Goal: Task Accomplishment & Management: Use online tool/utility

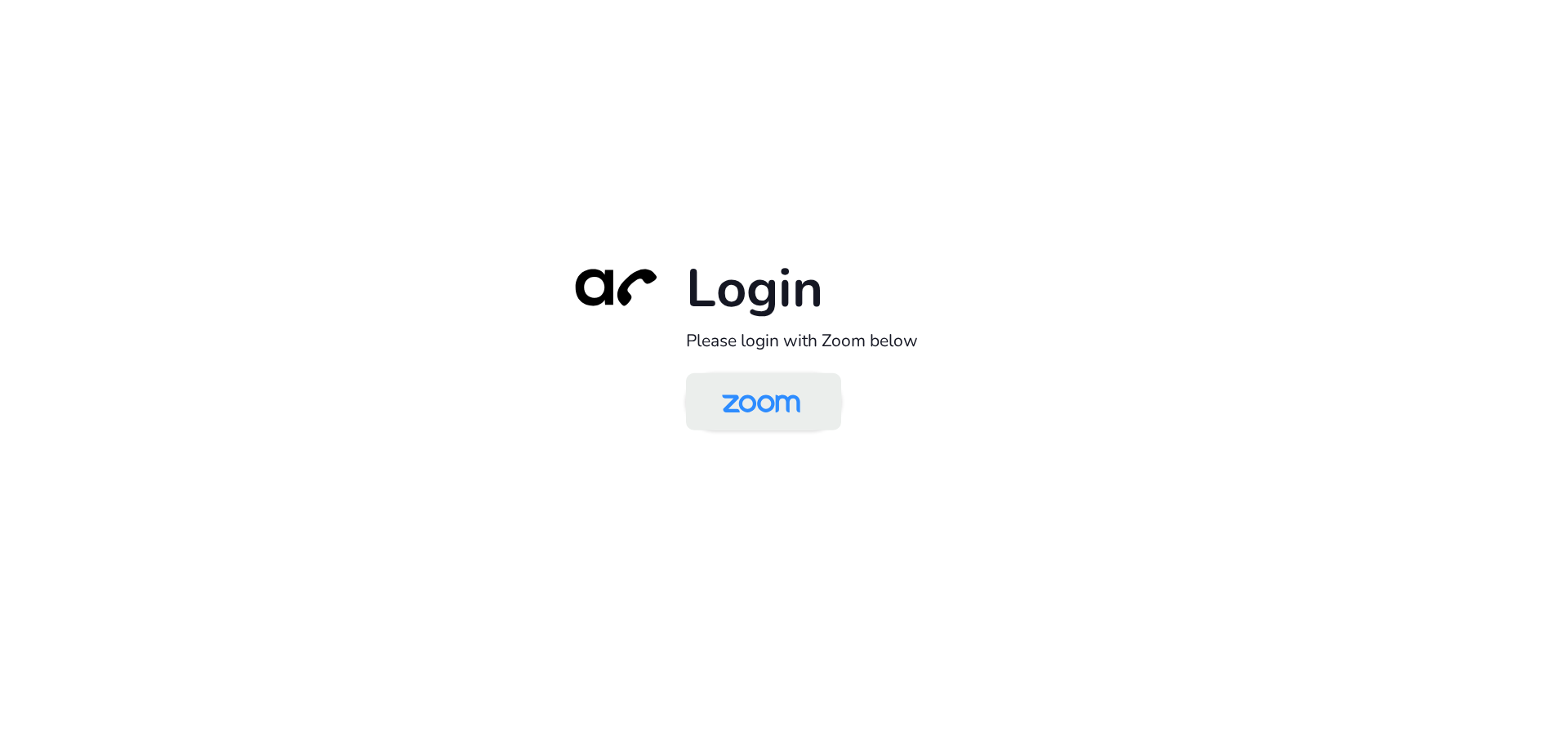
click at [729, 396] on img at bounding box center [761, 403] width 113 height 53
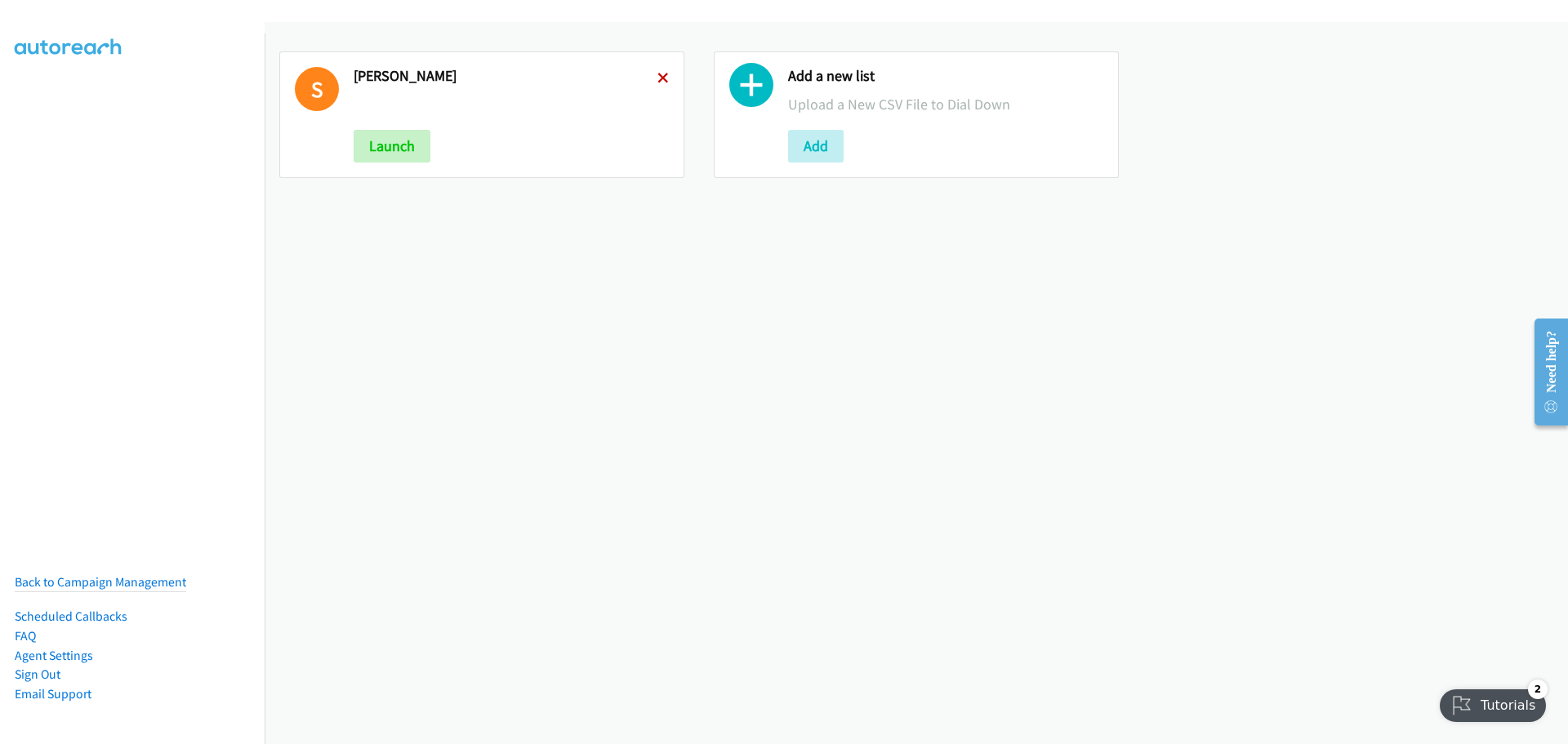
click at [660, 73] on icon at bounding box center [663, 79] width 11 height 11
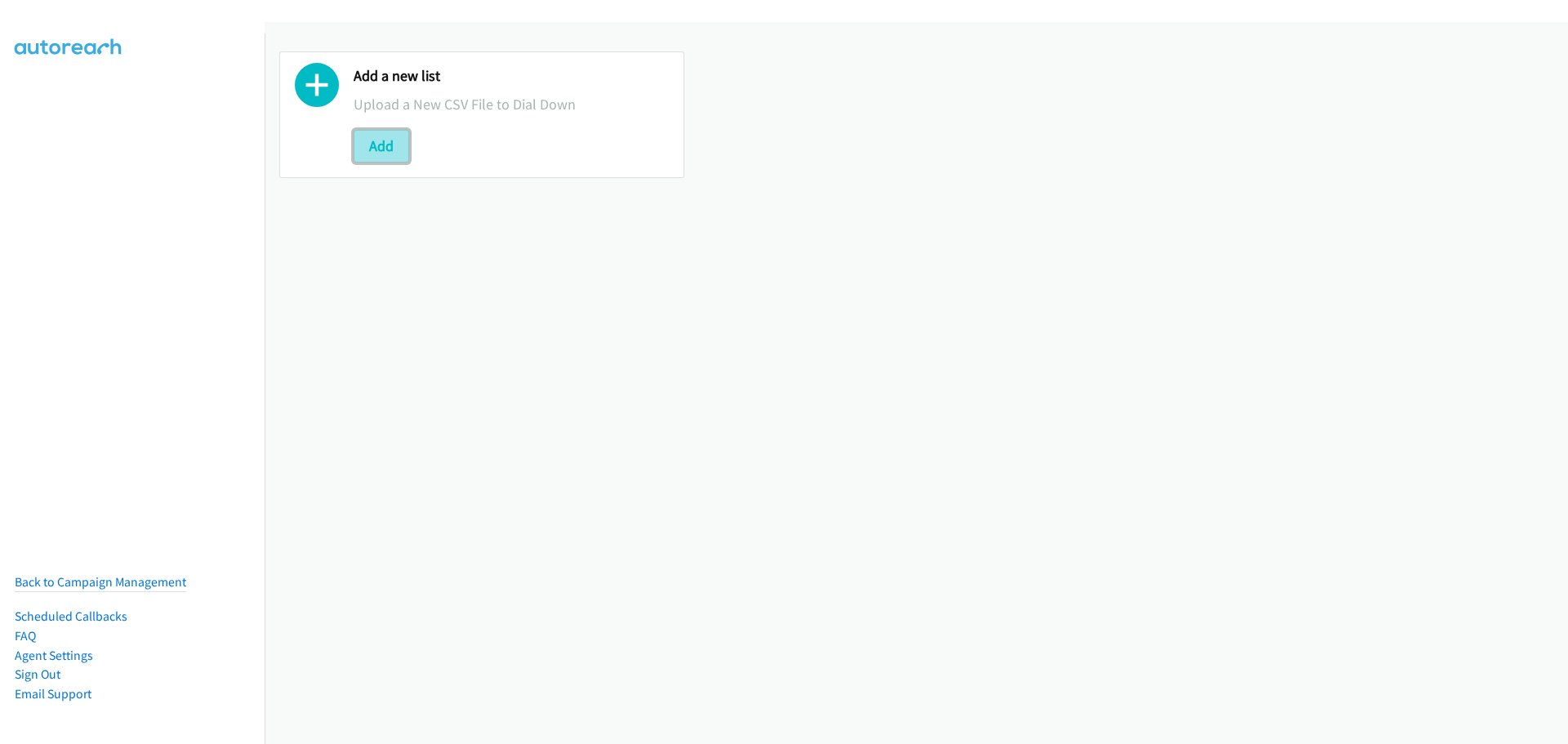
click at [386, 151] on button "Add" at bounding box center [381, 146] width 55 height 33
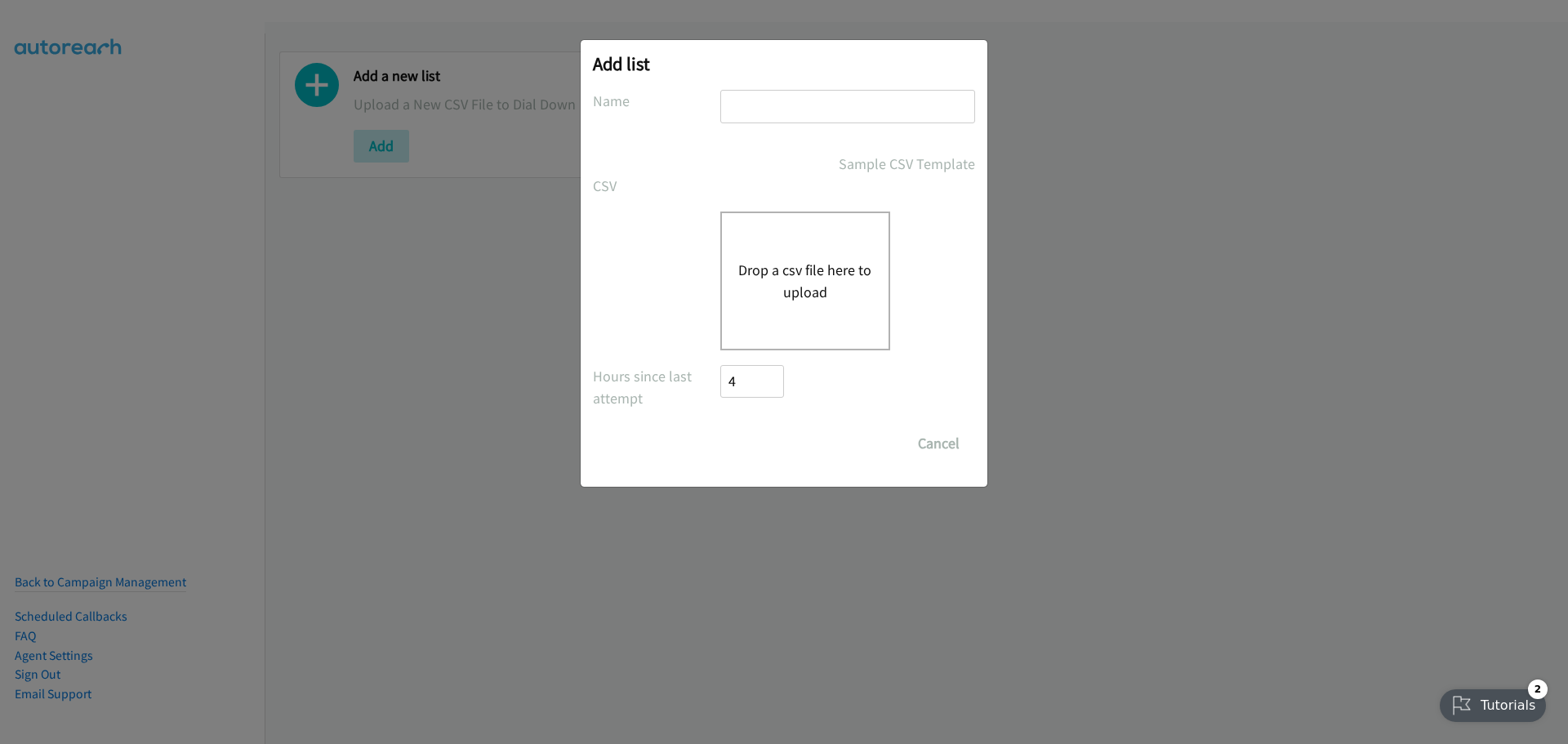
click at [806, 257] on div "Drop a csv file here to upload" at bounding box center [805, 280] width 170 height 139
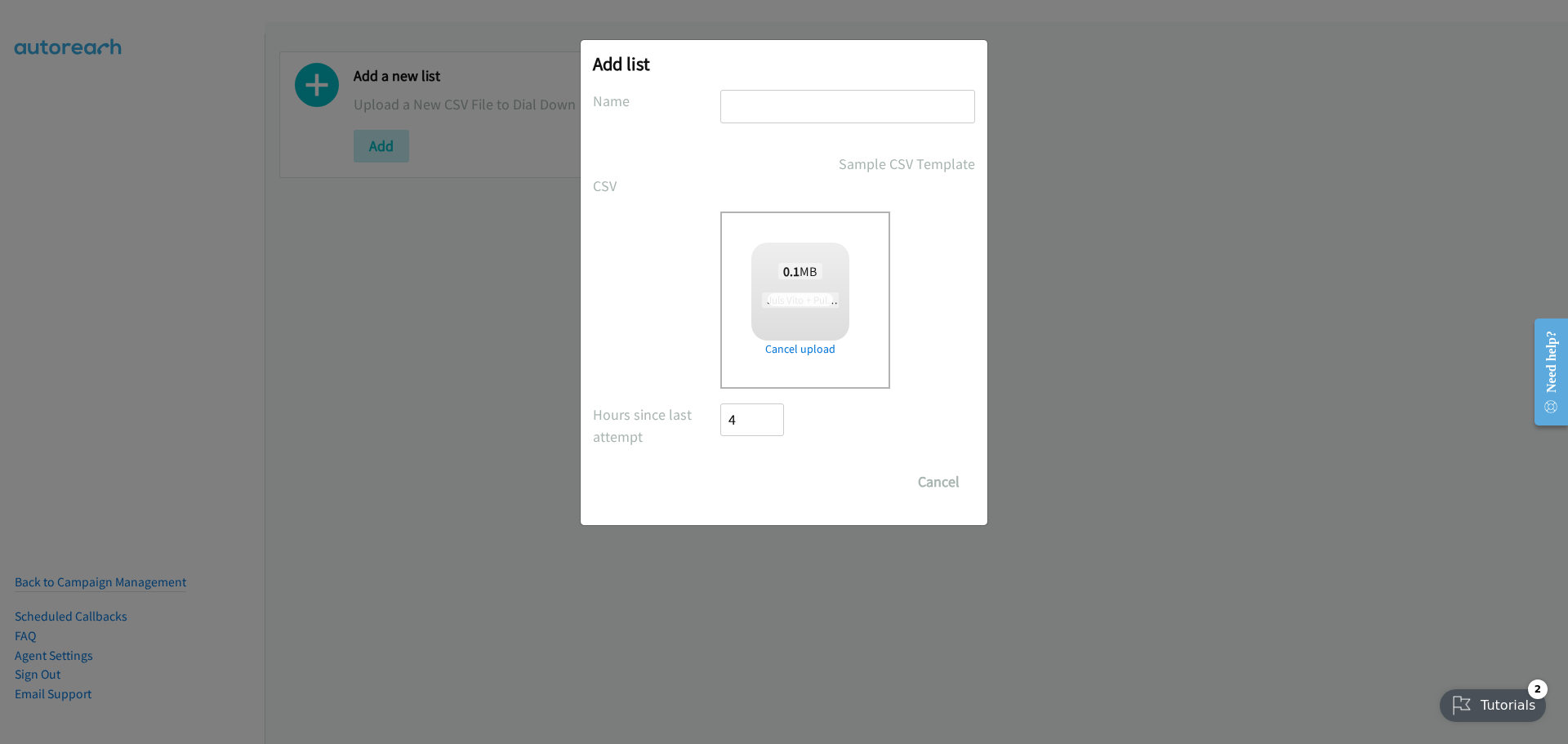
click at [796, 107] on input "text" at bounding box center [847, 107] width 254 height 33
type input "[PERSON_NAME]"
checkbox input "true"
click at [760, 490] on input "Save List" at bounding box center [762, 482] width 85 height 33
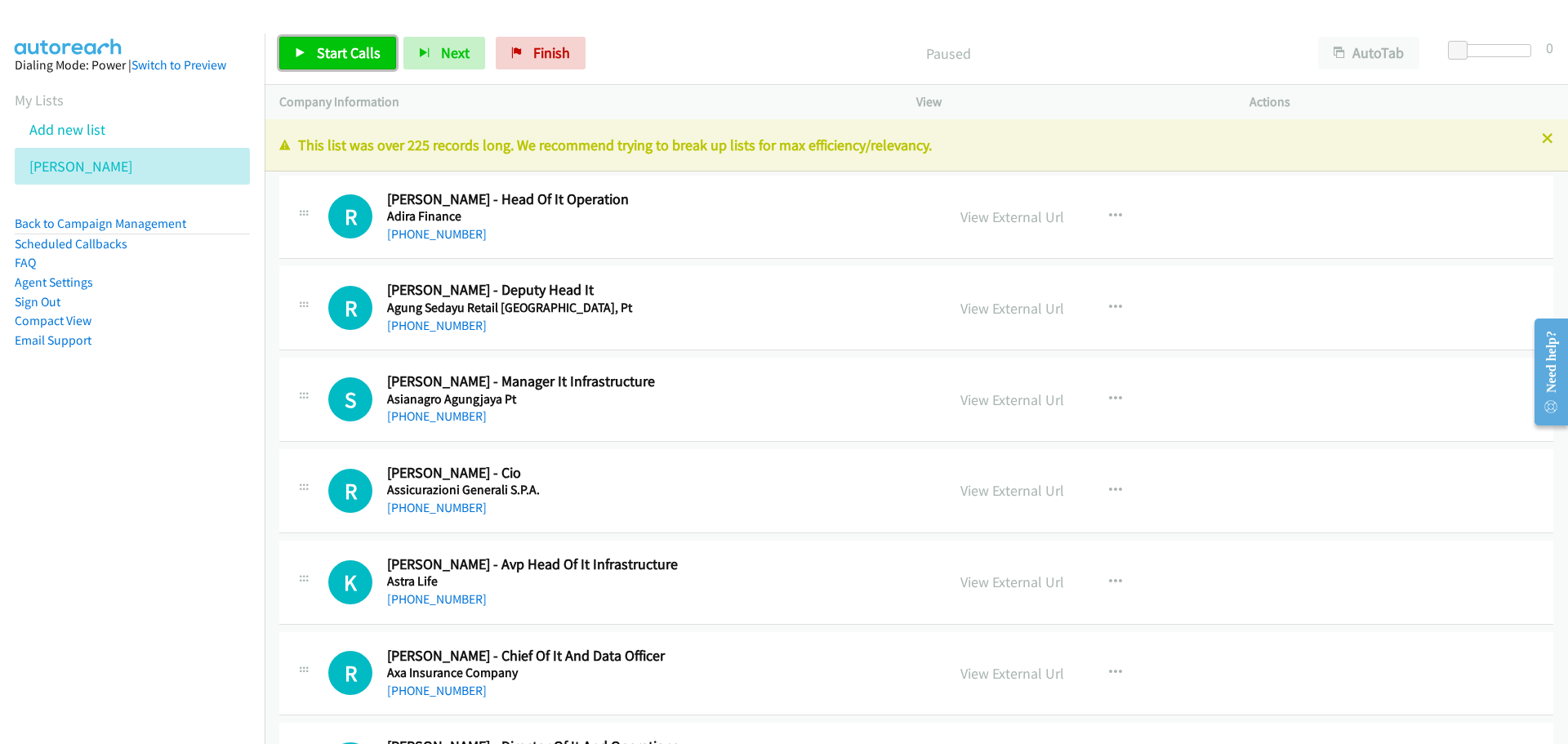
click at [366, 63] on link "Start Calls" at bounding box center [337, 53] width 117 height 33
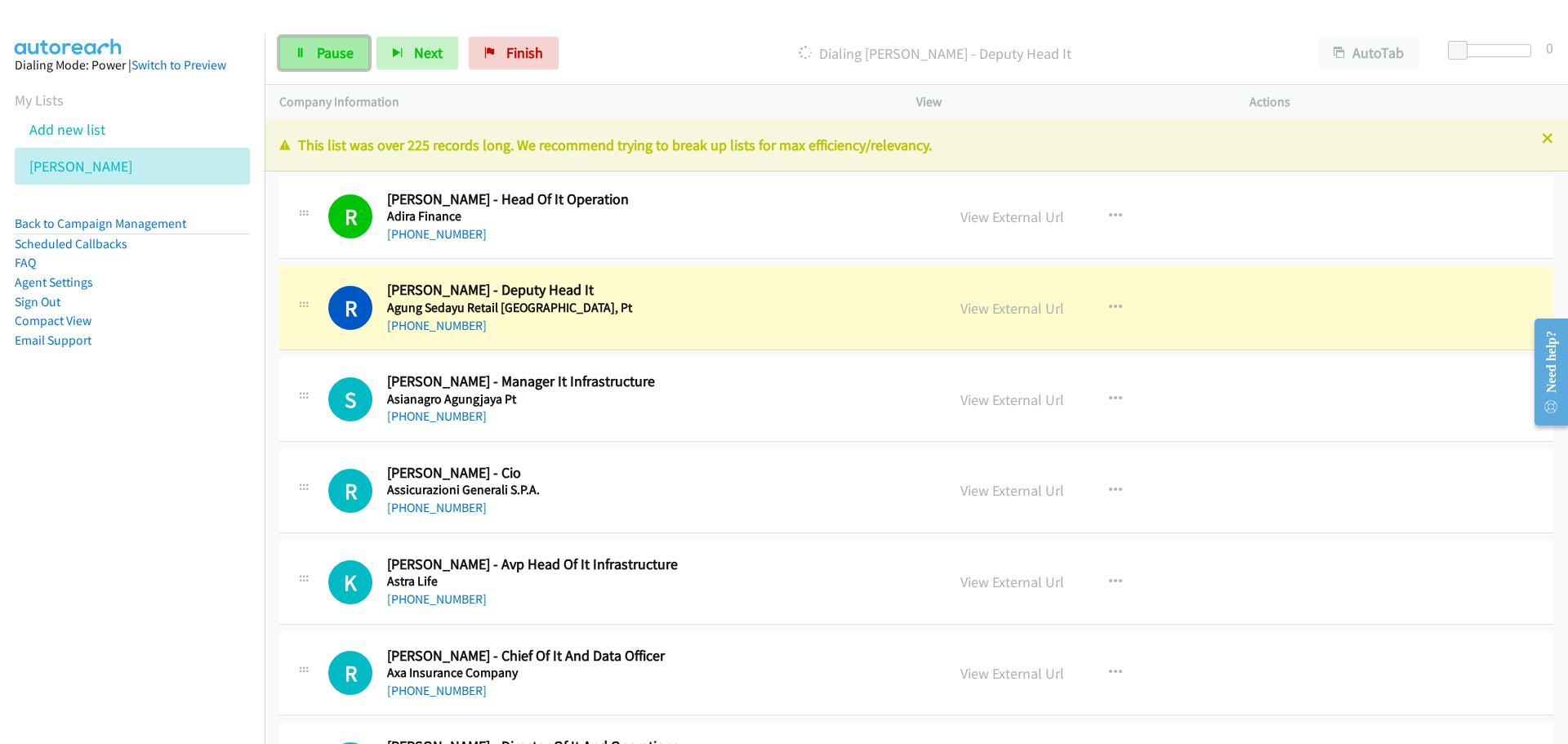
click at [328, 48] on span "Pause" at bounding box center [335, 52] width 37 height 18
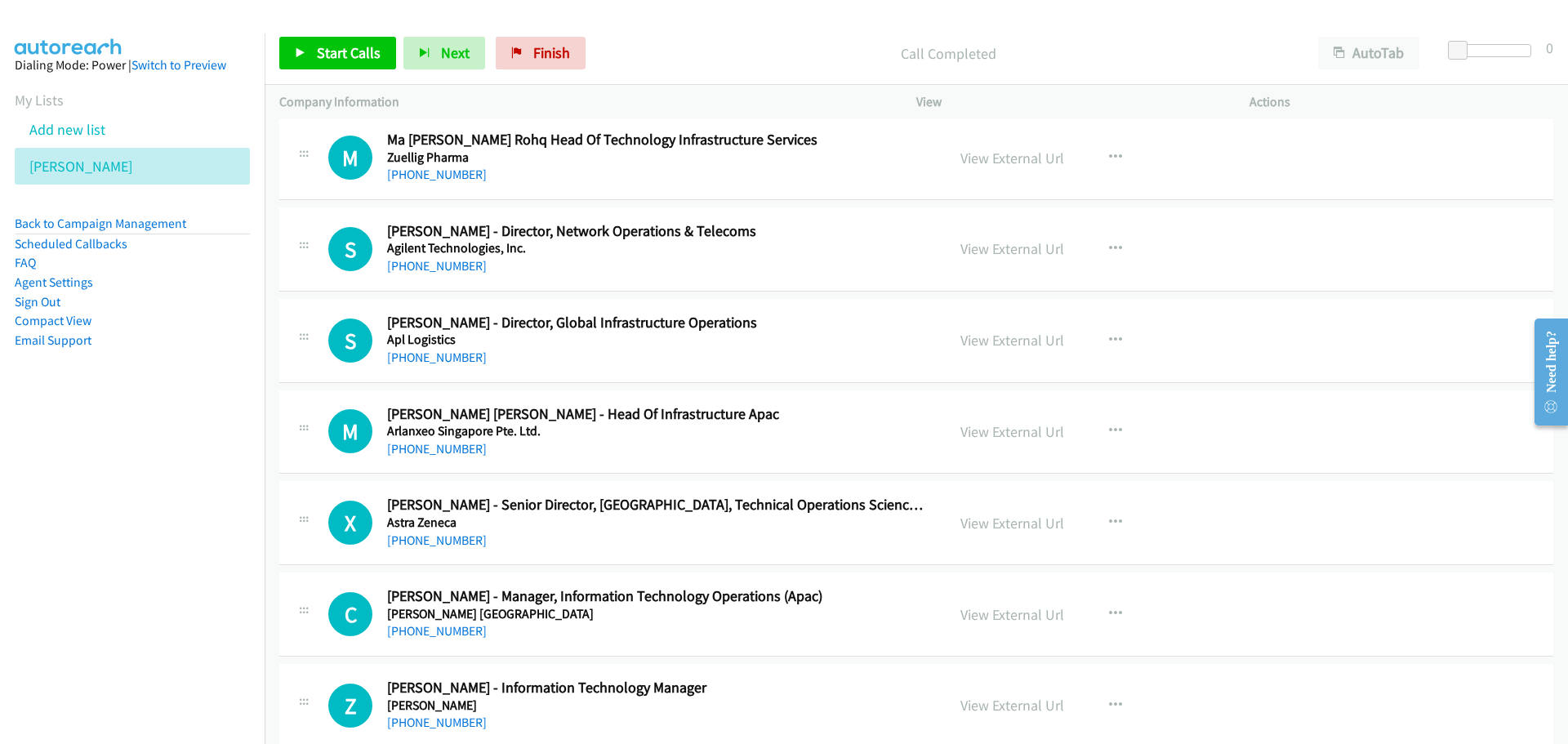
scroll to position [17804, 0]
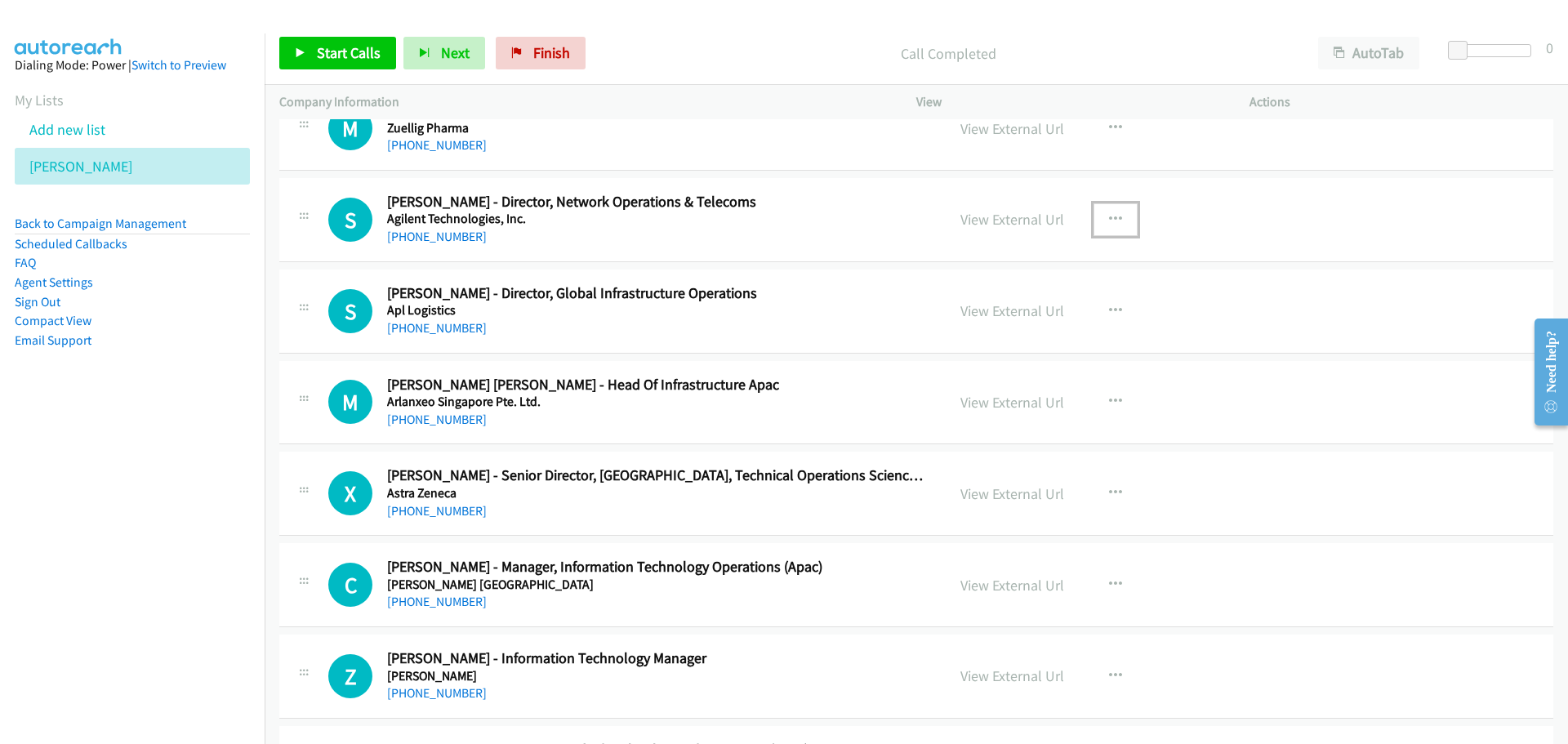
click at [1115, 217] on icon "button" at bounding box center [1115, 220] width 13 height 13
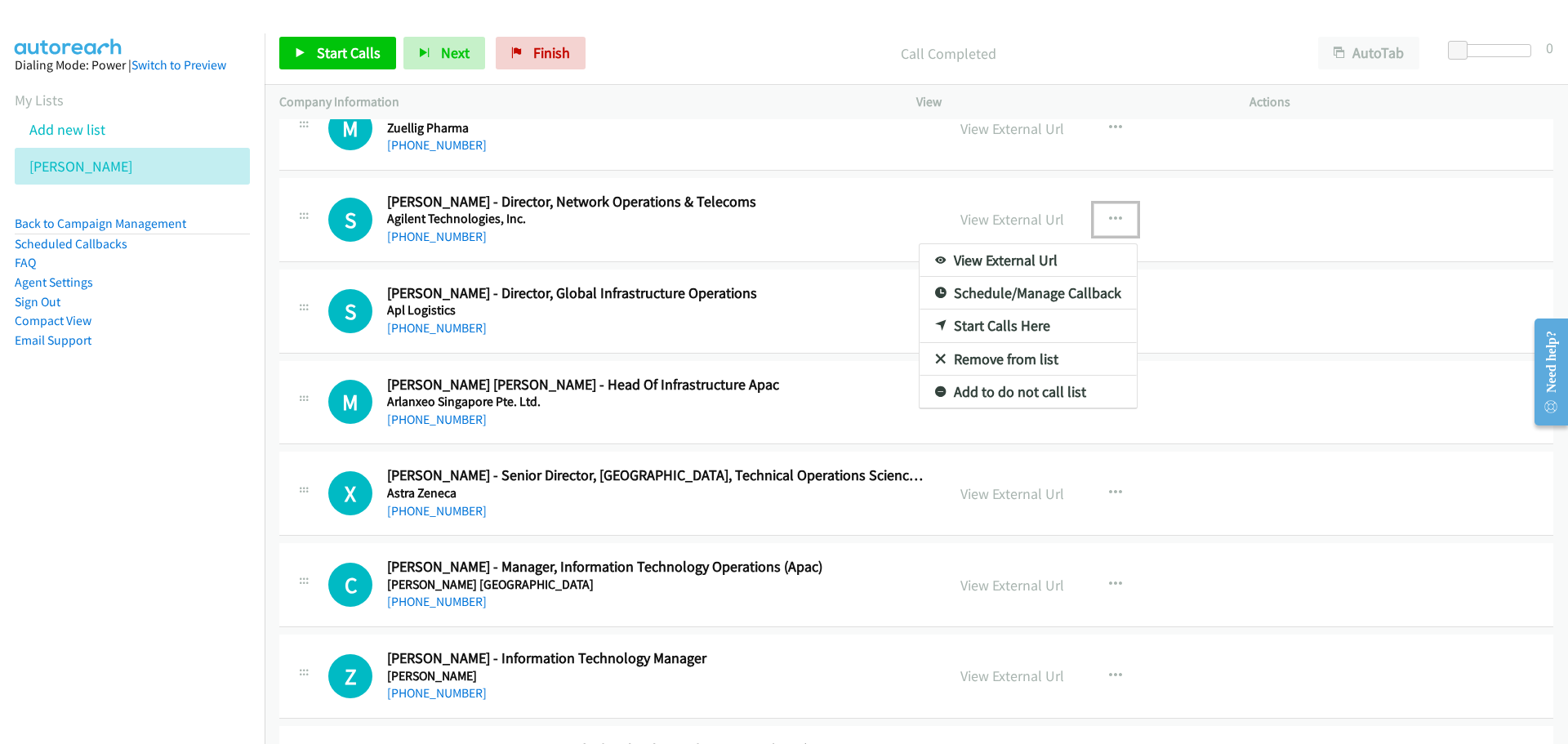
click at [983, 324] on link "Start Calls Here" at bounding box center [1028, 326] width 218 height 33
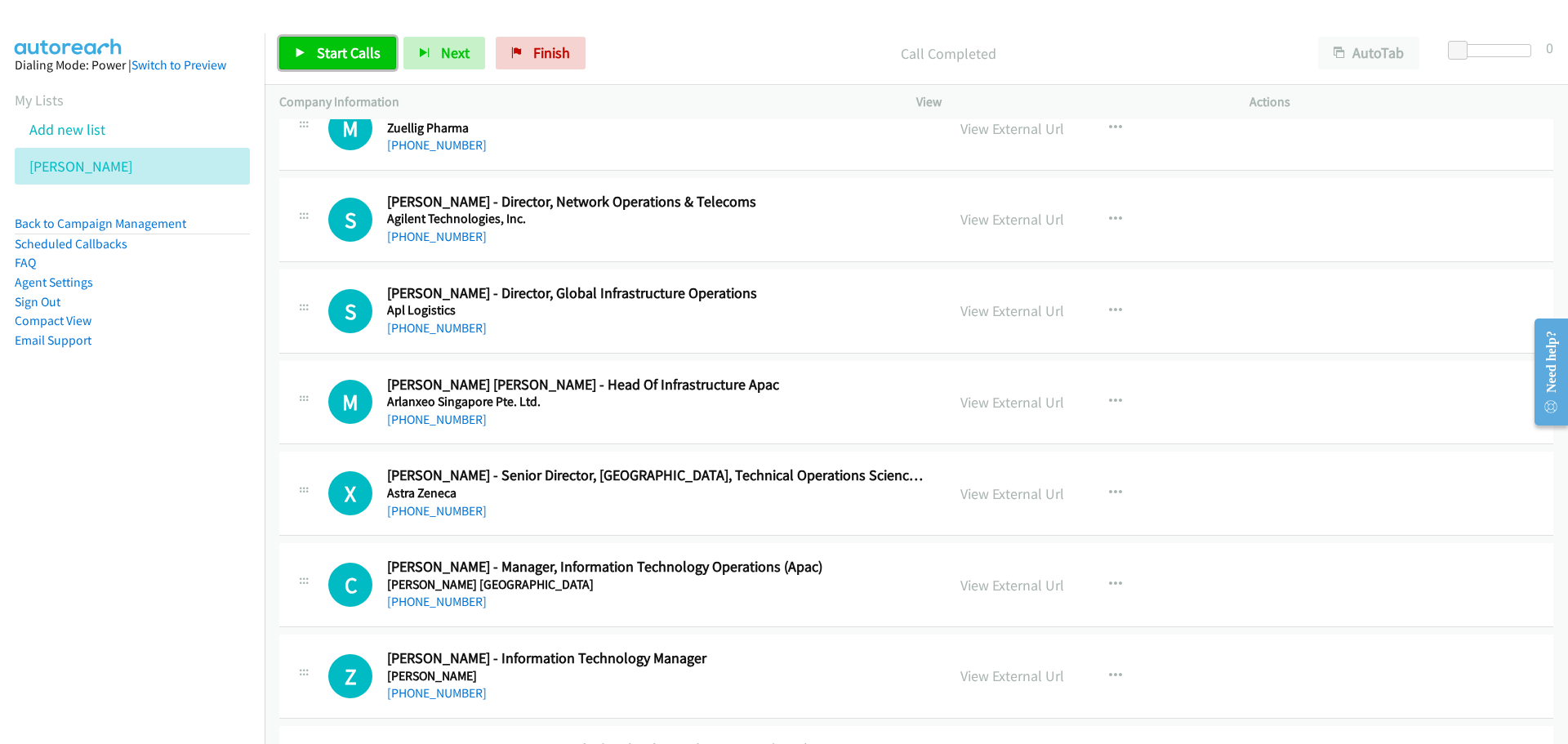
click at [318, 62] on span "Start Calls" at bounding box center [348, 52] width 63 height 18
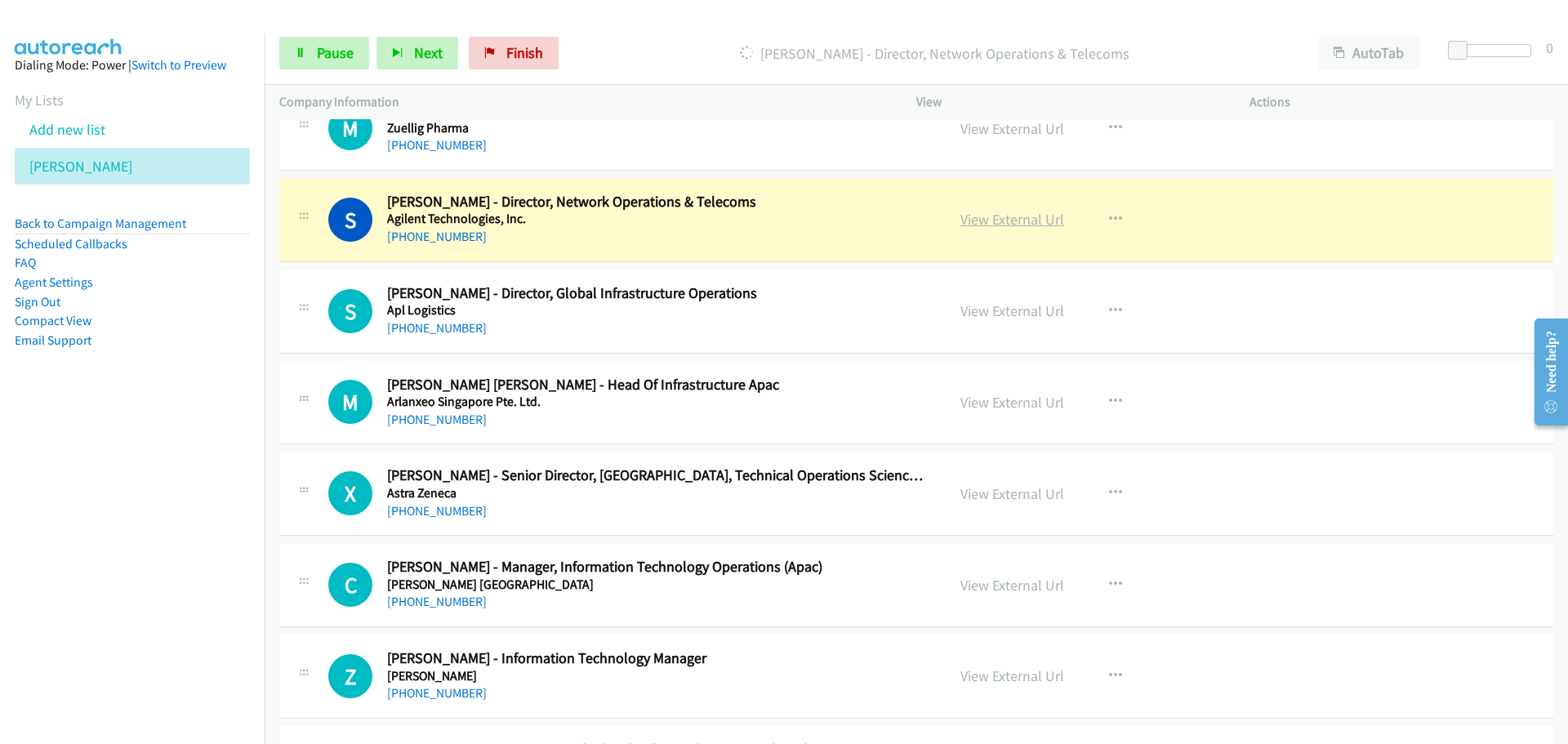
click at [1011, 217] on link "View External Url" at bounding box center [1012, 220] width 104 height 18
click at [323, 51] on span "Pause" at bounding box center [335, 52] width 37 height 18
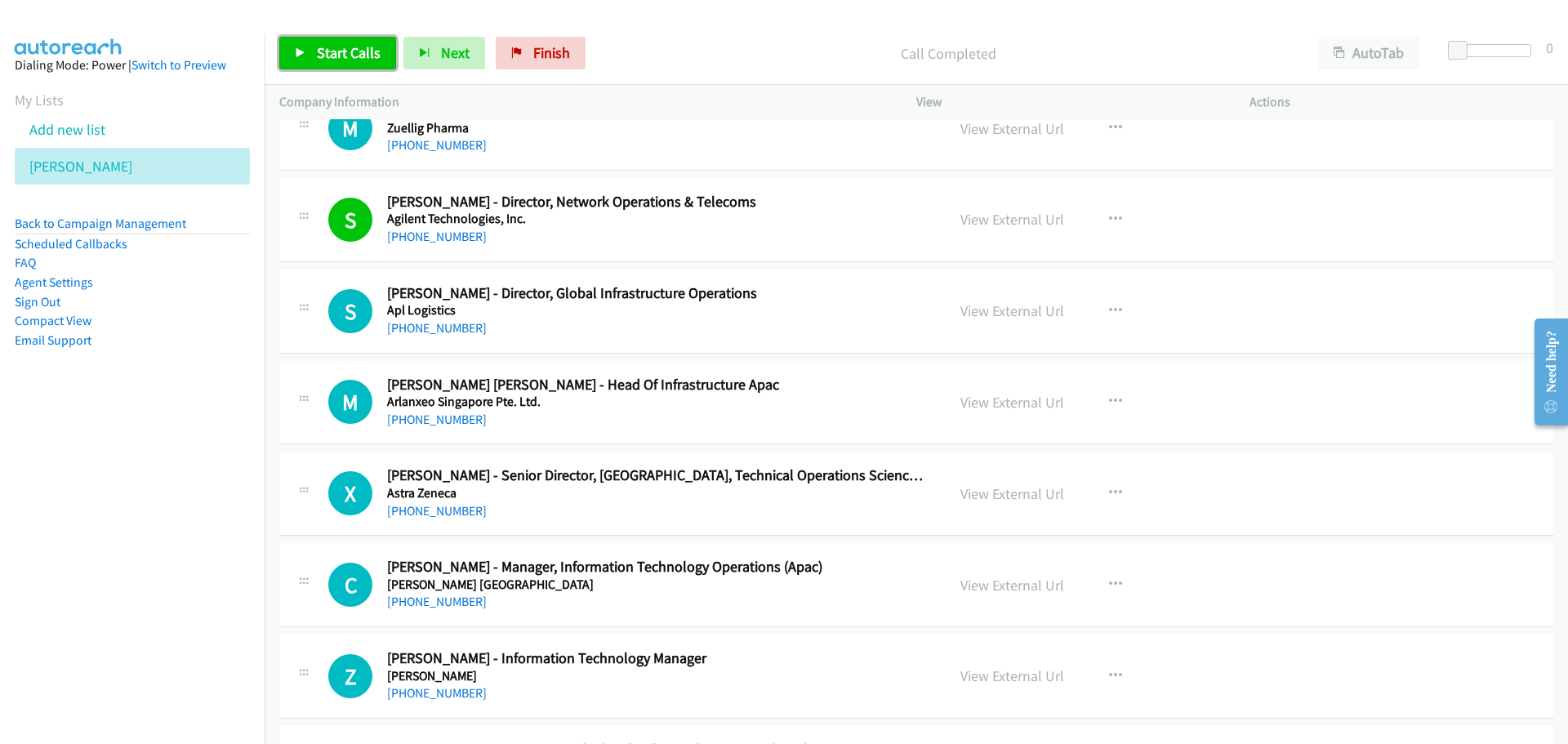
click at [357, 51] on span "Start Calls" at bounding box center [348, 52] width 63 height 18
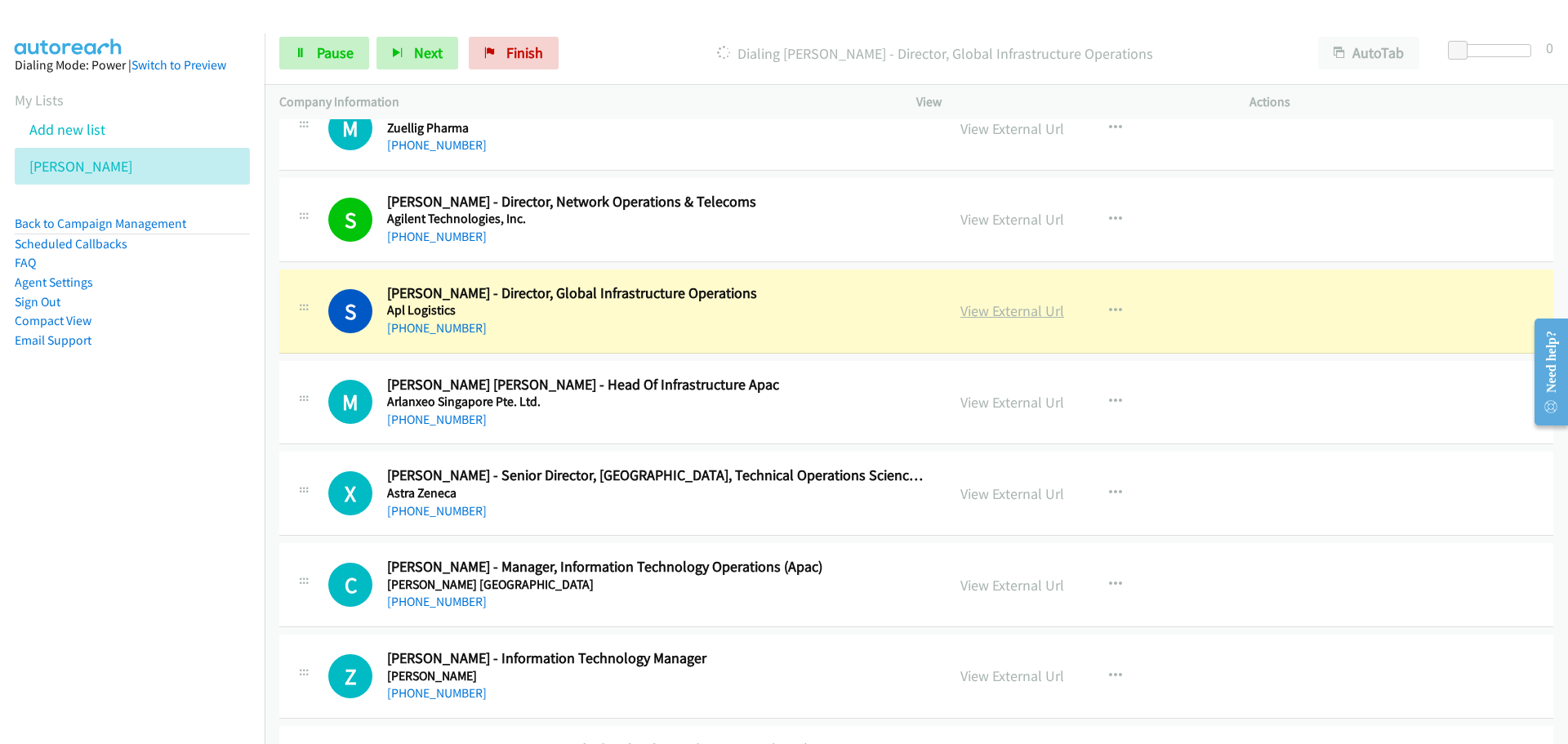
click at [1012, 319] on link "View External Url" at bounding box center [1012, 310] width 104 height 18
click at [299, 55] on icon at bounding box center [300, 53] width 11 height 11
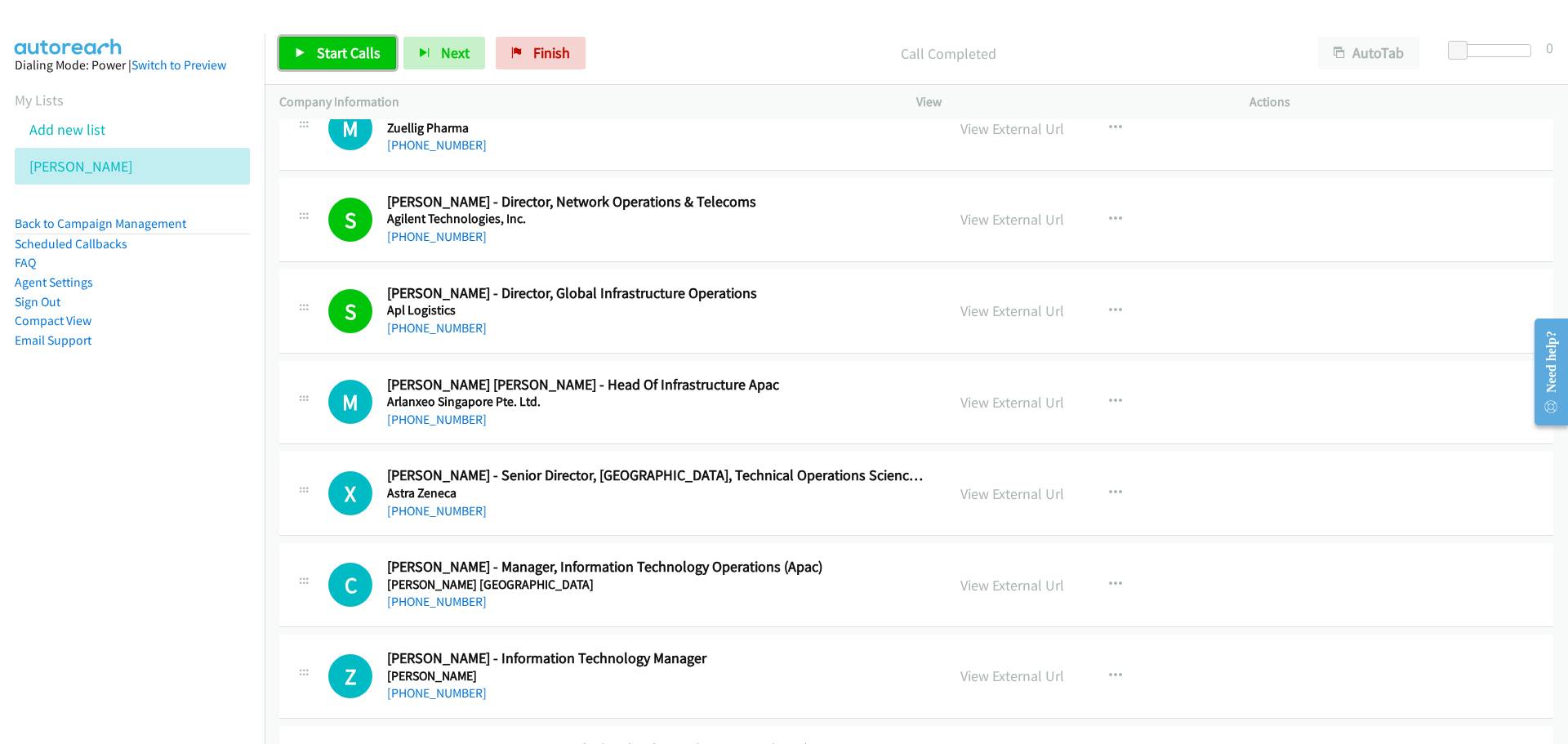
click at [330, 52] on span "Start Calls" at bounding box center [348, 52] width 63 height 18
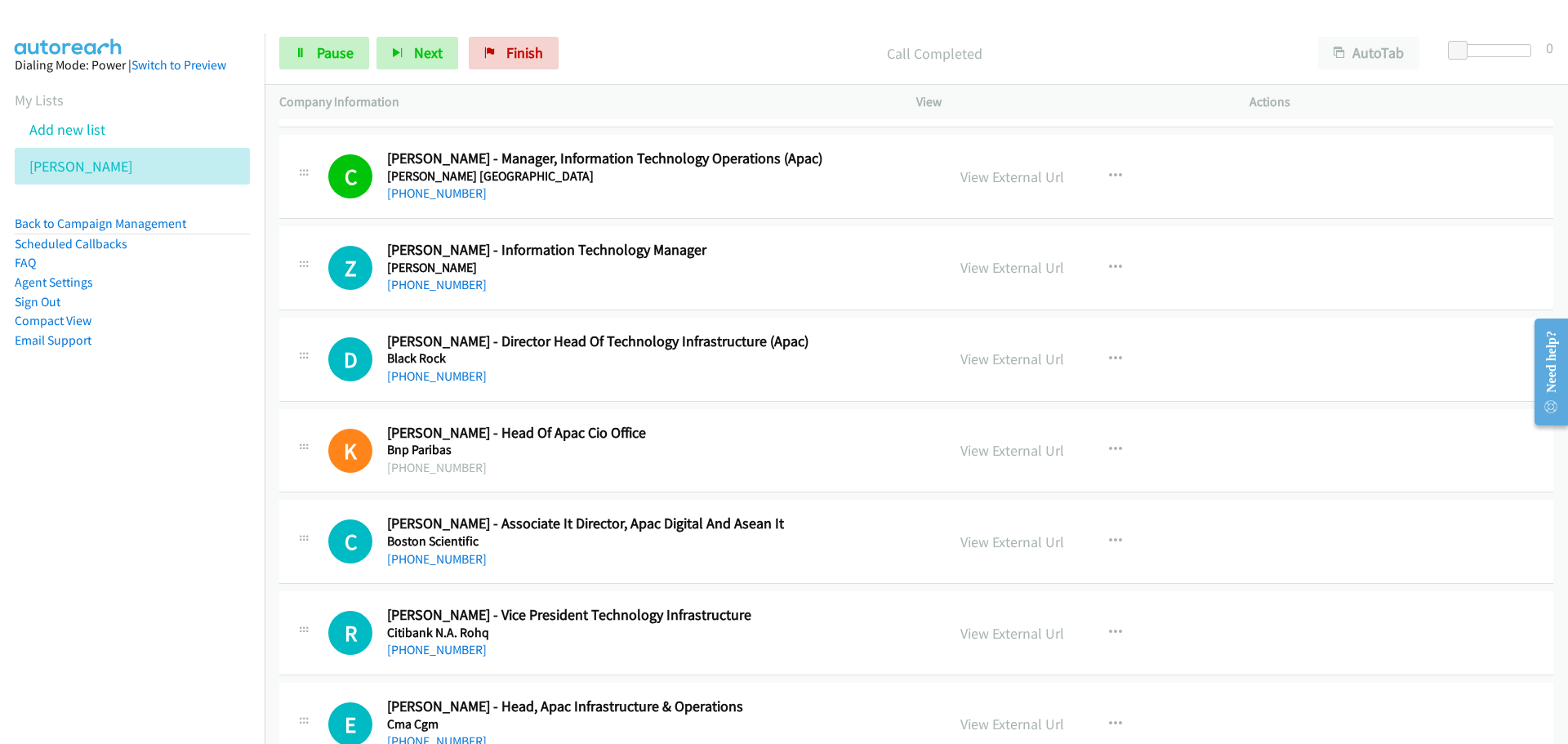
scroll to position [18293, 0]
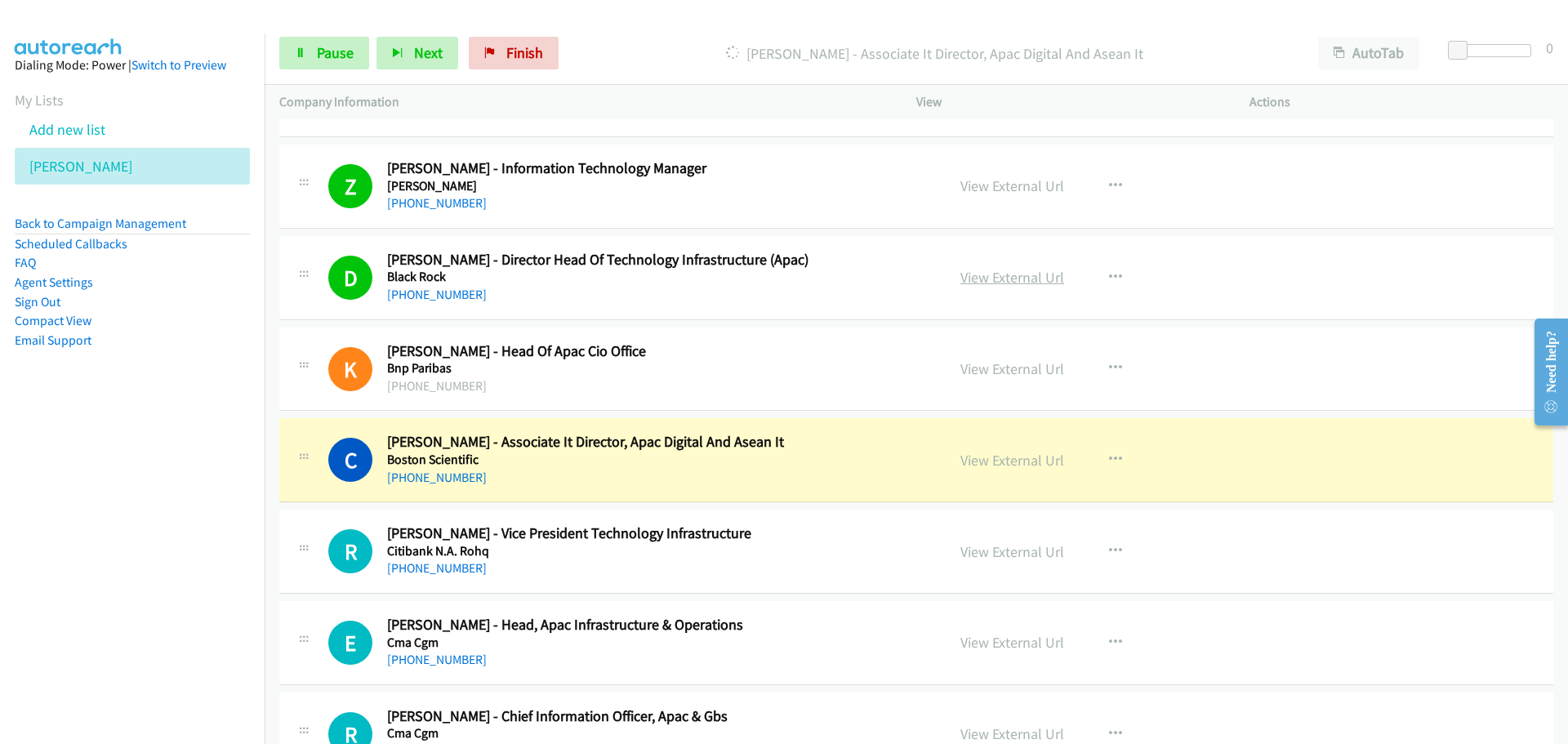
click at [987, 269] on link "View External Url" at bounding box center [1012, 277] width 104 height 18
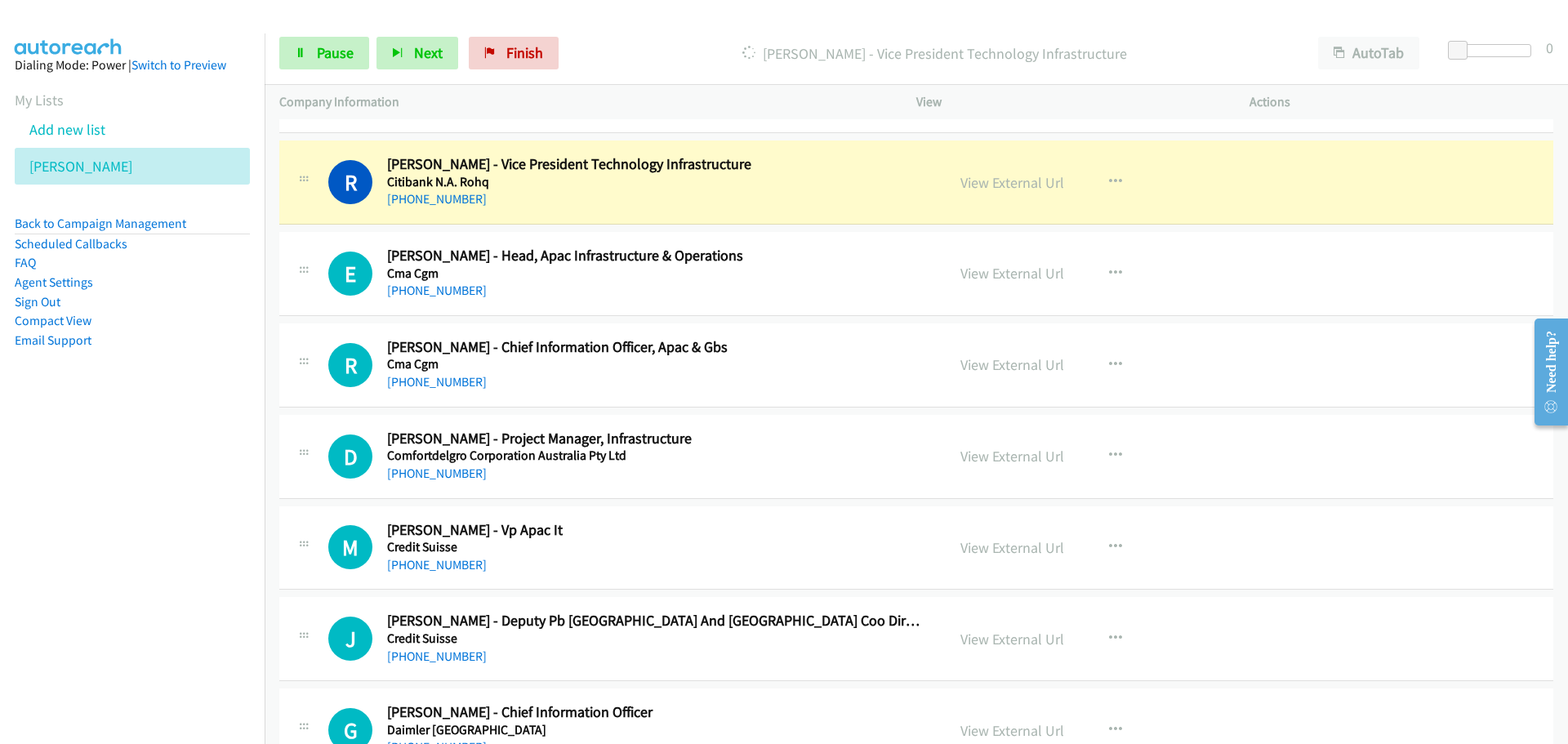
scroll to position [18702, 0]
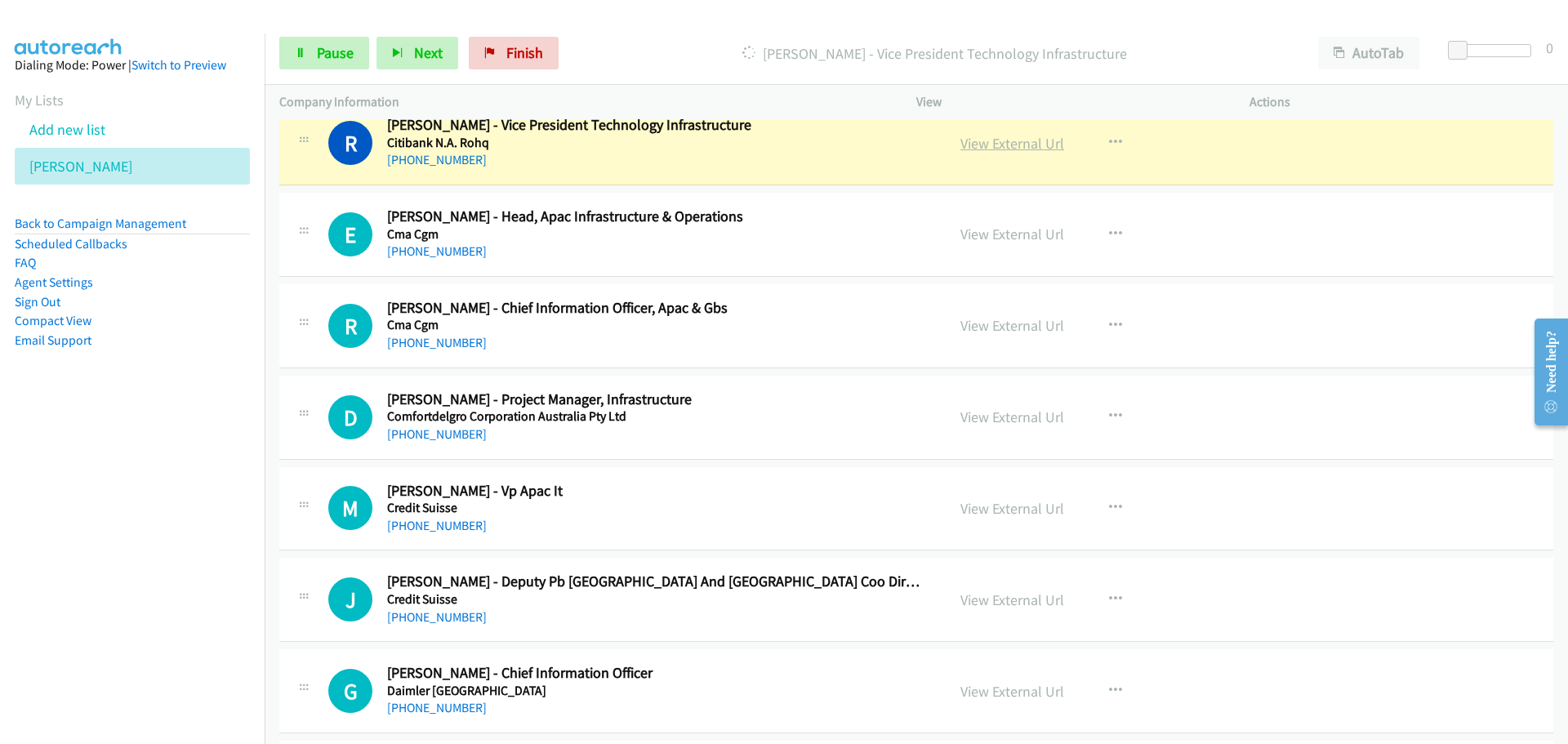
click at [987, 144] on link "View External Url" at bounding box center [1012, 143] width 104 height 18
click at [322, 55] on span "Pause" at bounding box center [335, 52] width 37 height 18
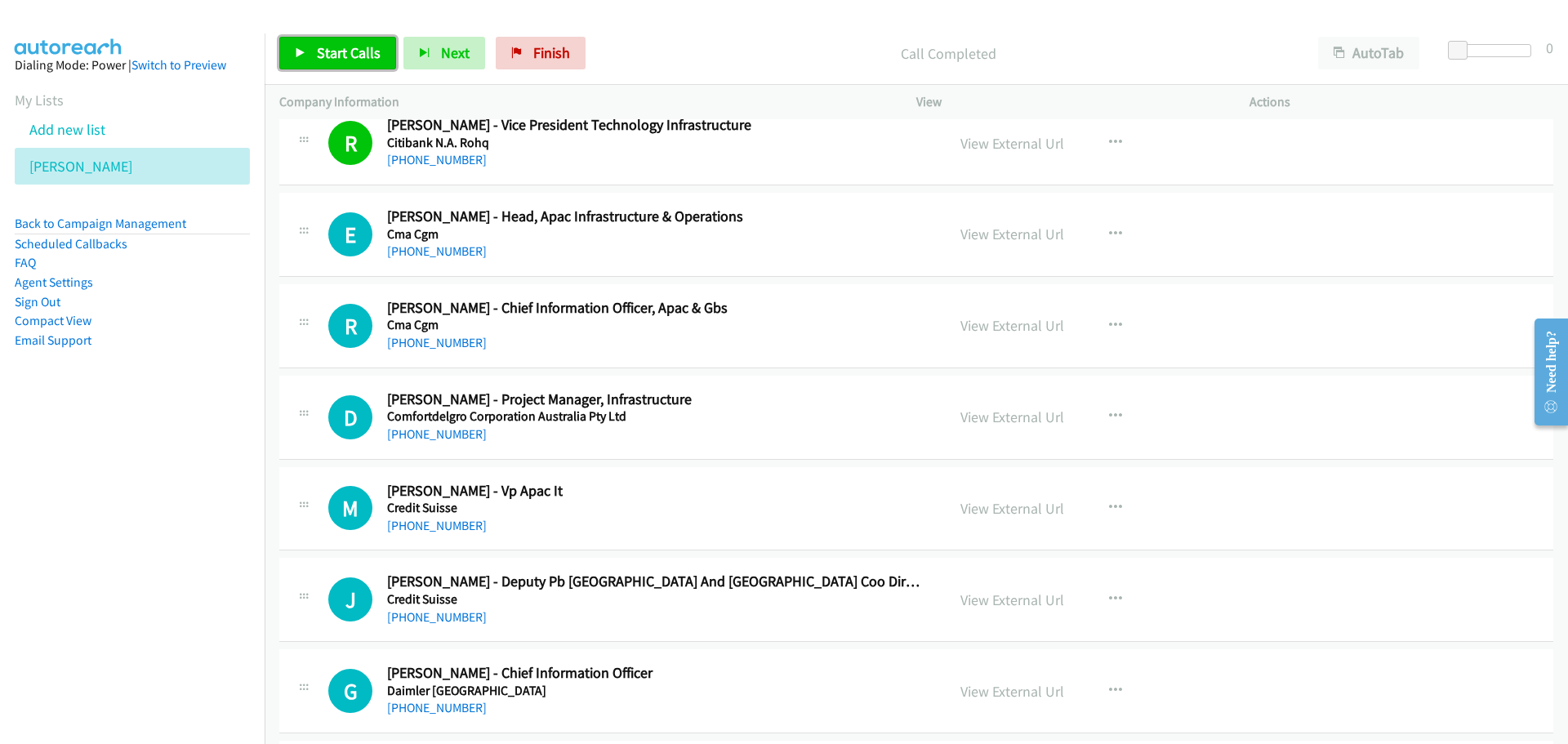
click at [361, 43] on span "Start Calls" at bounding box center [348, 52] width 63 height 18
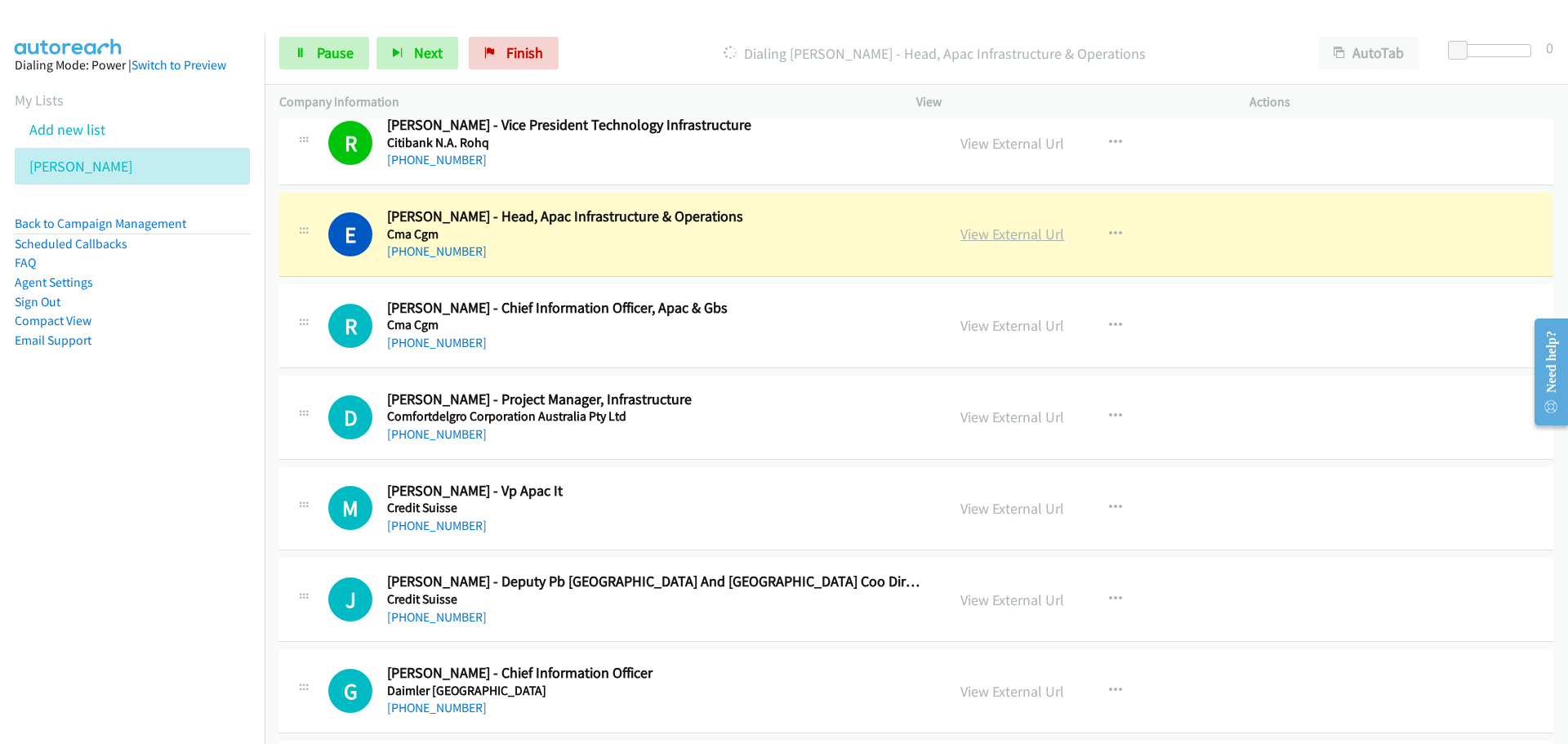
click at [991, 231] on link "View External Url" at bounding box center [1012, 234] width 104 height 18
click at [324, 45] on span "Pause" at bounding box center [335, 52] width 37 height 18
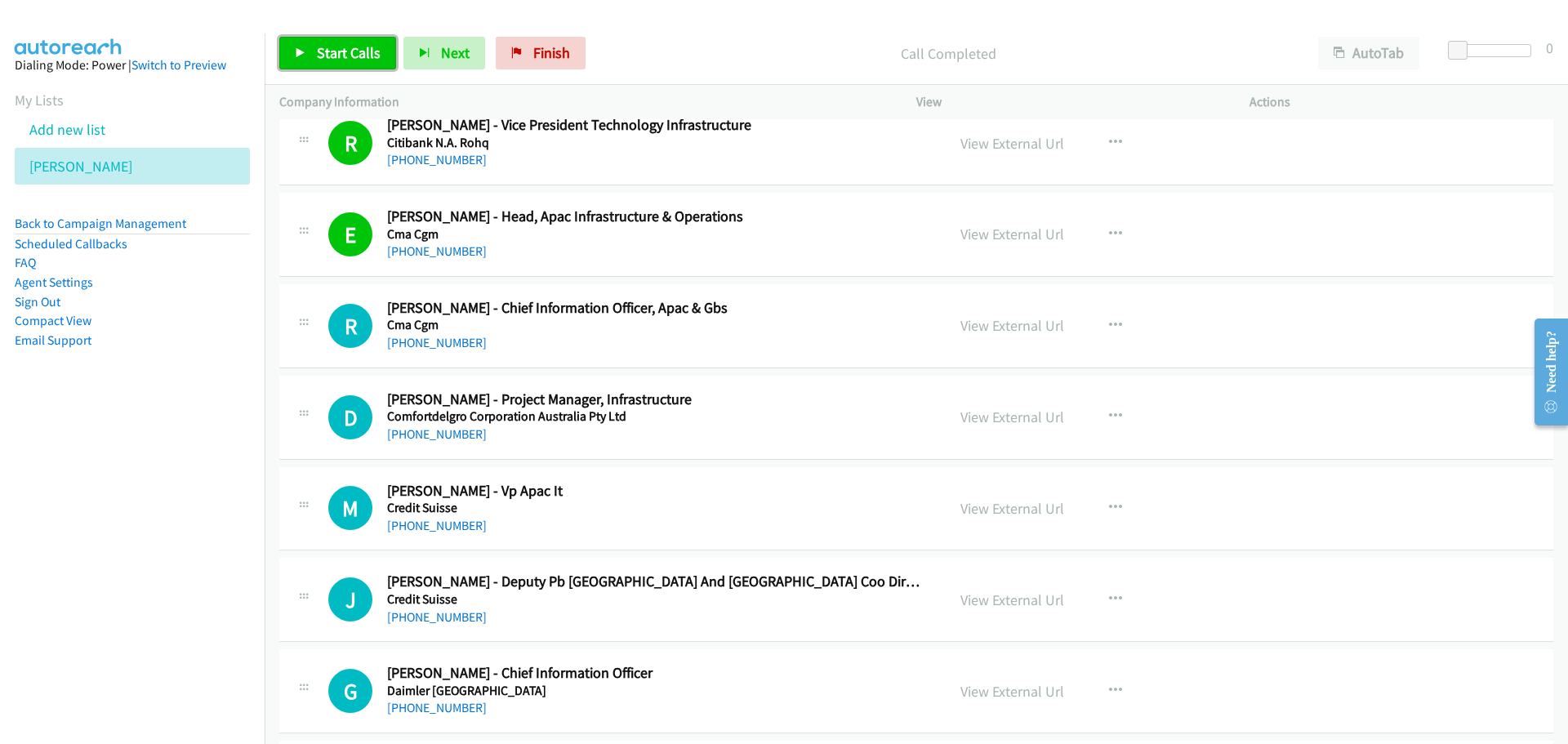
click at [369, 58] on span "Start Calls" at bounding box center [348, 52] width 63 height 18
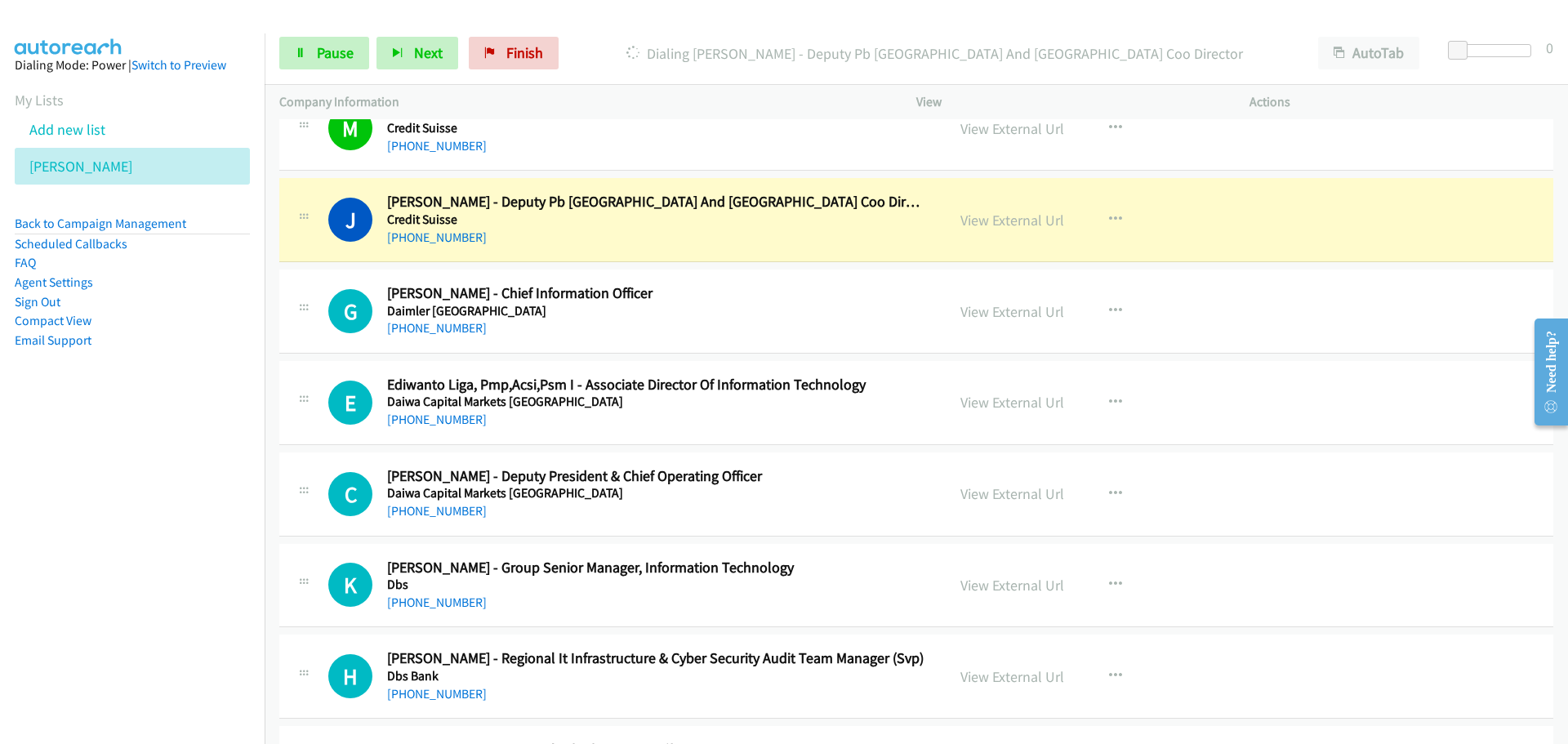
scroll to position [19111, 0]
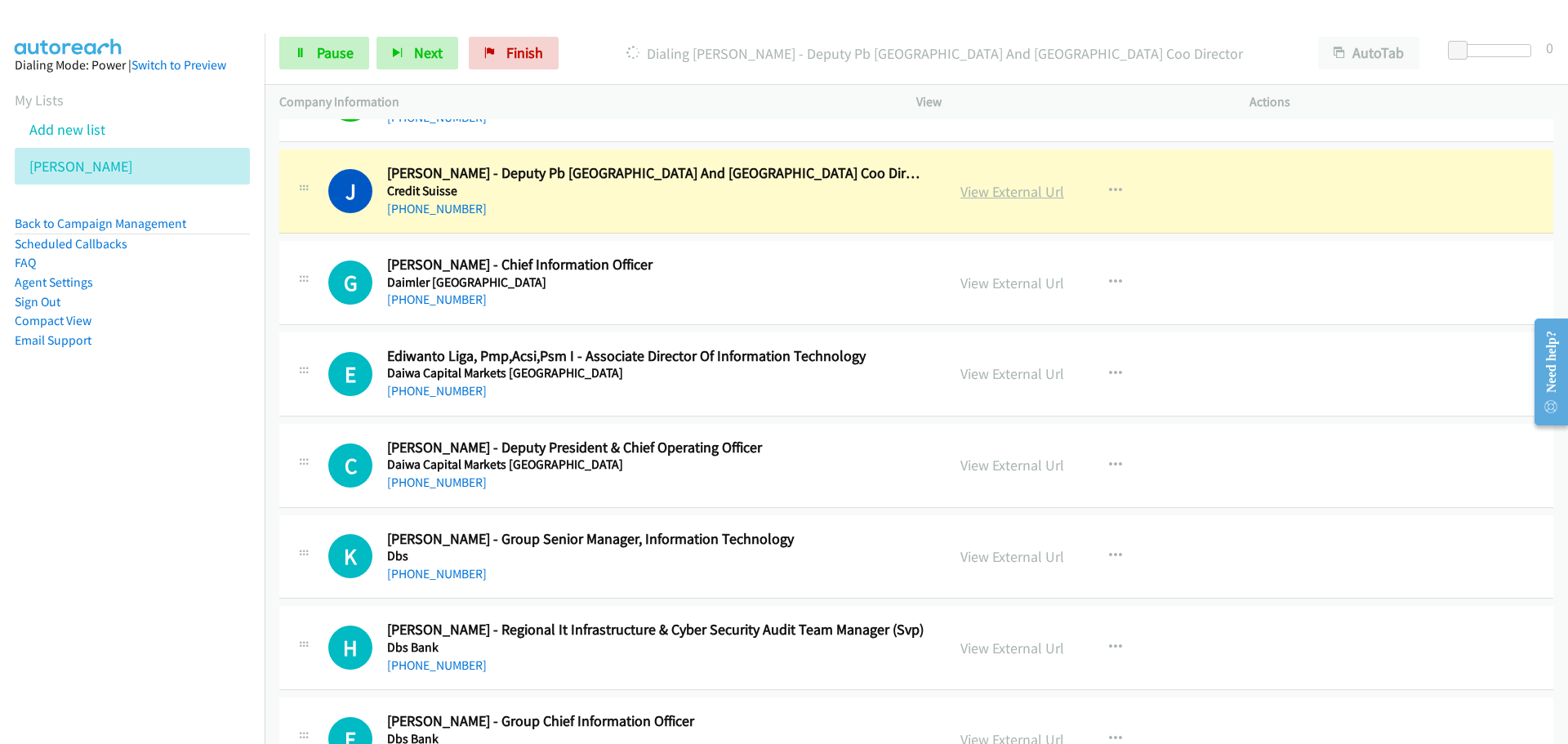
click at [981, 193] on link "View External Url" at bounding box center [1012, 191] width 104 height 18
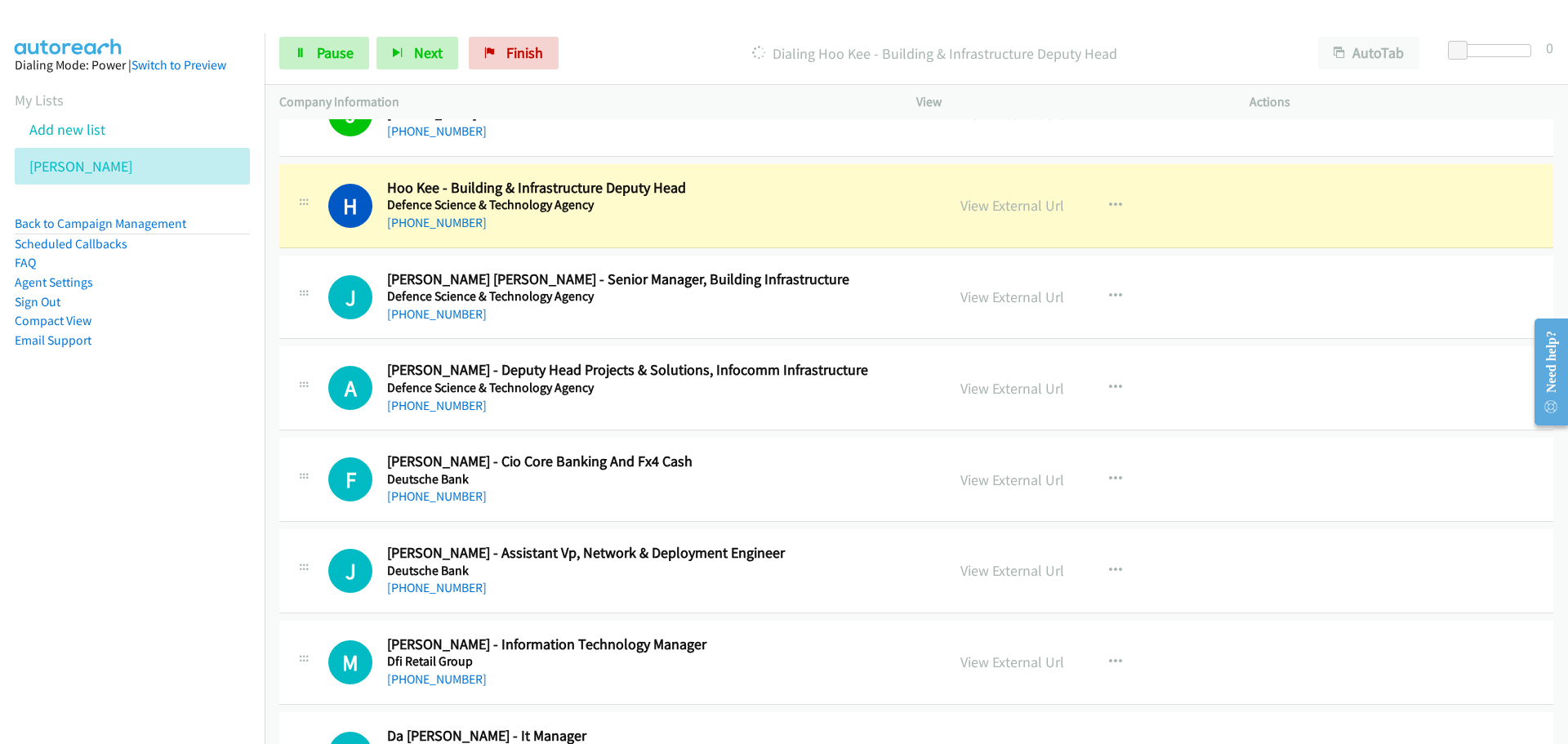
scroll to position [19846, 0]
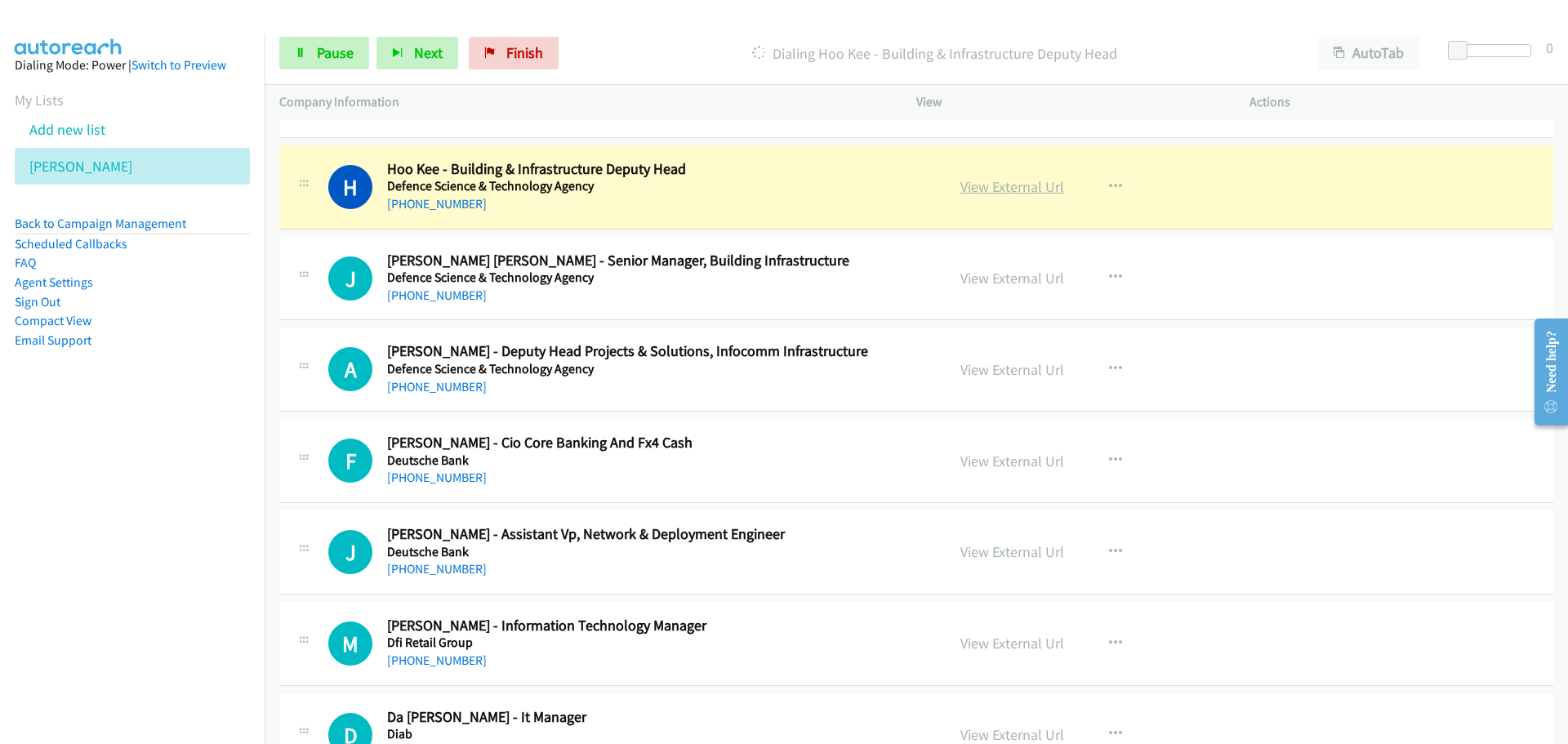
click at [1003, 191] on link "View External Url" at bounding box center [1012, 186] width 104 height 18
click at [343, 57] on span "Pause" at bounding box center [335, 52] width 37 height 18
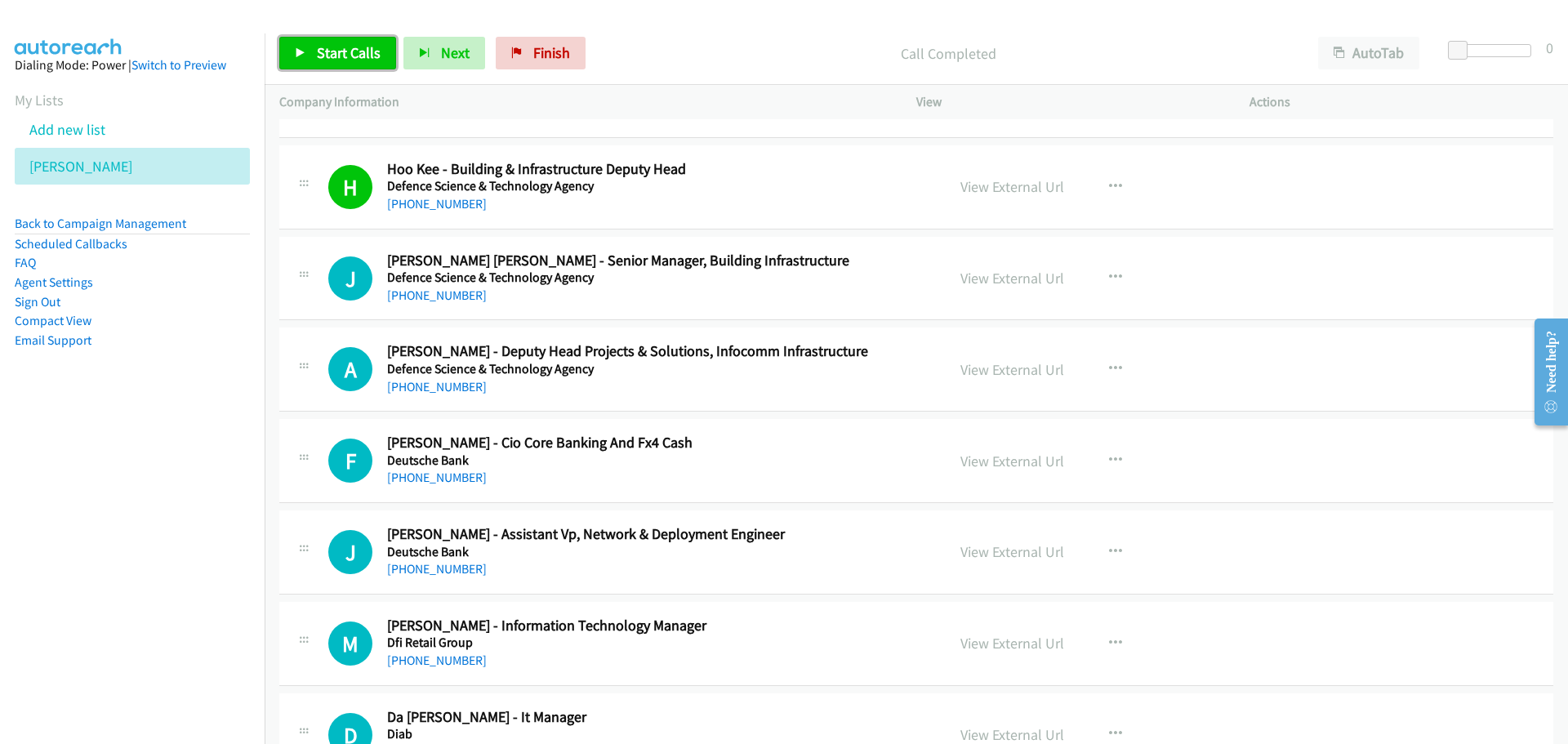
drag, startPoint x: 334, startPoint y: 55, endPoint x: 321, endPoint y: 20, distance: 37.3
click at [334, 56] on span "Start Calls" at bounding box center [348, 52] width 63 height 18
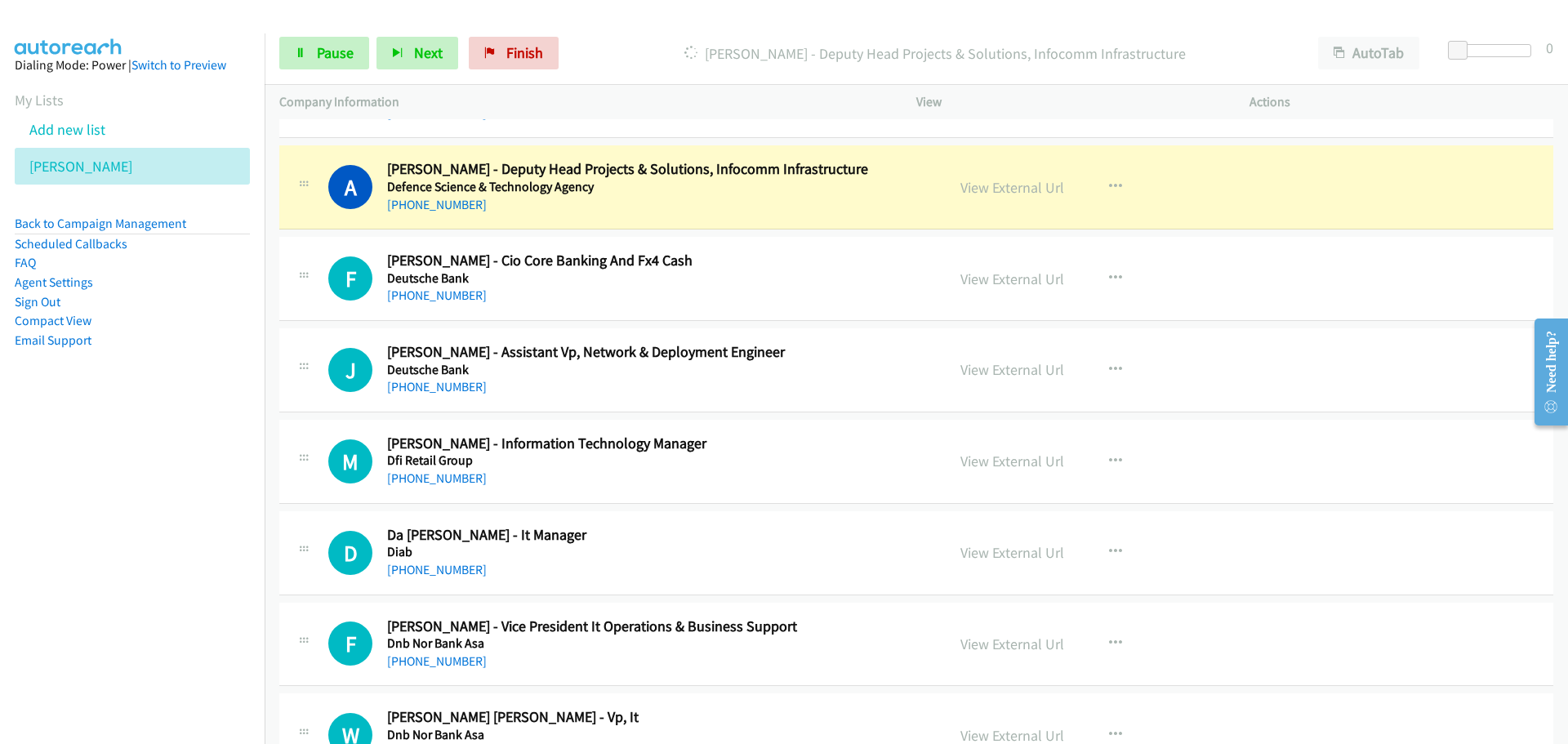
scroll to position [20009, 0]
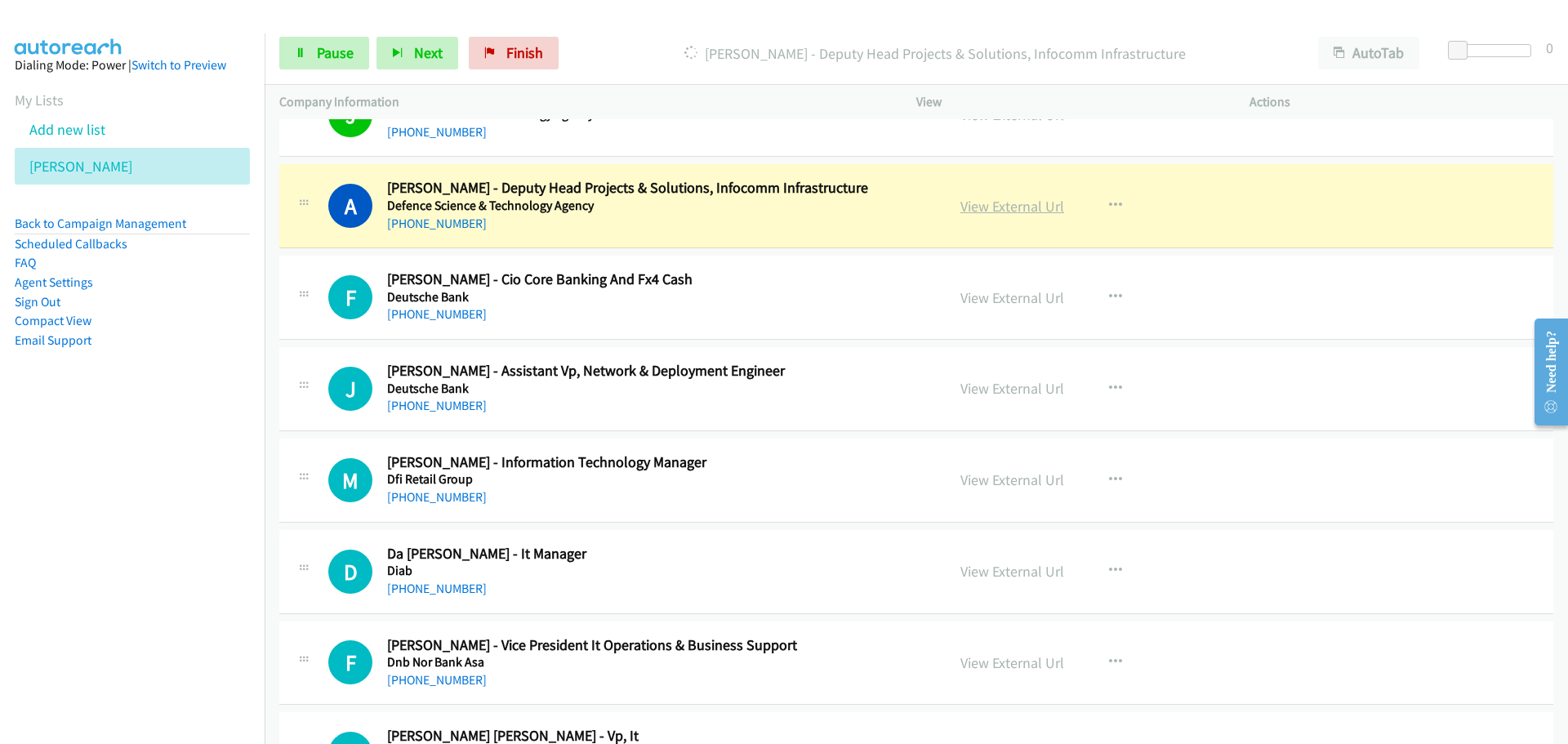
click at [992, 204] on link "View External Url" at bounding box center [1012, 206] width 104 height 18
click at [334, 50] on span "Pause" at bounding box center [335, 52] width 37 height 18
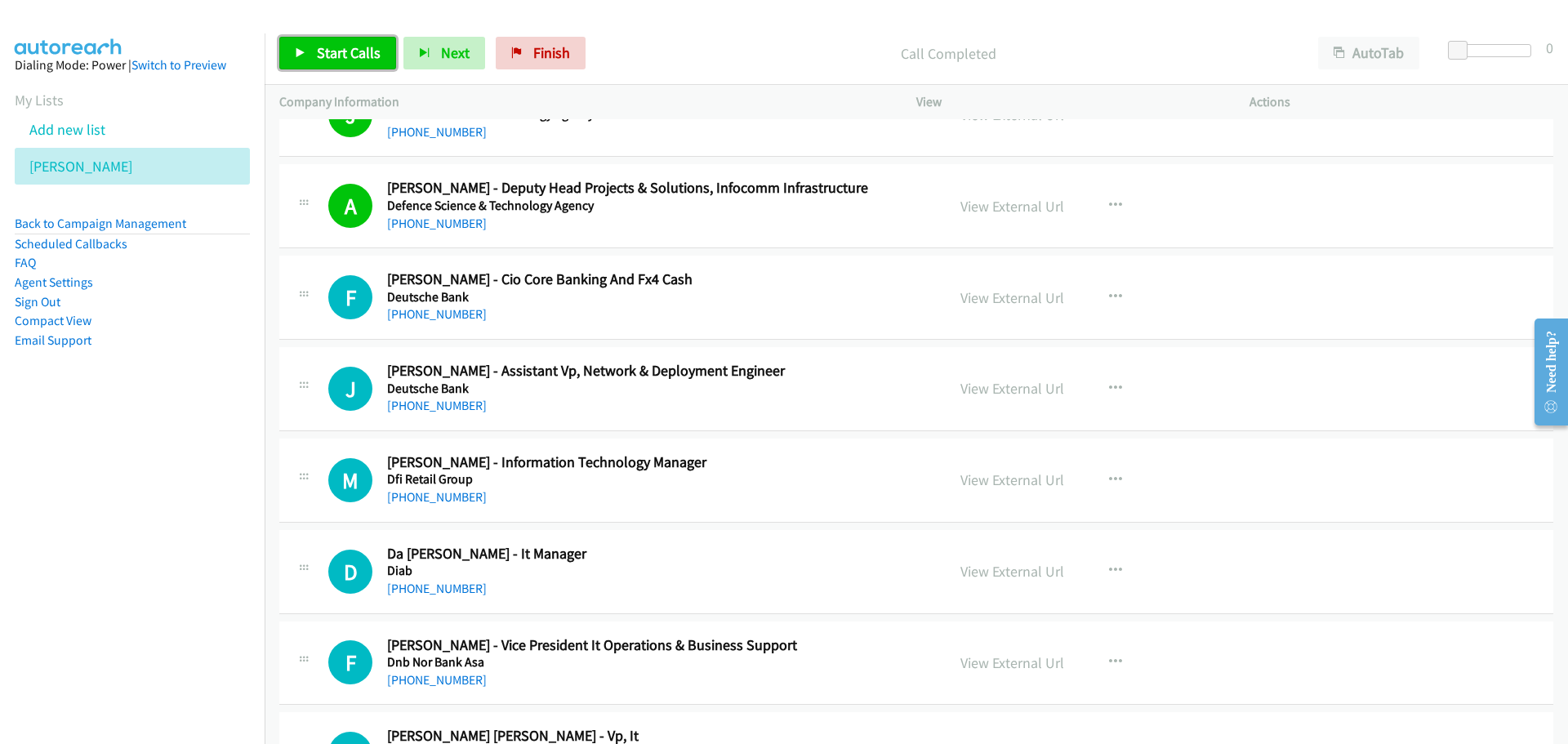
click at [310, 59] on link "Start Calls" at bounding box center [337, 53] width 117 height 33
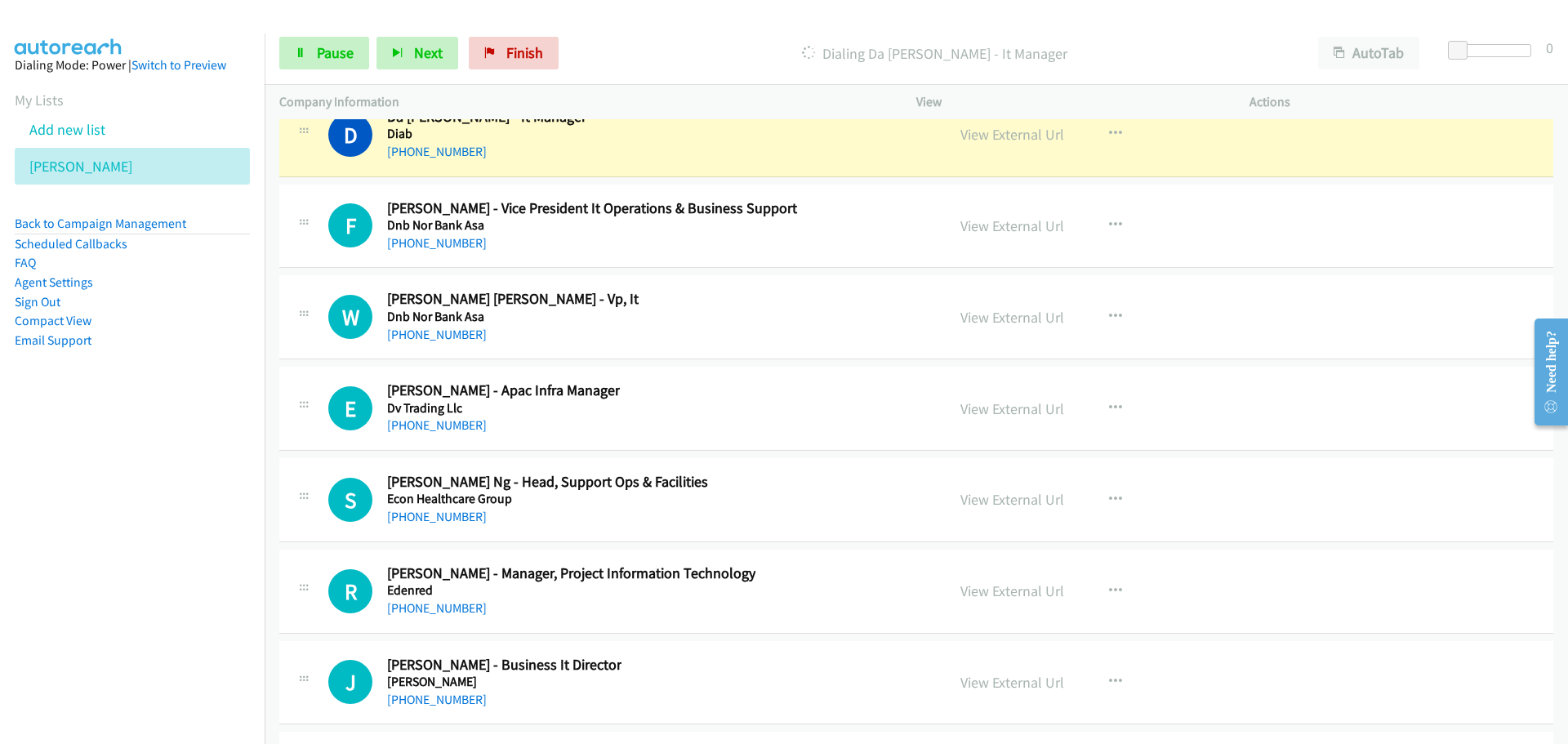
scroll to position [20417, 0]
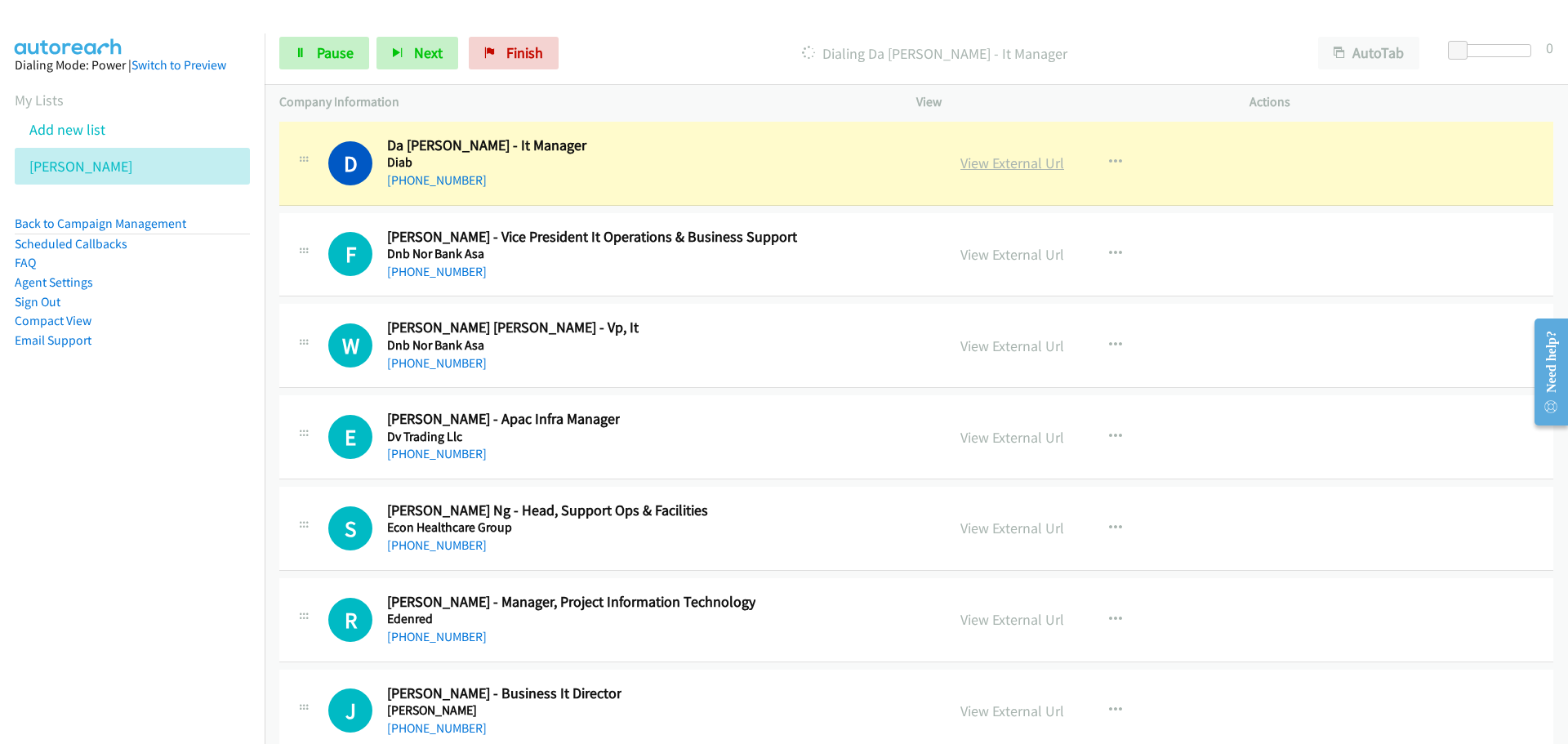
click at [976, 161] on link "View External Url" at bounding box center [1012, 163] width 104 height 18
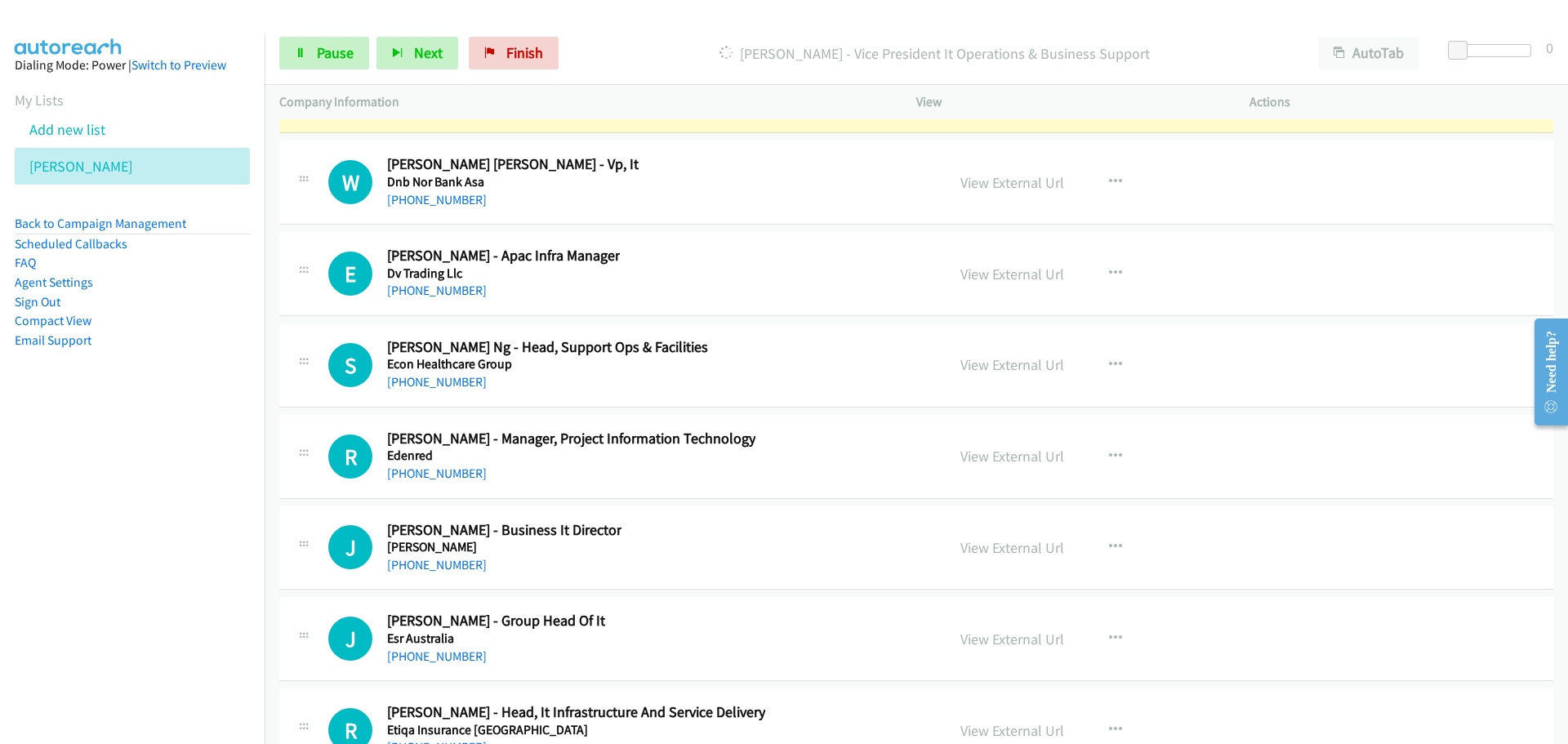
scroll to position [20499, 0]
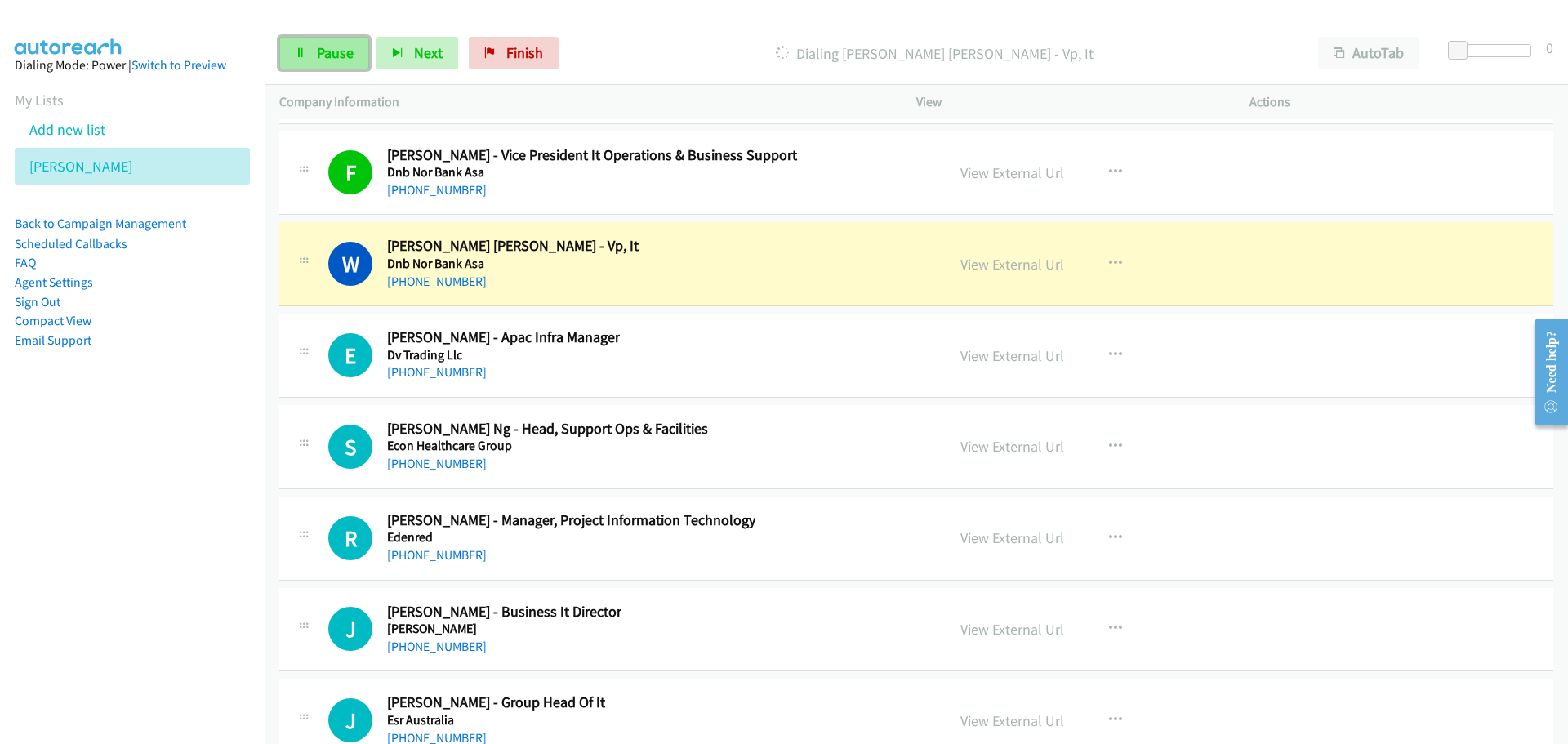
click at [355, 58] on link "Pause" at bounding box center [324, 53] width 90 height 33
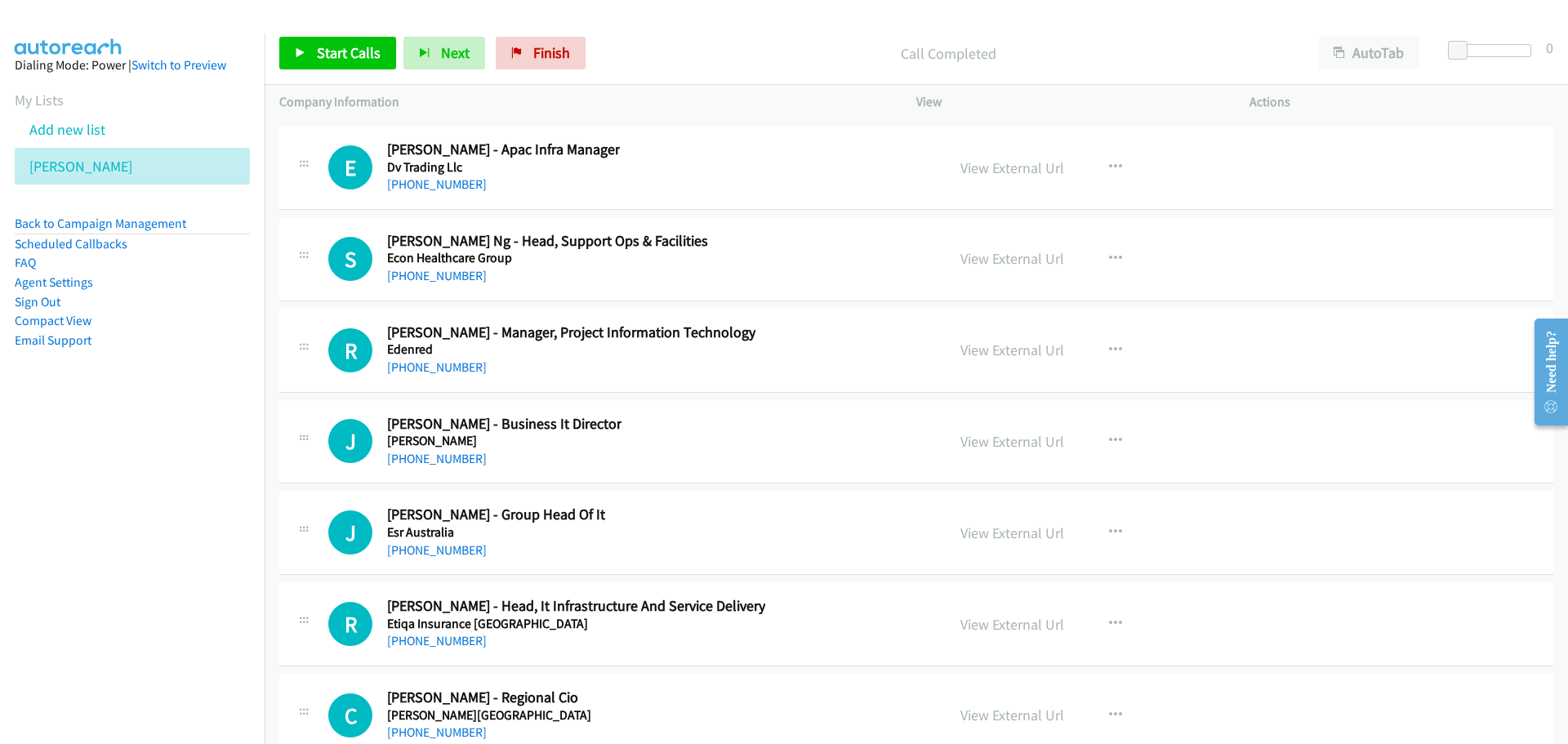
scroll to position [20662, 0]
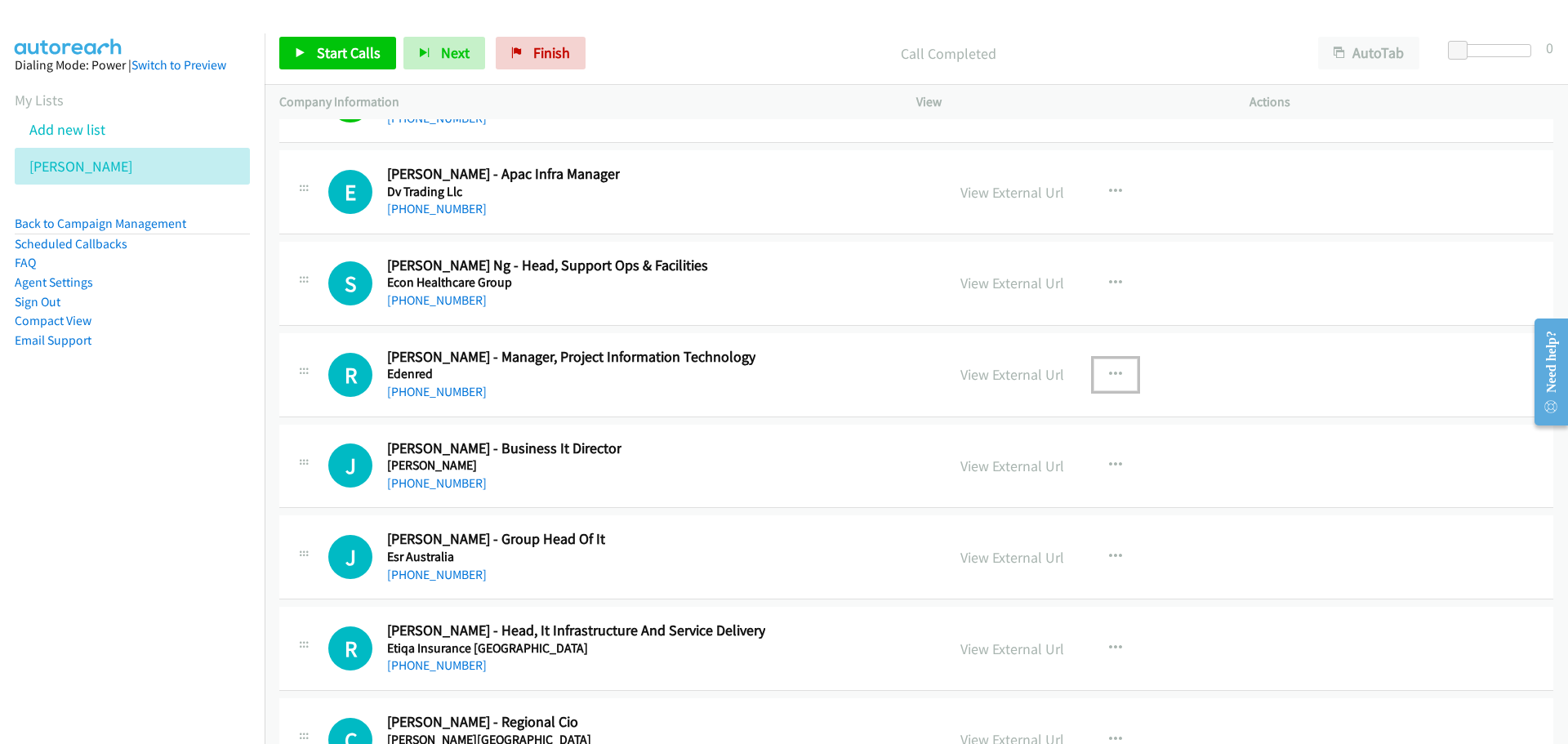
click at [1109, 372] on icon "button" at bounding box center [1115, 375] width 13 height 13
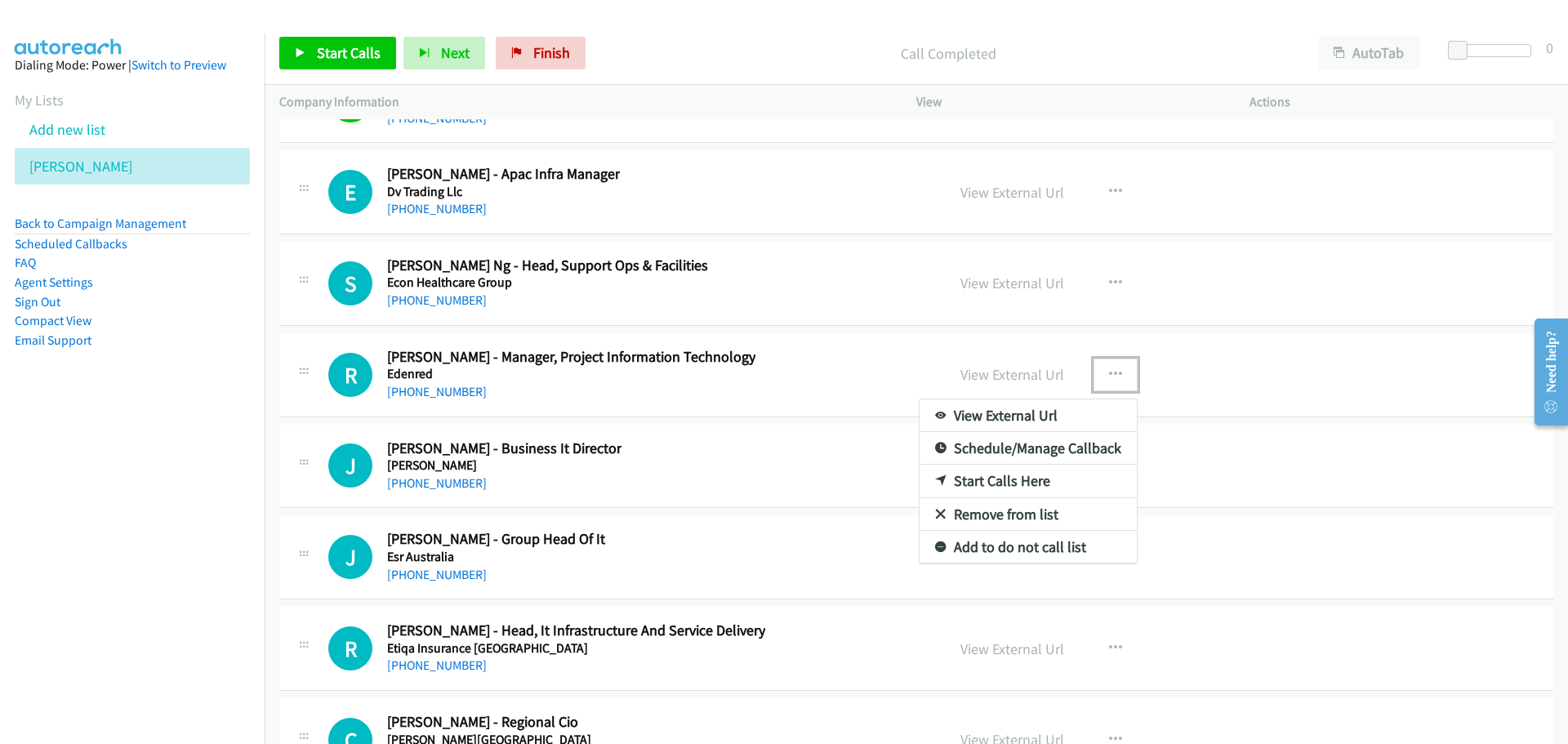
click at [987, 480] on link "Start Calls Here" at bounding box center [1028, 481] width 218 height 33
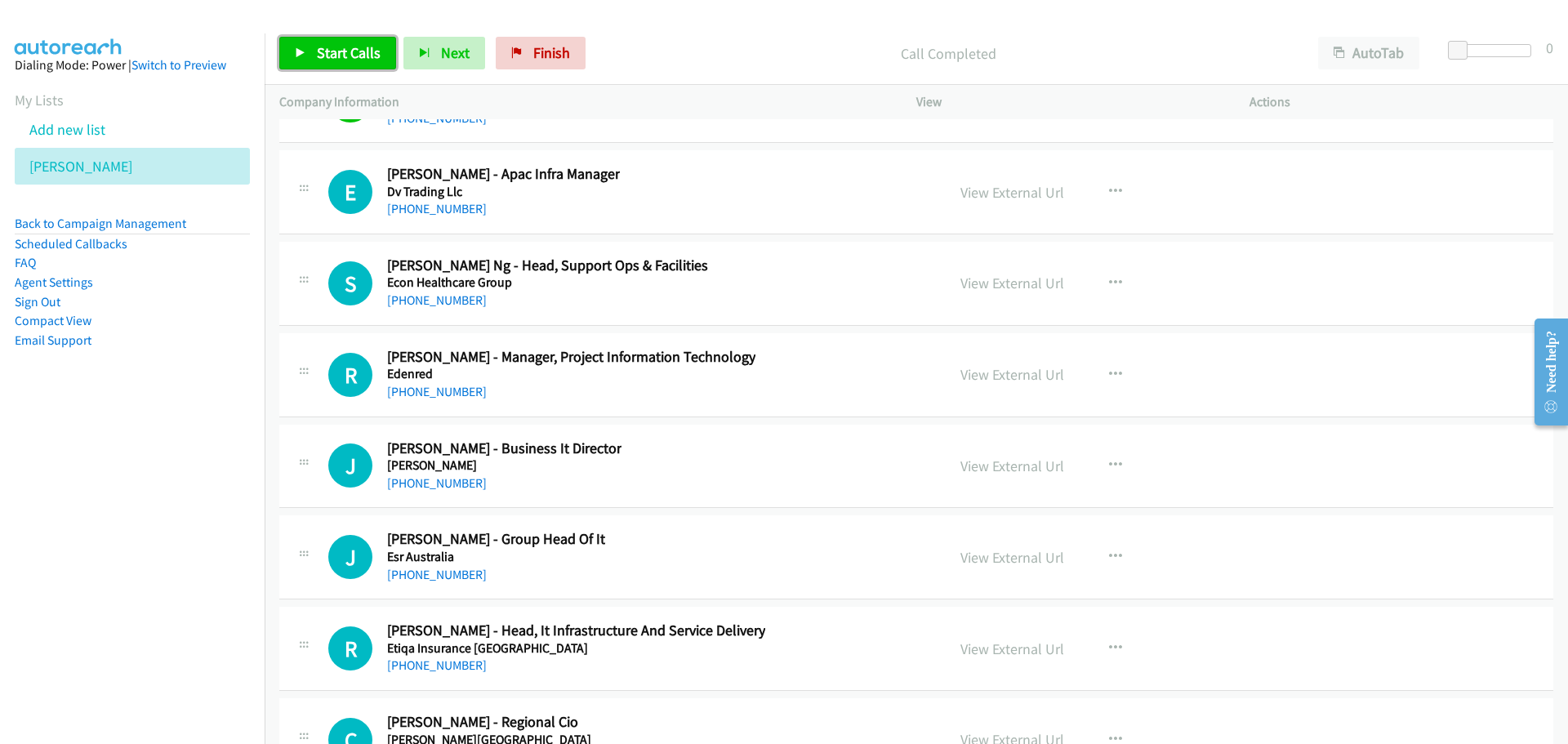
click at [329, 36] on div "Start Calls Pause Next Finish Call Completed AutoTab AutoTab 0" at bounding box center [916, 53] width 1303 height 62
click at [342, 61] on span "Start Calls" at bounding box center [348, 52] width 63 height 18
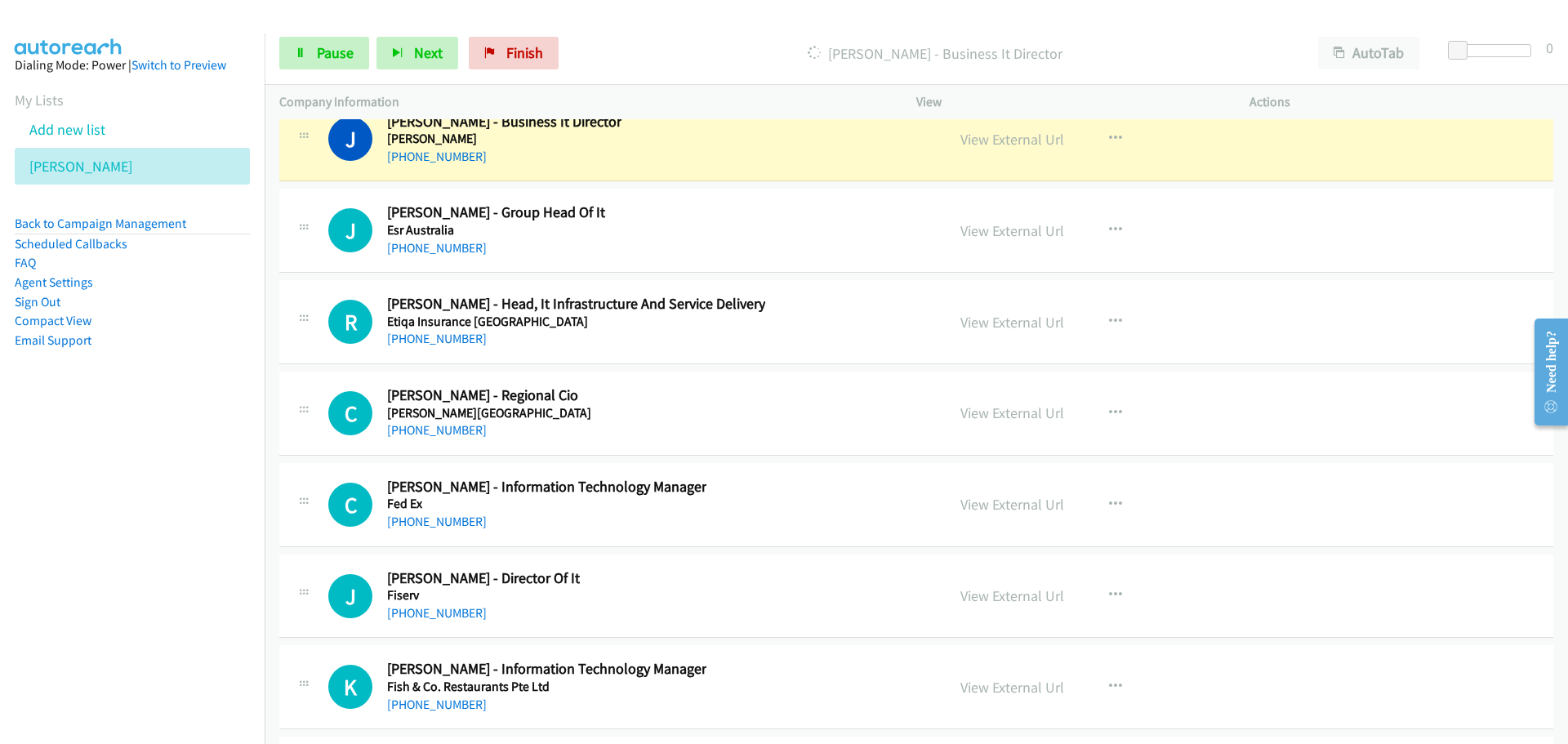
scroll to position [20907, 0]
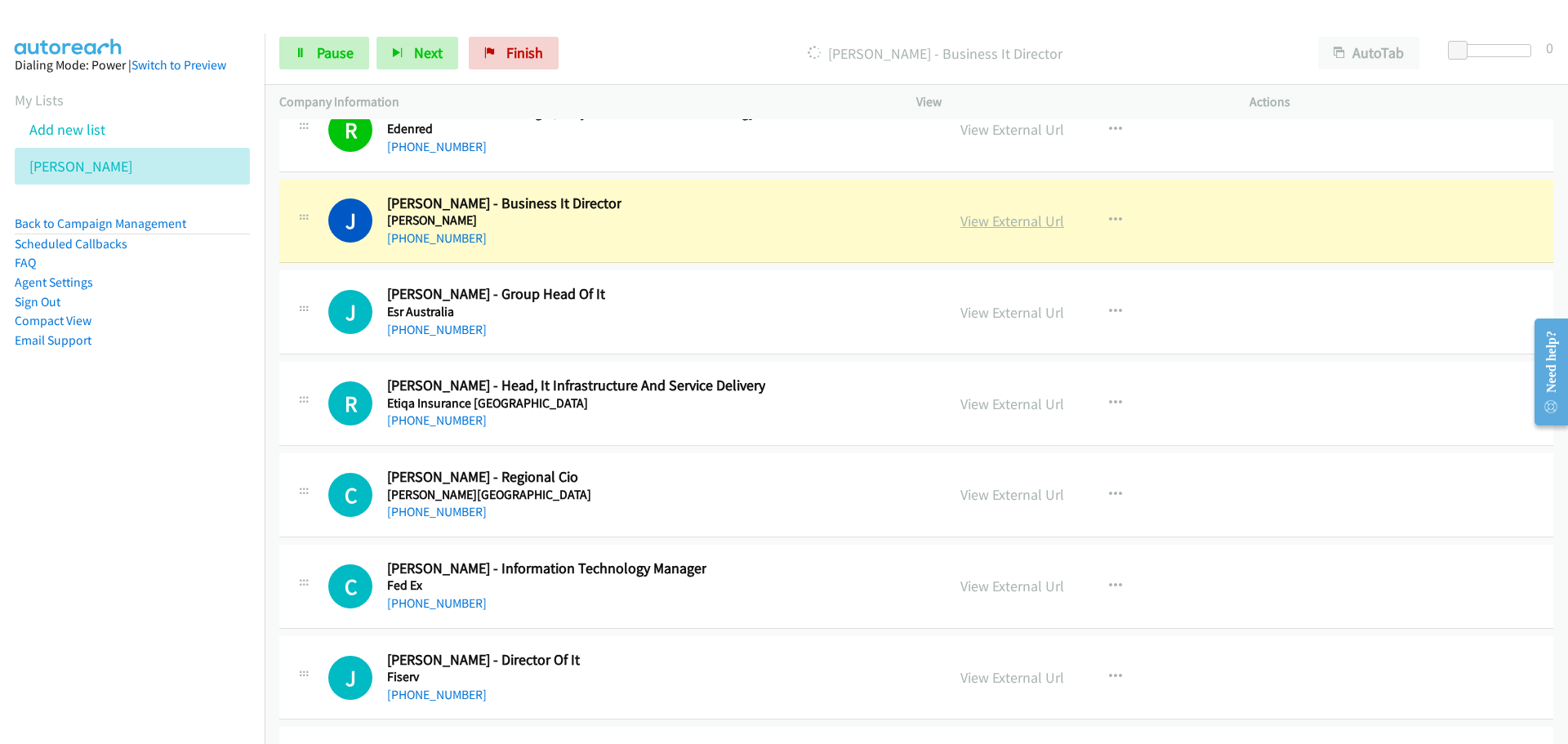
click at [990, 220] on link "View External Url" at bounding box center [1012, 220] width 104 height 18
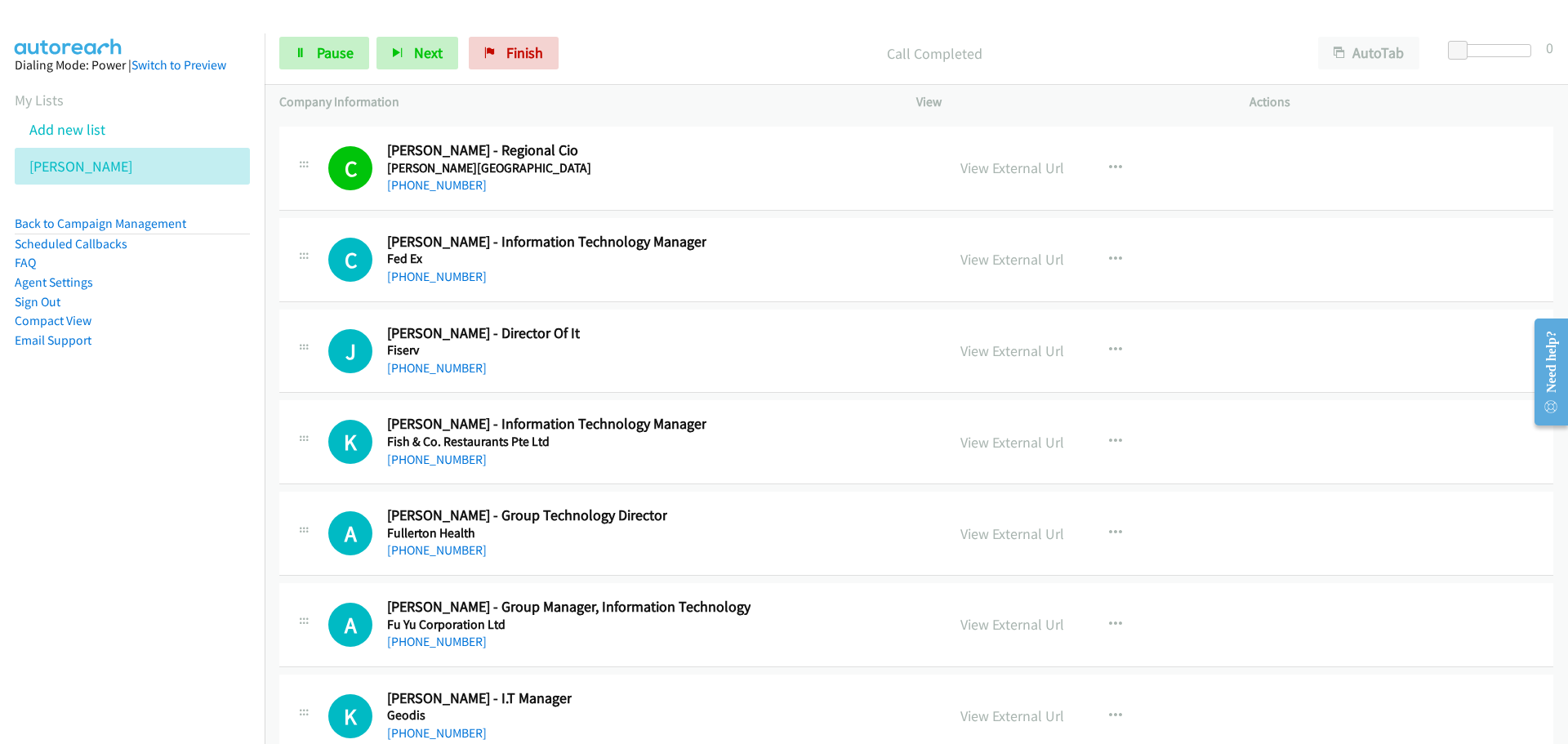
scroll to position [21315, 0]
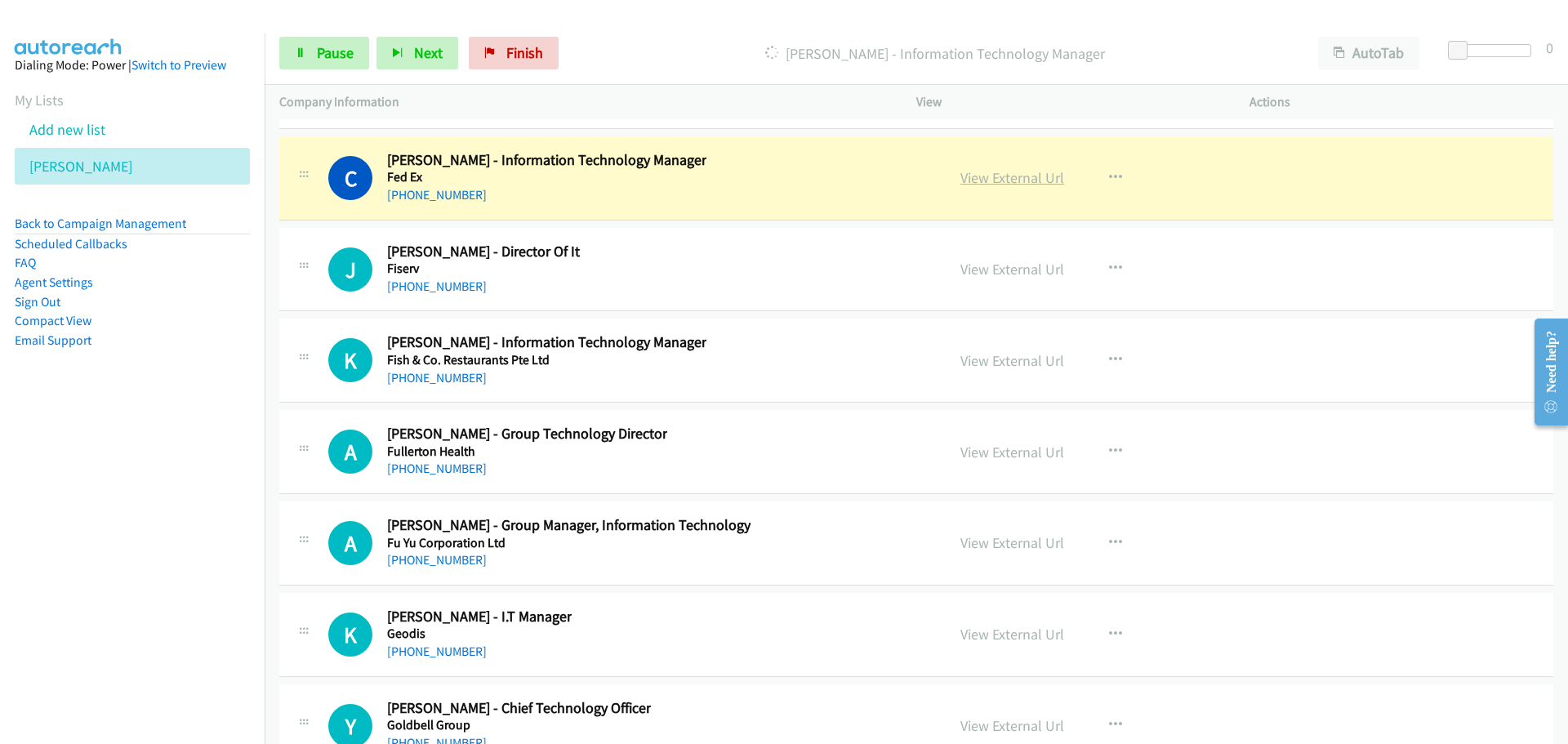
click at [985, 178] on link "View External Url" at bounding box center [1012, 177] width 104 height 18
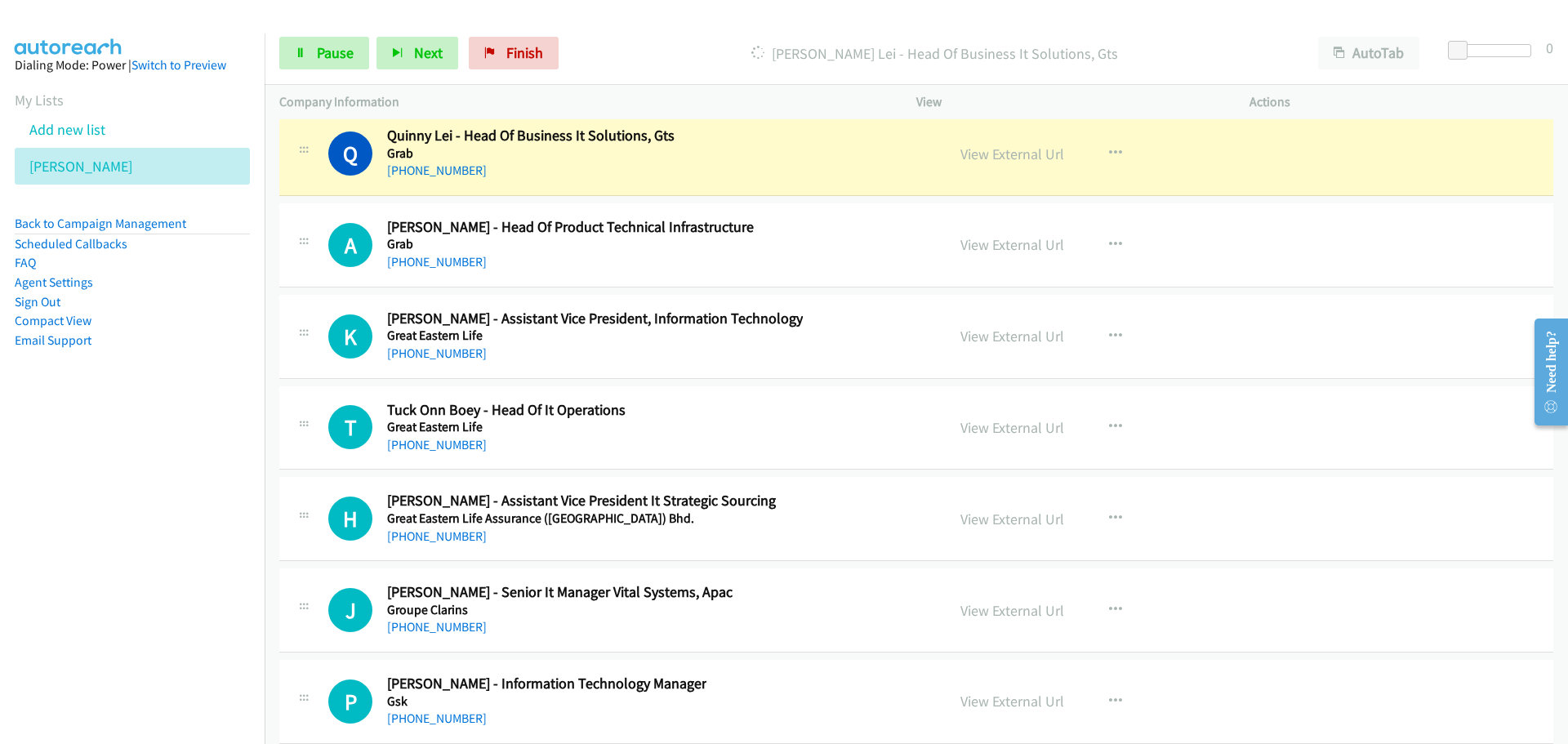
scroll to position [22132, 0]
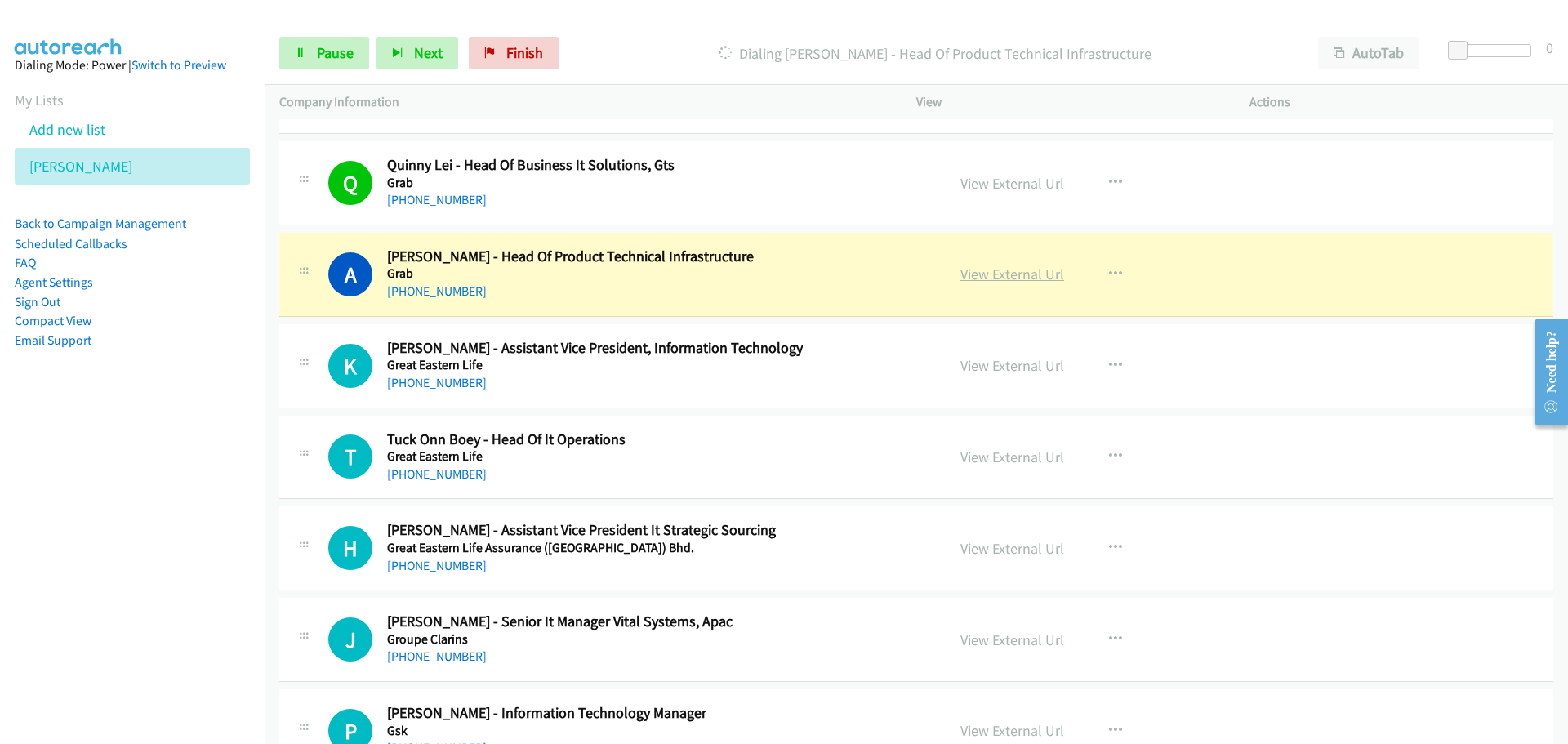
click at [1039, 274] on link "View External Url" at bounding box center [1012, 274] width 104 height 18
drag, startPoint x: 328, startPoint y: 40, endPoint x: 37, endPoint y: 327, distance: 408.7
click at [328, 41] on link "Pause" at bounding box center [324, 53] width 90 height 33
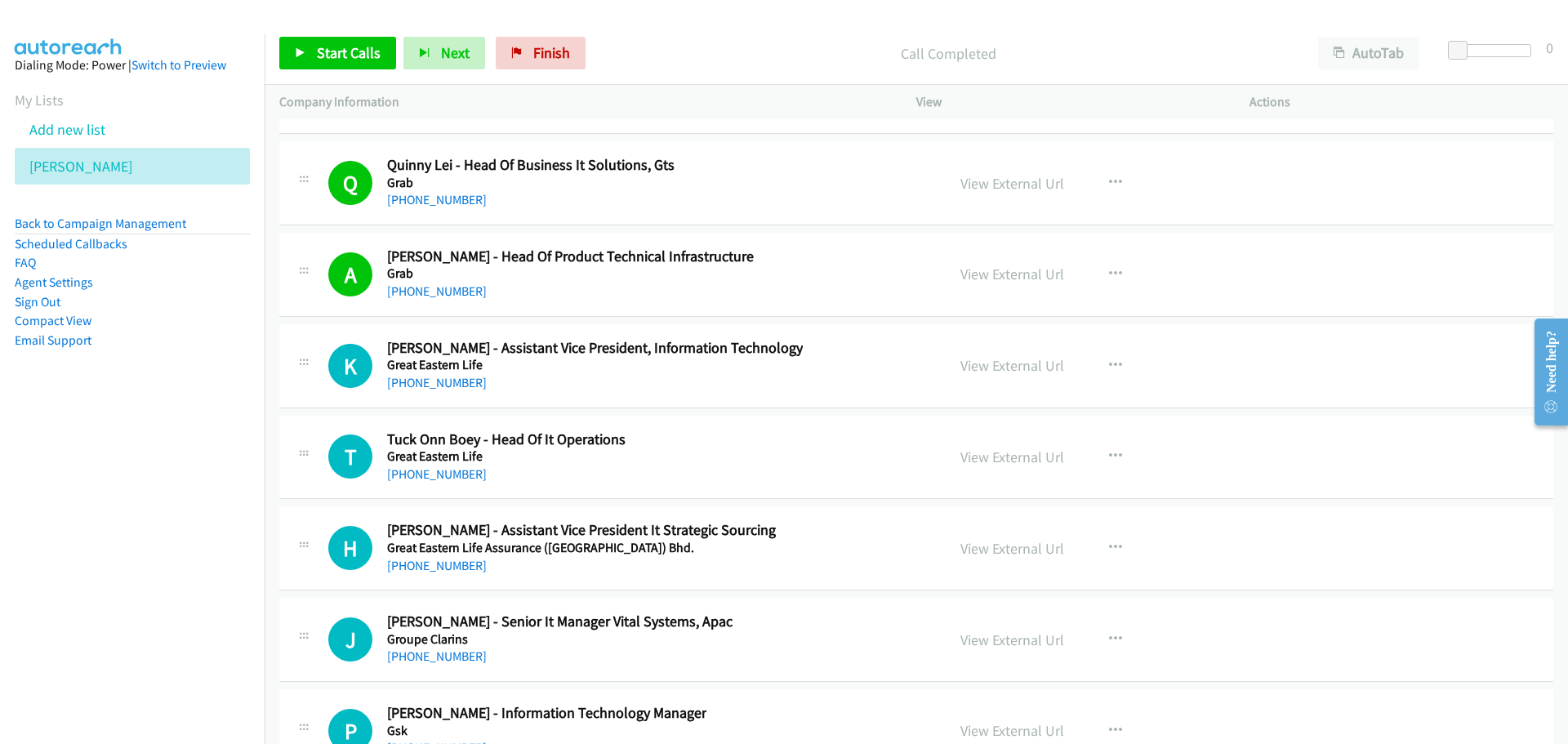
click at [344, 84] on div "Start Calls Pause Next Finish Call Completed AutoTab AutoTab 0" at bounding box center [916, 53] width 1303 height 62
click at [350, 65] on link "Start Calls" at bounding box center [337, 53] width 117 height 33
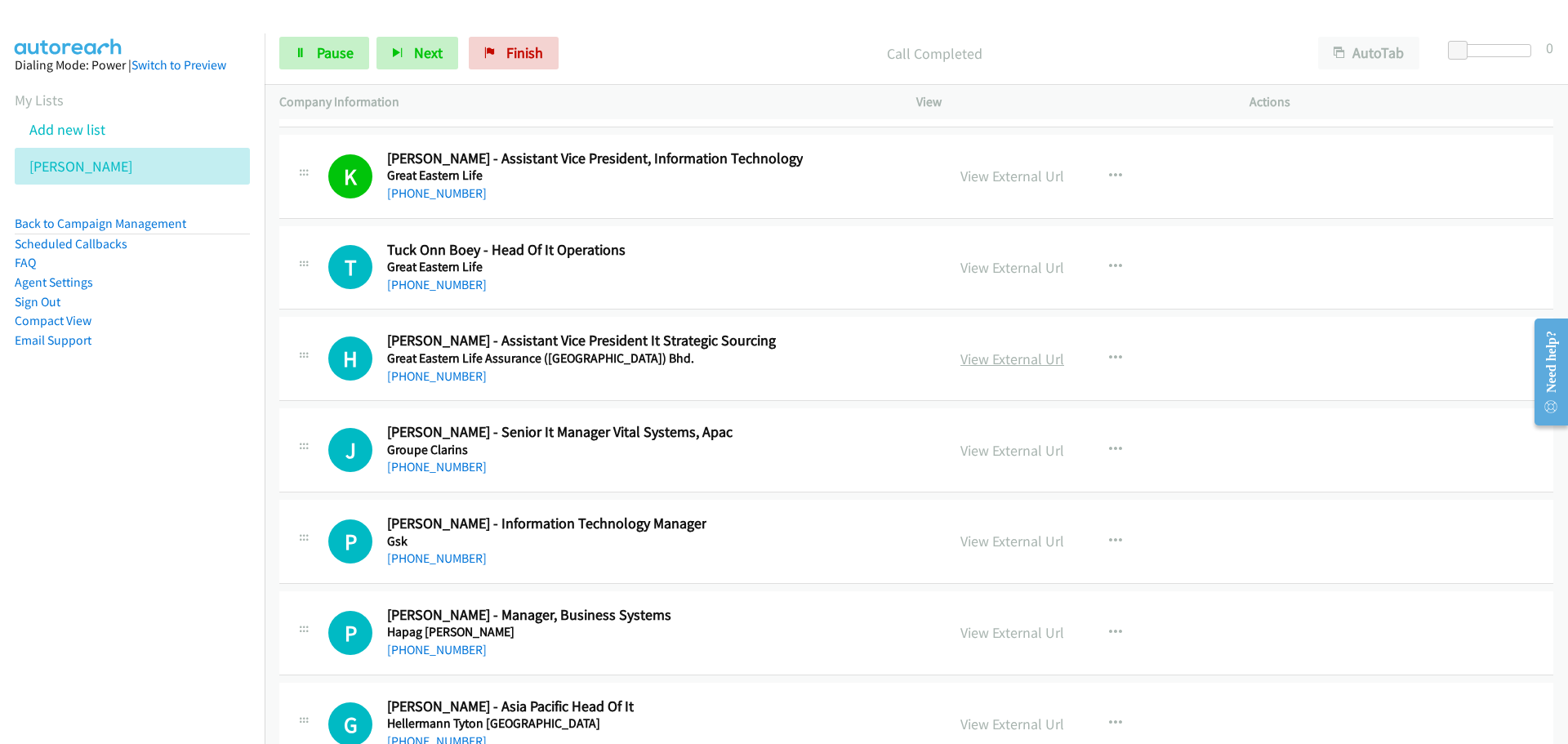
scroll to position [22295, 0]
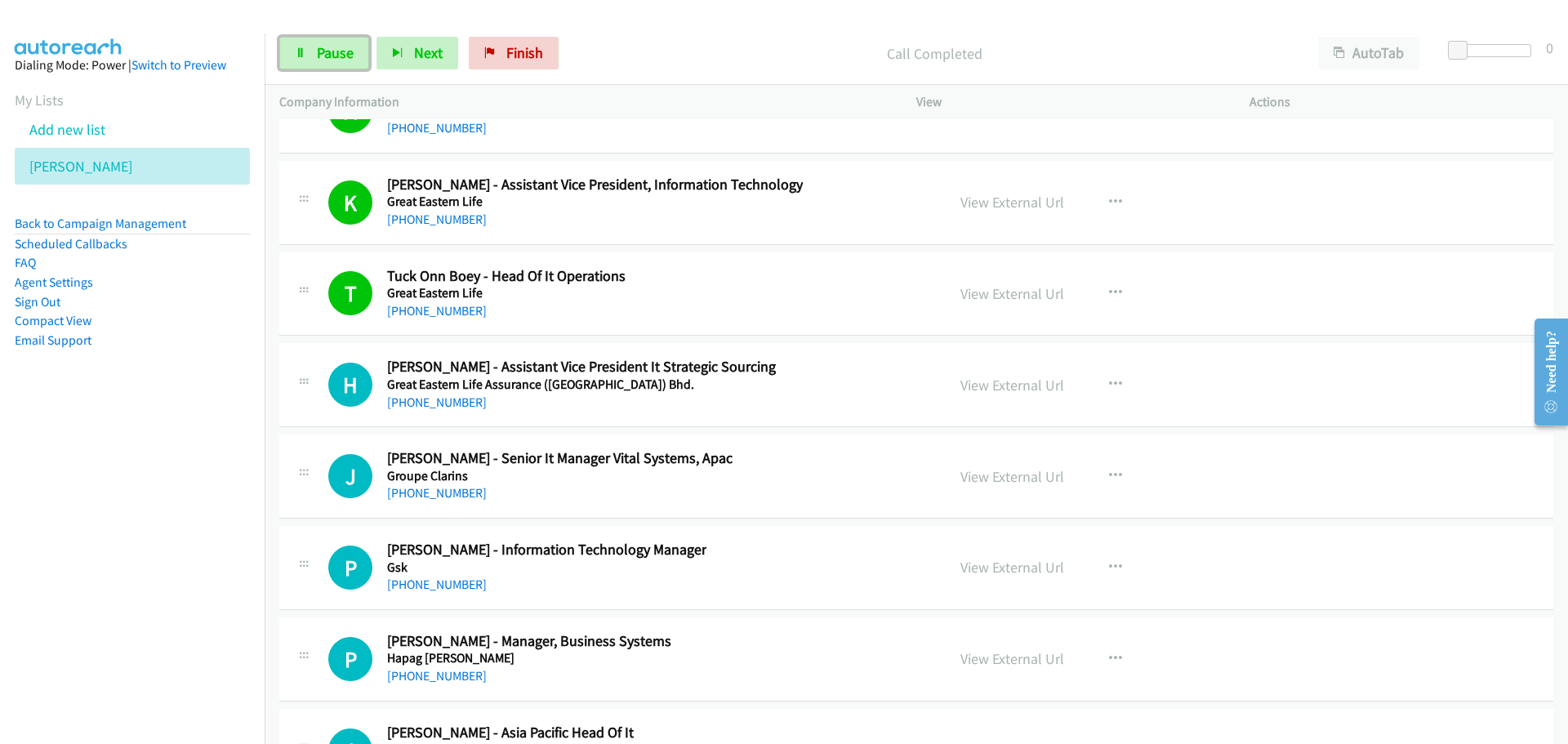
drag, startPoint x: 343, startPoint y: 53, endPoint x: 10, endPoint y: 197, distance: 362.8
click at [343, 53] on span "Pause" at bounding box center [335, 52] width 37 height 18
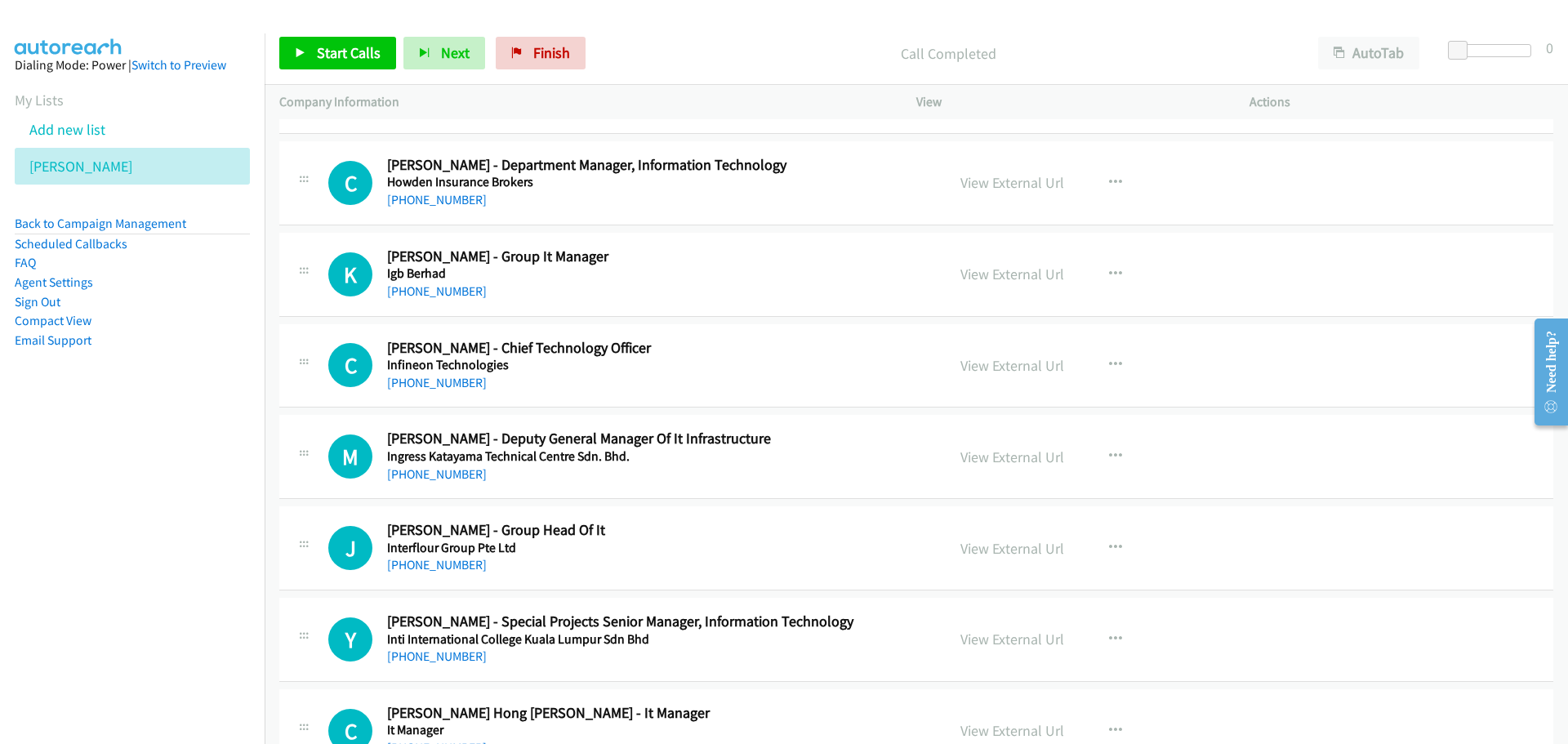
scroll to position [0, 0]
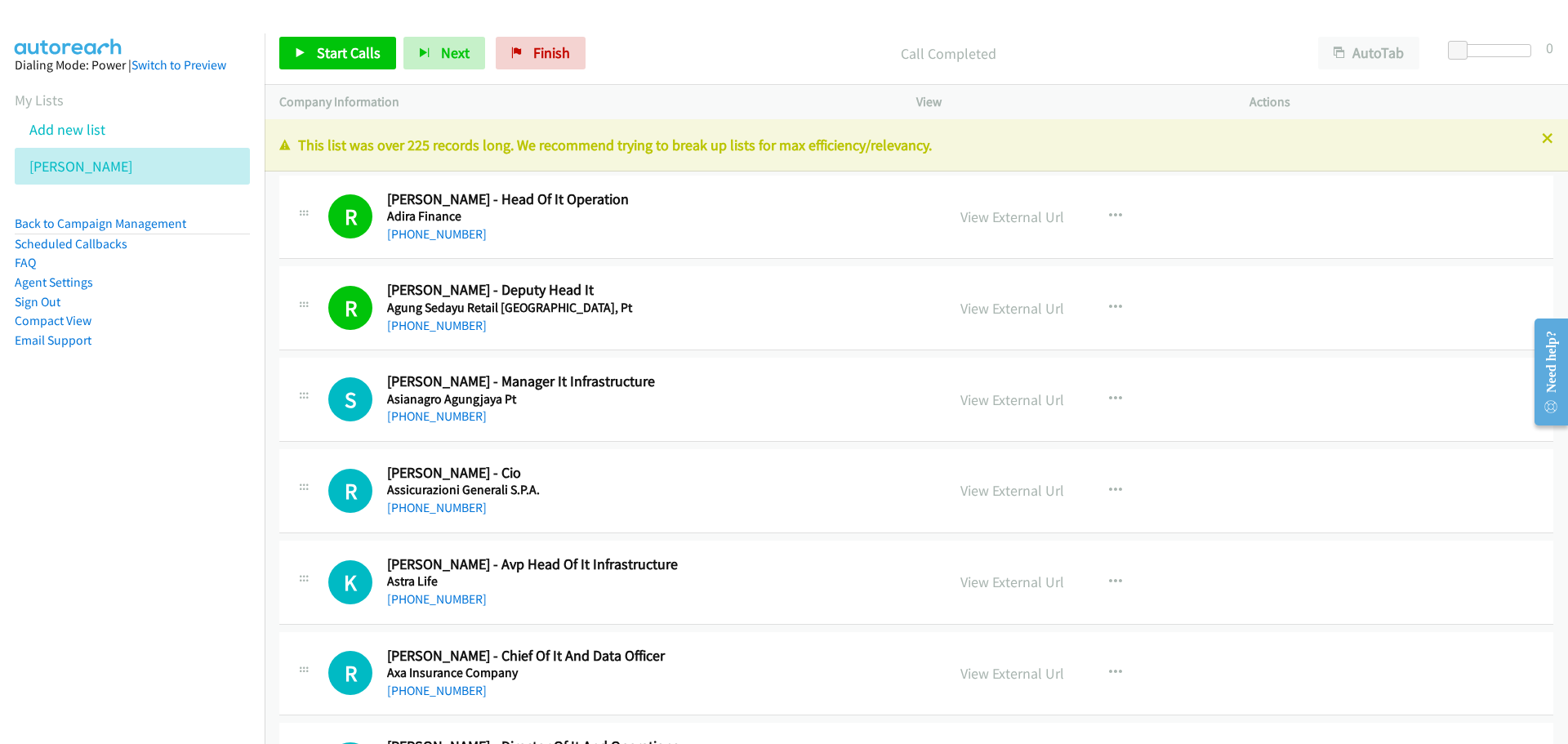
click at [344, 25] on div "Start Calls Pause Next Finish Call Completed AutoTab AutoTab 0" at bounding box center [916, 53] width 1303 height 62
click at [1109, 400] on icon "button" at bounding box center [1115, 400] width 13 height 13
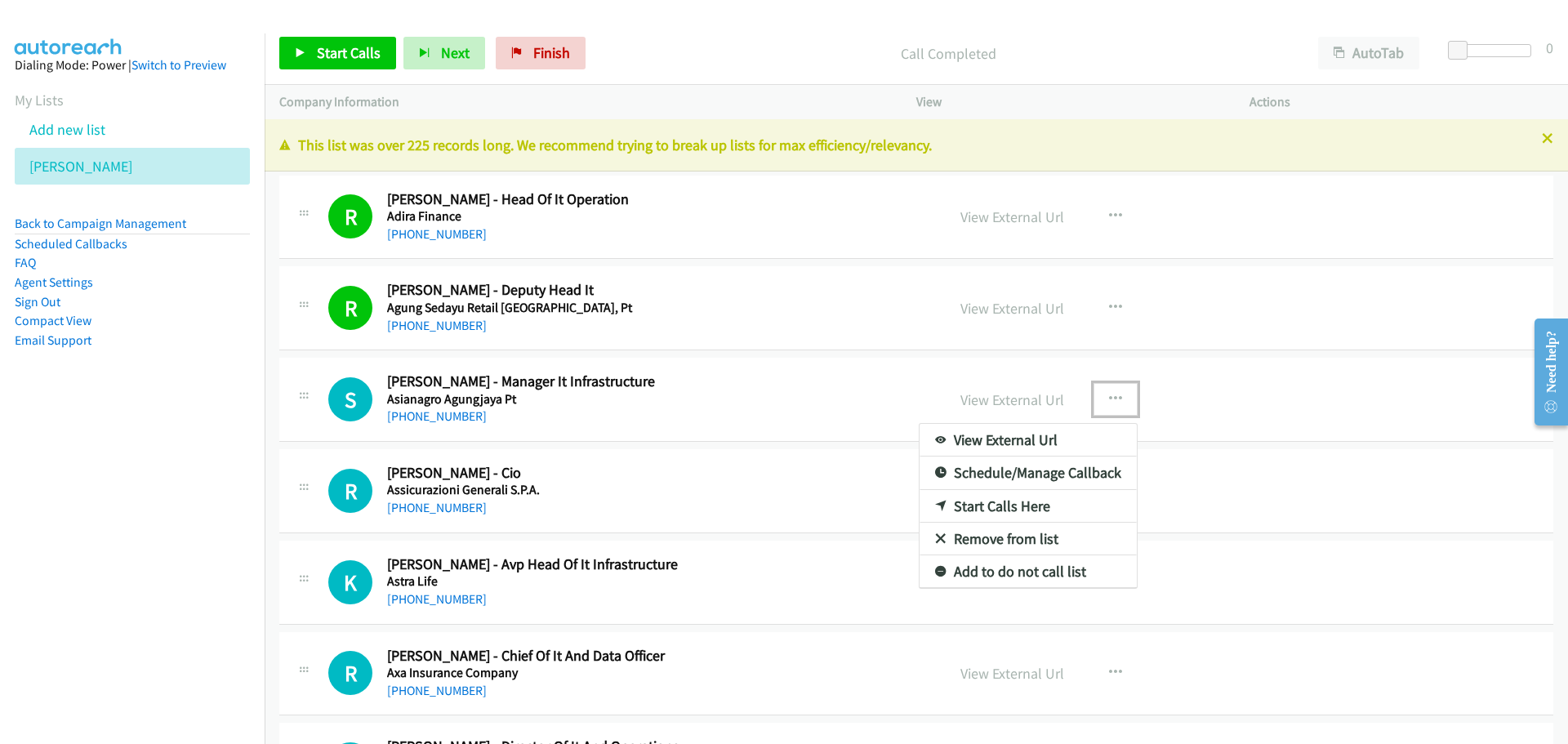
click at [1023, 510] on link "Start Calls Here" at bounding box center [1028, 506] width 218 height 33
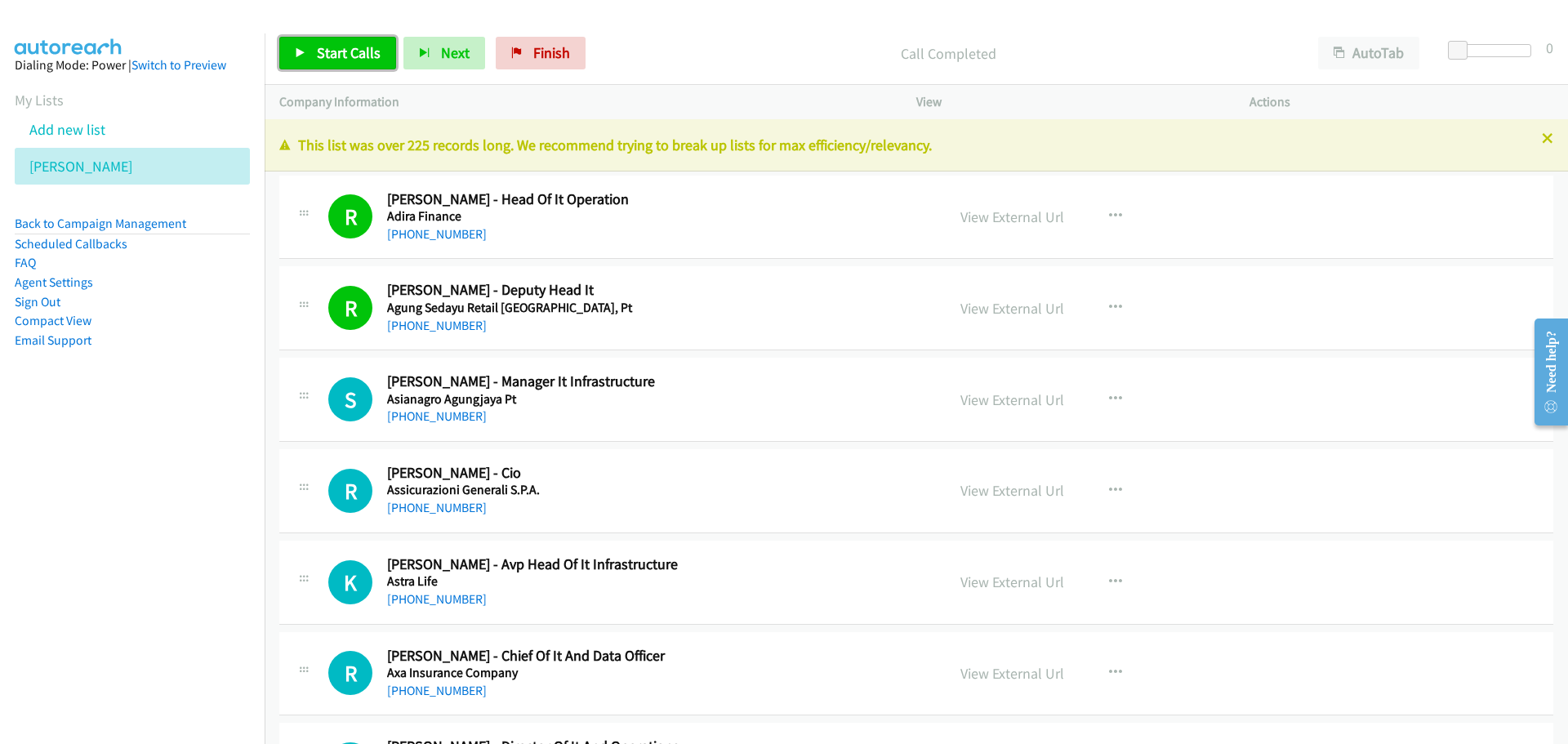
click at [348, 58] on span "Start Calls" at bounding box center [348, 52] width 63 height 18
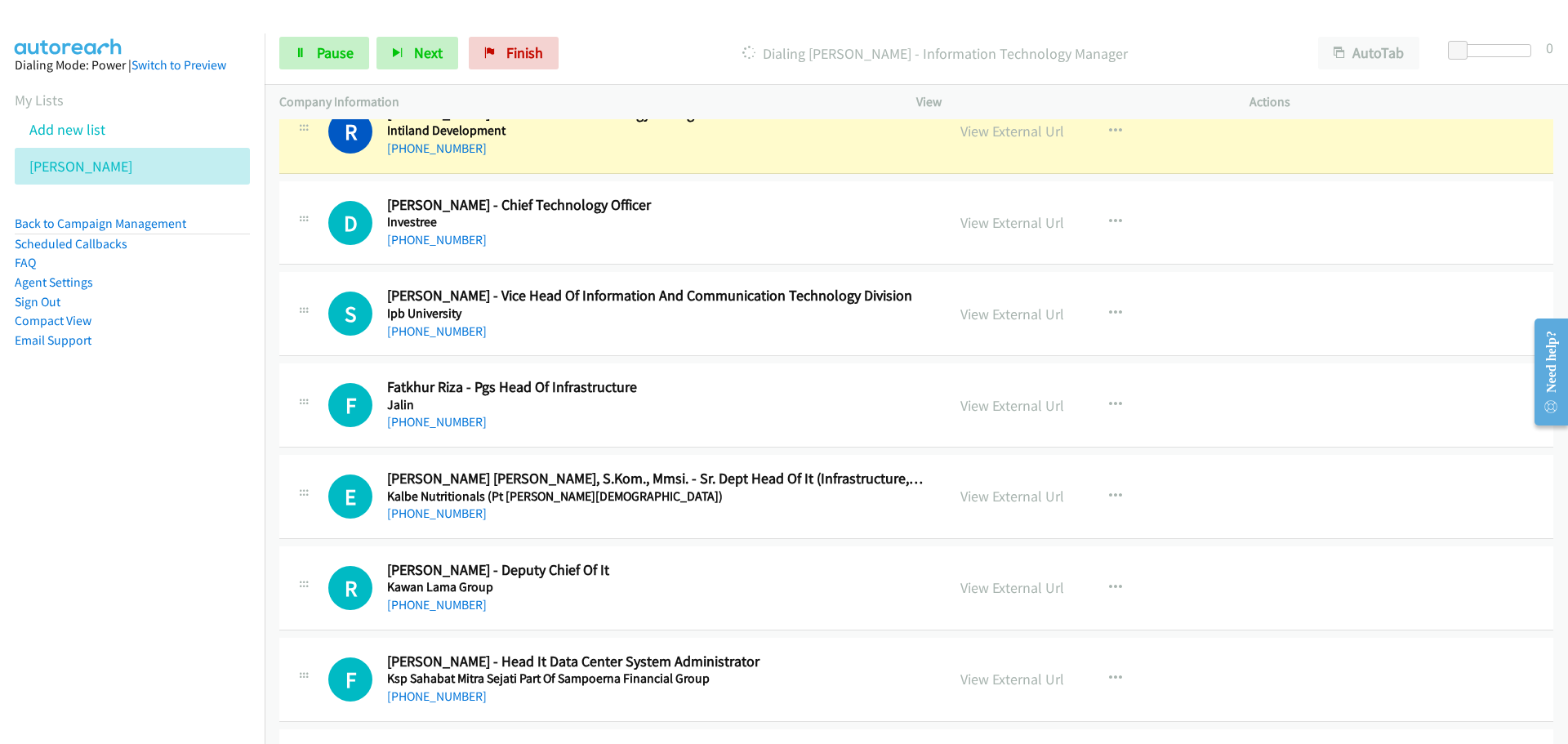
scroll to position [2287, 0]
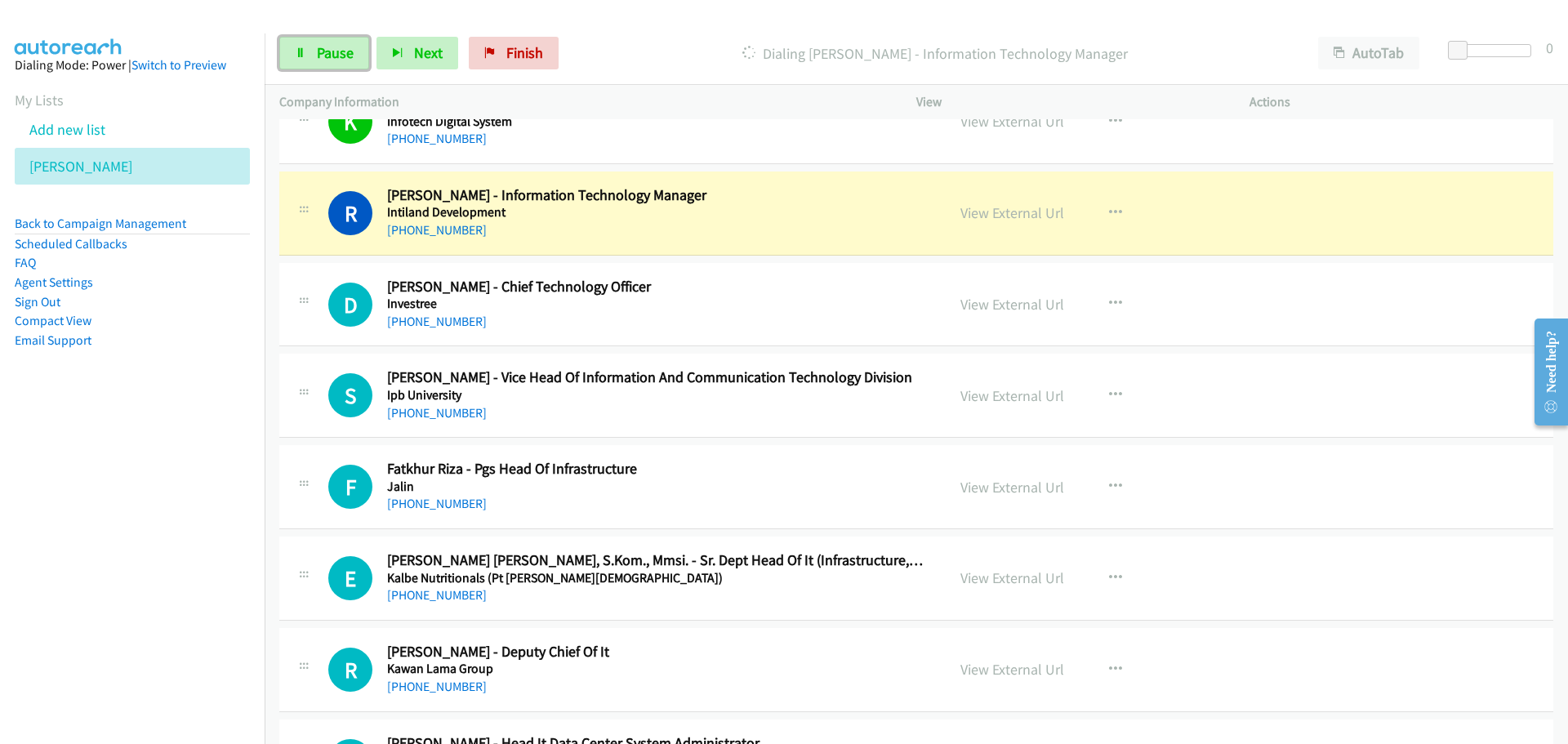
drag, startPoint x: 317, startPoint y: 57, endPoint x: 1, endPoint y: 156, distance: 331.1
click at [317, 56] on span "Pause" at bounding box center [335, 52] width 37 height 18
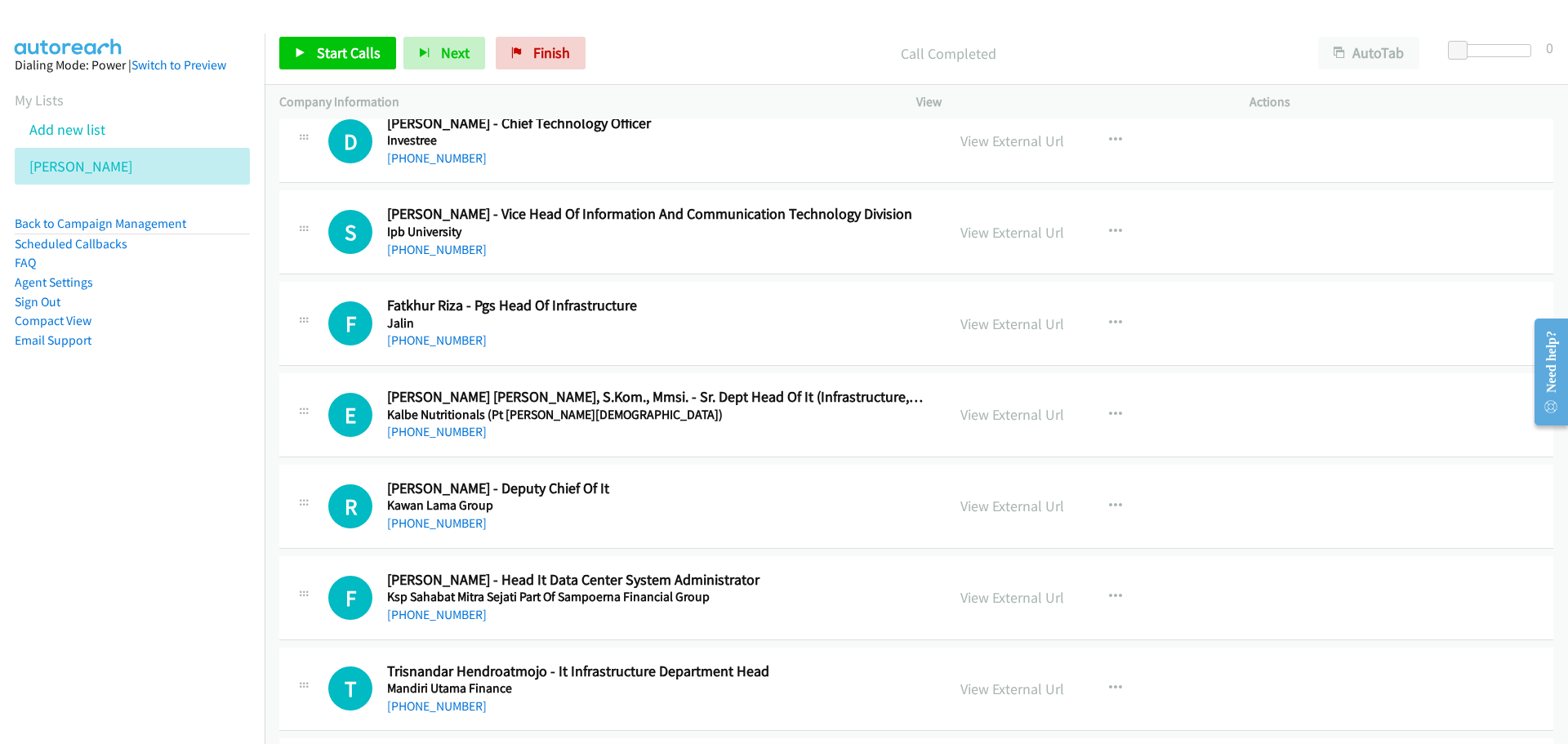
scroll to position [2531, 0]
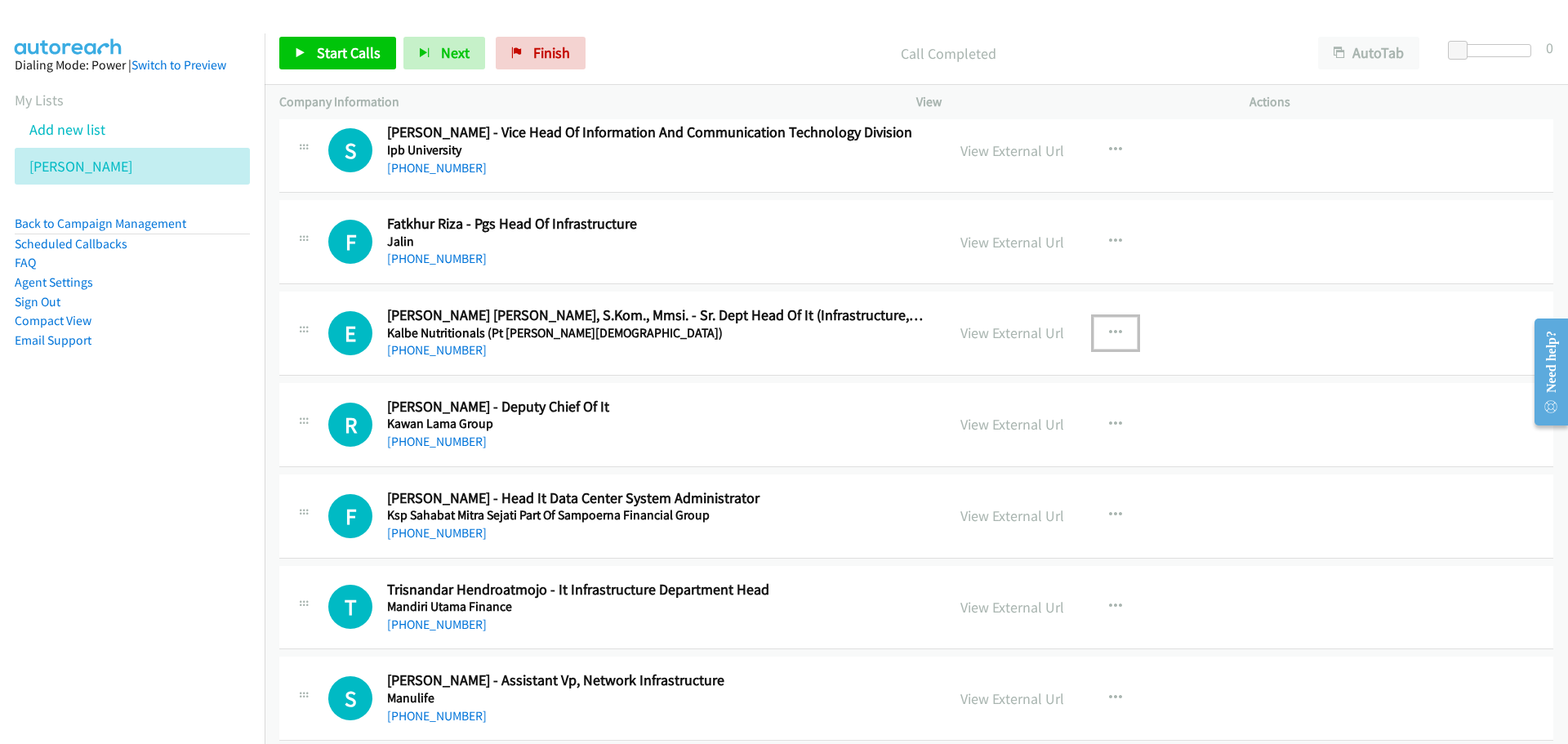
click at [1109, 327] on icon "button" at bounding box center [1115, 333] width 13 height 13
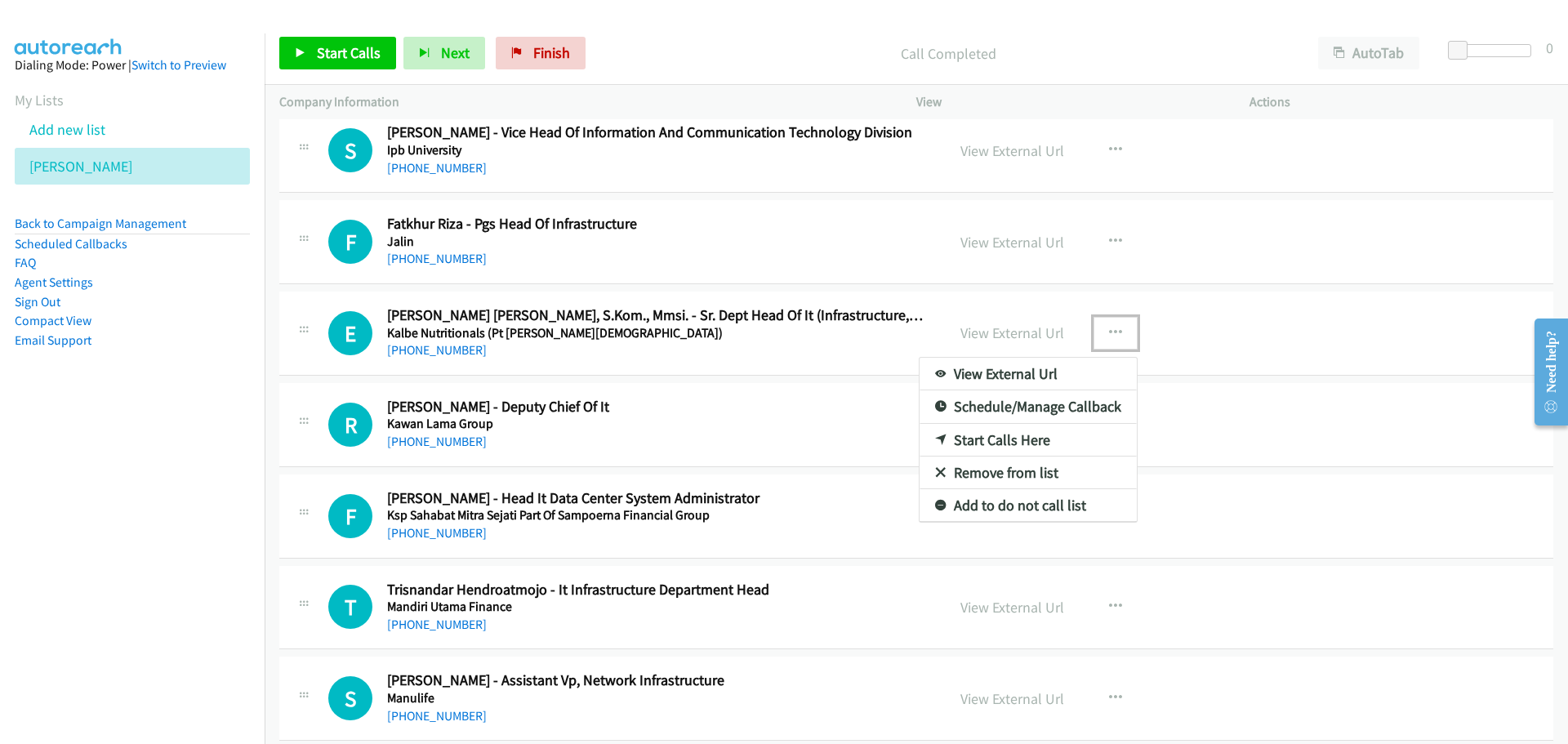
click at [976, 434] on link "Start Calls Here" at bounding box center [1028, 440] width 218 height 33
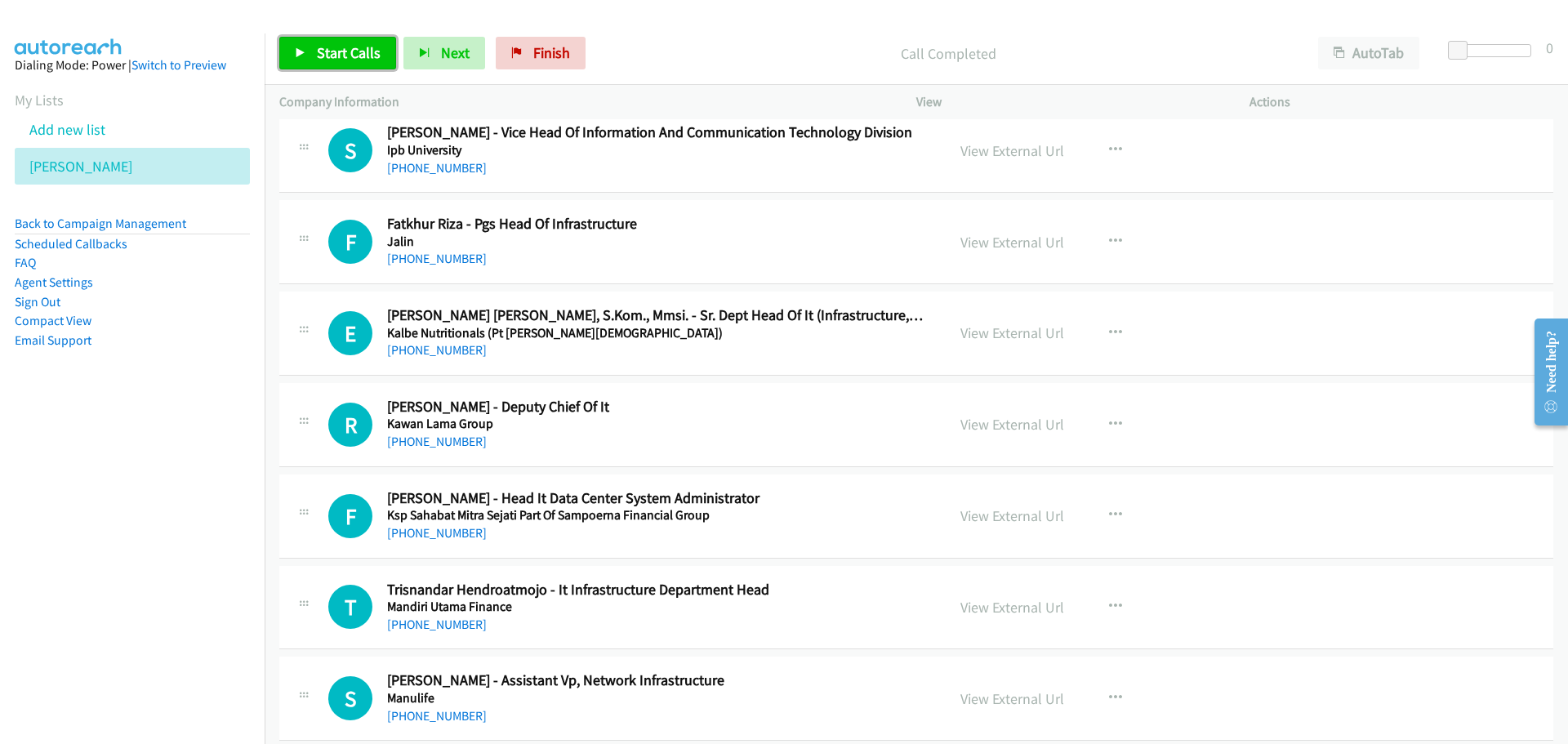
click at [328, 60] on span "Start Calls" at bounding box center [348, 52] width 63 height 18
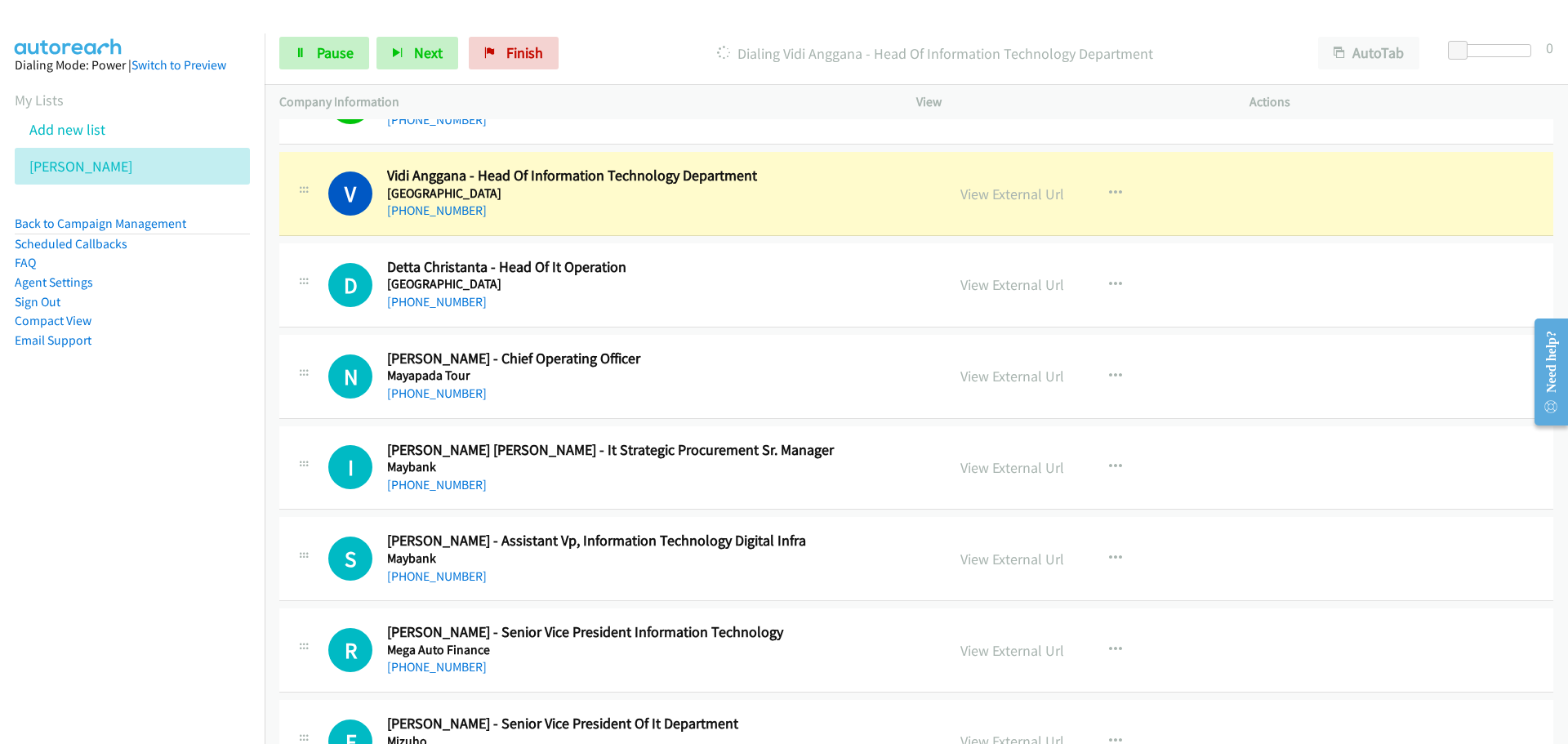
scroll to position [3104, 0]
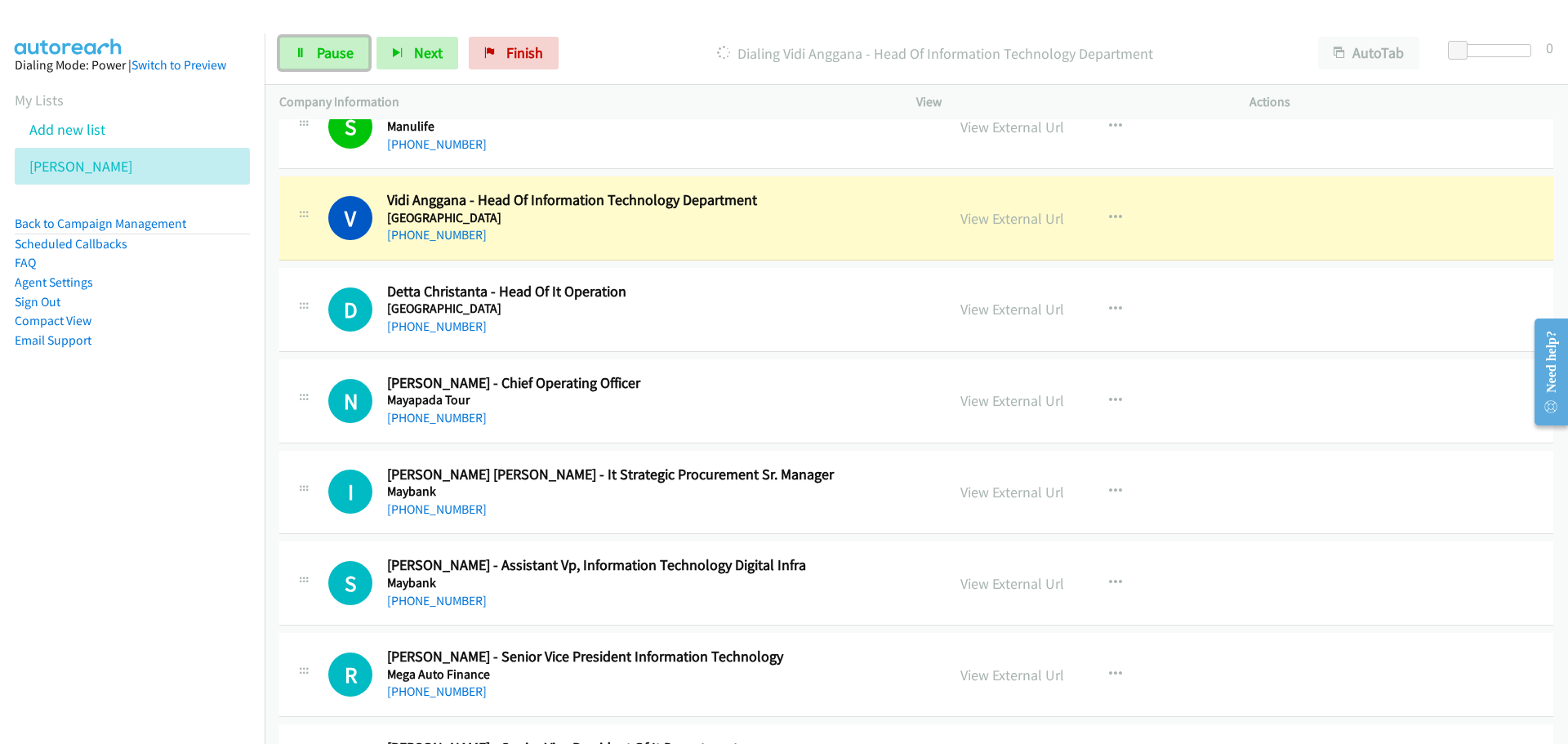
click at [306, 59] on link "Pause" at bounding box center [324, 53] width 90 height 33
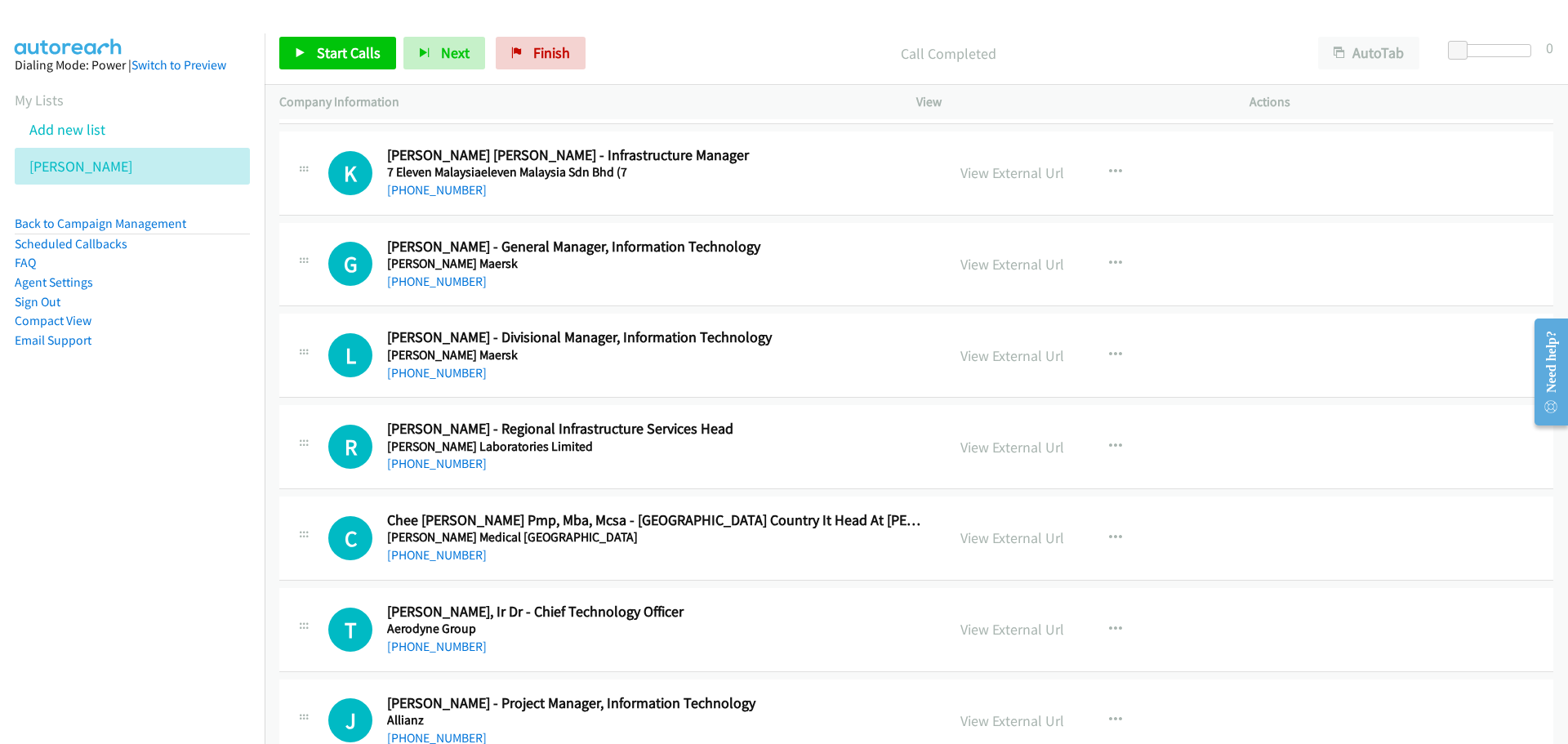
scroll to position [5799, 0]
click at [1098, 169] on button "button" at bounding box center [1116, 171] width 44 height 33
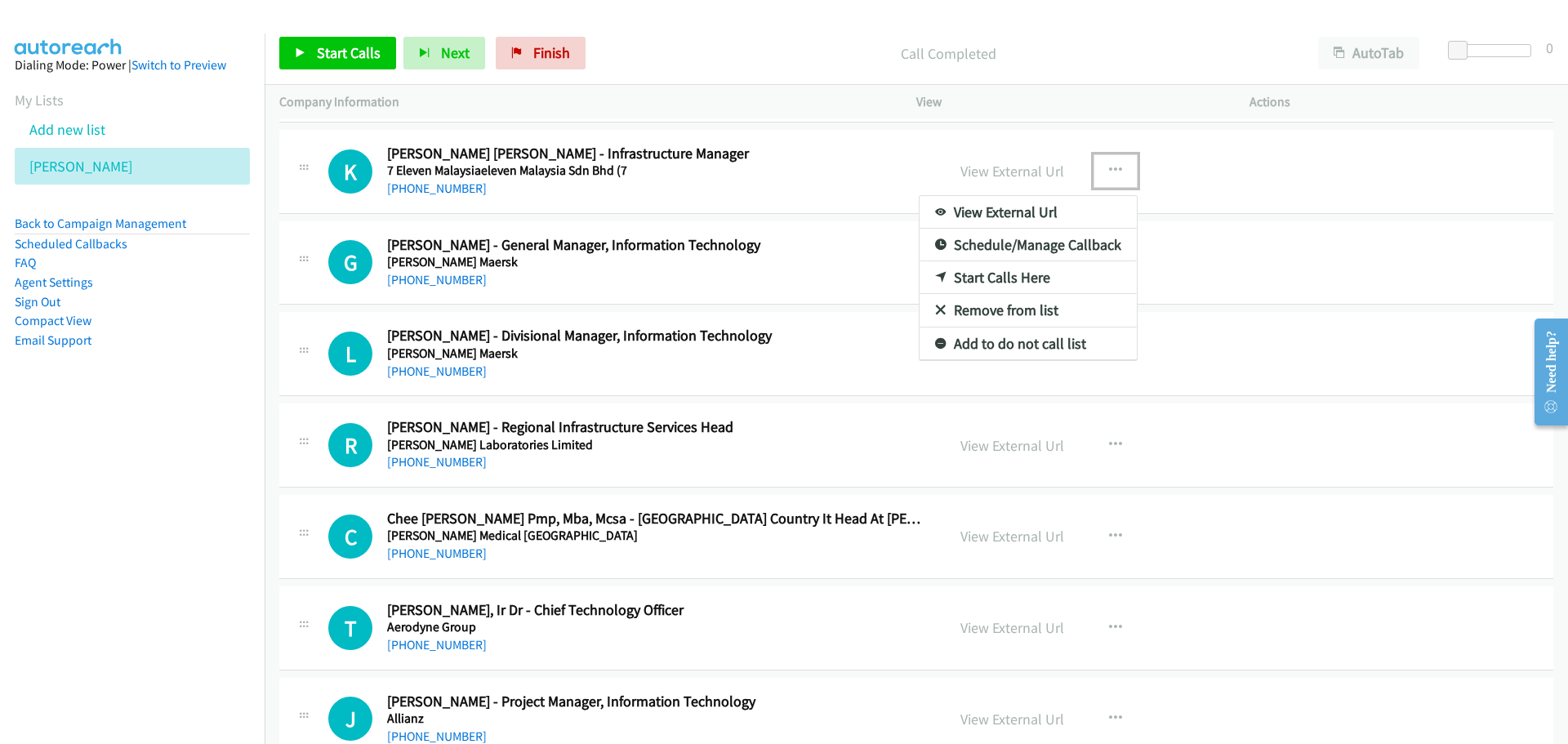
click at [976, 276] on link "Start Calls Here" at bounding box center [1028, 278] width 218 height 33
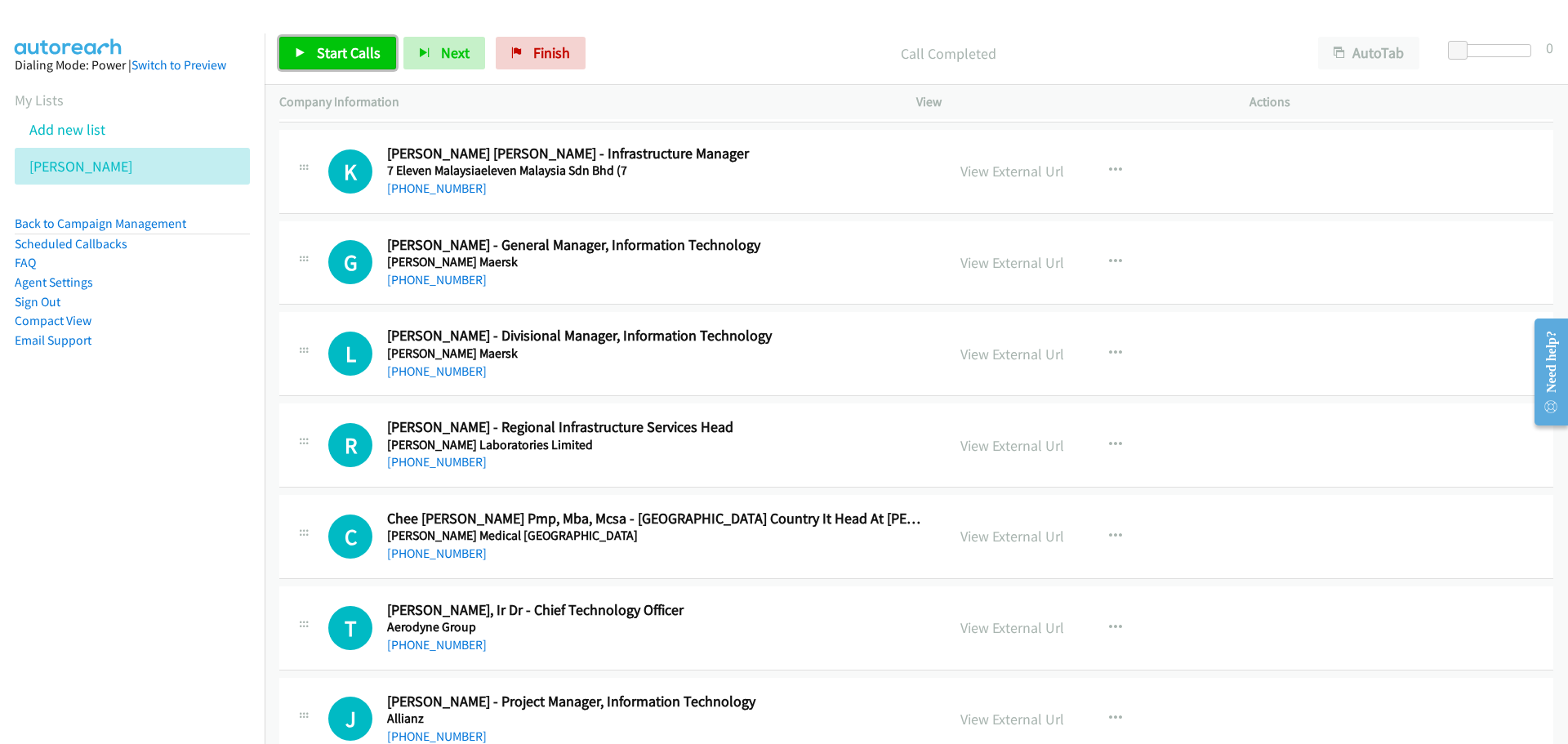
click at [344, 55] on span "Start Calls" at bounding box center [348, 52] width 63 height 18
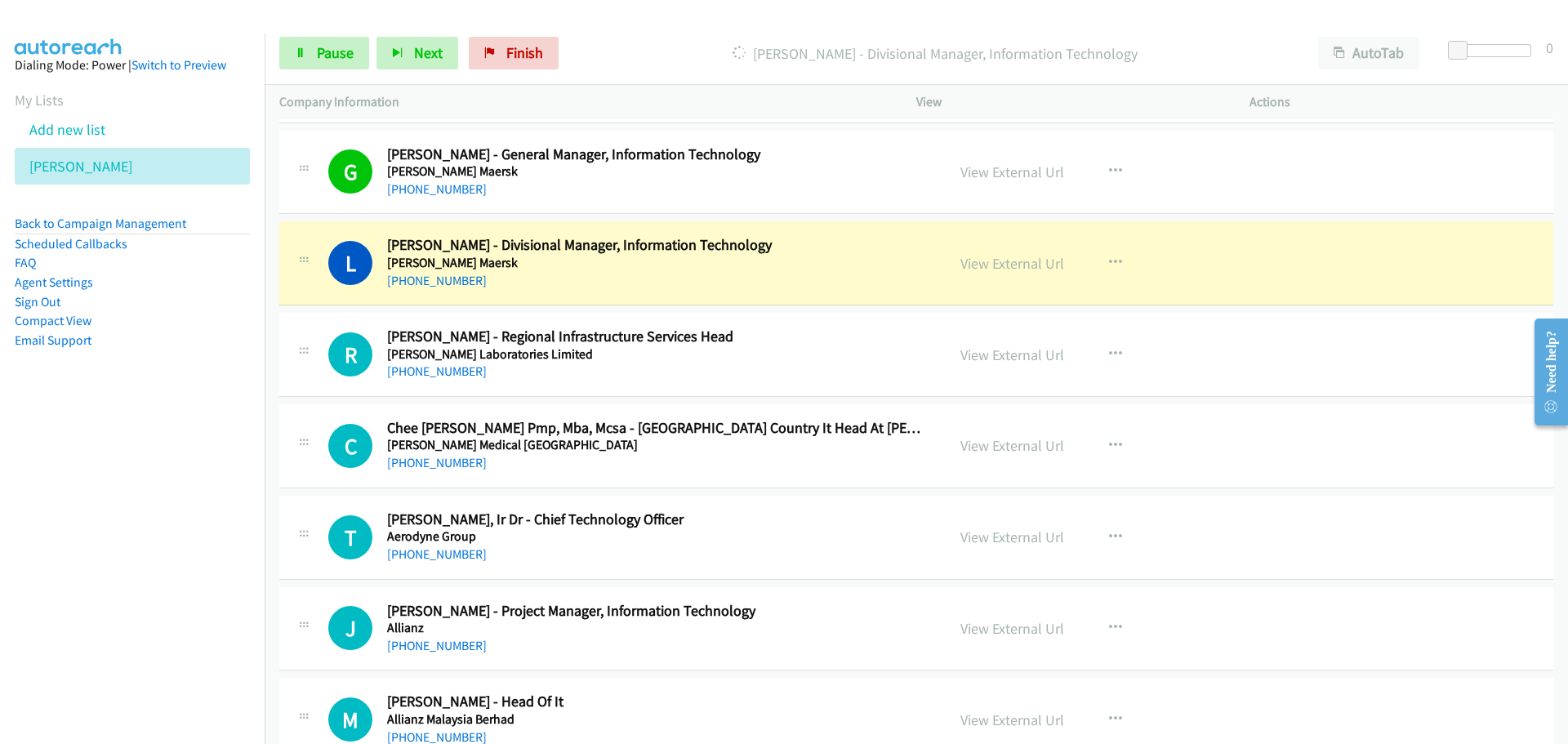
scroll to position [5962, 0]
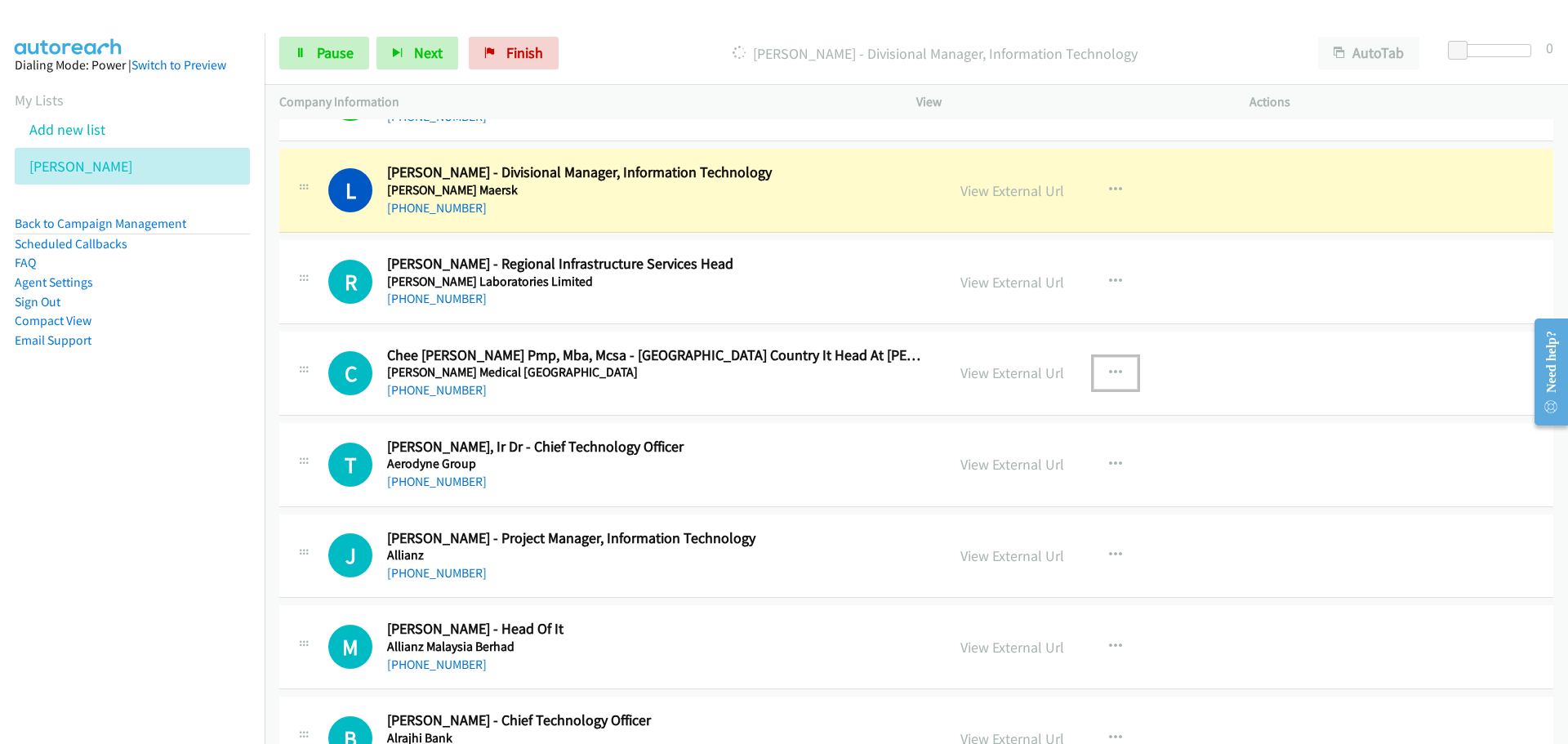
click at [1109, 373] on icon "button" at bounding box center [1115, 373] width 13 height 13
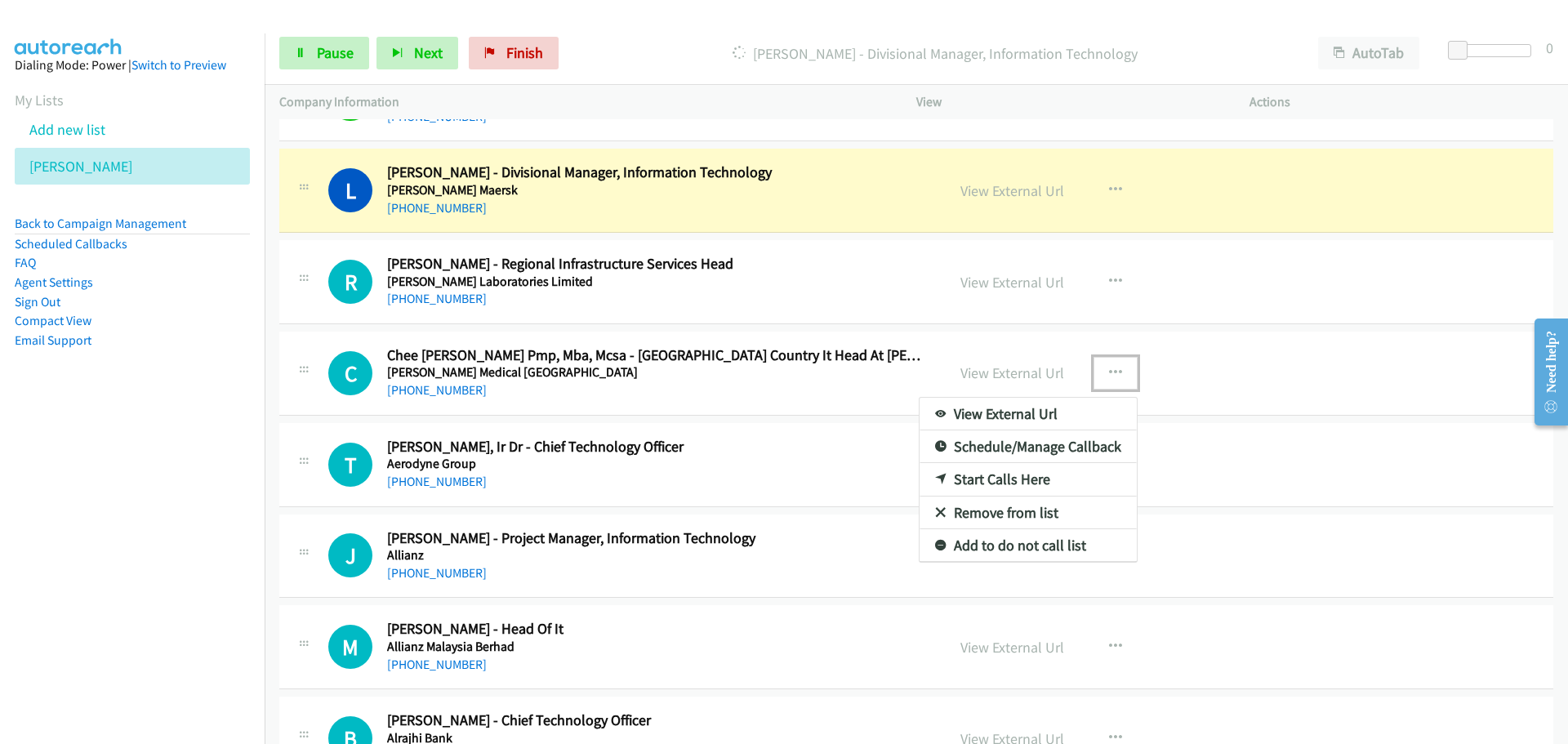
click at [985, 482] on link "Start Calls Here" at bounding box center [1028, 479] width 218 height 33
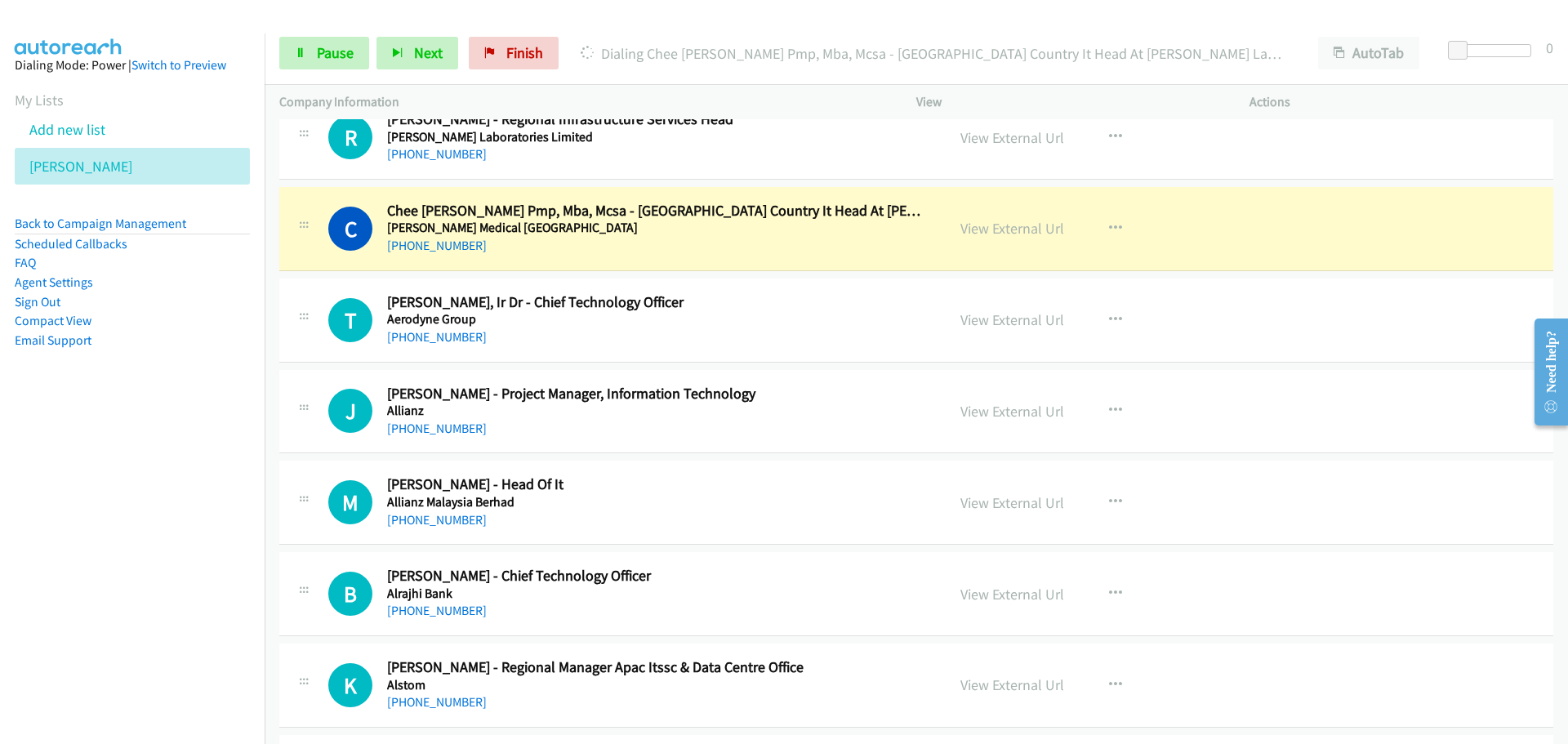
scroll to position [6125, 0]
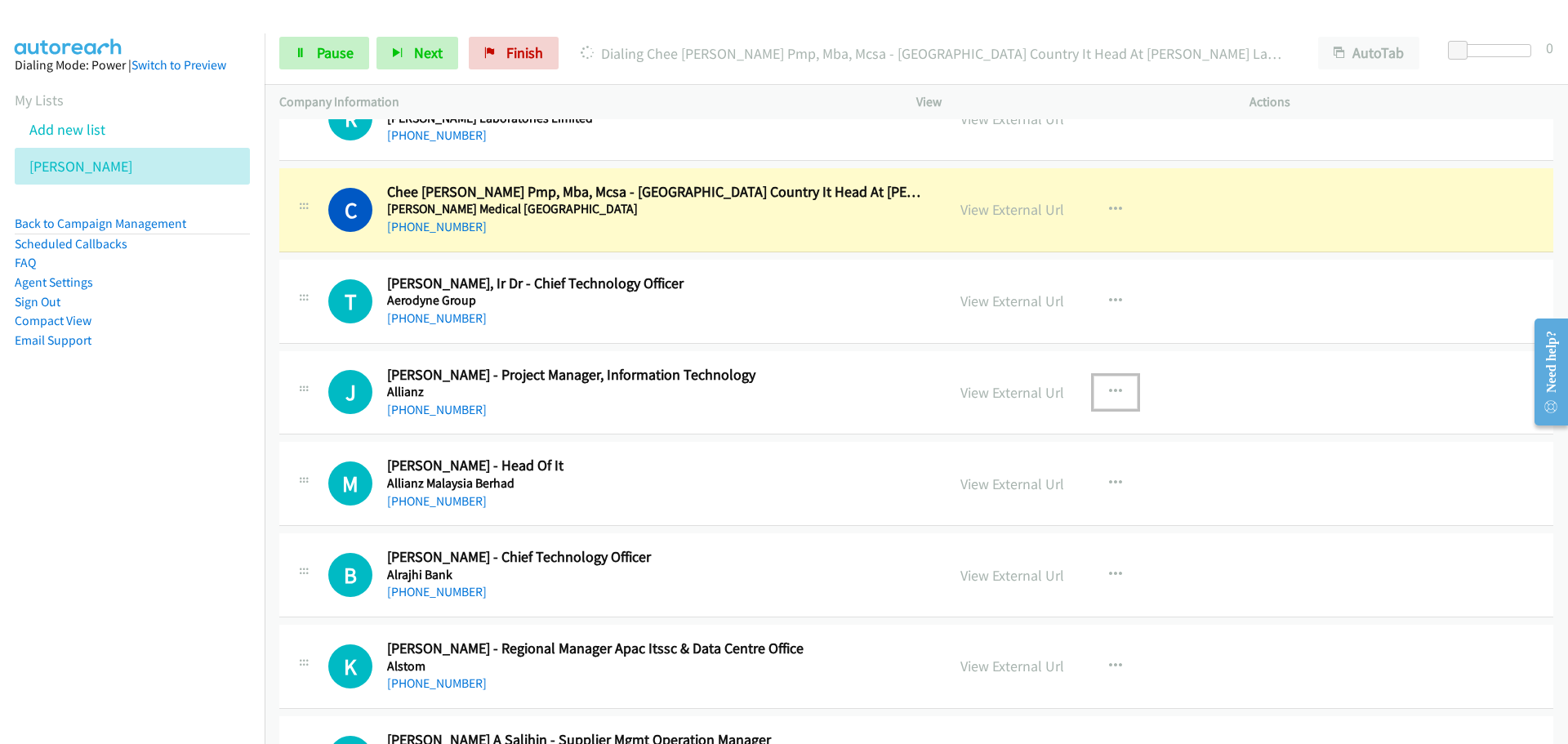
click at [1110, 394] on icon "button" at bounding box center [1115, 392] width 13 height 13
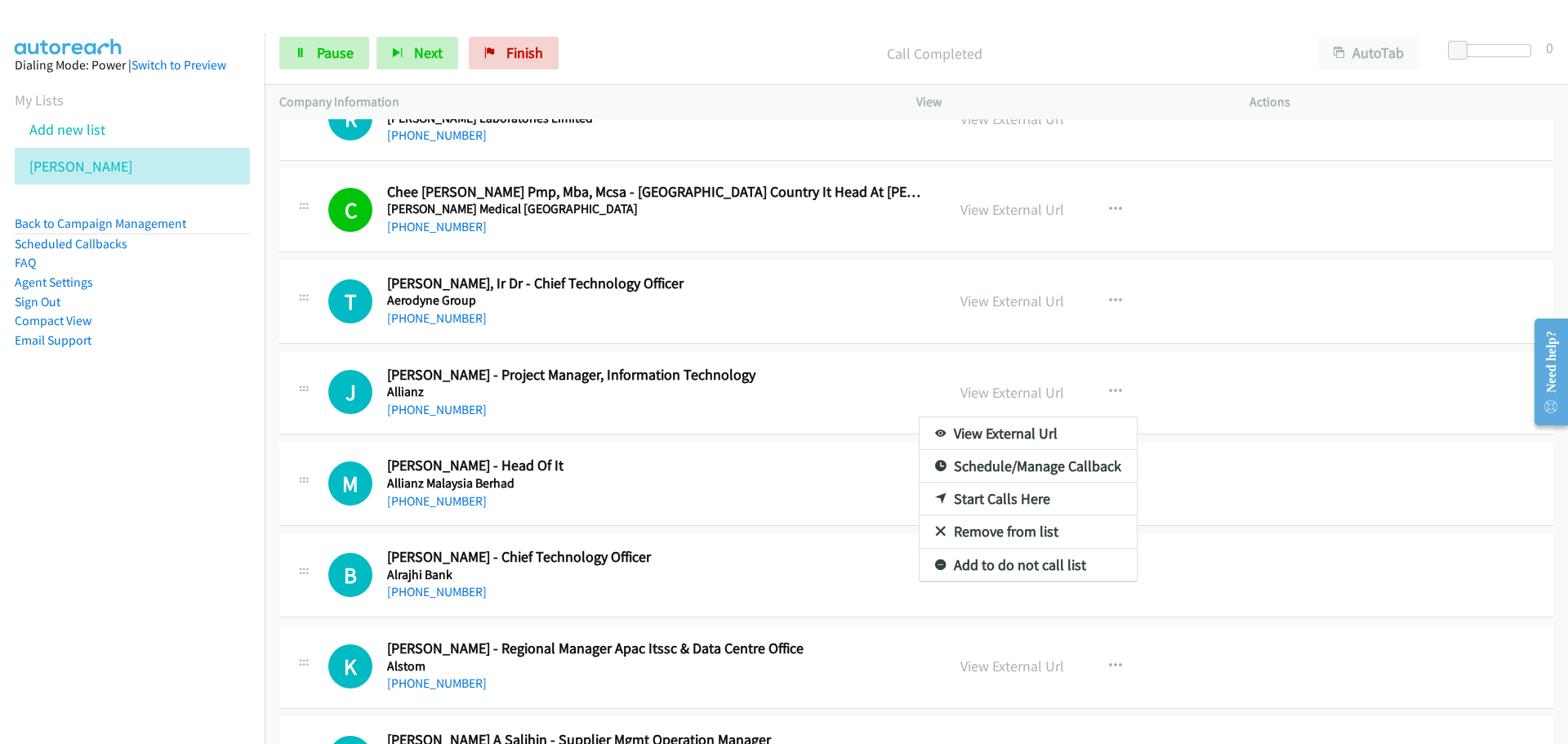
click at [114, 512] on nav "Dialing Mode: Power | Switch to Preview My Lists Add new list Schneider Back to…" at bounding box center [132, 405] width 265 height 744
click at [1130, 375] on div at bounding box center [784, 372] width 1568 height 744
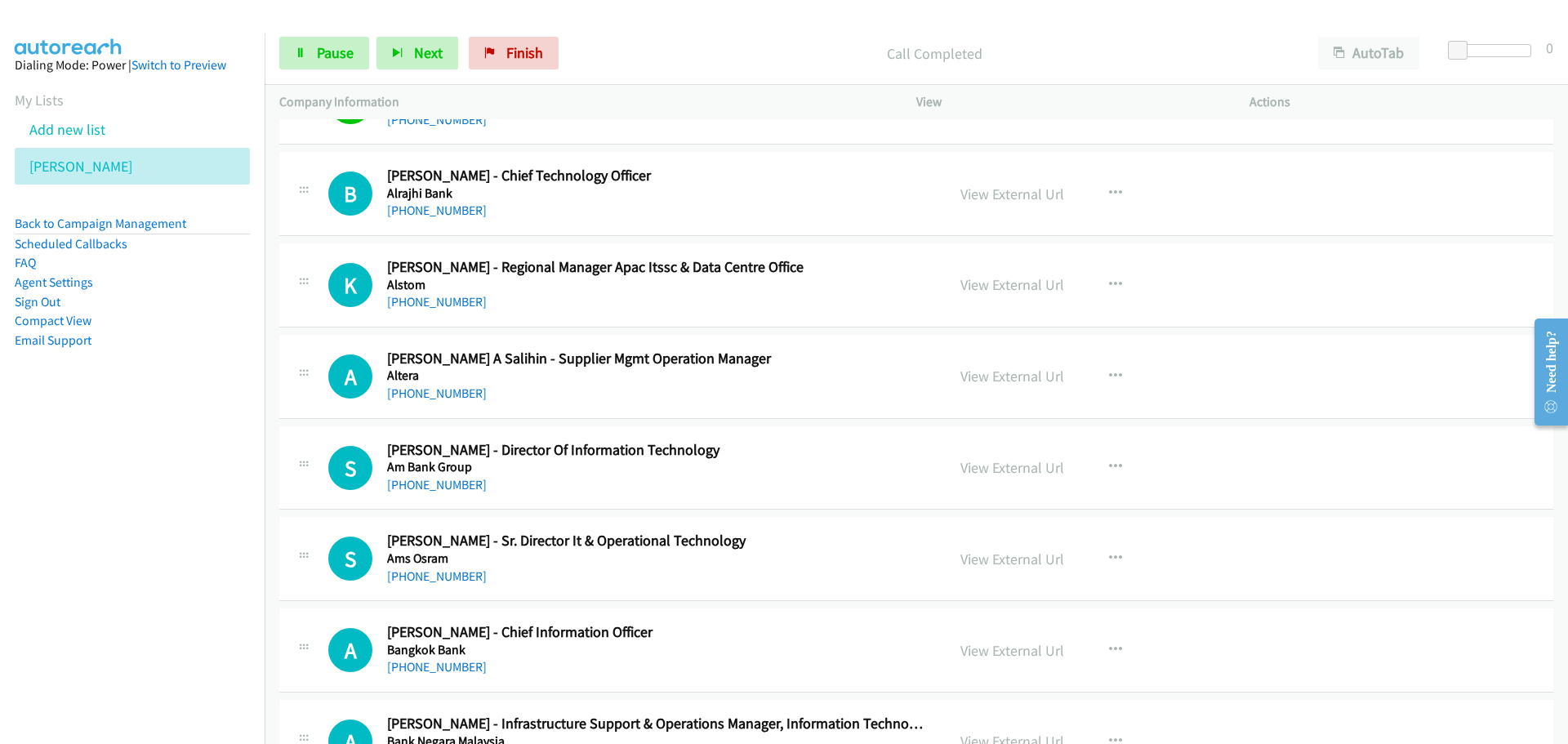
scroll to position [6533, 0]
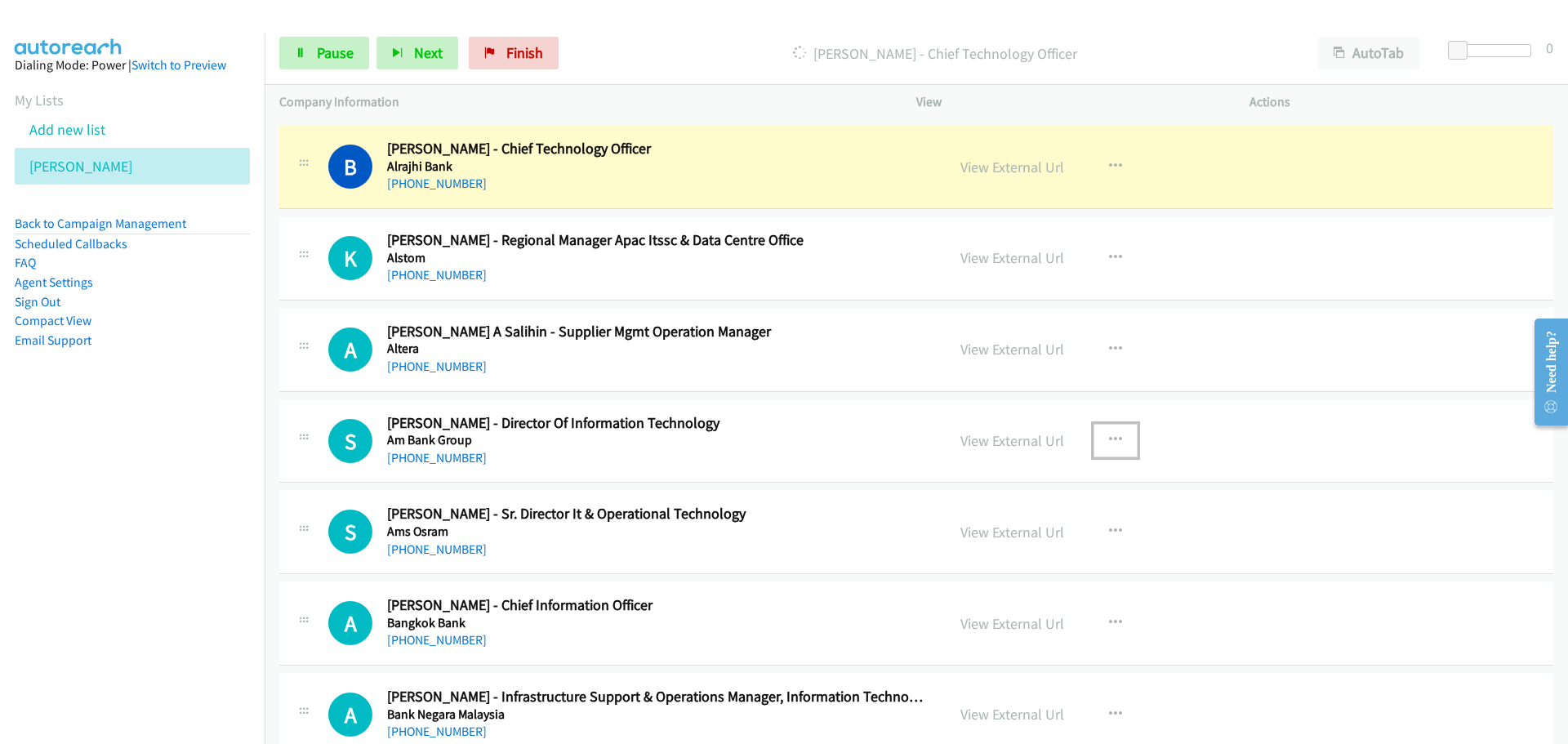
click at [1120, 450] on button "button" at bounding box center [1116, 440] width 44 height 33
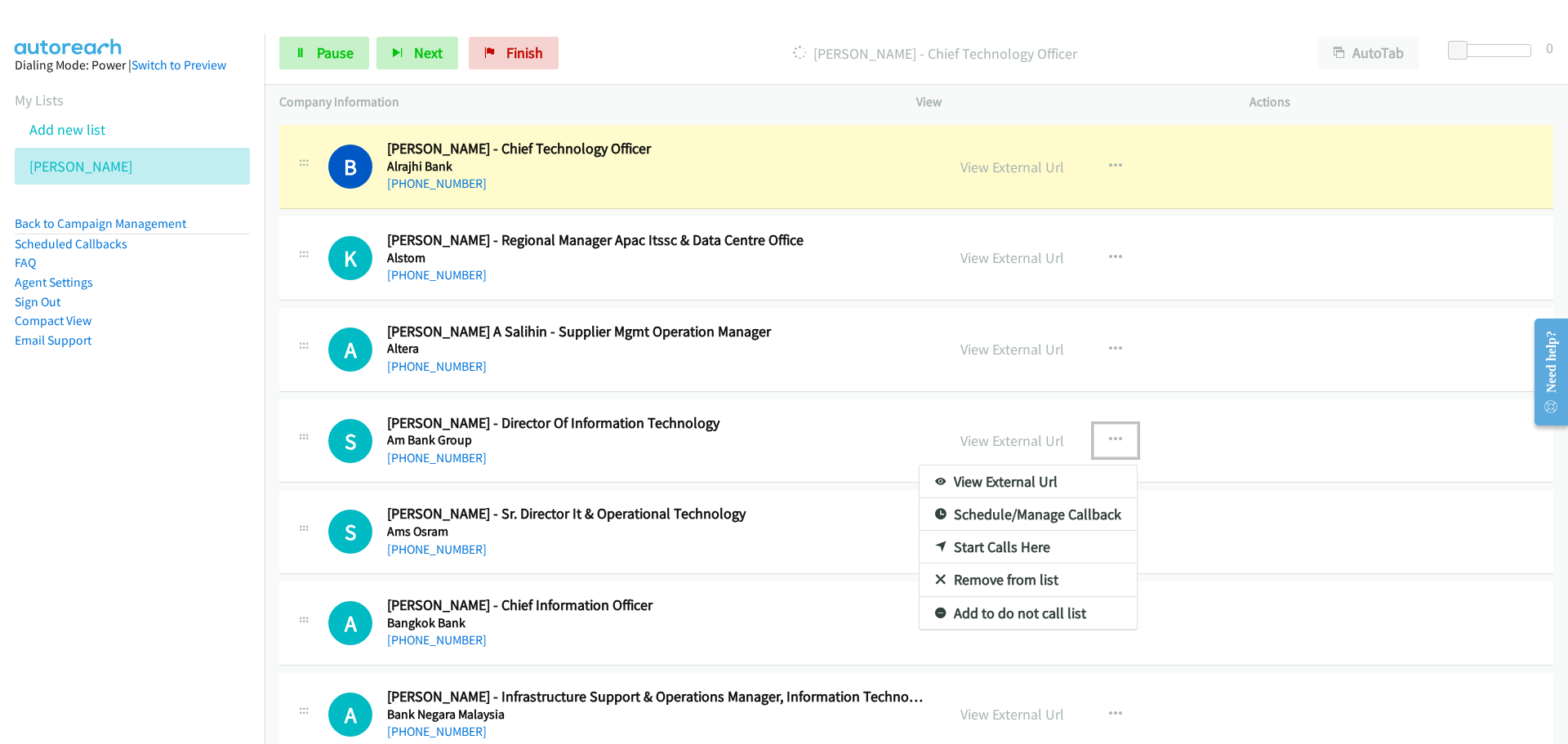
click at [986, 550] on link "Start Calls Here" at bounding box center [1028, 547] width 218 height 33
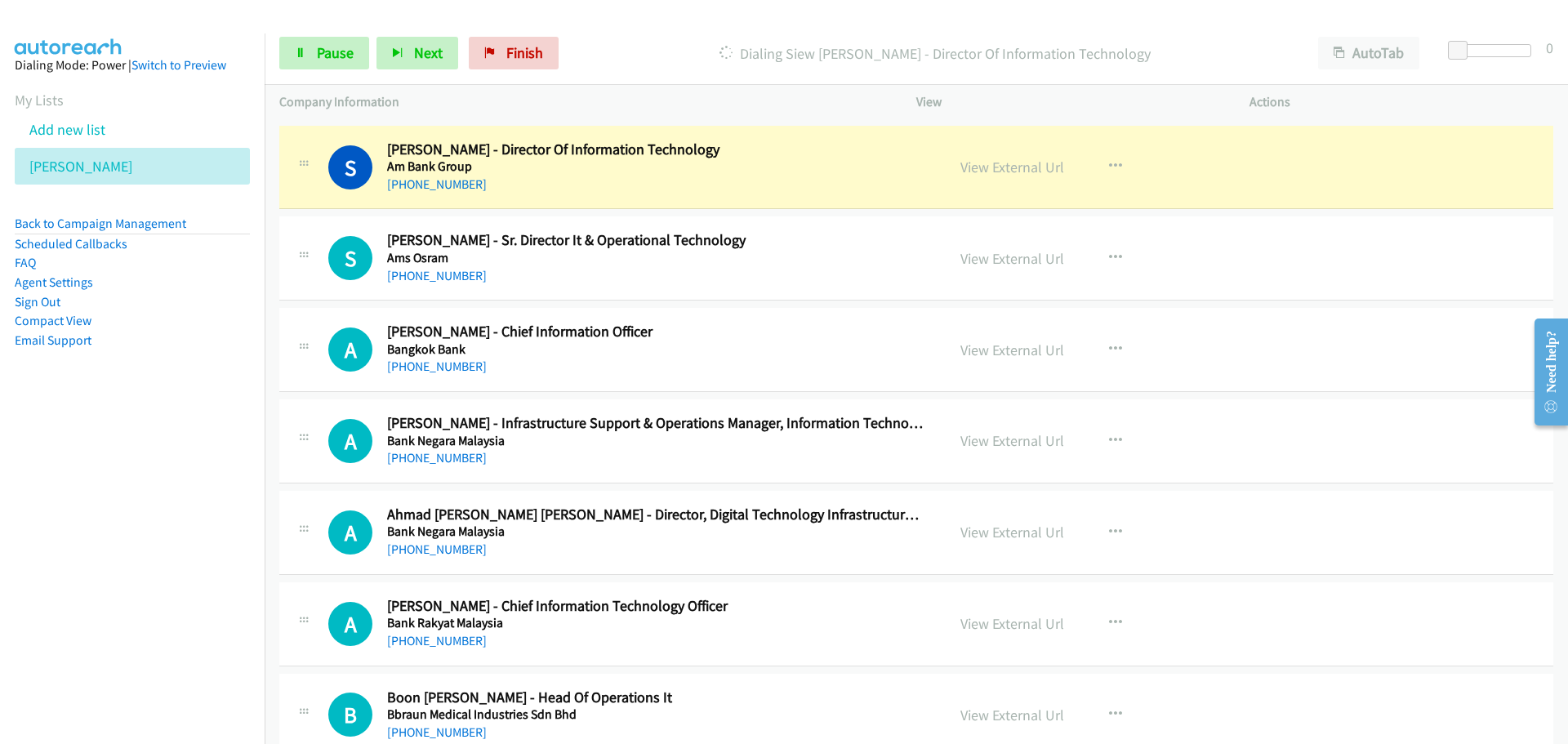
scroll to position [6779, 0]
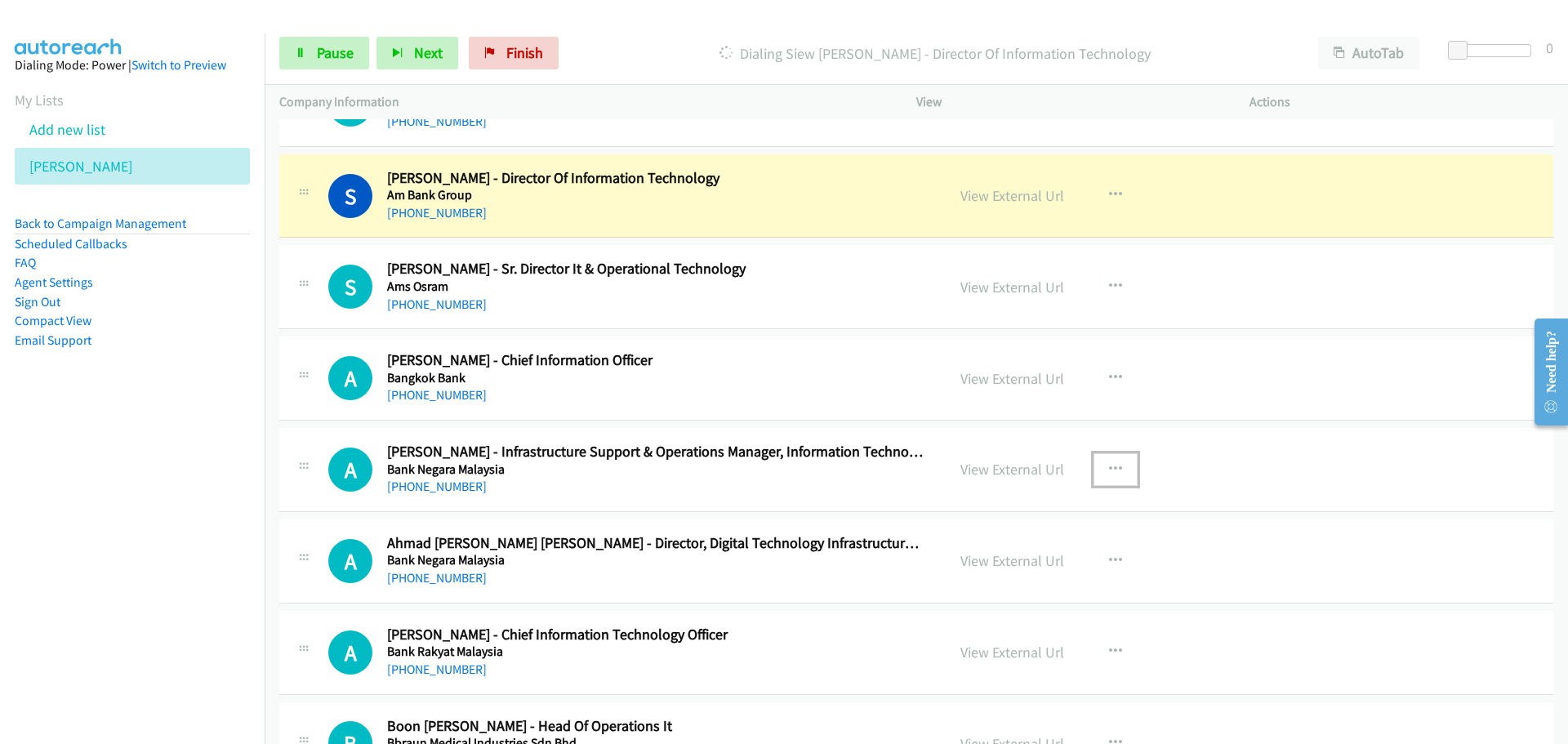
click at [1100, 472] on button "button" at bounding box center [1116, 469] width 44 height 33
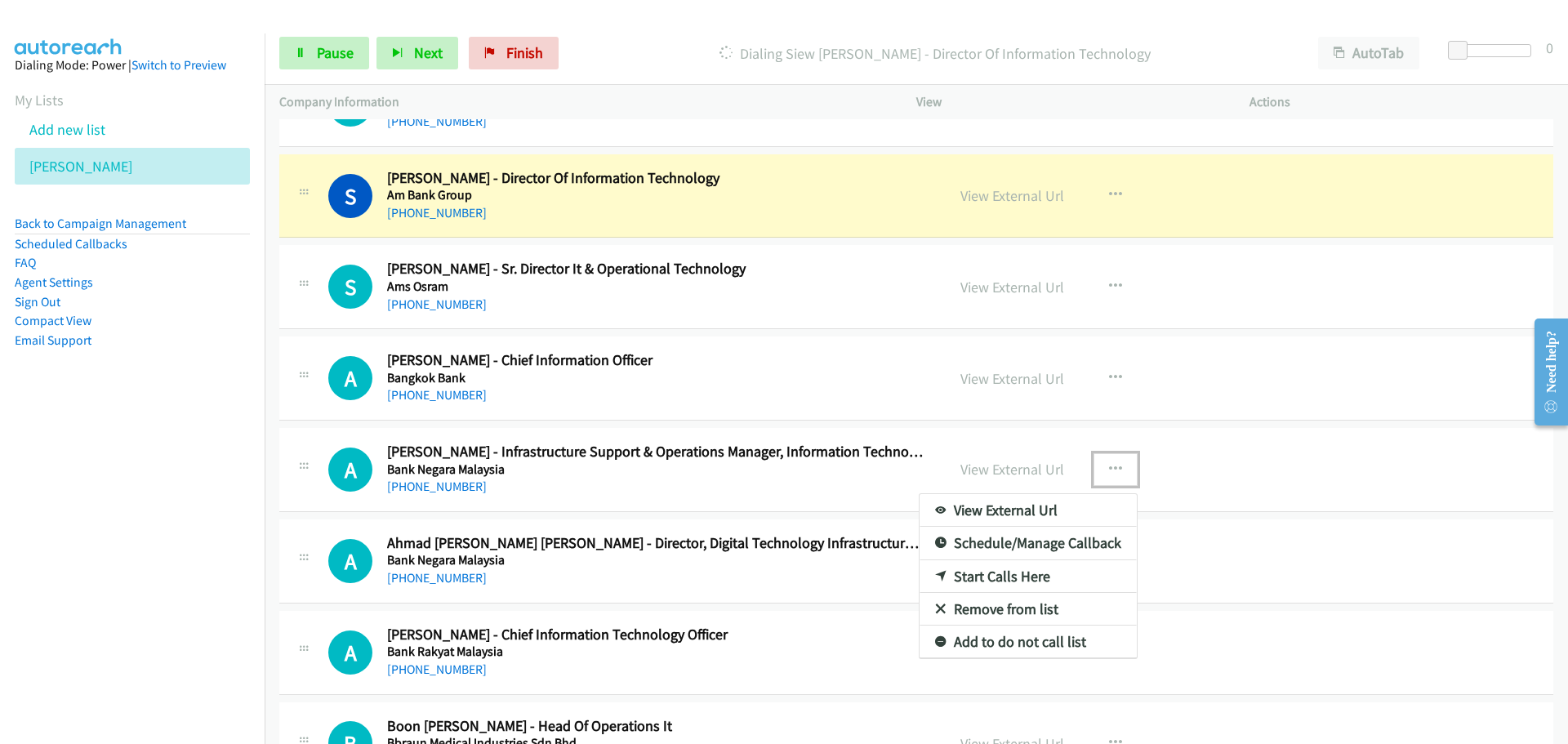
click at [984, 575] on link "Start Calls Here" at bounding box center [1028, 577] width 218 height 33
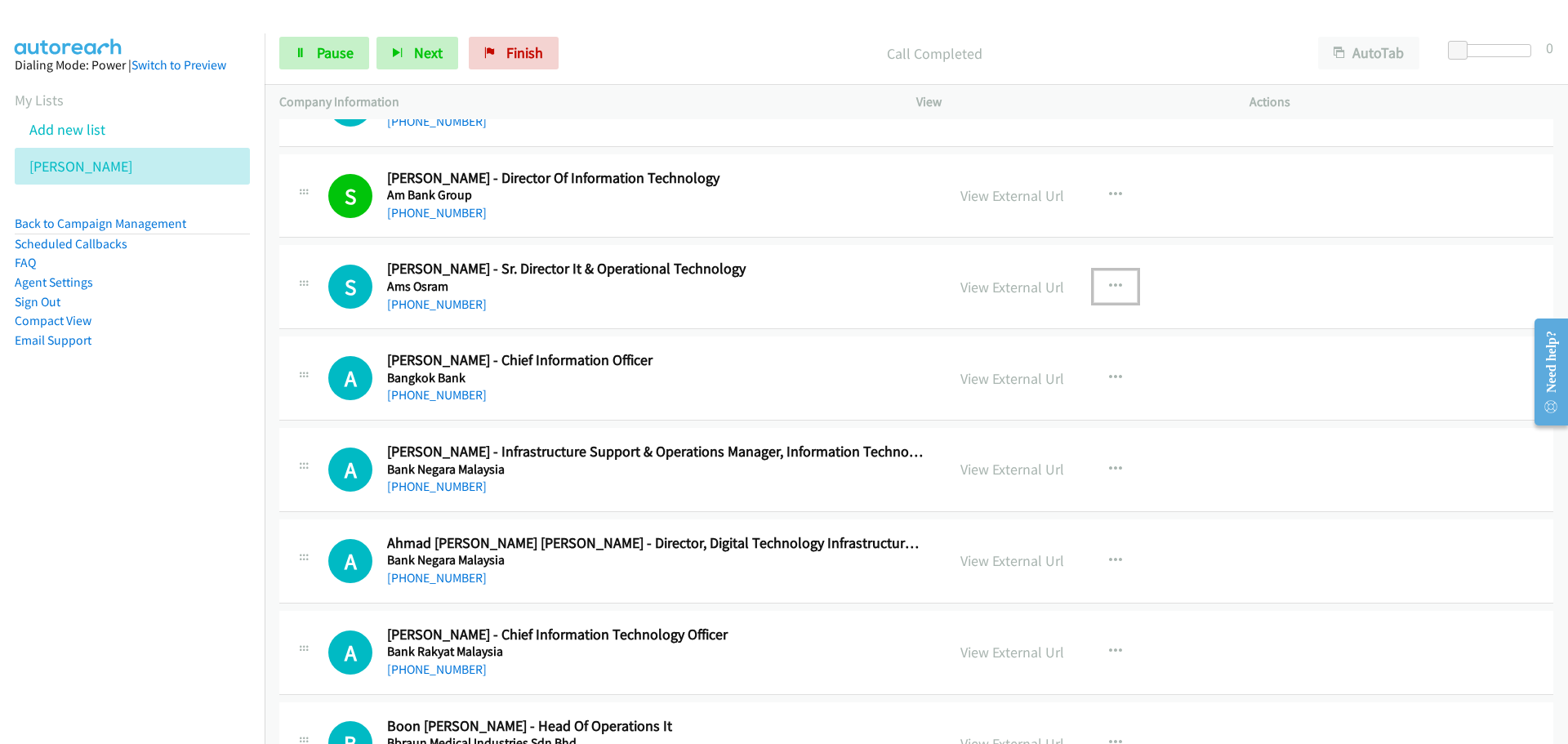
click at [1108, 274] on button "button" at bounding box center [1116, 287] width 44 height 33
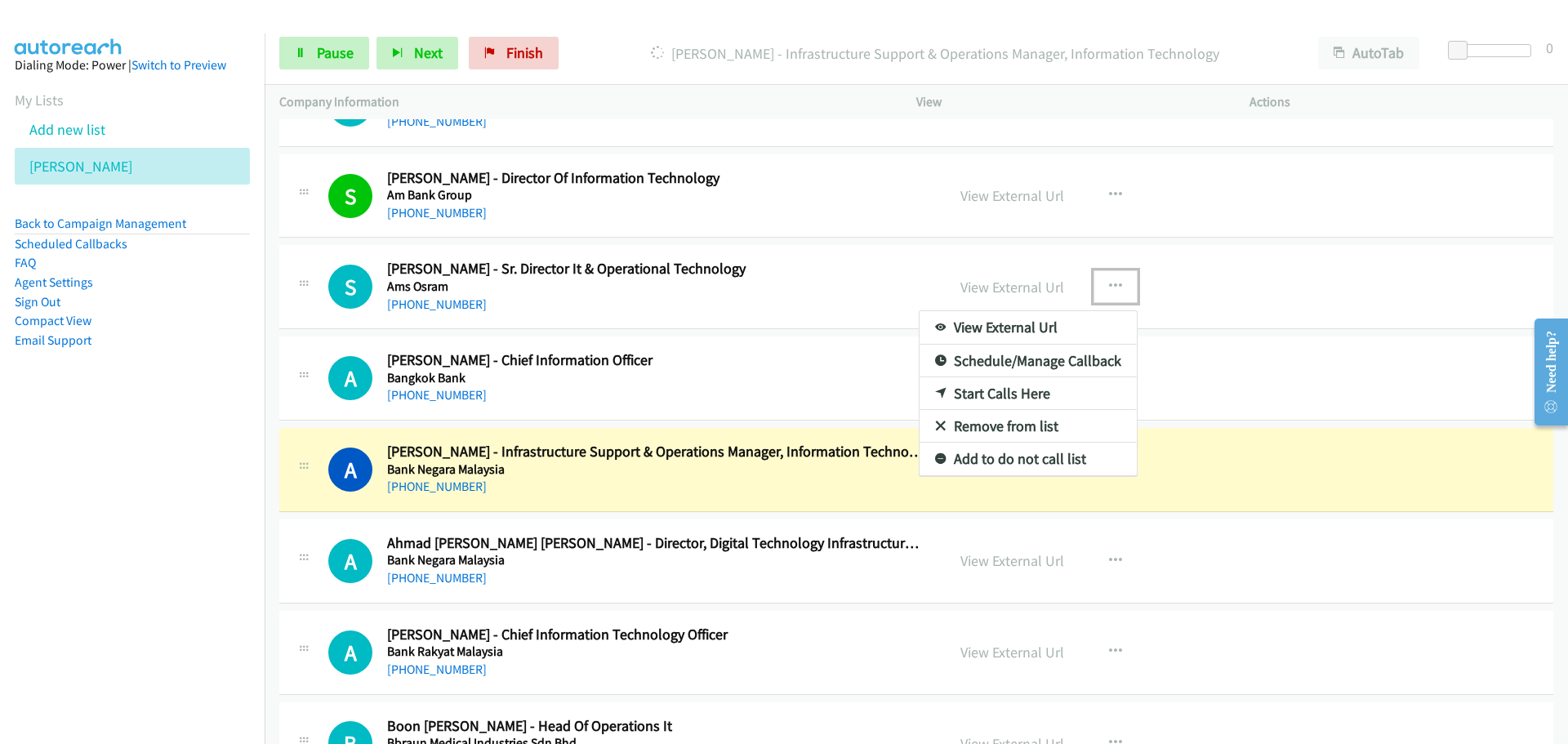
click at [1022, 391] on link "Start Calls Here" at bounding box center [1028, 394] width 218 height 33
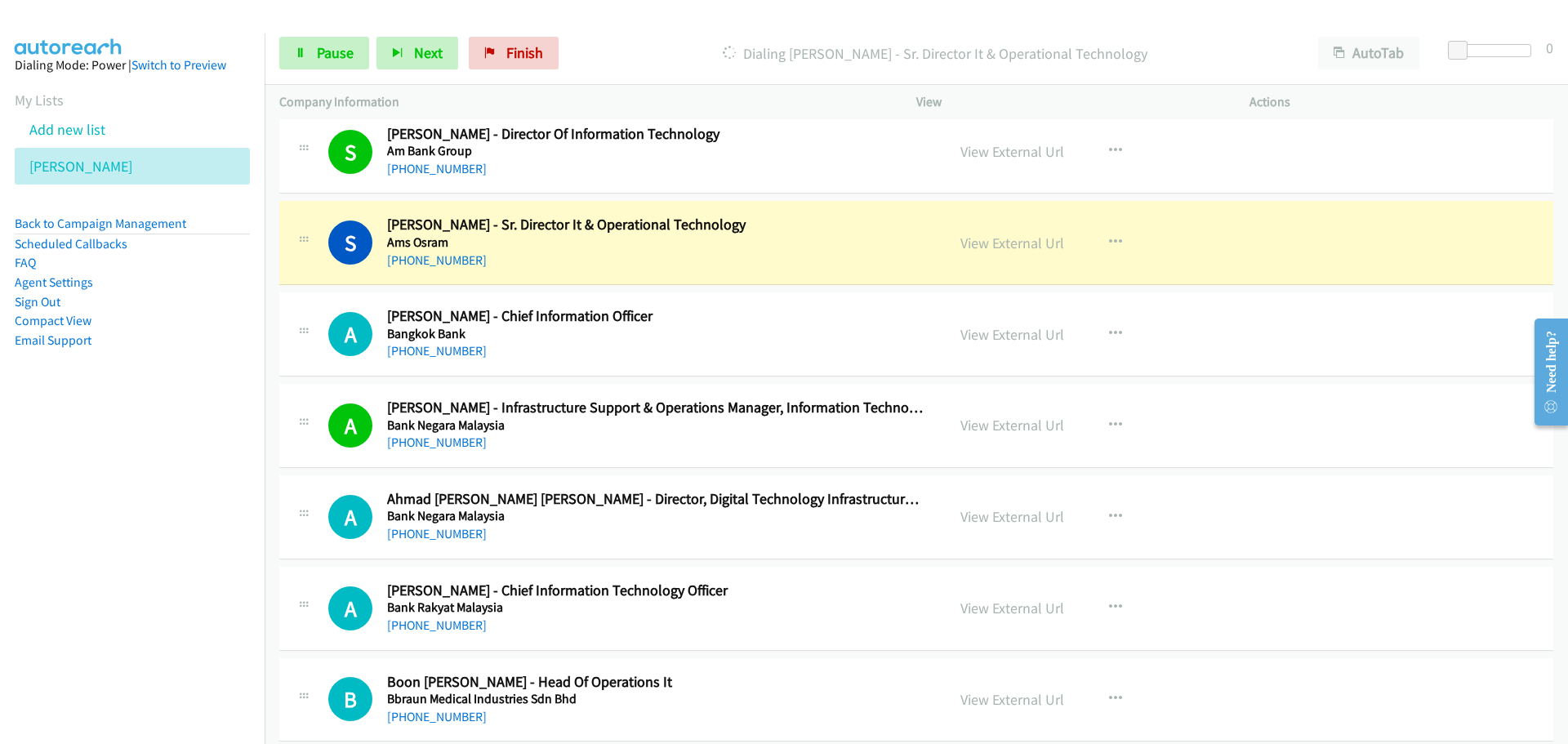
scroll to position [6860, 0]
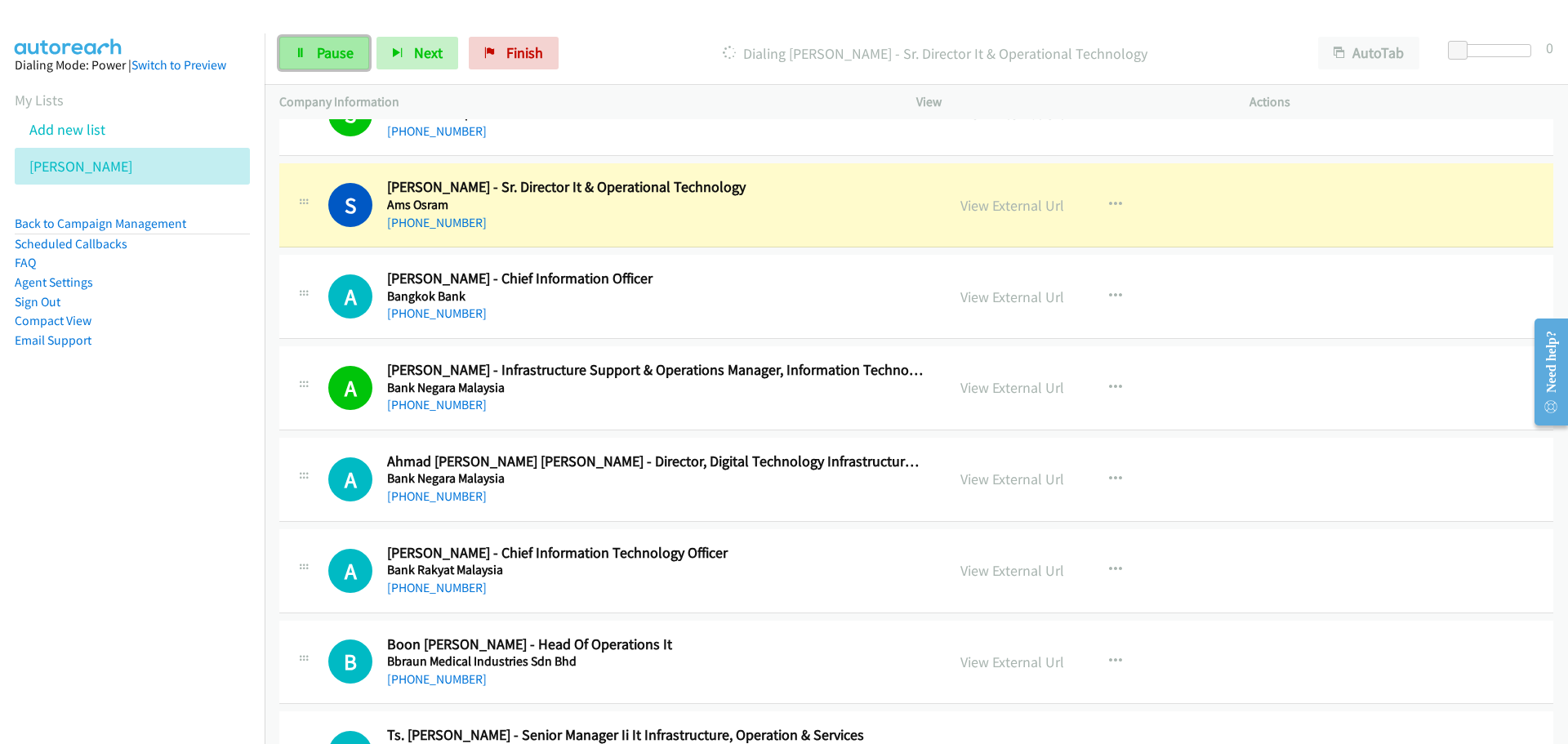
click at [330, 63] on link "Pause" at bounding box center [324, 53] width 90 height 33
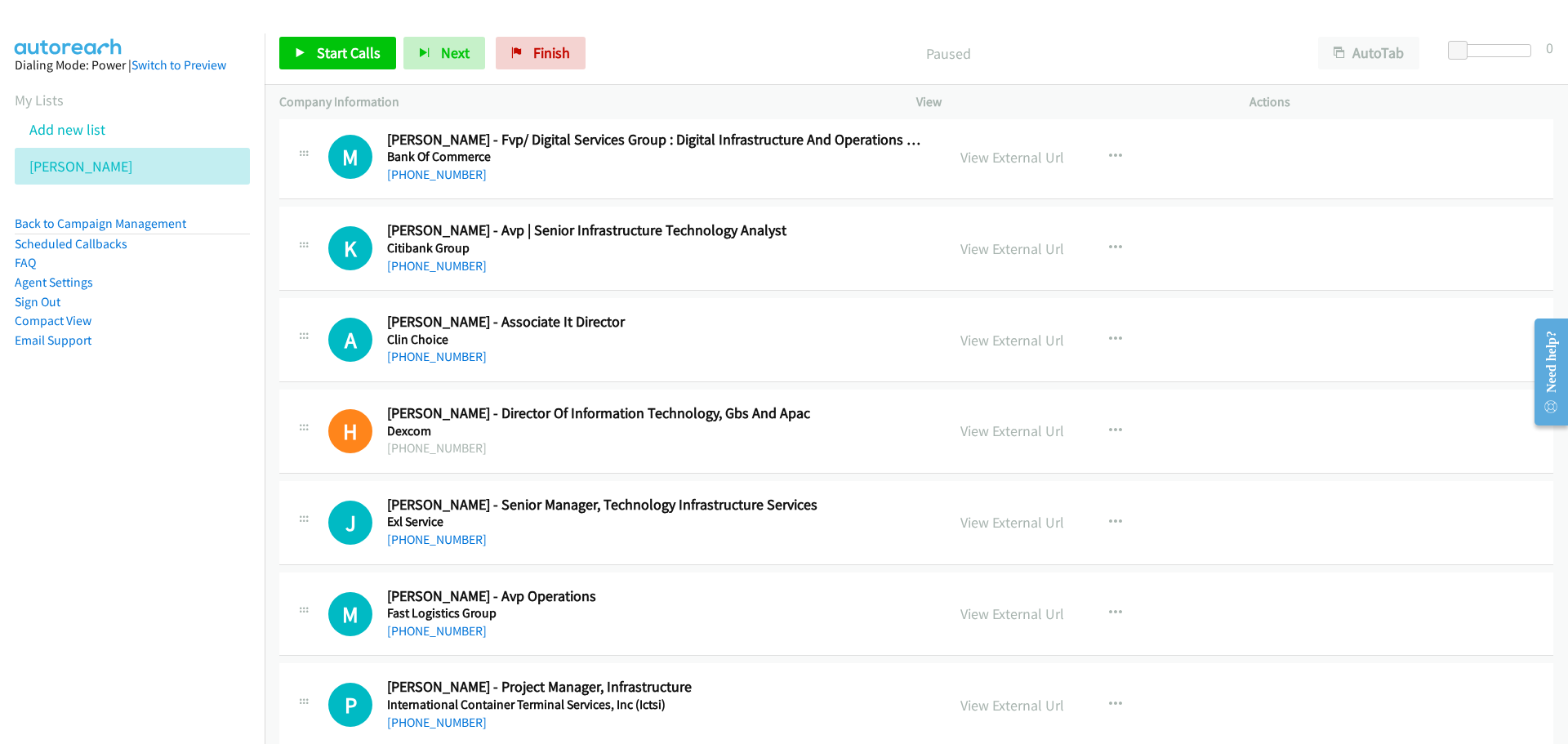
scroll to position [16334, 0]
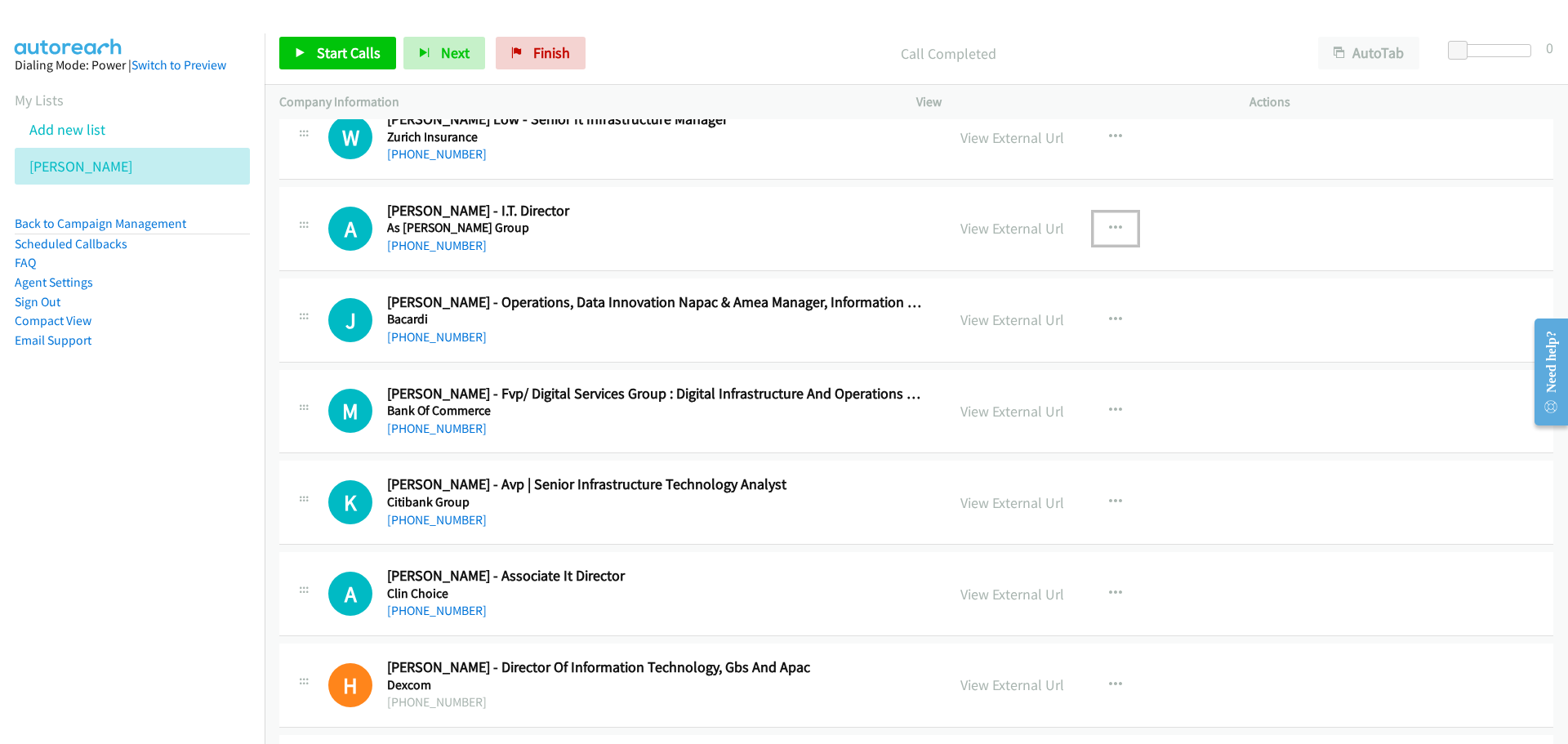
click at [1095, 229] on button "button" at bounding box center [1116, 229] width 44 height 33
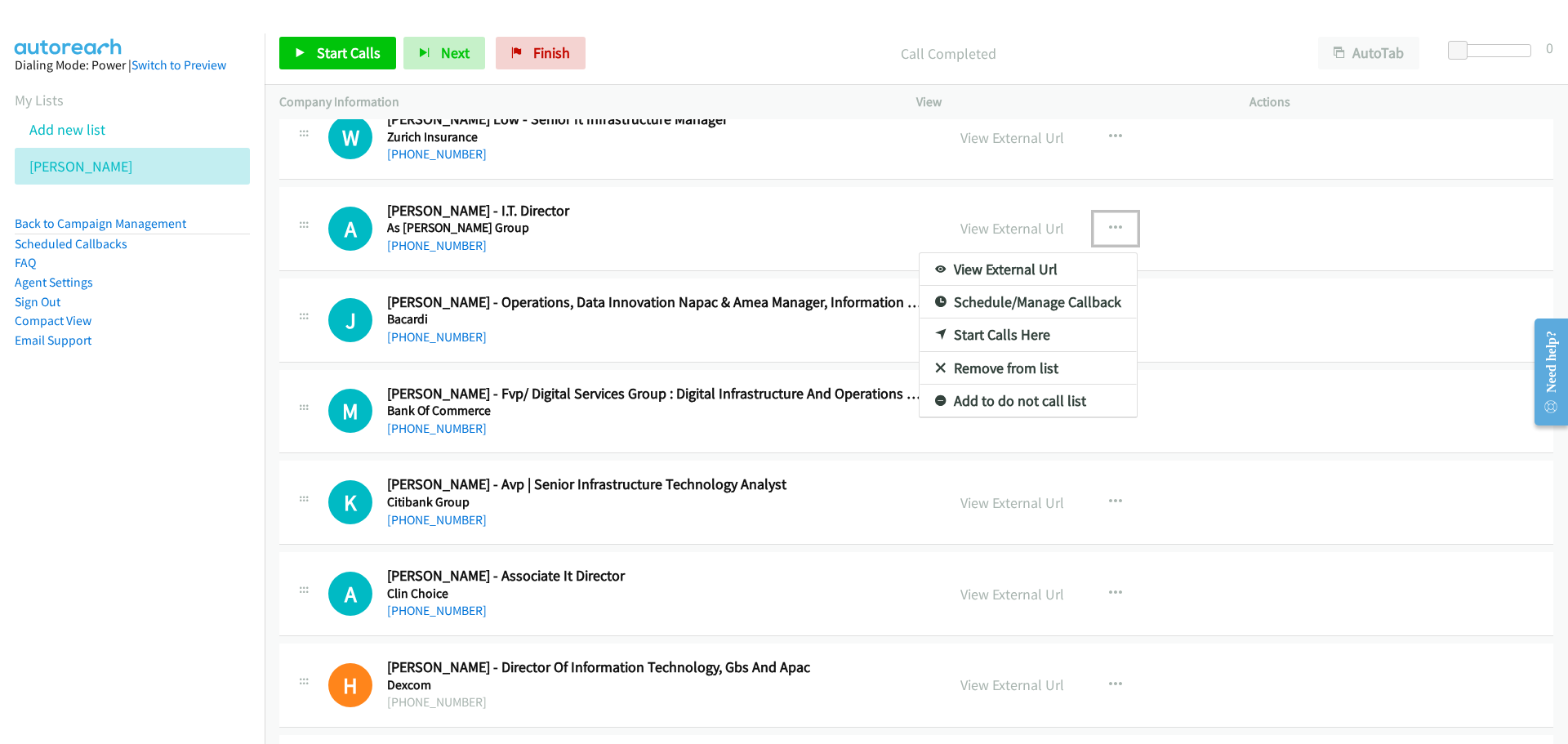
click at [967, 334] on link "Start Calls Here" at bounding box center [1028, 335] width 218 height 33
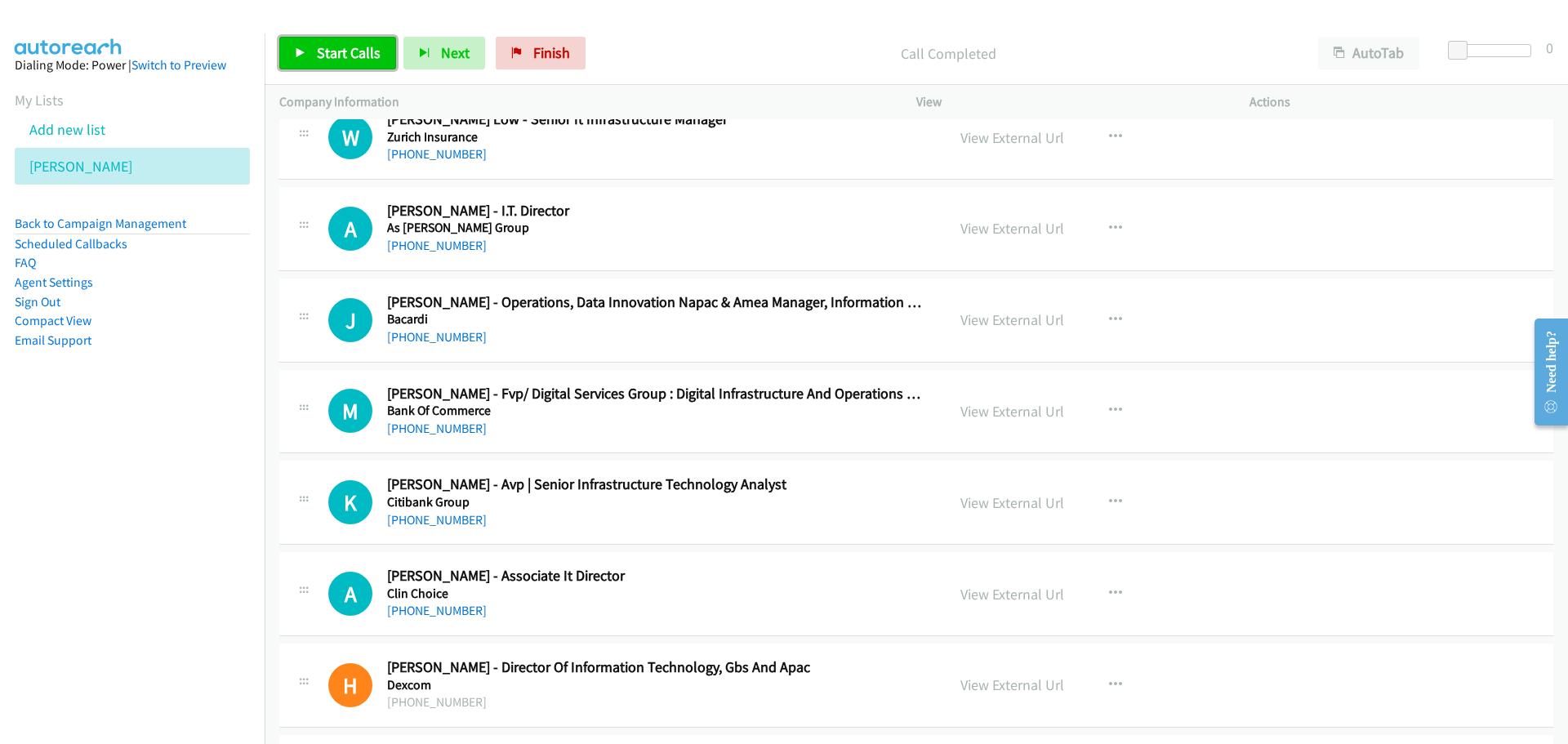
click at [310, 41] on link "Start Calls" at bounding box center [337, 53] width 117 height 33
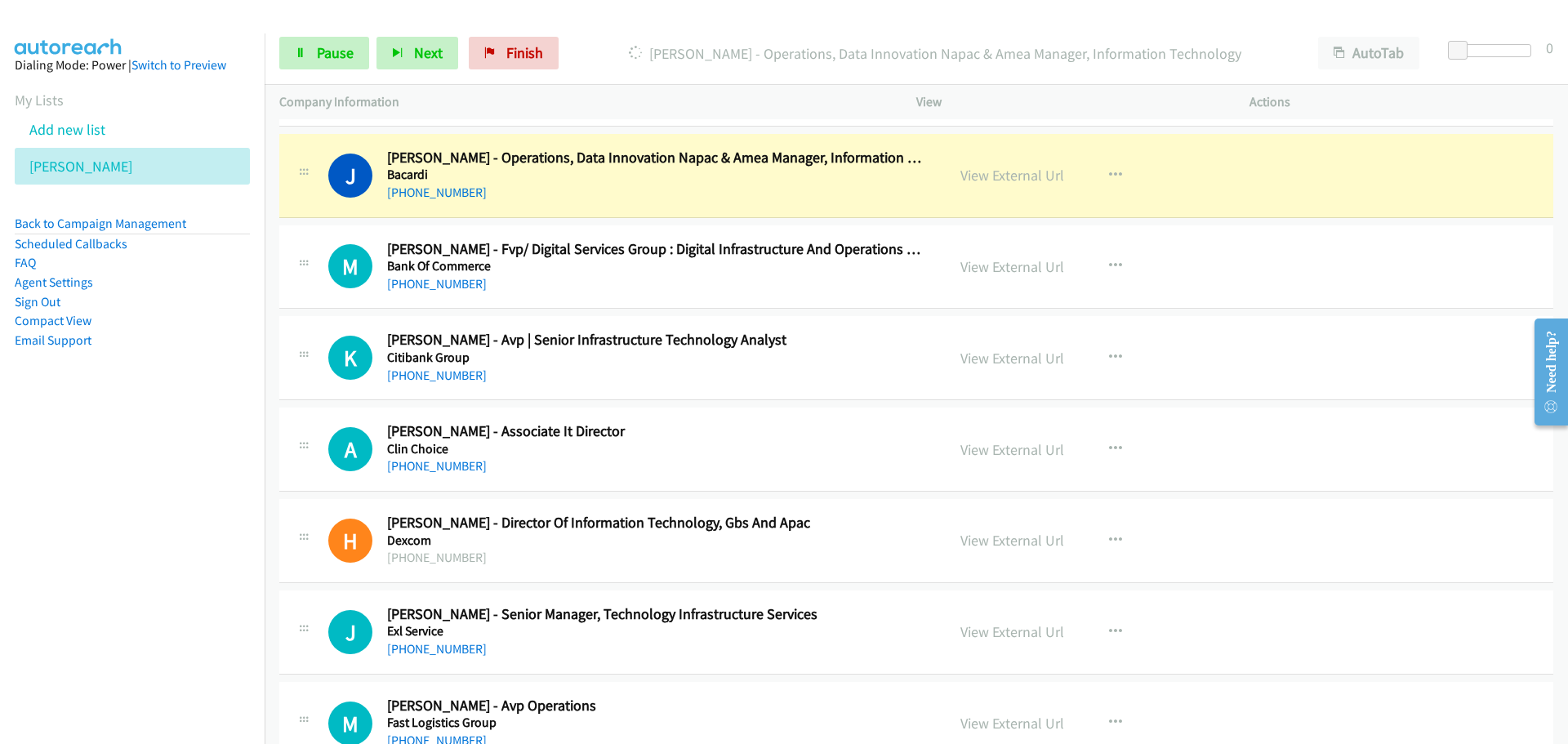
scroll to position [16497, 0]
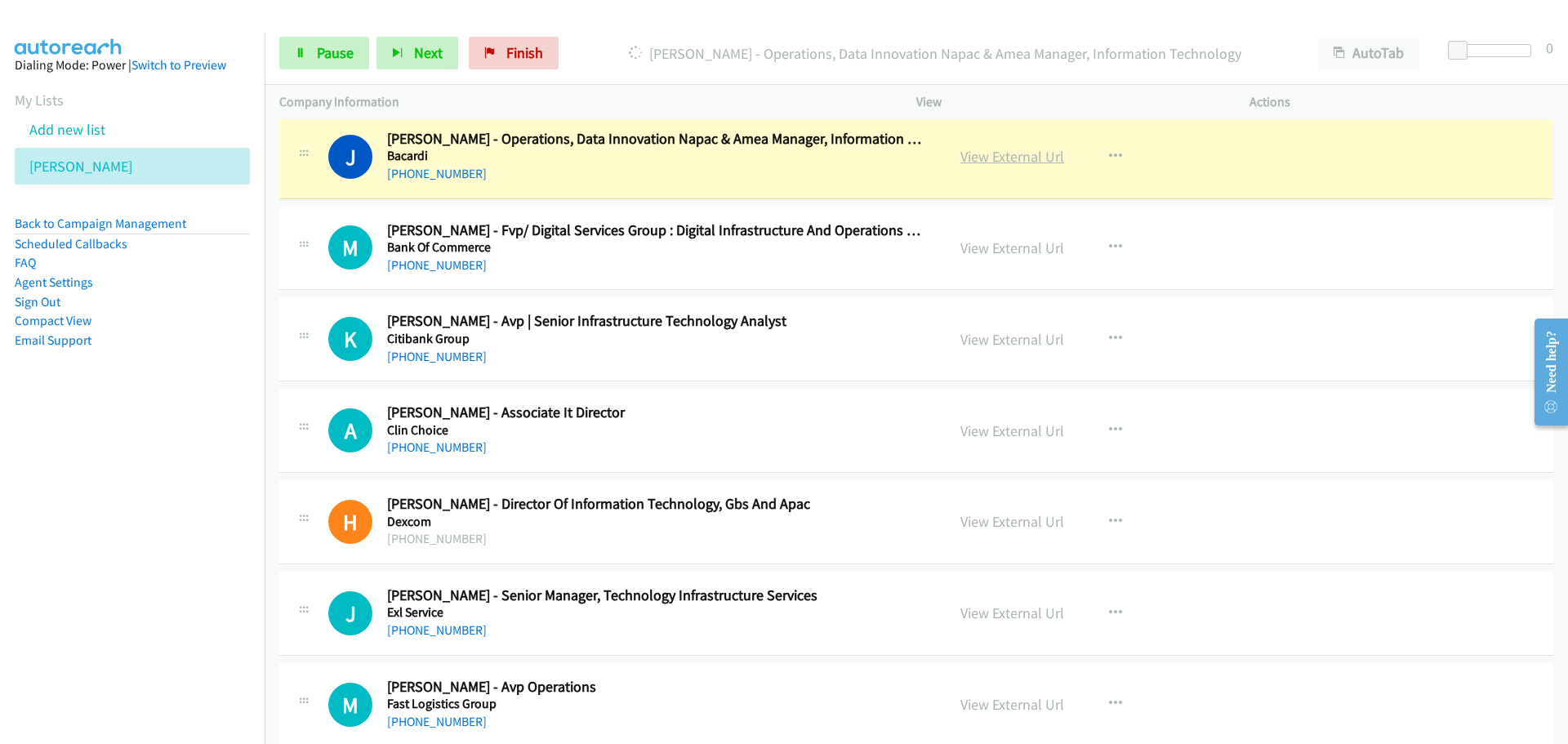
click at [1026, 155] on link "View External Url" at bounding box center [1012, 156] width 104 height 18
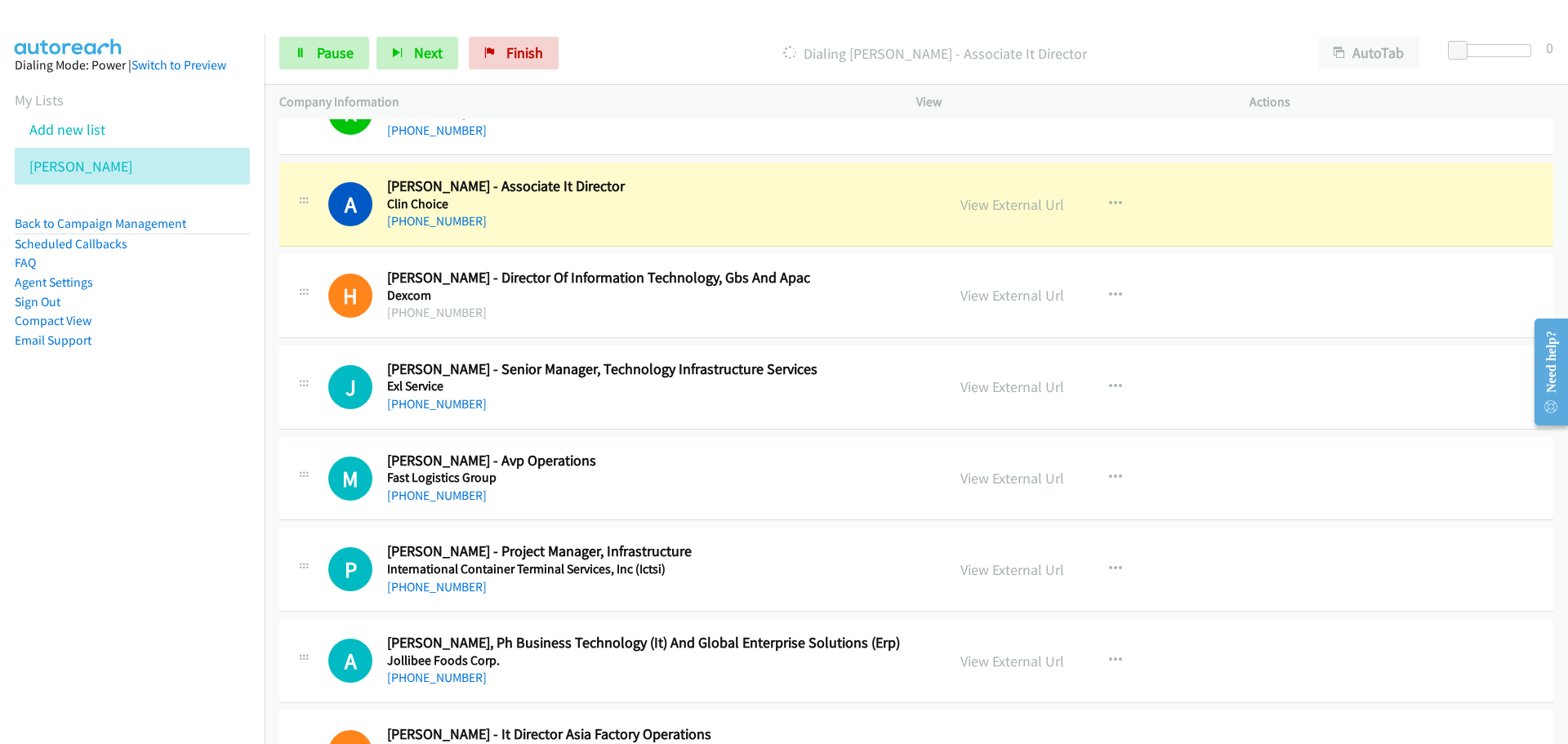
scroll to position [16742, 0]
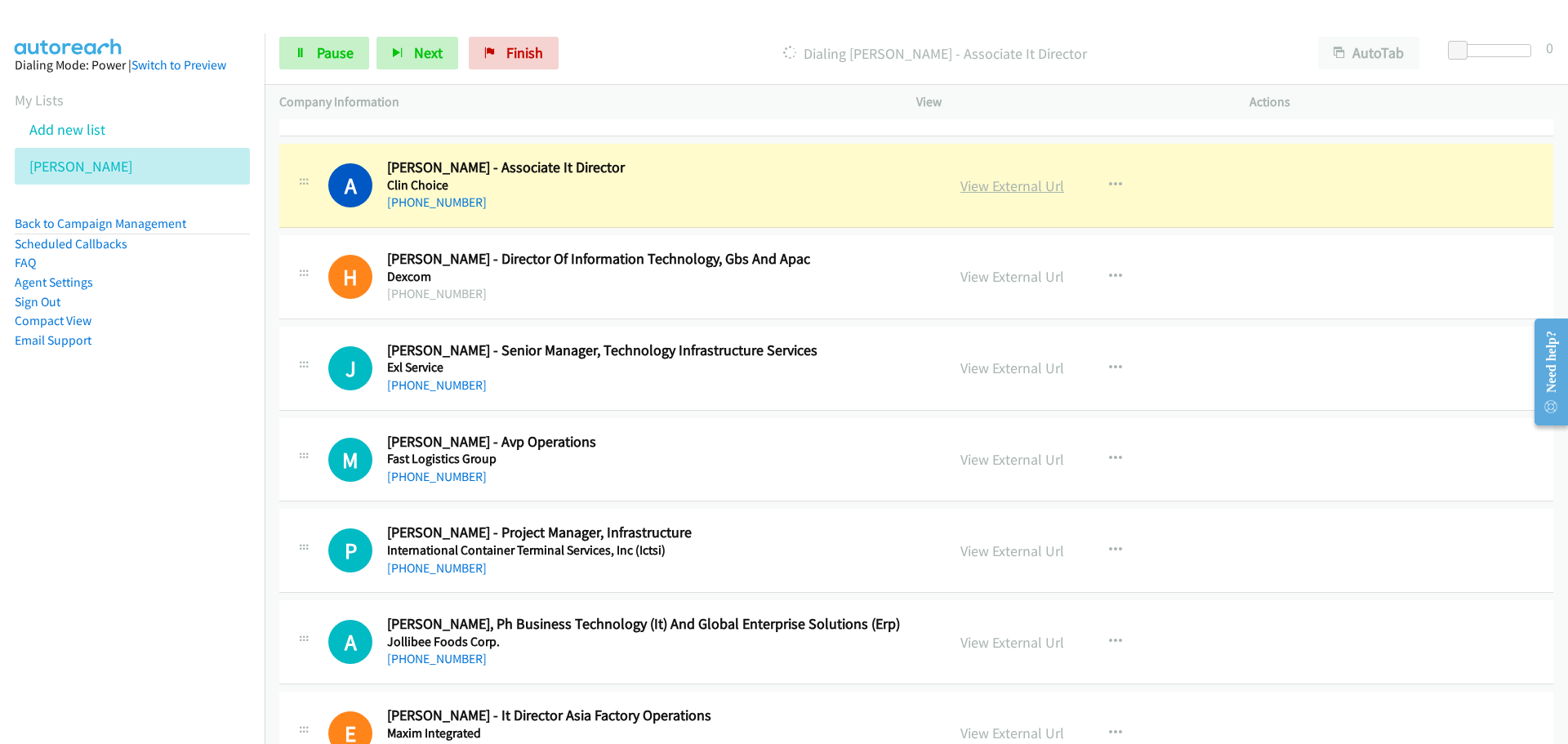
click at [992, 191] on link "View External Url" at bounding box center [1012, 186] width 104 height 18
click at [310, 26] on div "Start Calls Pause Next Finish Dialing Armando Calagui - Associate It Director A…" at bounding box center [916, 53] width 1303 height 62
click at [310, 40] on link "Pause" at bounding box center [324, 53] width 90 height 33
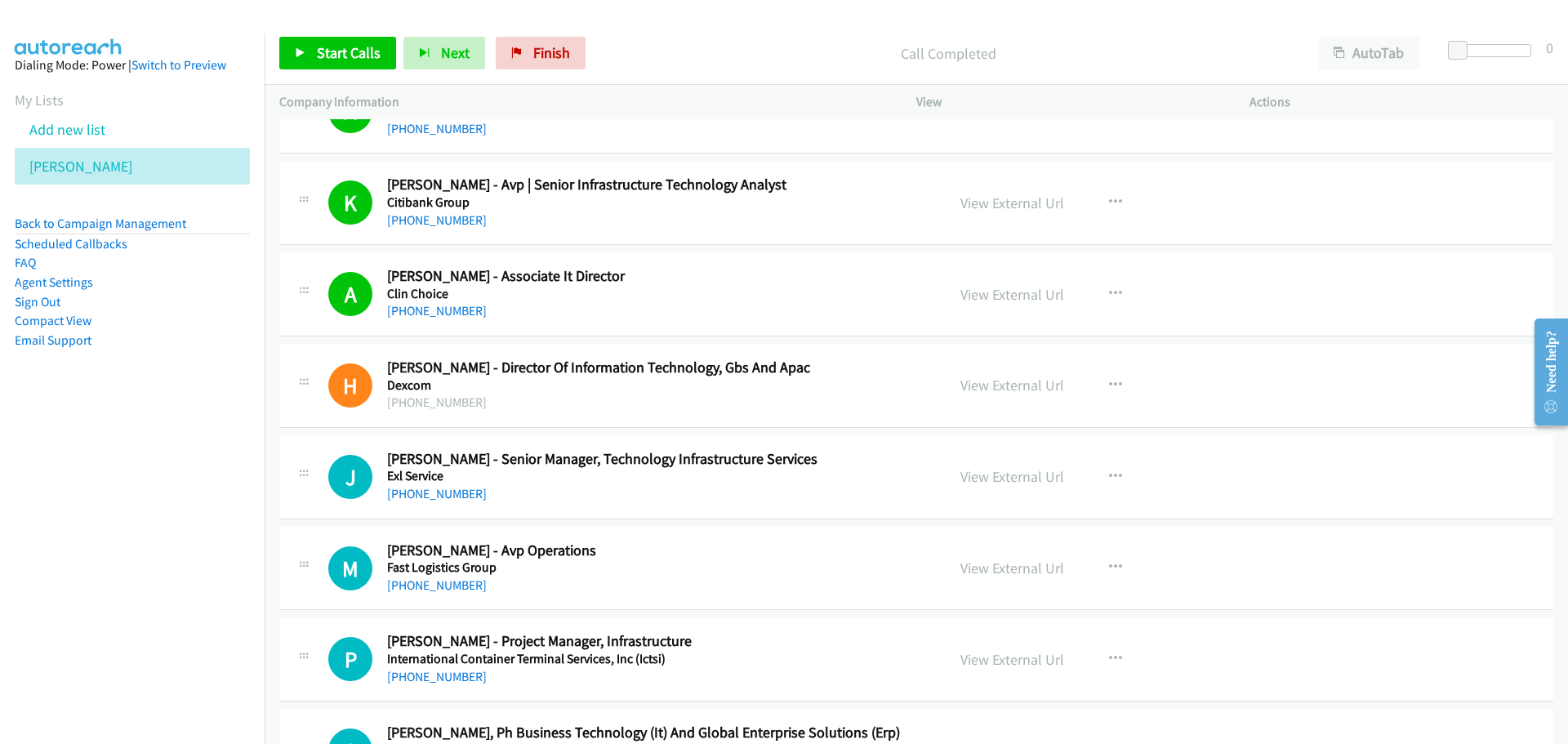
scroll to position [16578, 0]
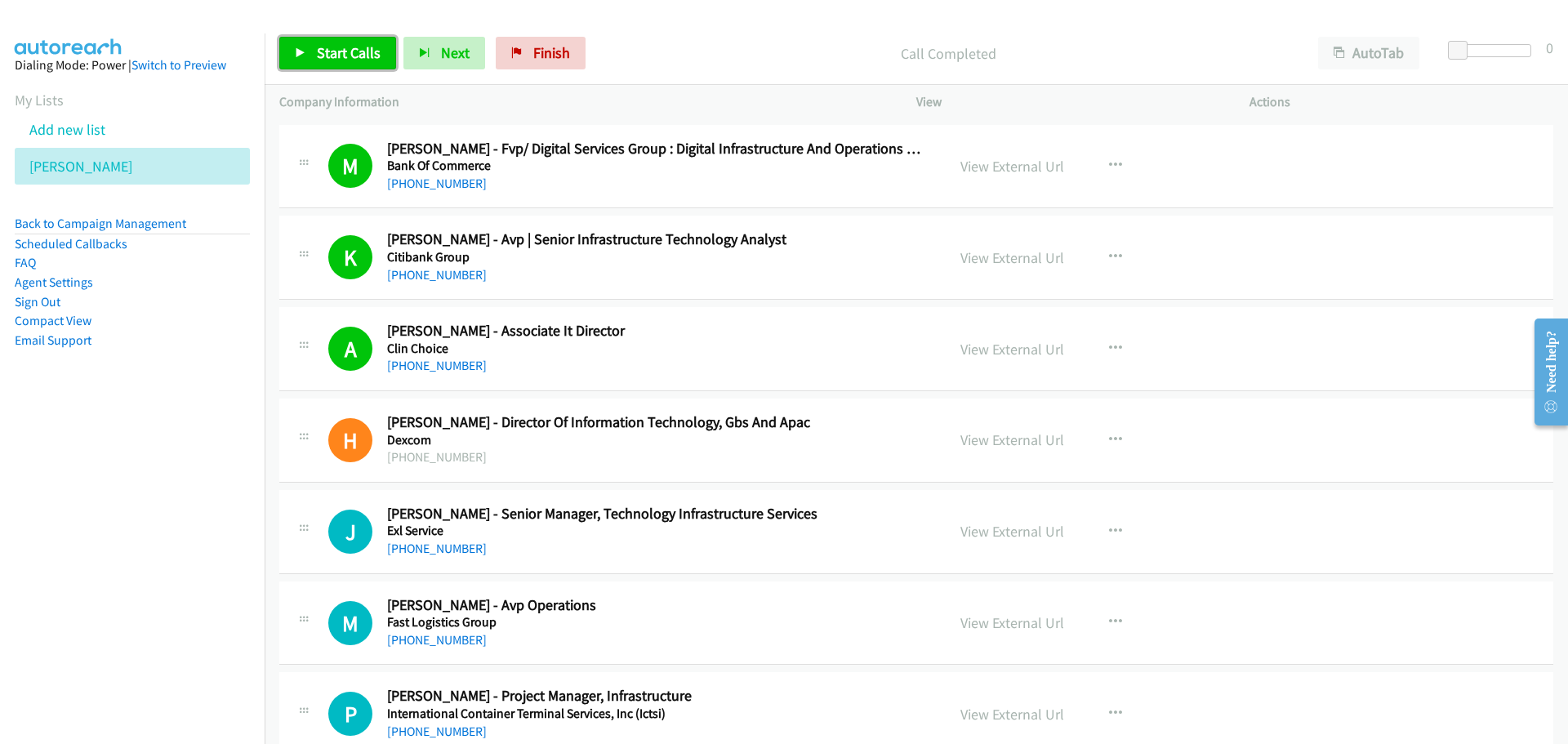
click at [303, 63] on link "Start Calls" at bounding box center [337, 53] width 117 height 33
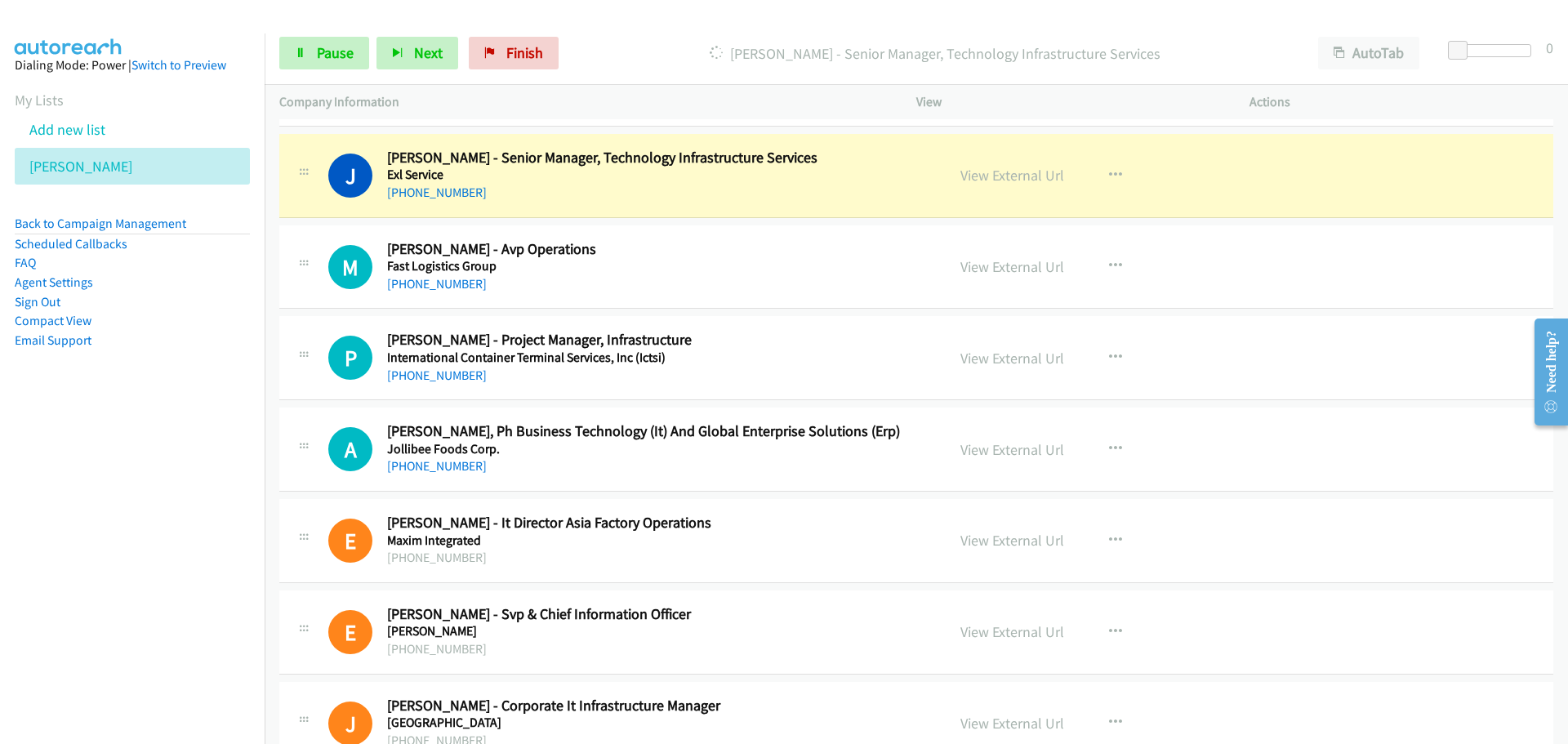
scroll to position [16905, 0]
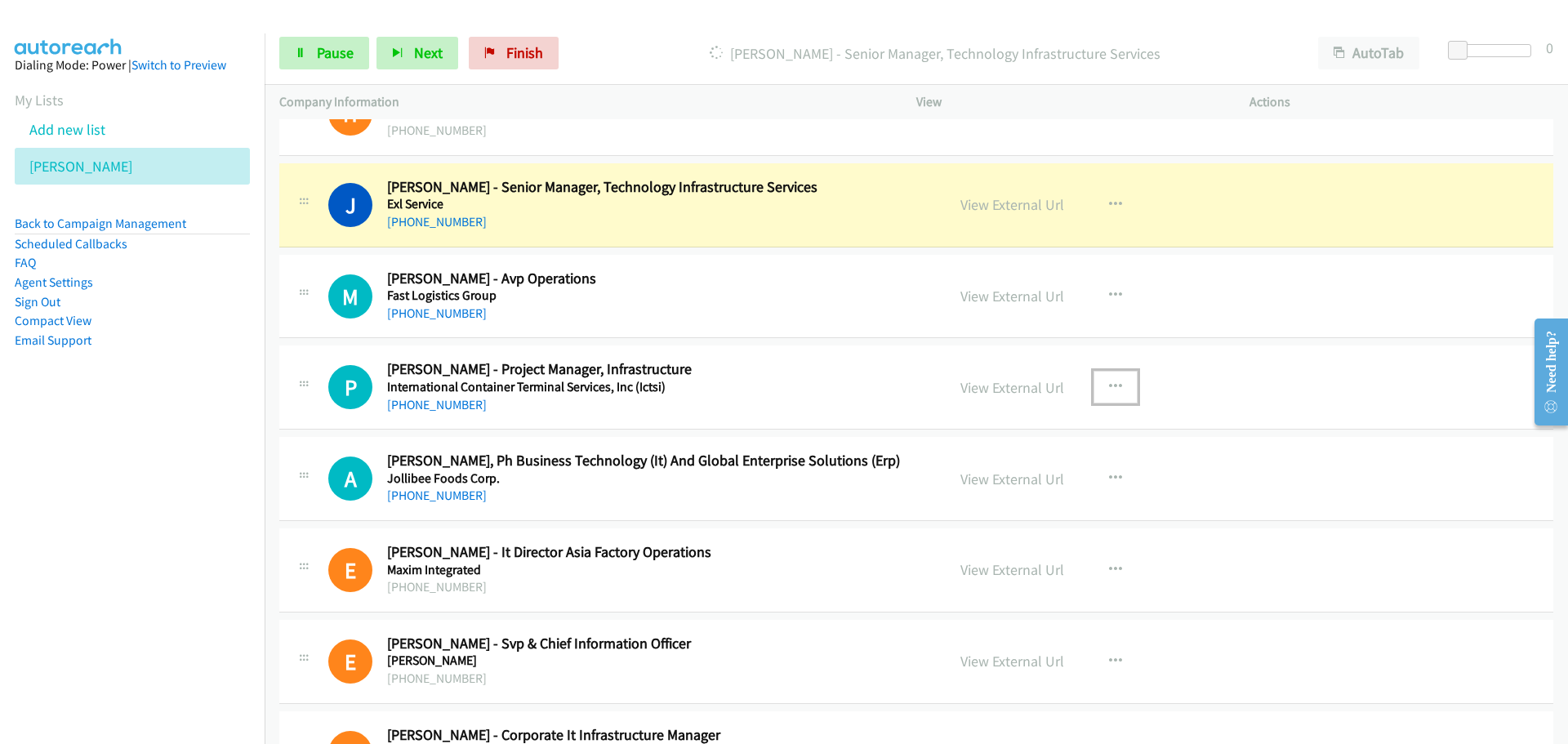
click at [1121, 388] on button "button" at bounding box center [1116, 388] width 44 height 33
click at [948, 495] on link "Start Calls Here" at bounding box center [1028, 494] width 218 height 33
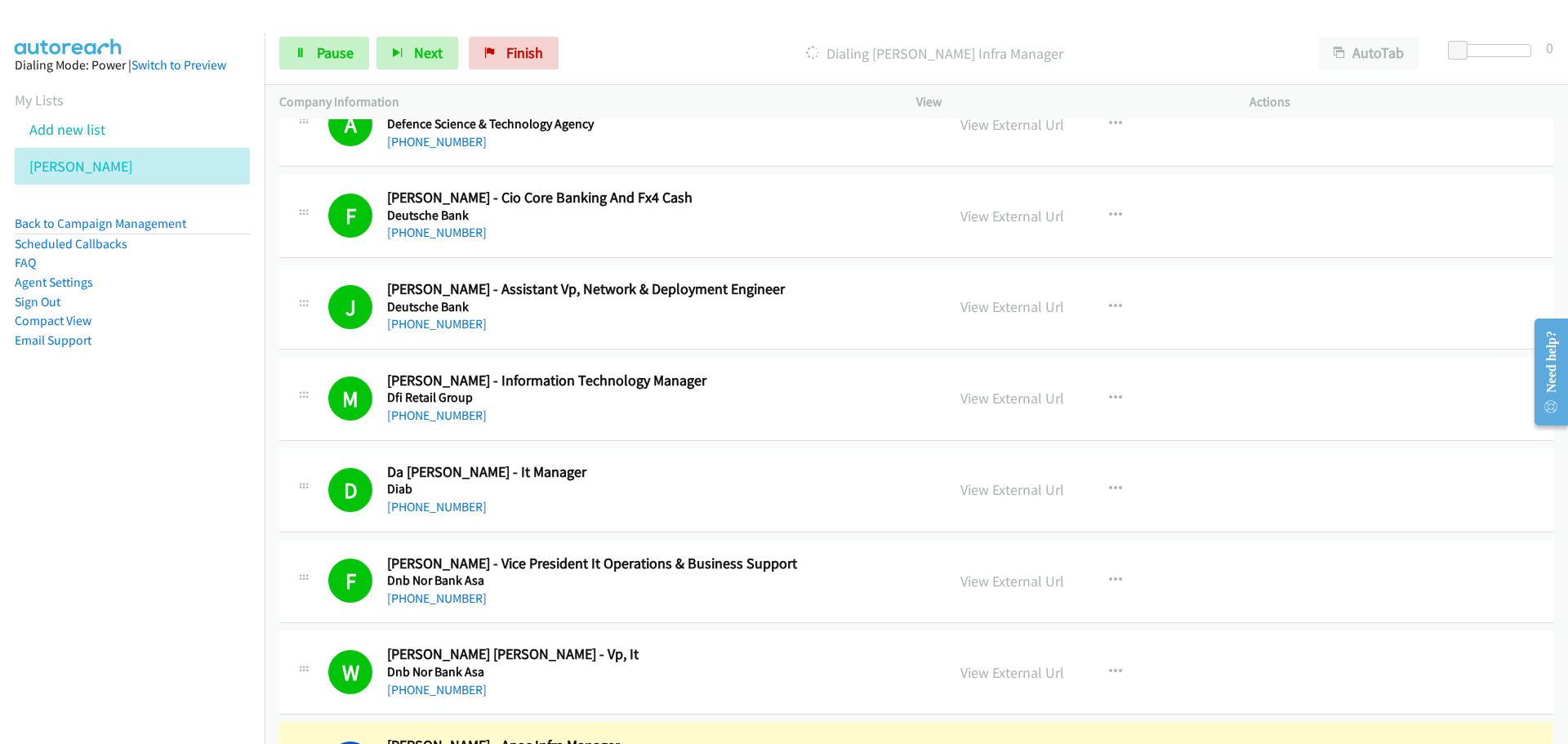
scroll to position [20662, 0]
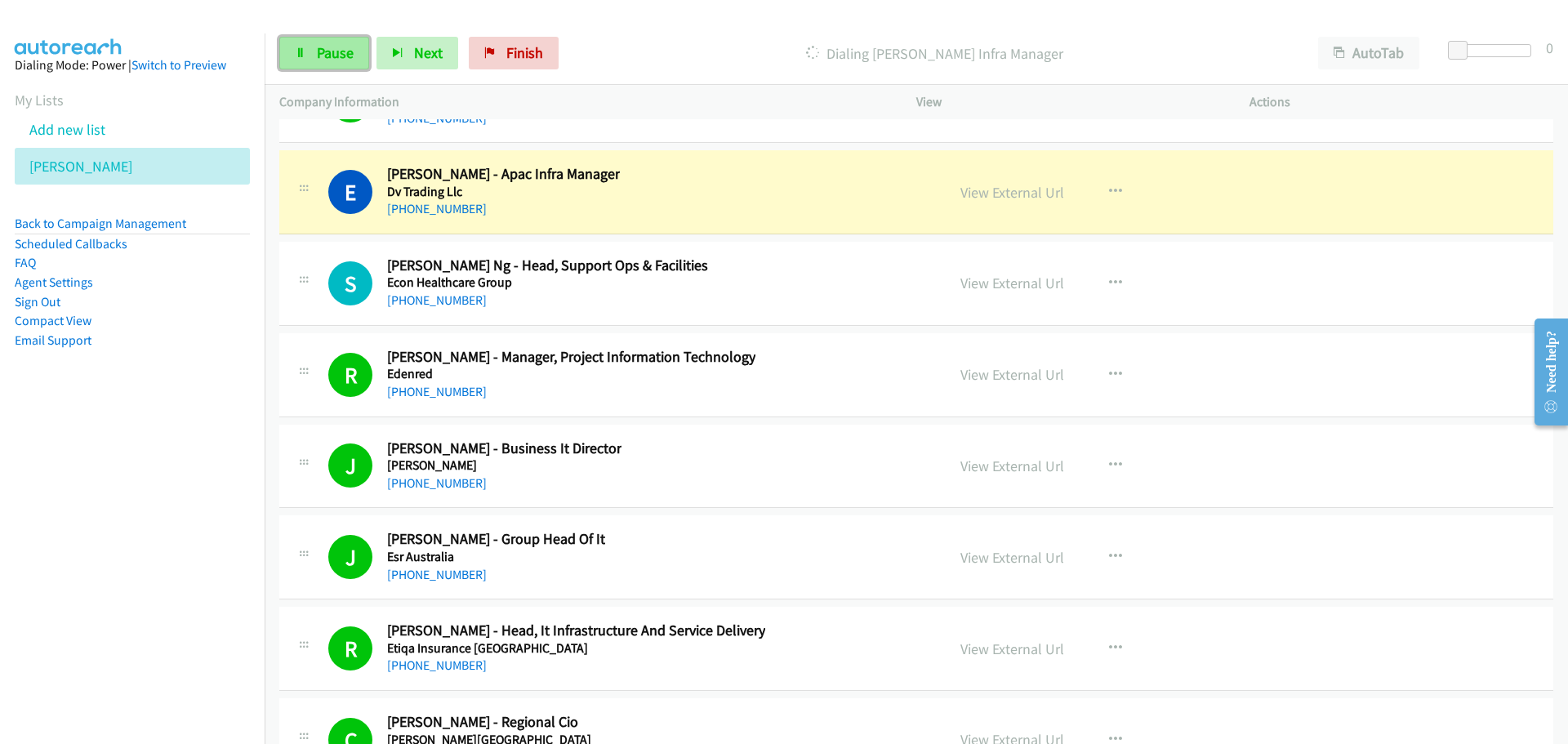
click at [301, 59] on link "Pause" at bounding box center [324, 53] width 90 height 33
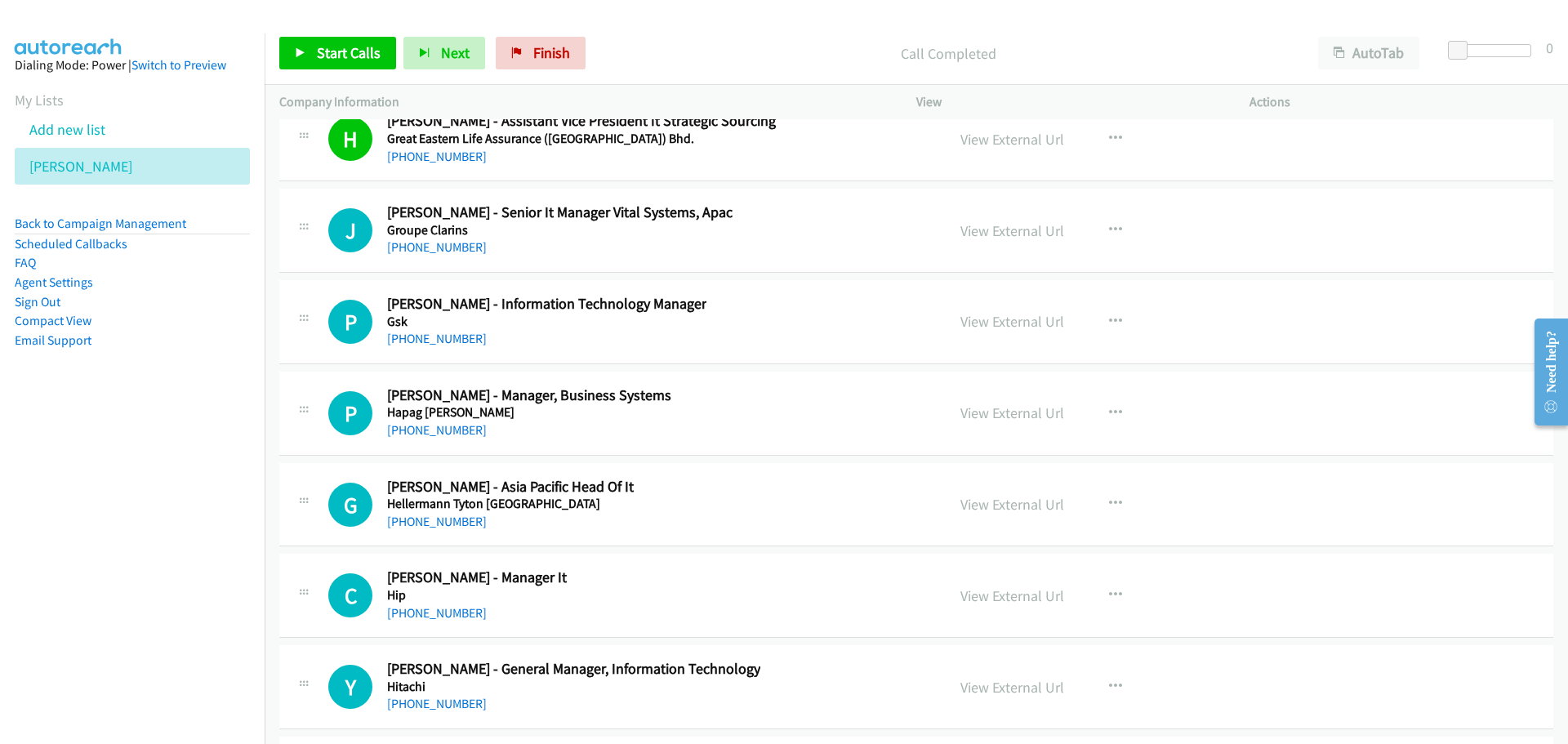
scroll to position [22540, 0]
click at [1116, 224] on button "button" at bounding box center [1116, 231] width 44 height 33
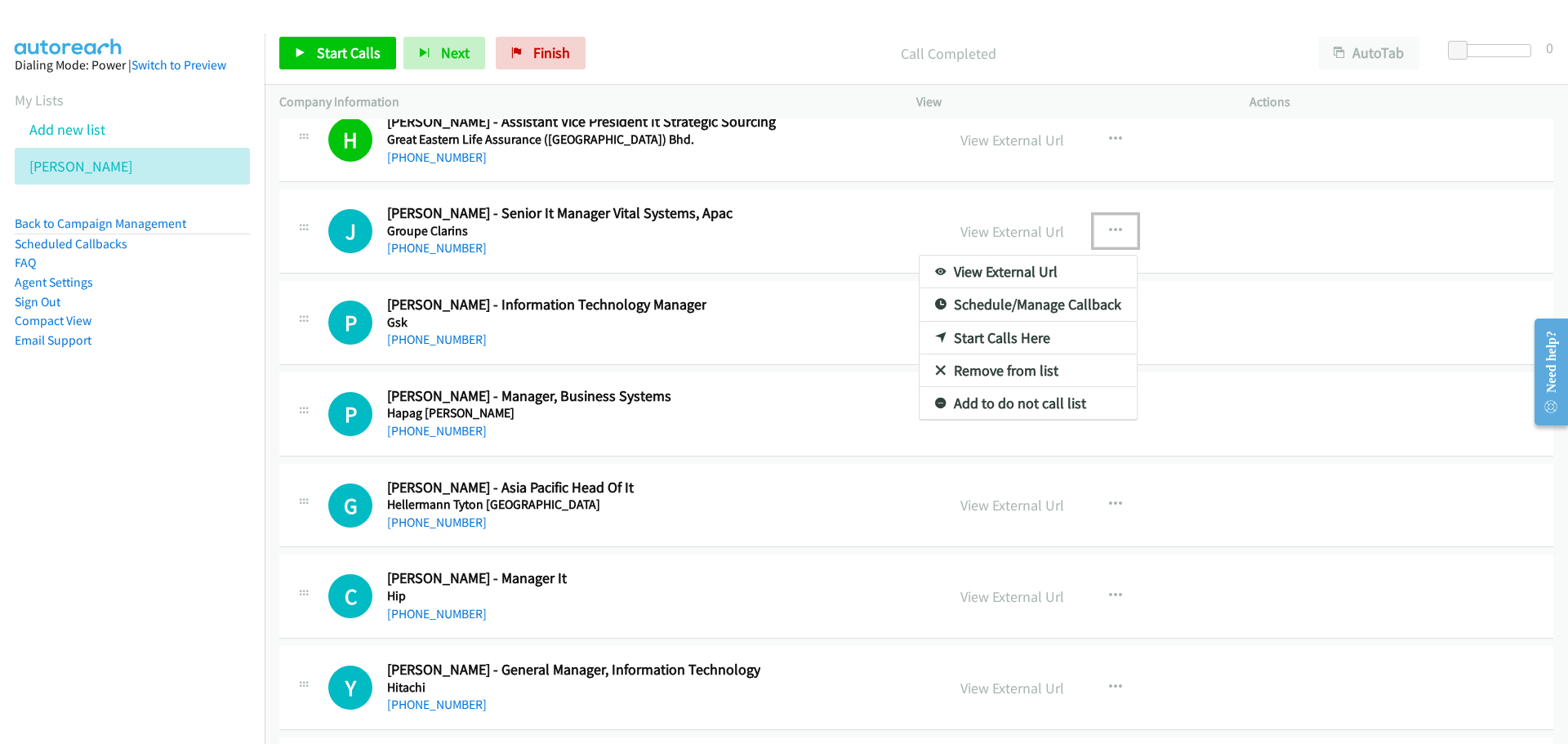
click at [1015, 333] on link "Start Calls Here" at bounding box center [1028, 338] width 218 height 33
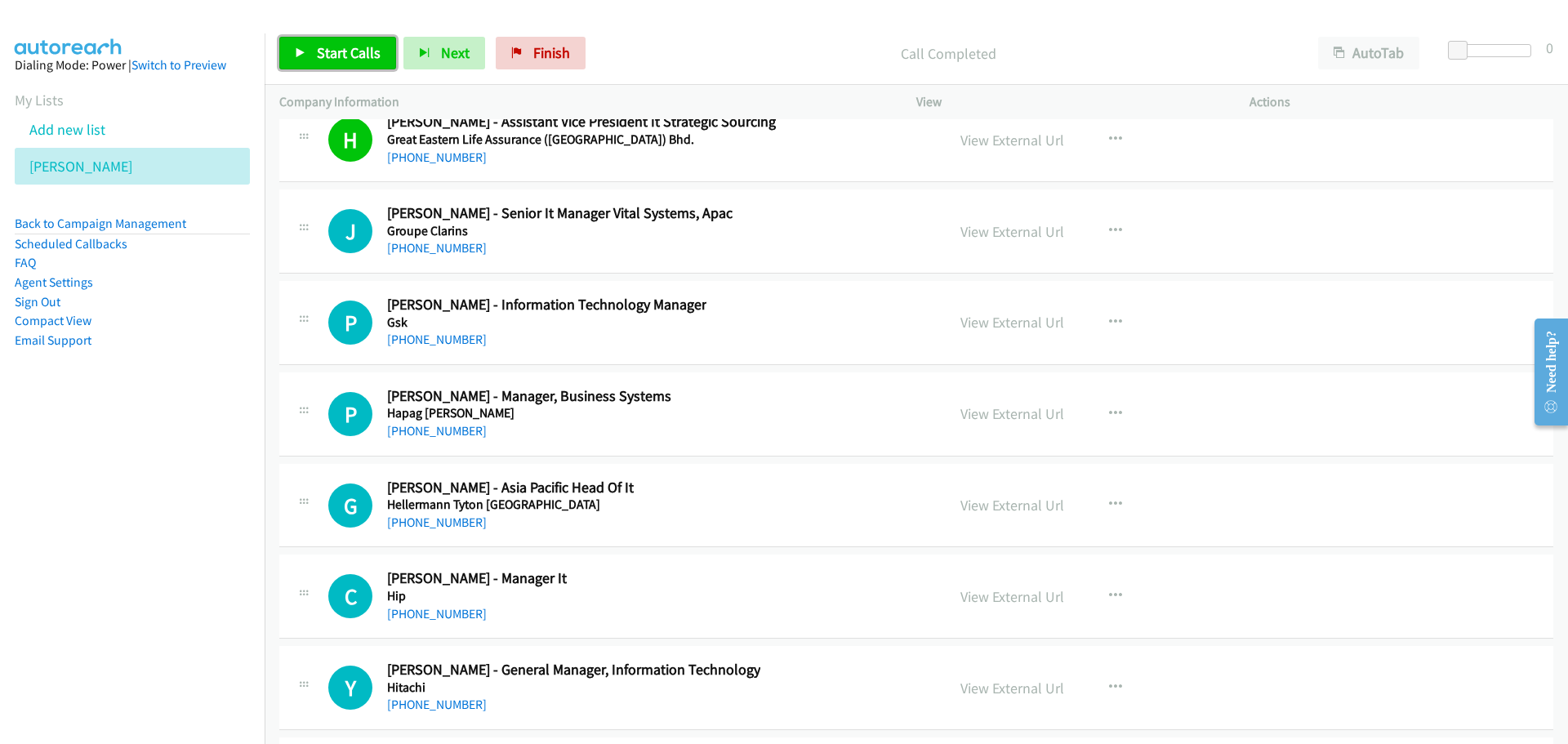
click at [339, 55] on span "Start Calls" at bounding box center [348, 52] width 63 height 18
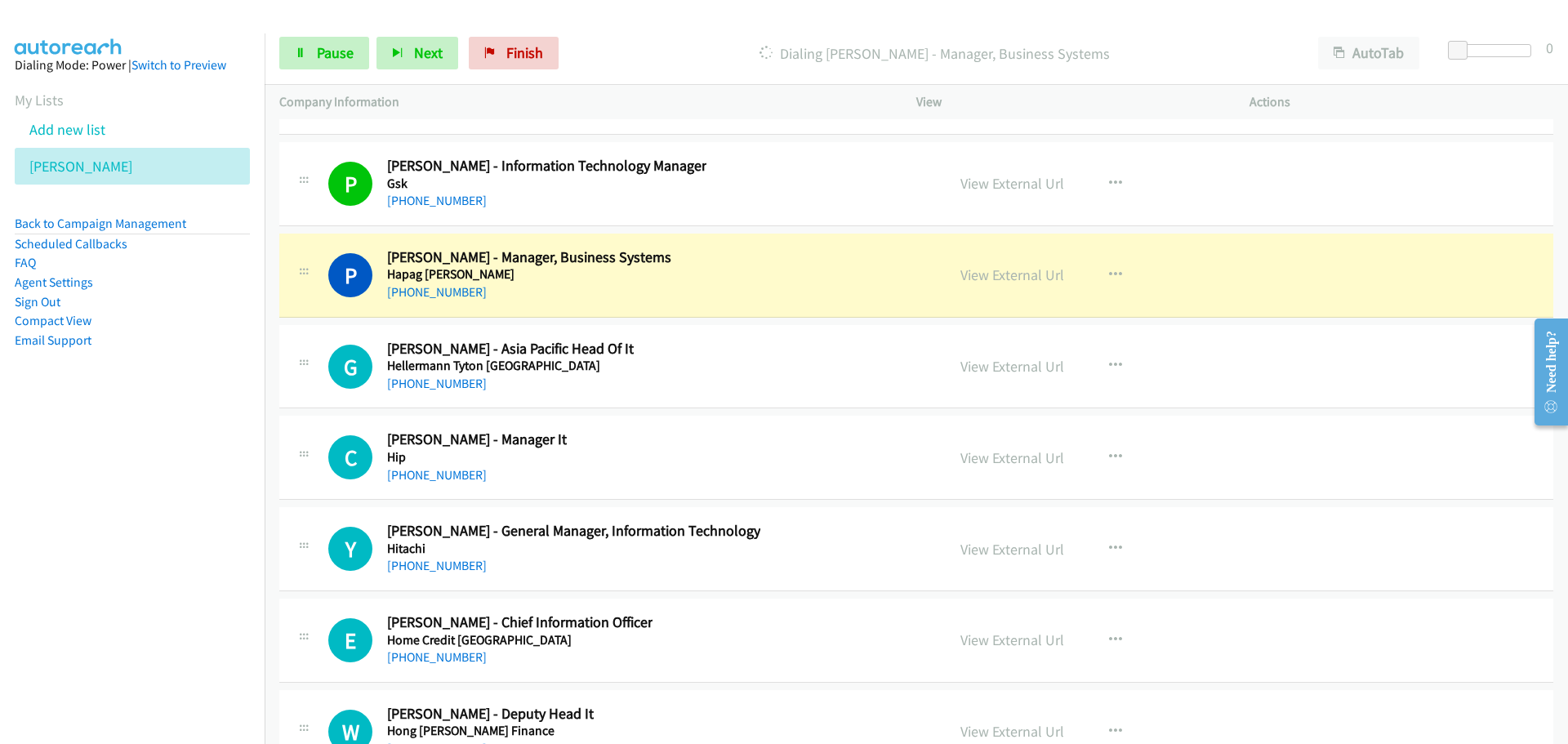
scroll to position [22704, 0]
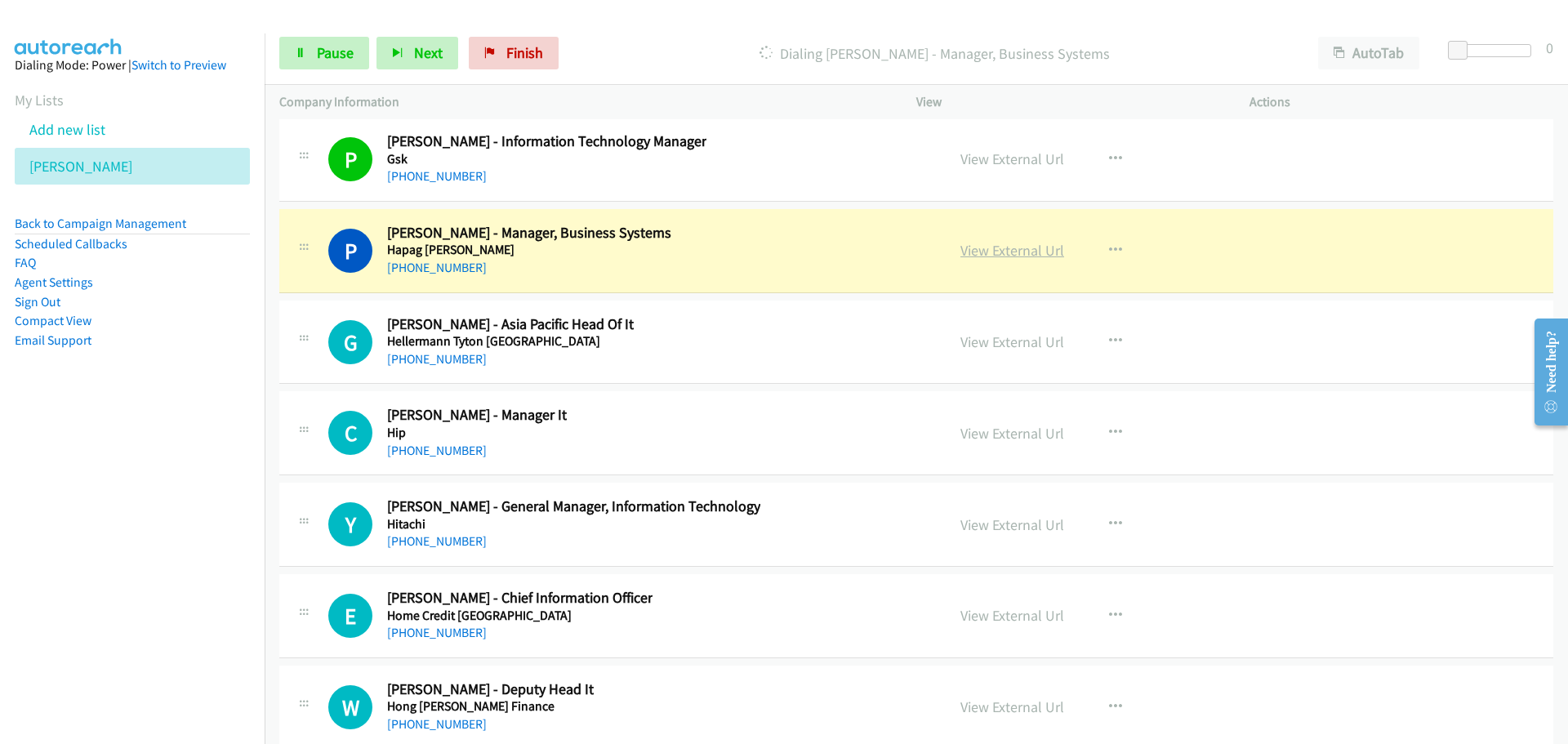
click at [1003, 249] on link "View External Url" at bounding box center [1012, 250] width 104 height 18
click at [332, 40] on link "Pause" at bounding box center [324, 53] width 90 height 33
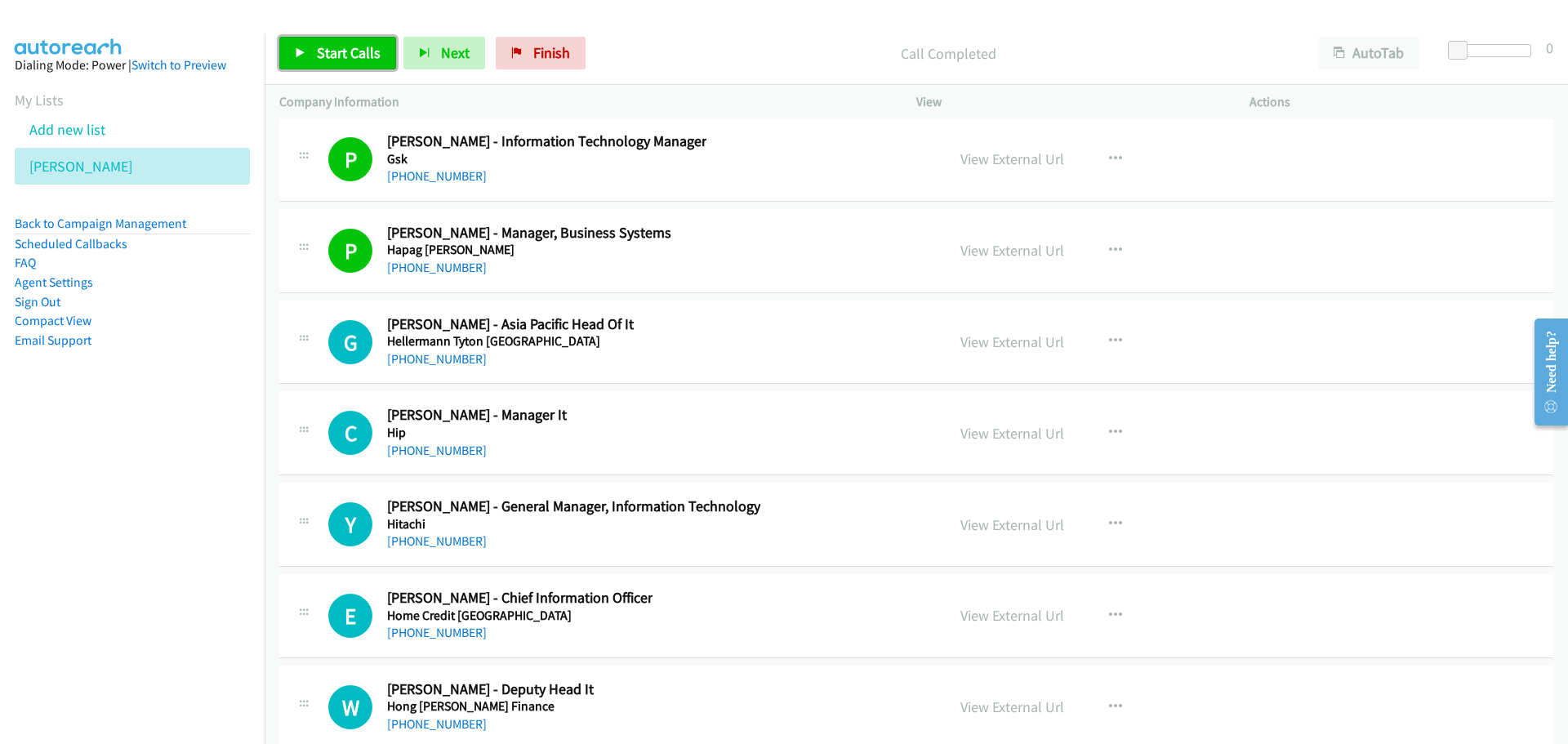
click at [343, 62] on span "Start Calls" at bounding box center [348, 52] width 63 height 18
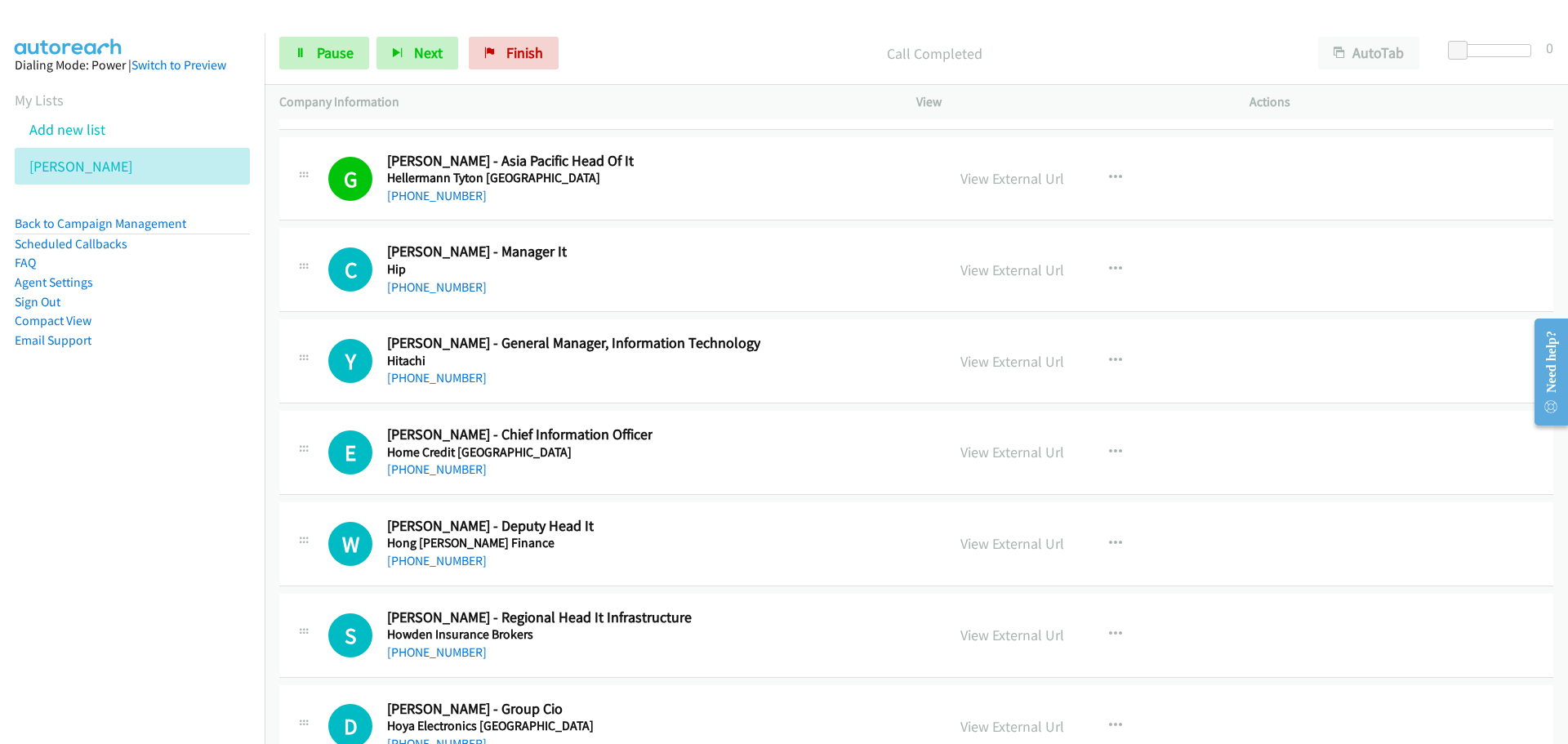
scroll to position [22949, 0]
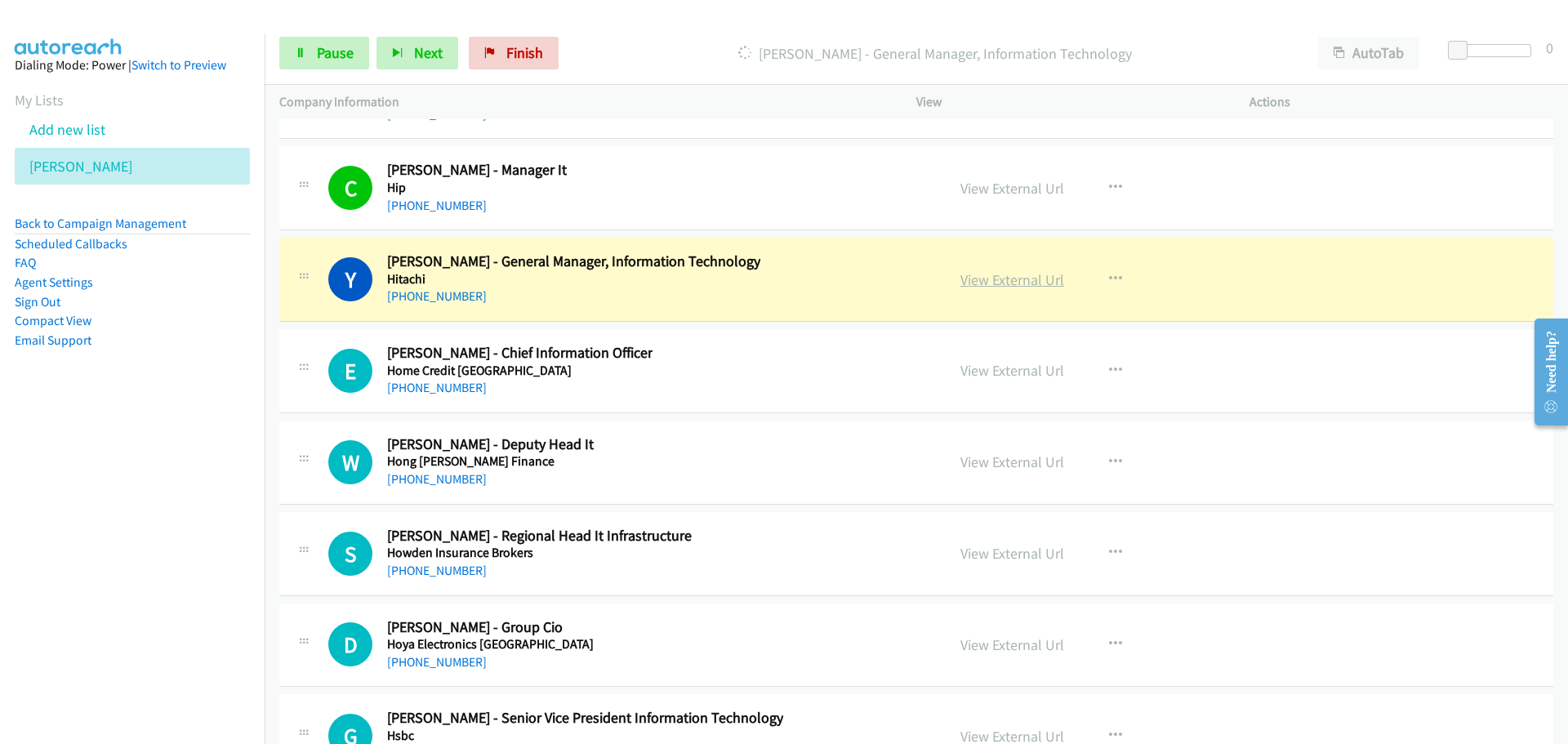
click at [1021, 277] on link "View External Url" at bounding box center [1012, 279] width 104 height 18
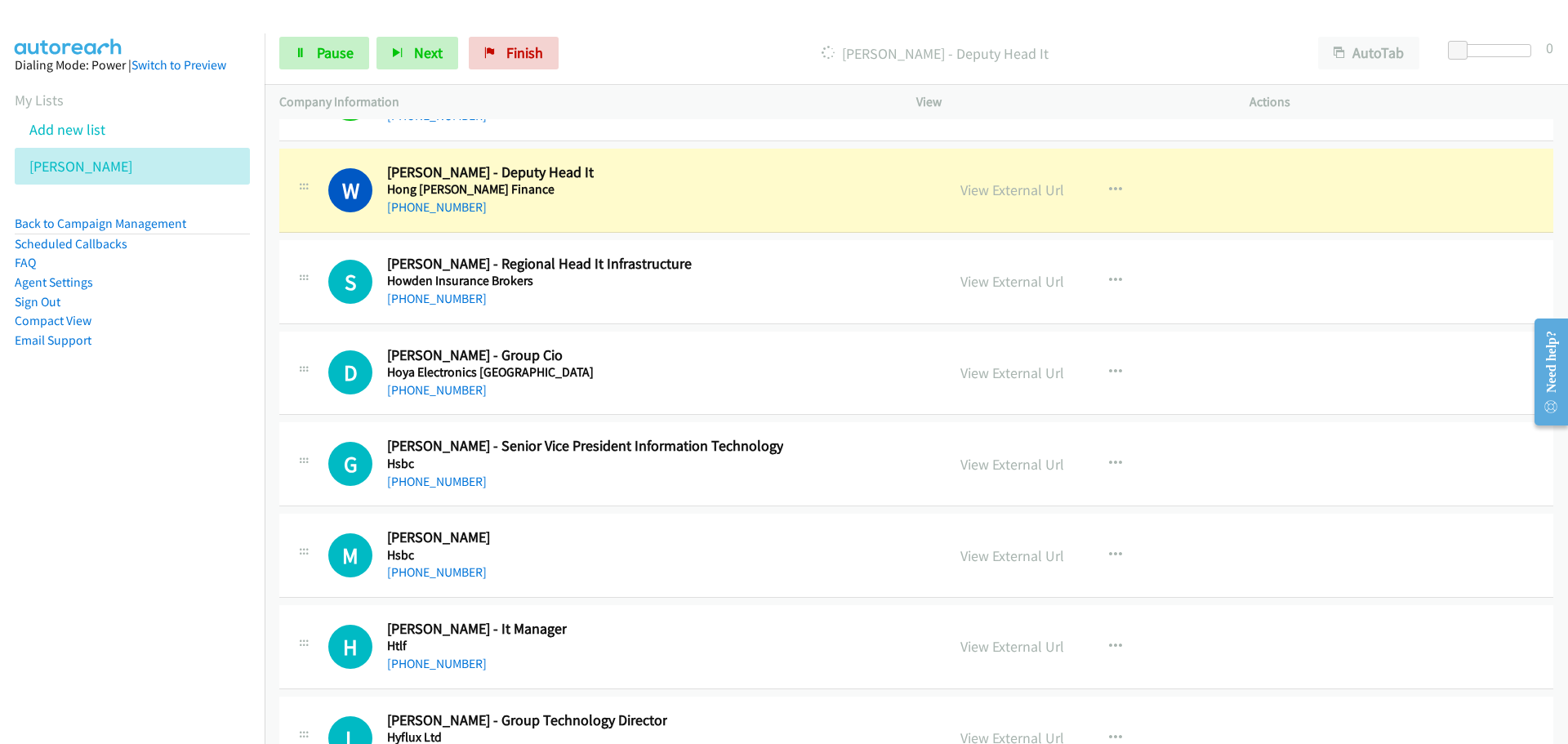
scroll to position [23194, 0]
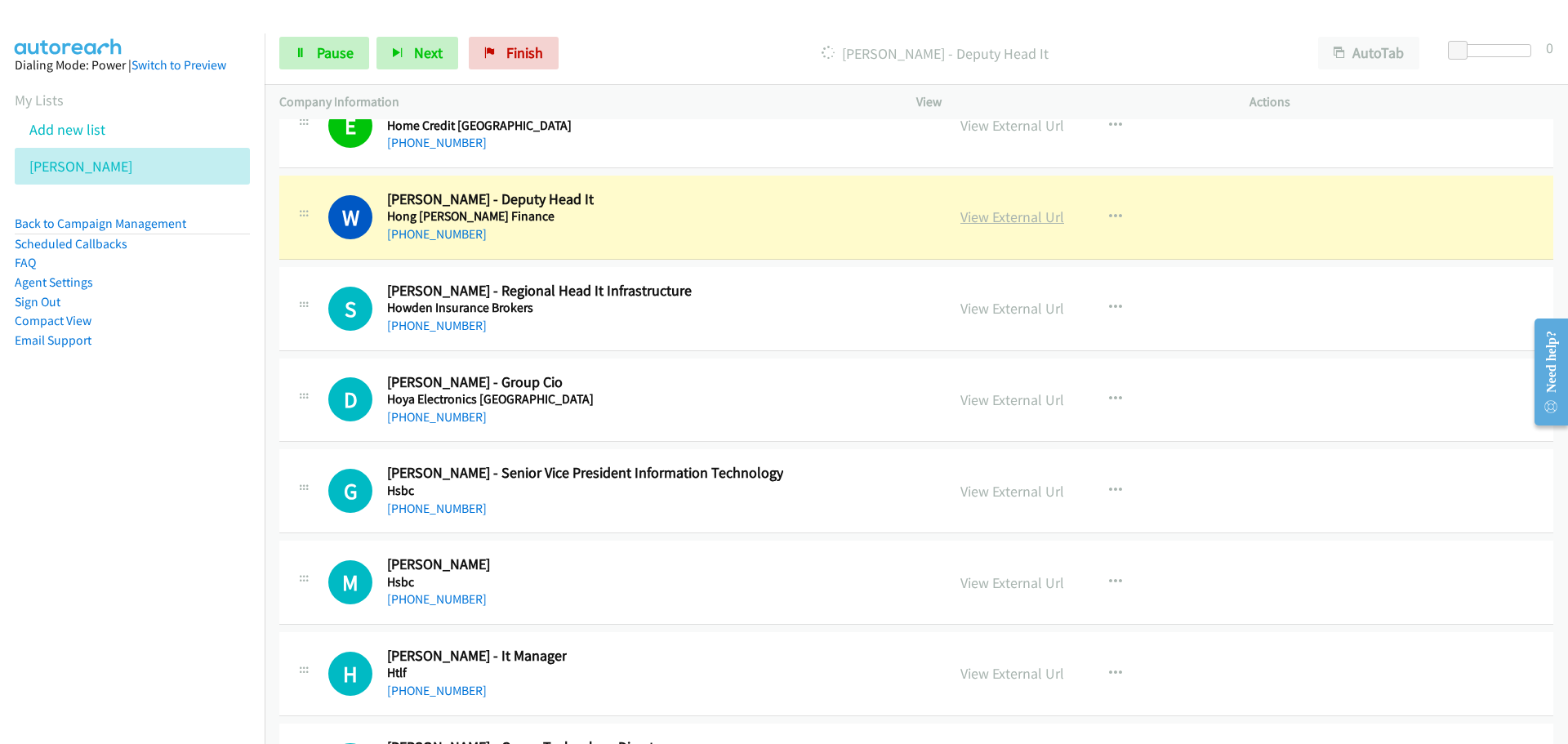
click at [983, 220] on link "View External Url" at bounding box center [1012, 217] width 104 height 18
click at [325, 68] on link "Pause" at bounding box center [324, 53] width 90 height 33
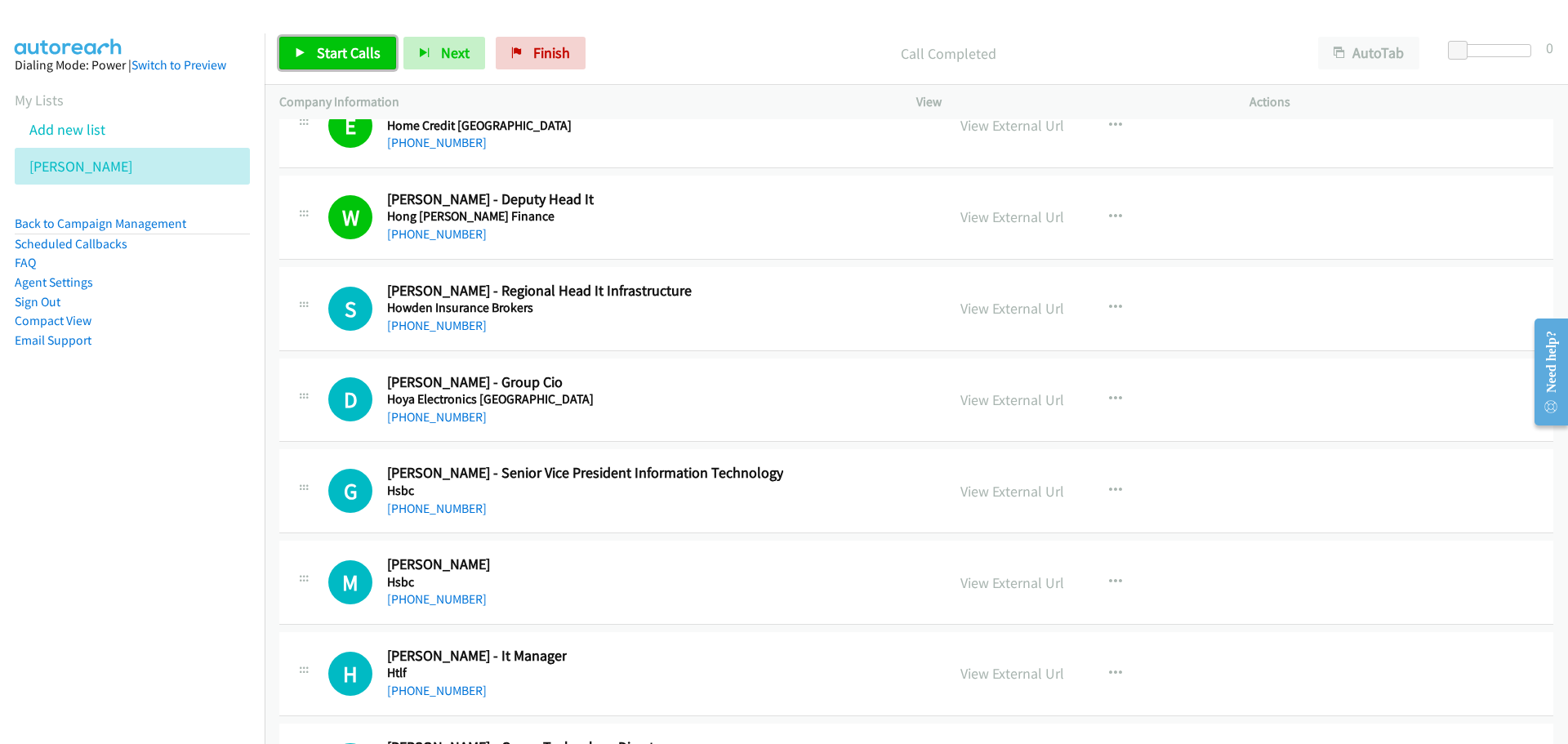
click at [357, 40] on link "Start Calls" at bounding box center [337, 53] width 117 height 33
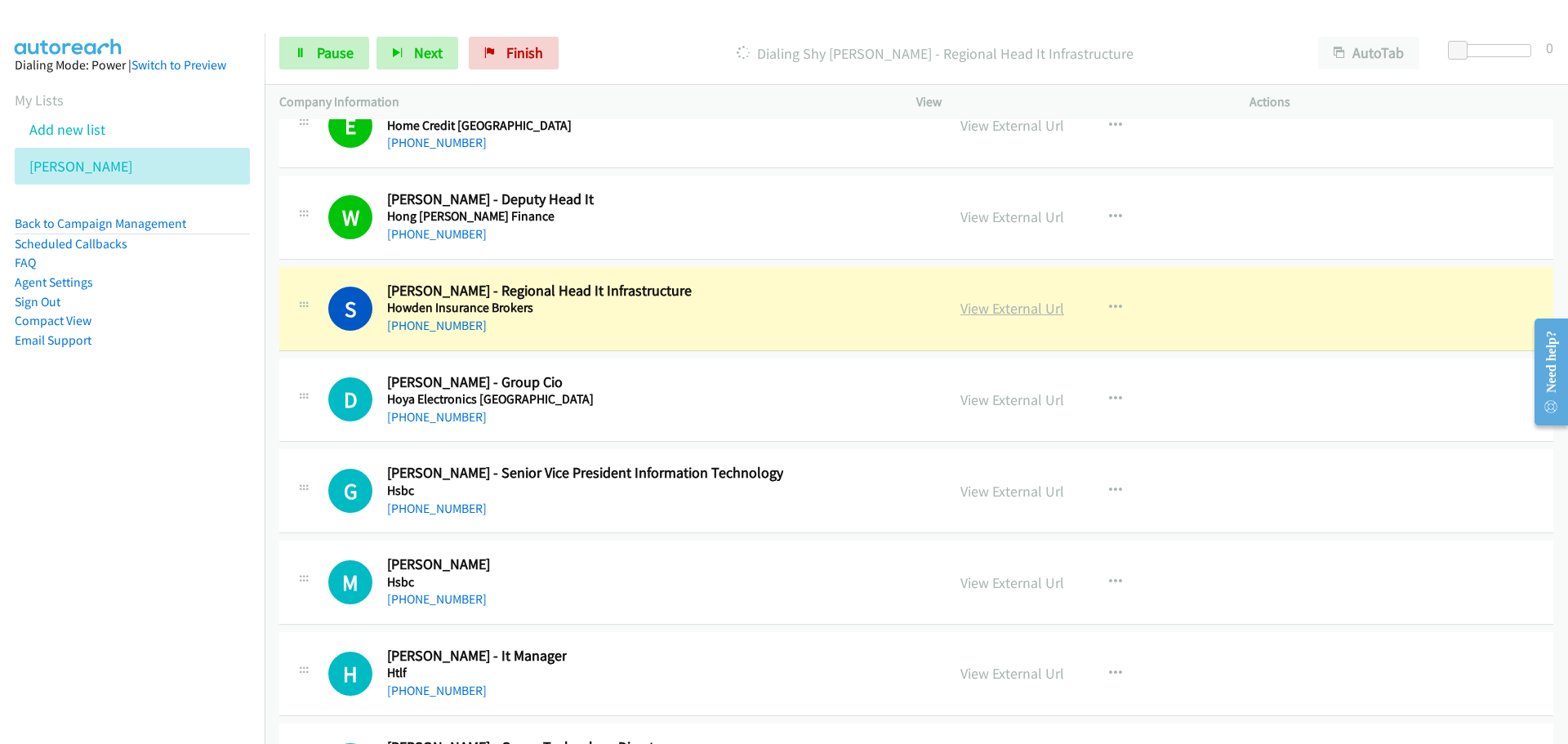
click at [998, 309] on link "View External Url" at bounding box center [1012, 308] width 104 height 18
click at [336, 62] on link "Pause" at bounding box center [324, 53] width 90 height 33
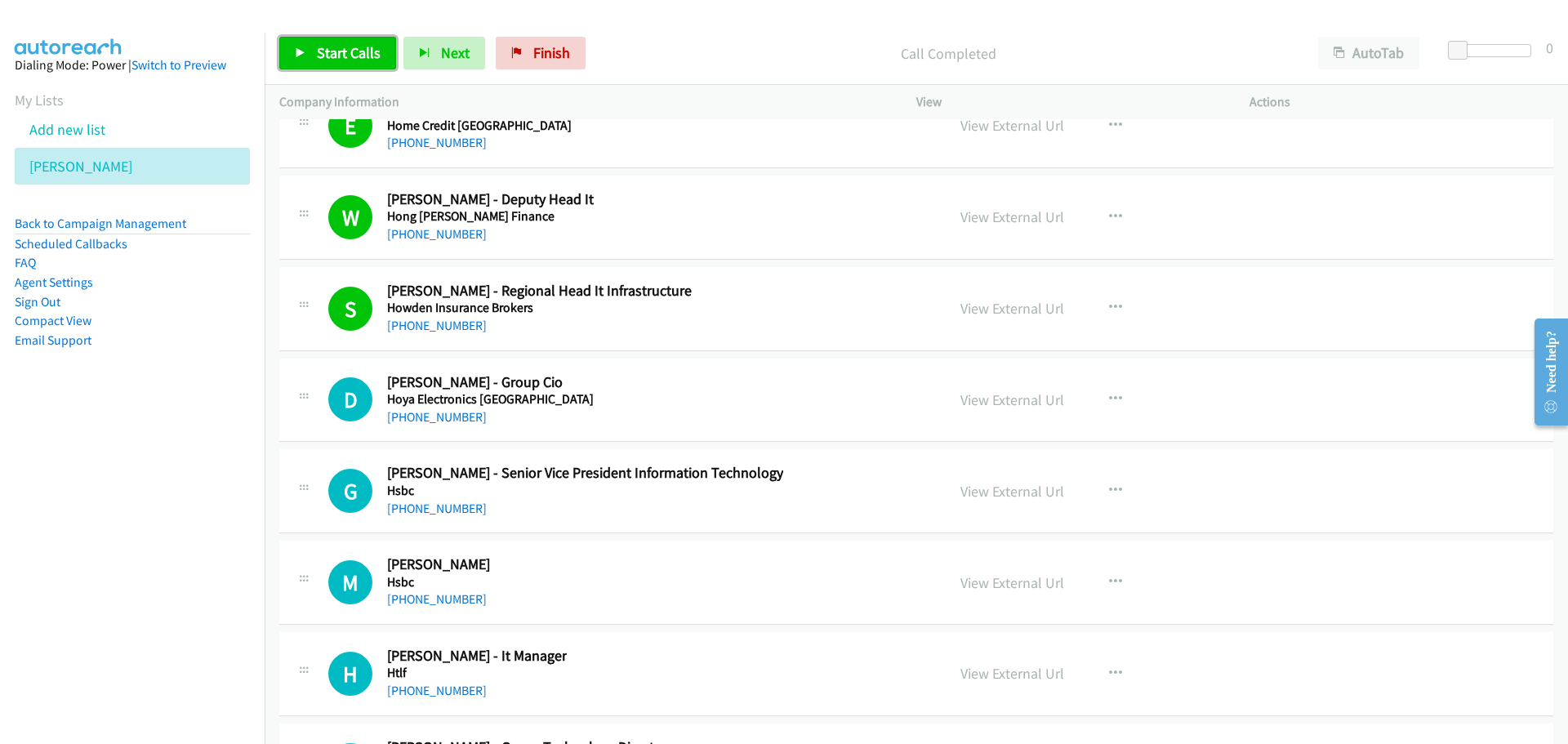
click at [354, 59] on span "Start Calls" at bounding box center [348, 52] width 63 height 18
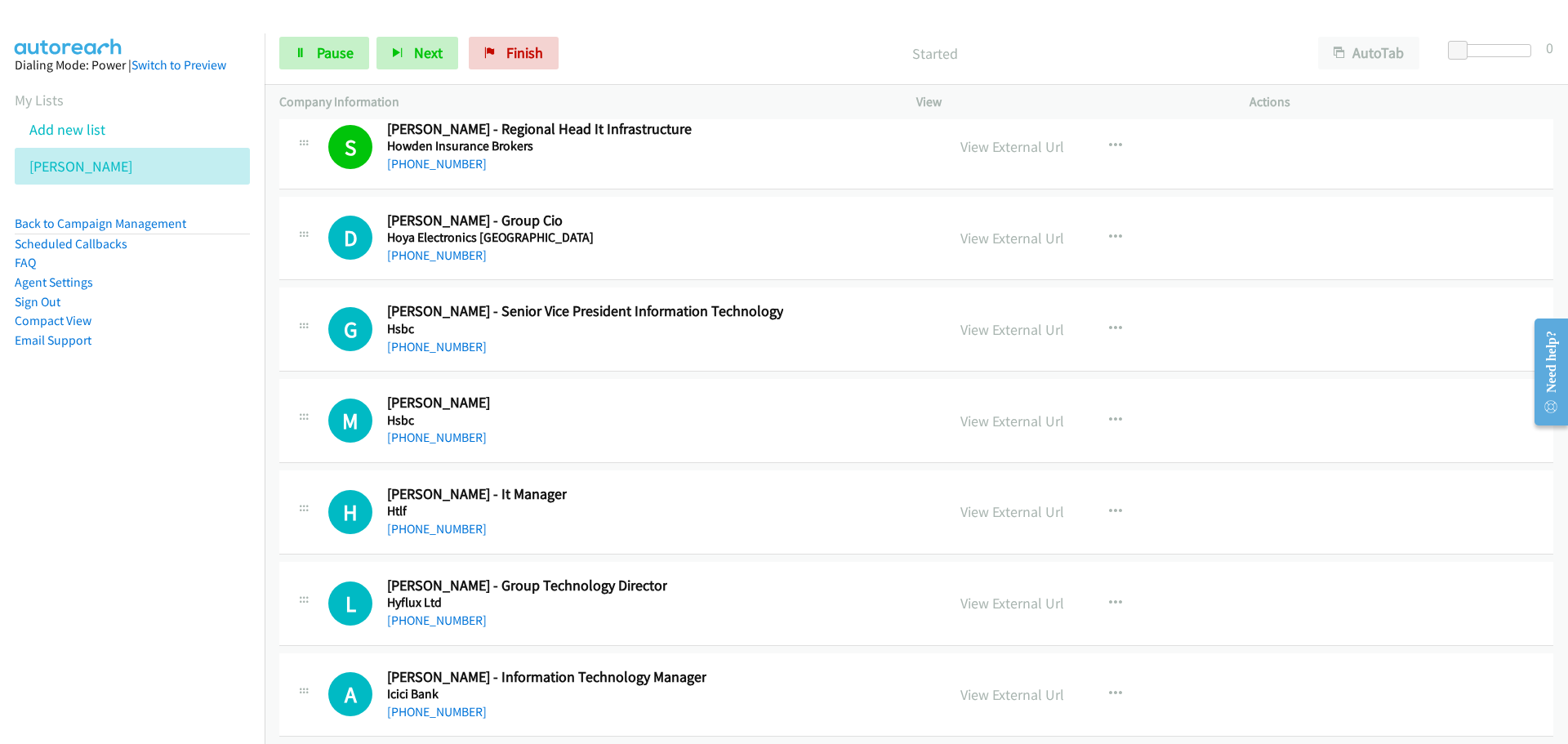
scroll to position [23357, 0]
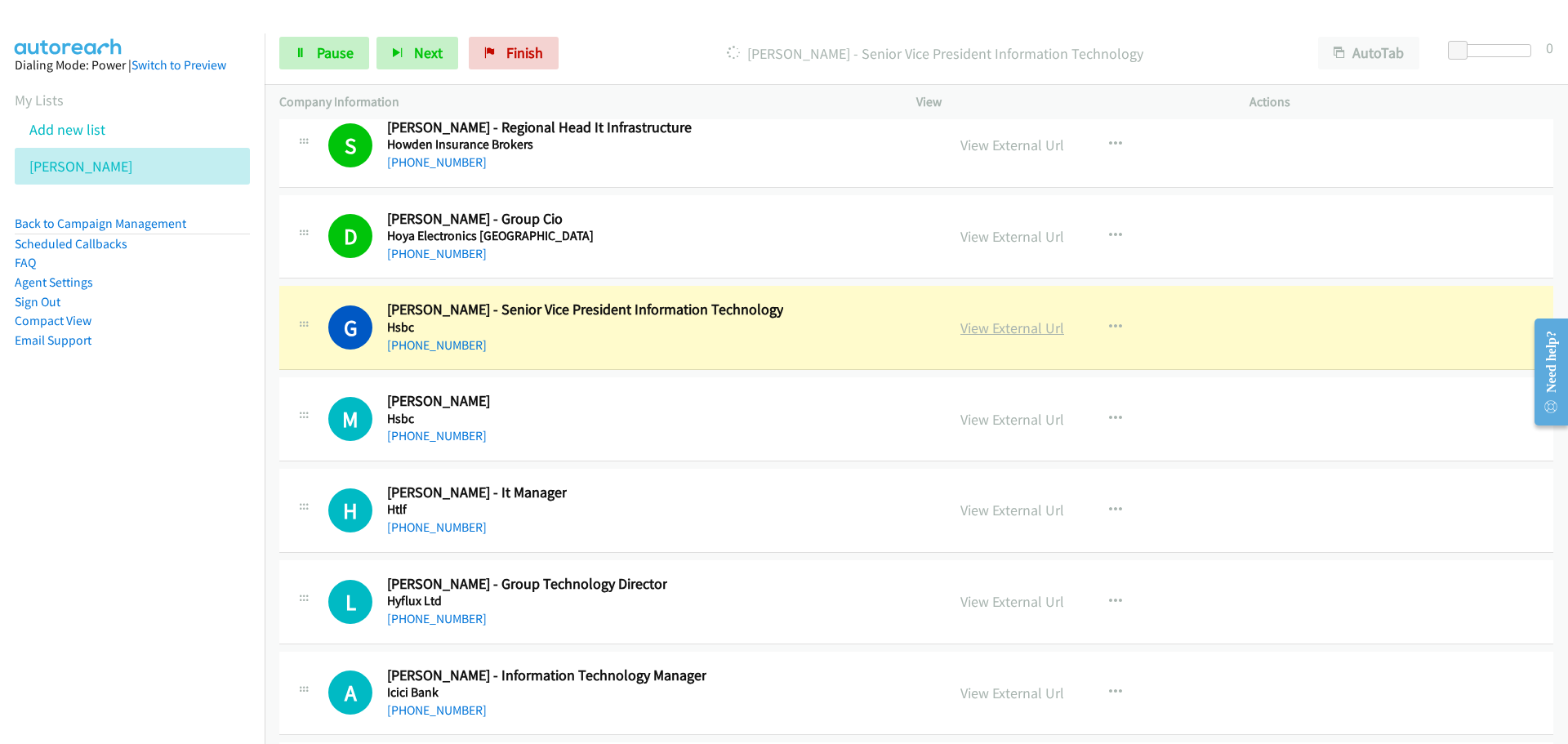
click at [1003, 333] on link "View External Url" at bounding box center [1012, 328] width 104 height 18
click at [329, 50] on span "Pause" at bounding box center [335, 52] width 37 height 18
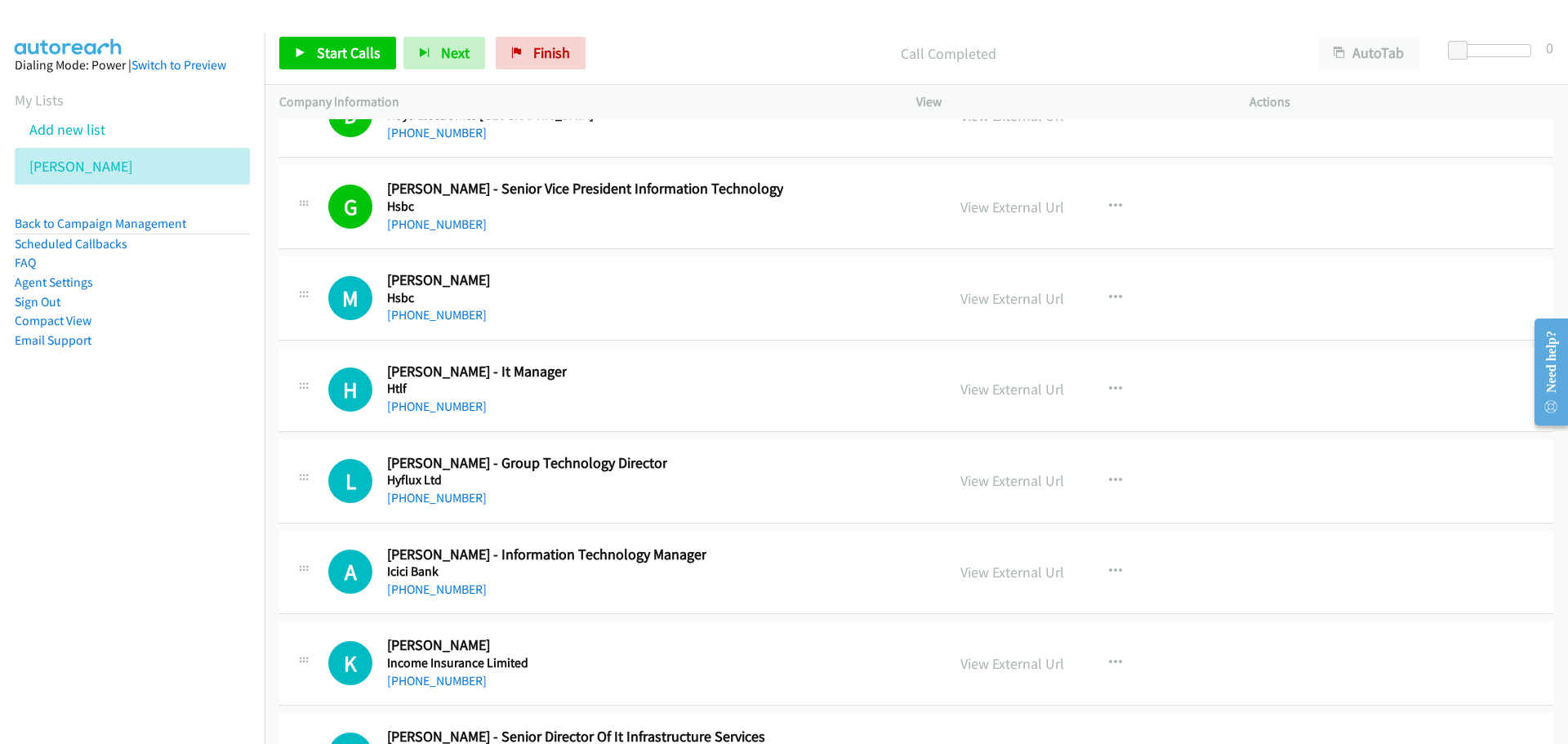
scroll to position [23521, 0]
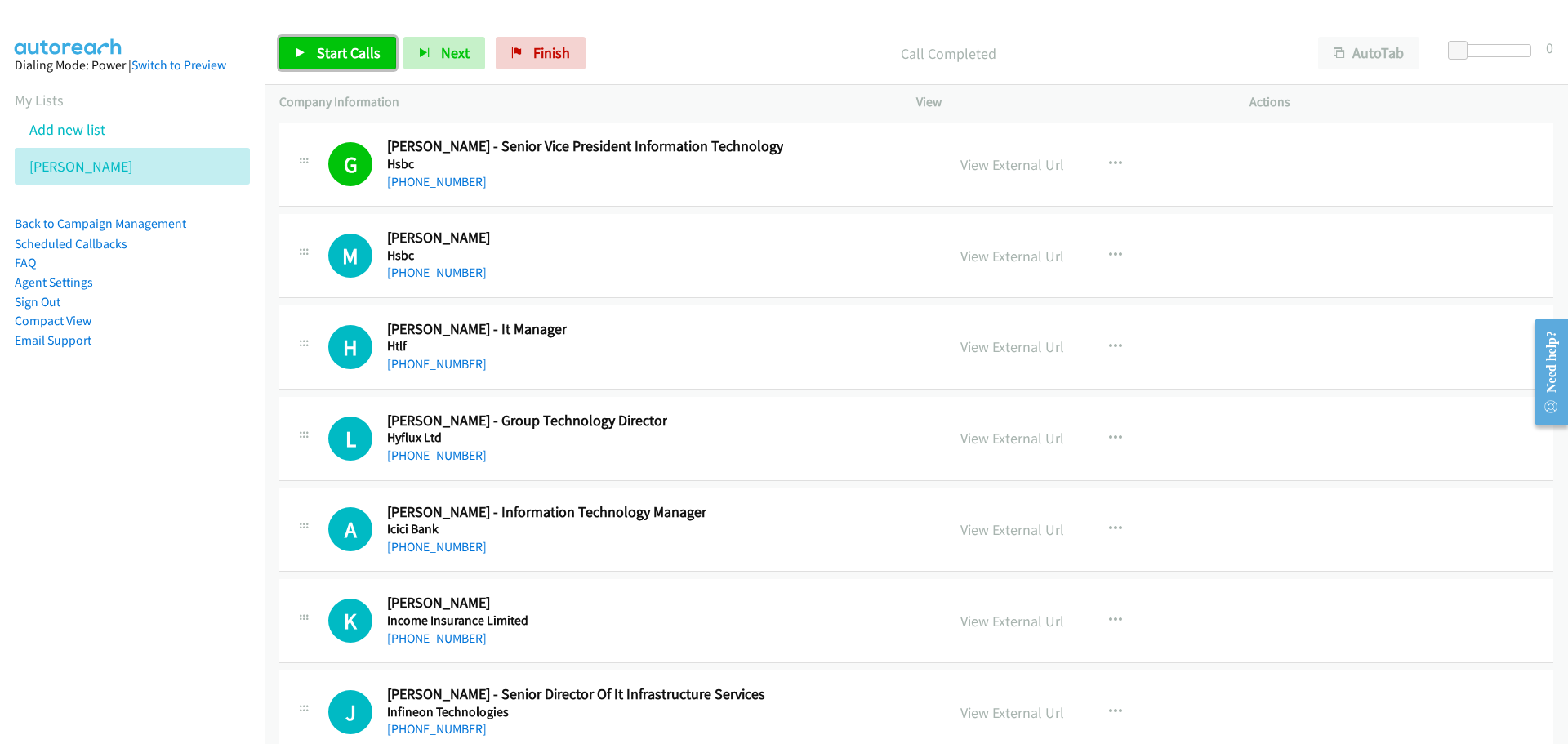
click at [345, 50] on span "Start Calls" at bounding box center [348, 52] width 63 height 18
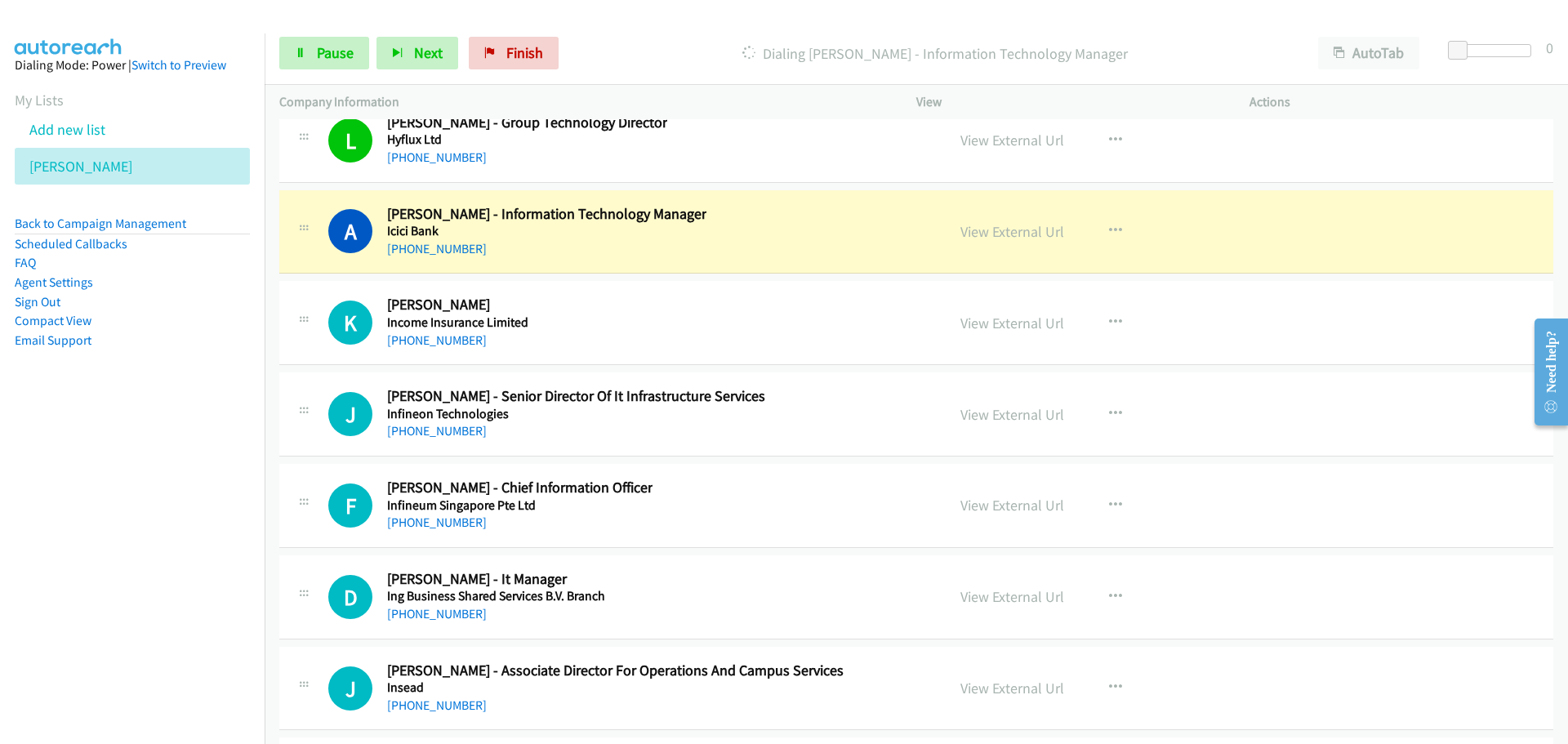
scroll to position [23847, 0]
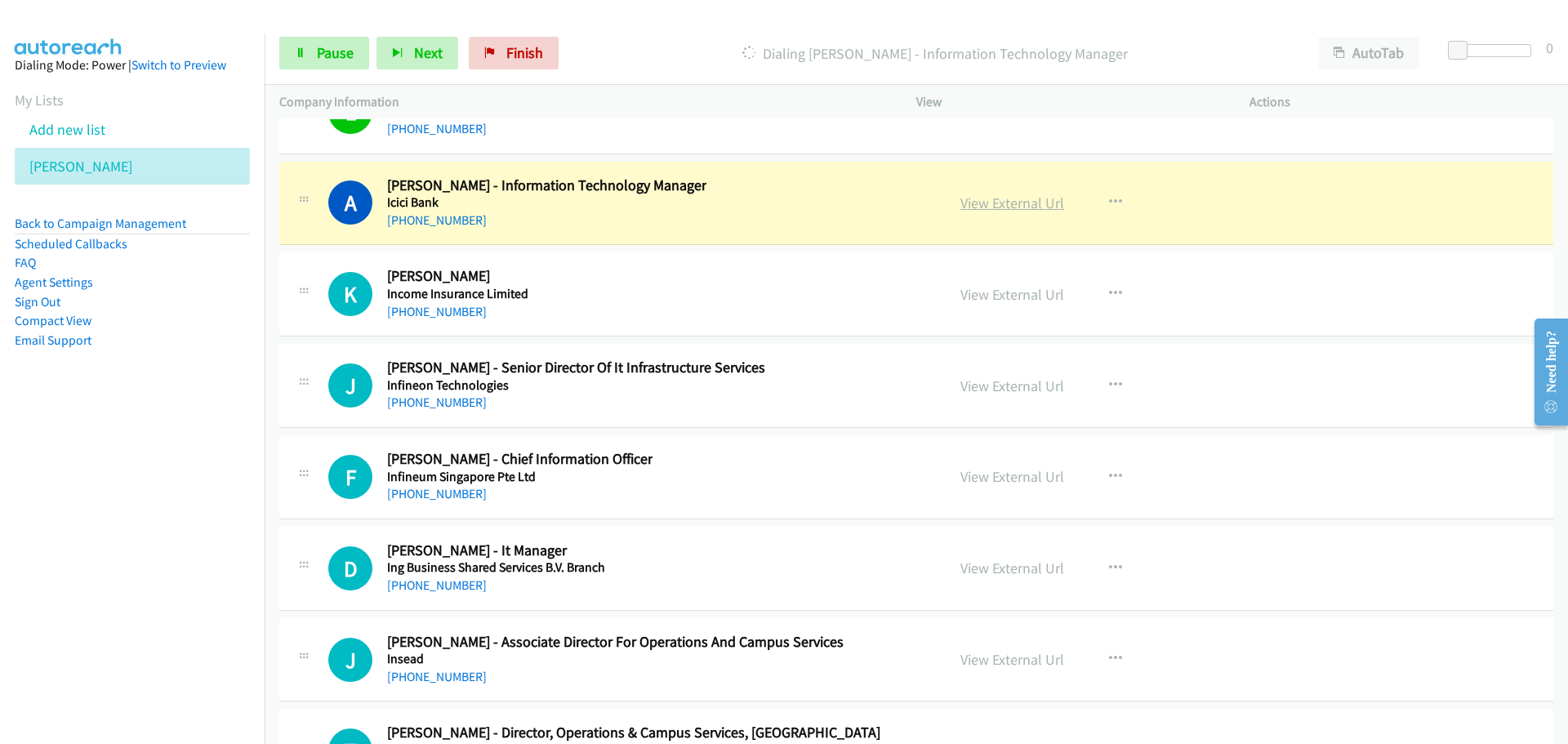
click at [991, 207] on link "View External Url" at bounding box center [1012, 203] width 104 height 18
click at [328, 59] on span "Pause" at bounding box center [335, 52] width 37 height 18
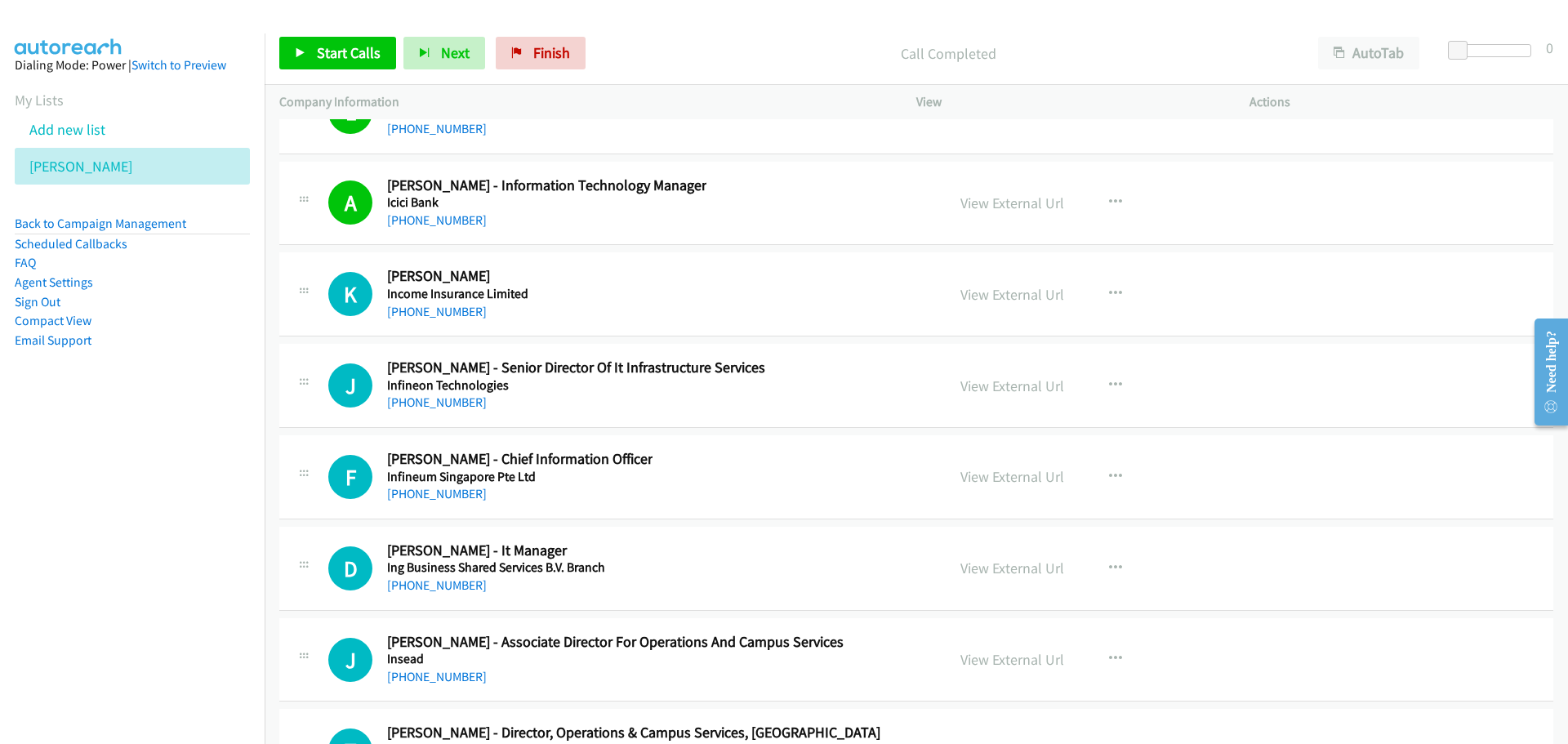
click at [342, 73] on div "Start Calls Pause Next Finish Call Completed AutoTab AutoTab 0" at bounding box center [916, 53] width 1303 height 62
click at [344, 58] on span "Start Calls" at bounding box center [348, 52] width 63 height 18
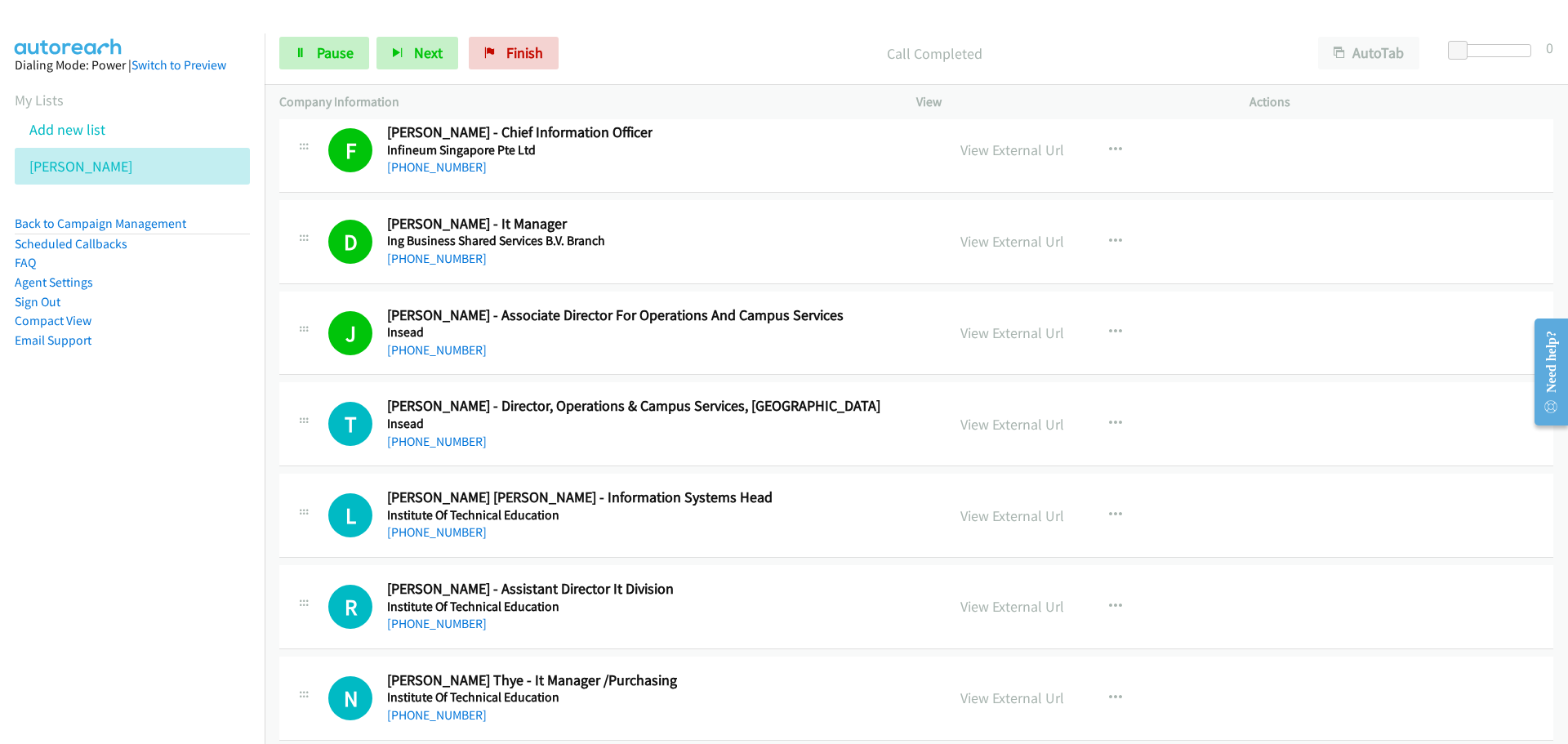
scroll to position [24255, 0]
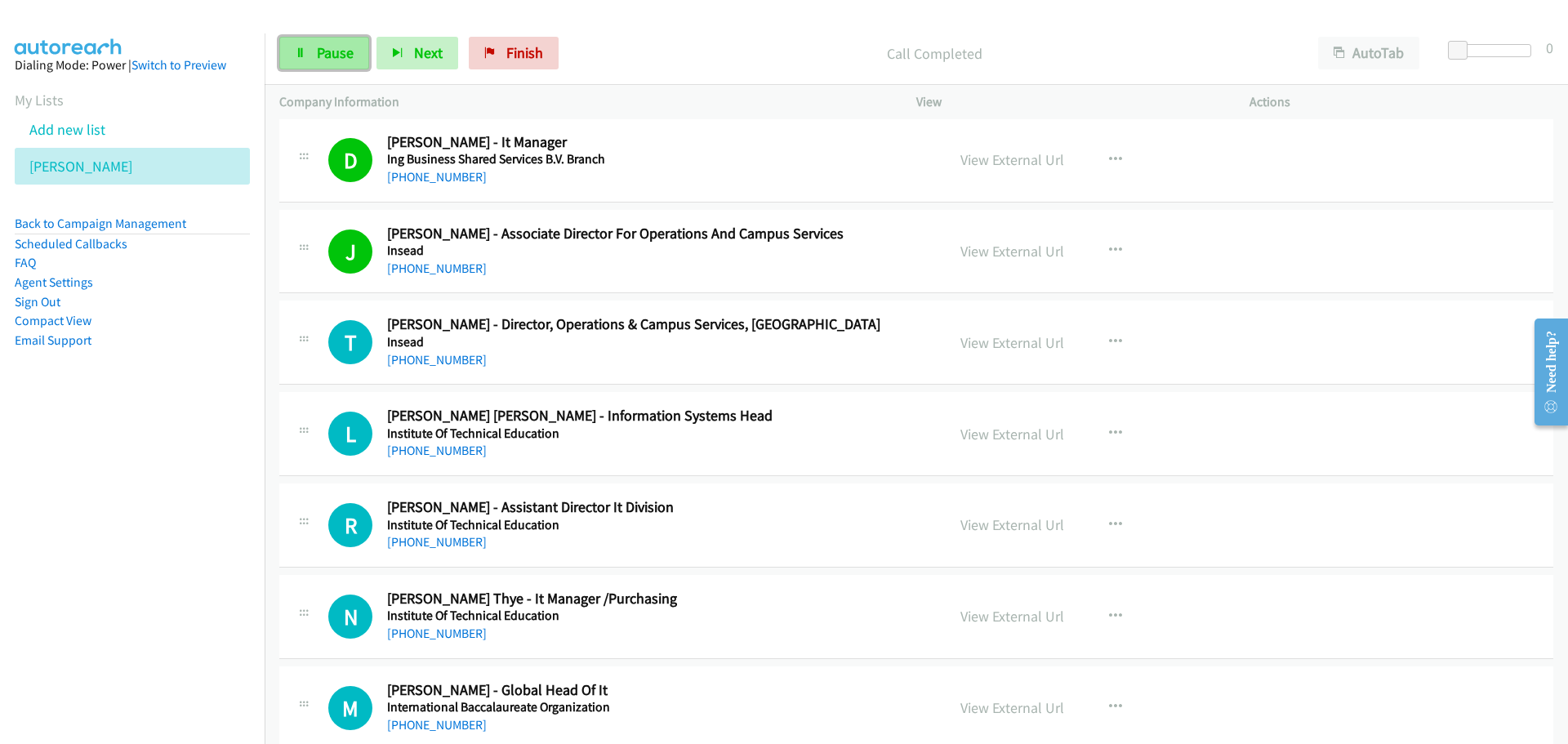
click at [328, 57] on span "Pause" at bounding box center [335, 52] width 37 height 18
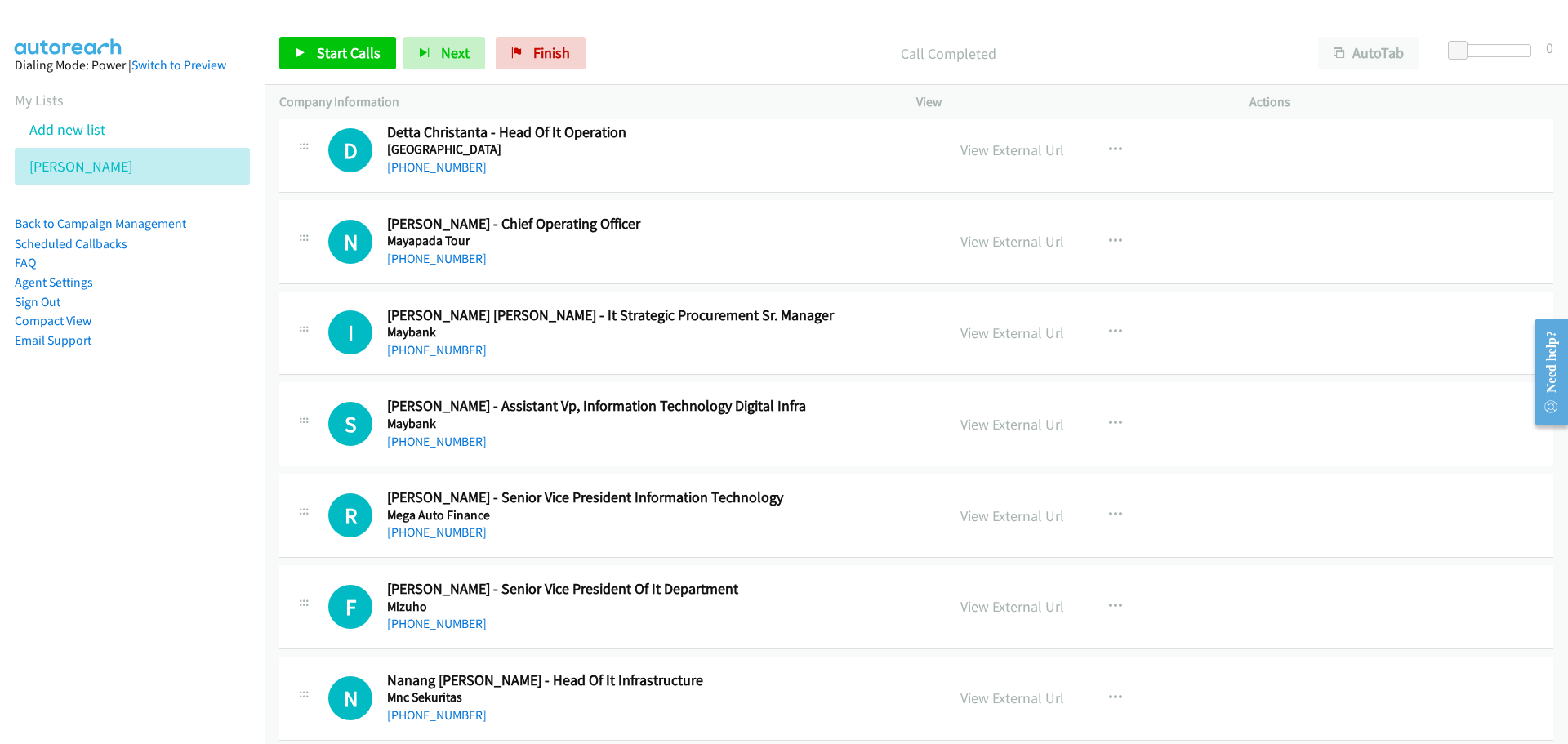
scroll to position [3185, 0]
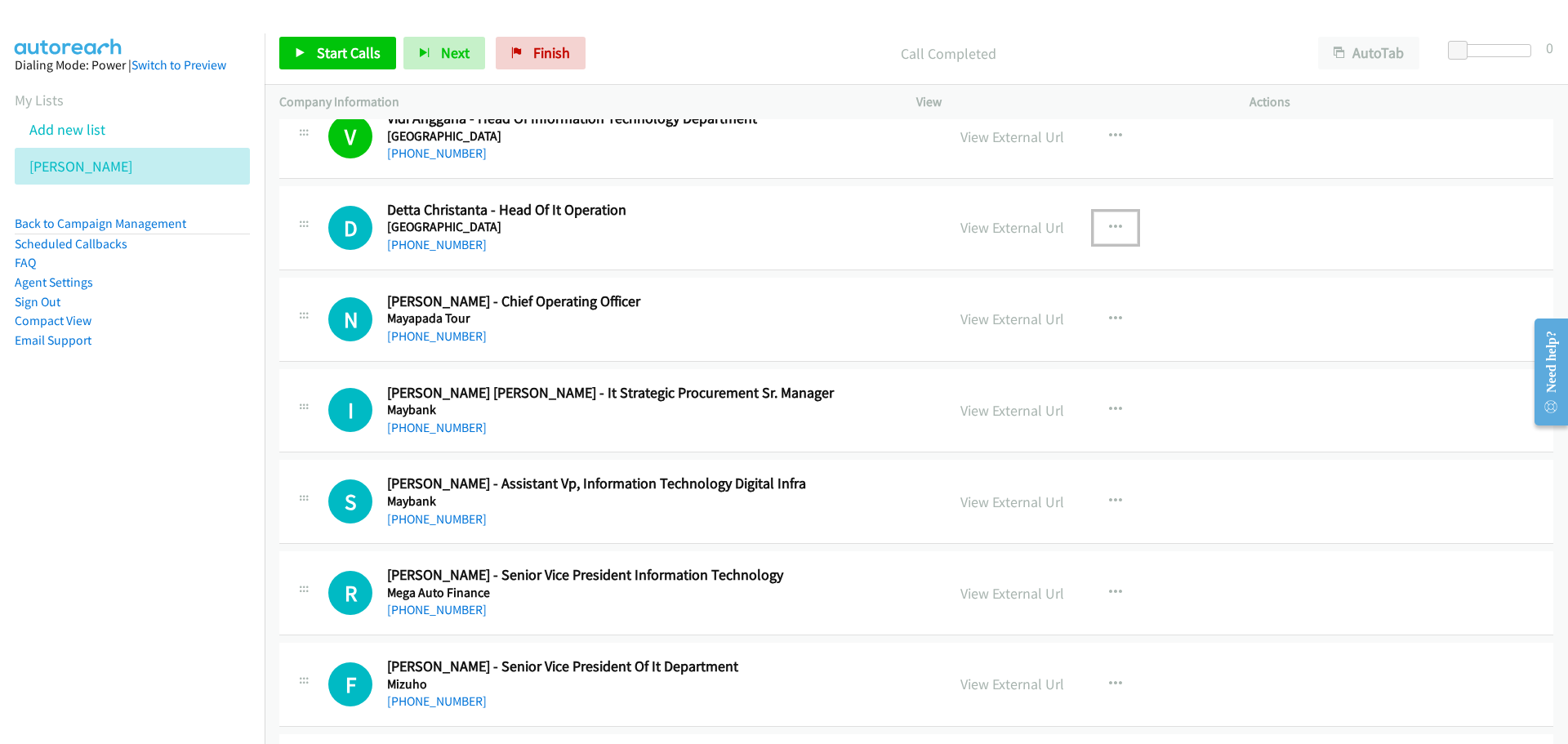
click at [1111, 221] on icon "button" at bounding box center [1115, 228] width 13 height 13
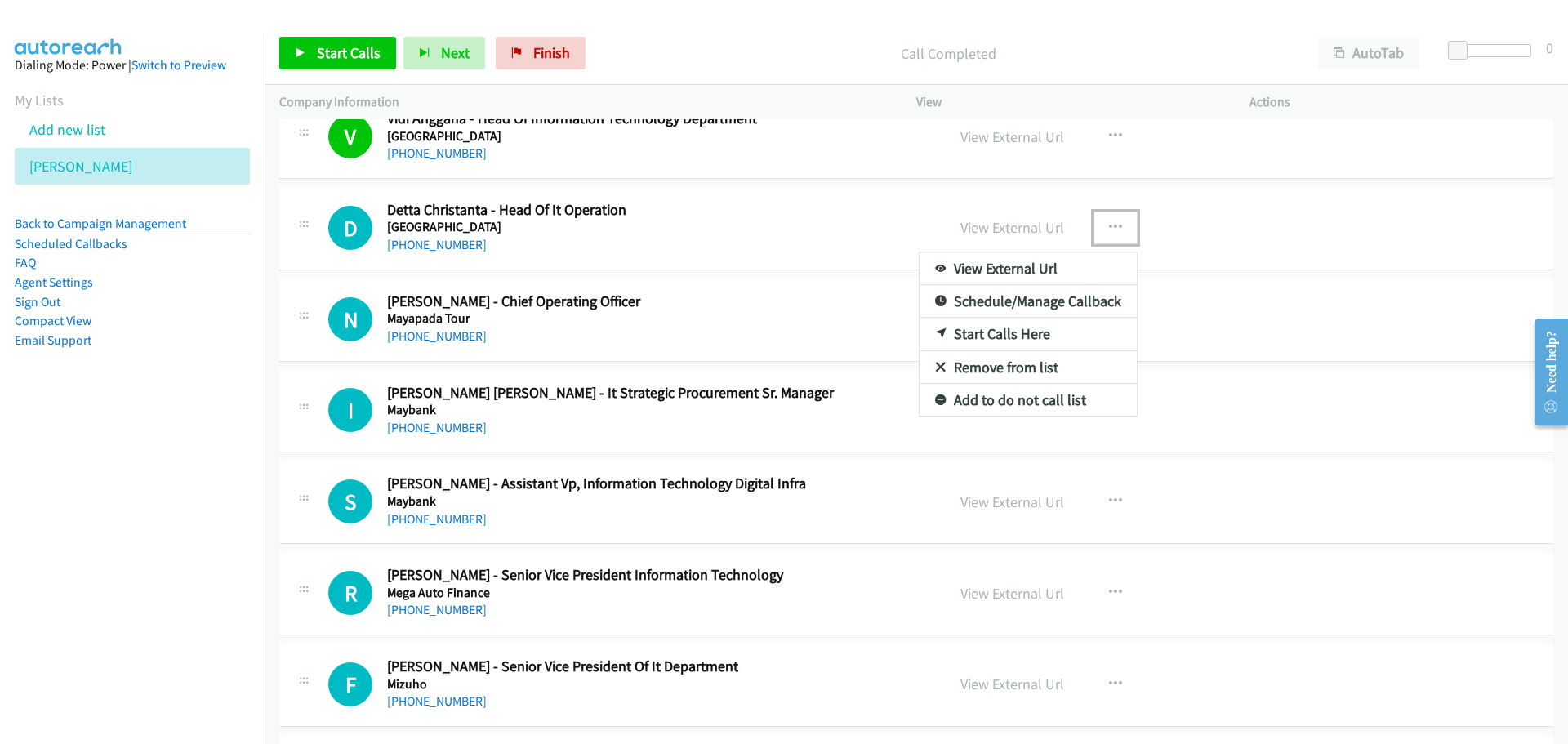
click at [998, 331] on link "Start Calls Here" at bounding box center [1028, 334] width 218 height 33
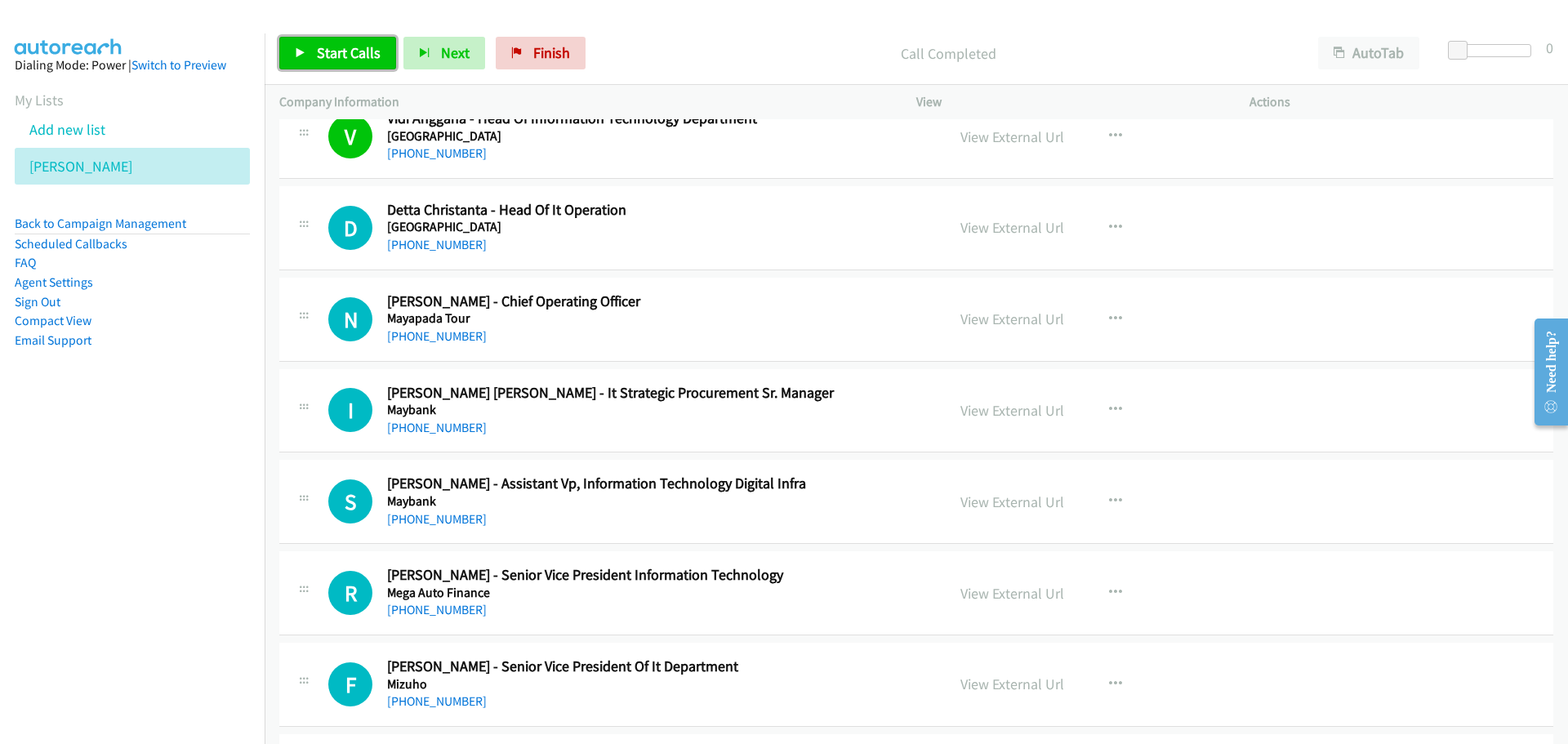
click at [317, 62] on link "Start Calls" at bounding box center [337, 53] width 117 height 33
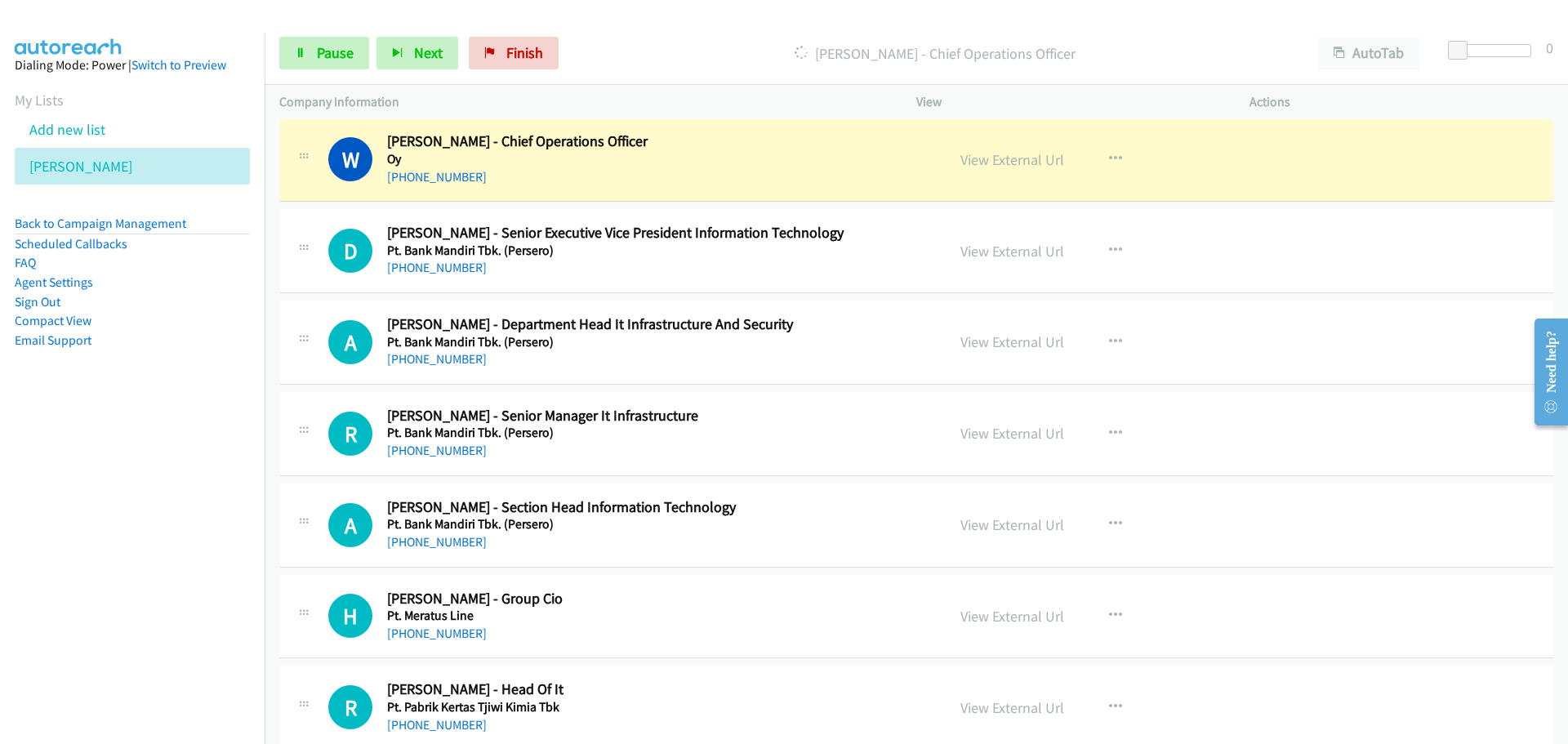
scroll to position [3920, 0]
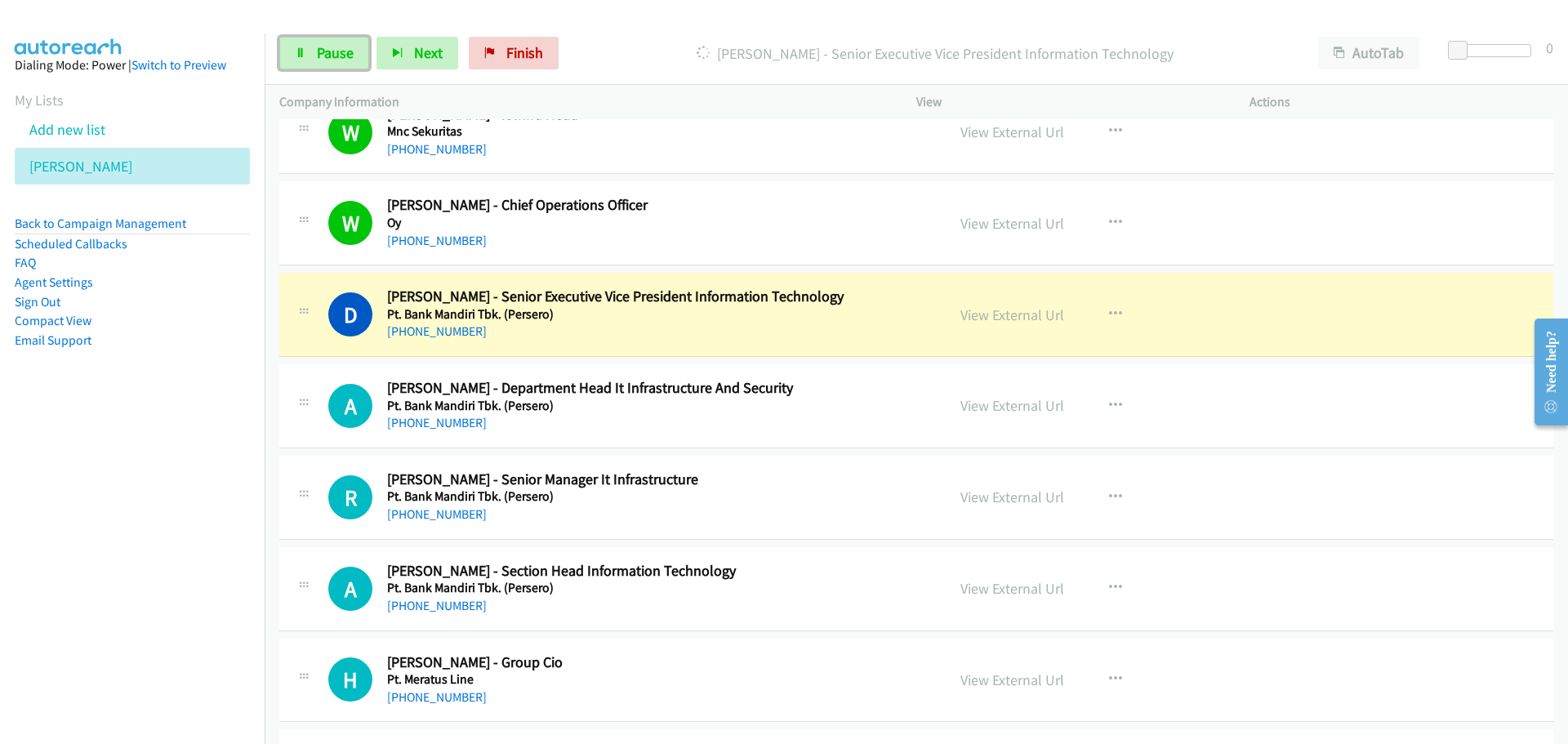
click at [335, 61] on span "Pause" at bounding box center [335, 52] width 37 height 18
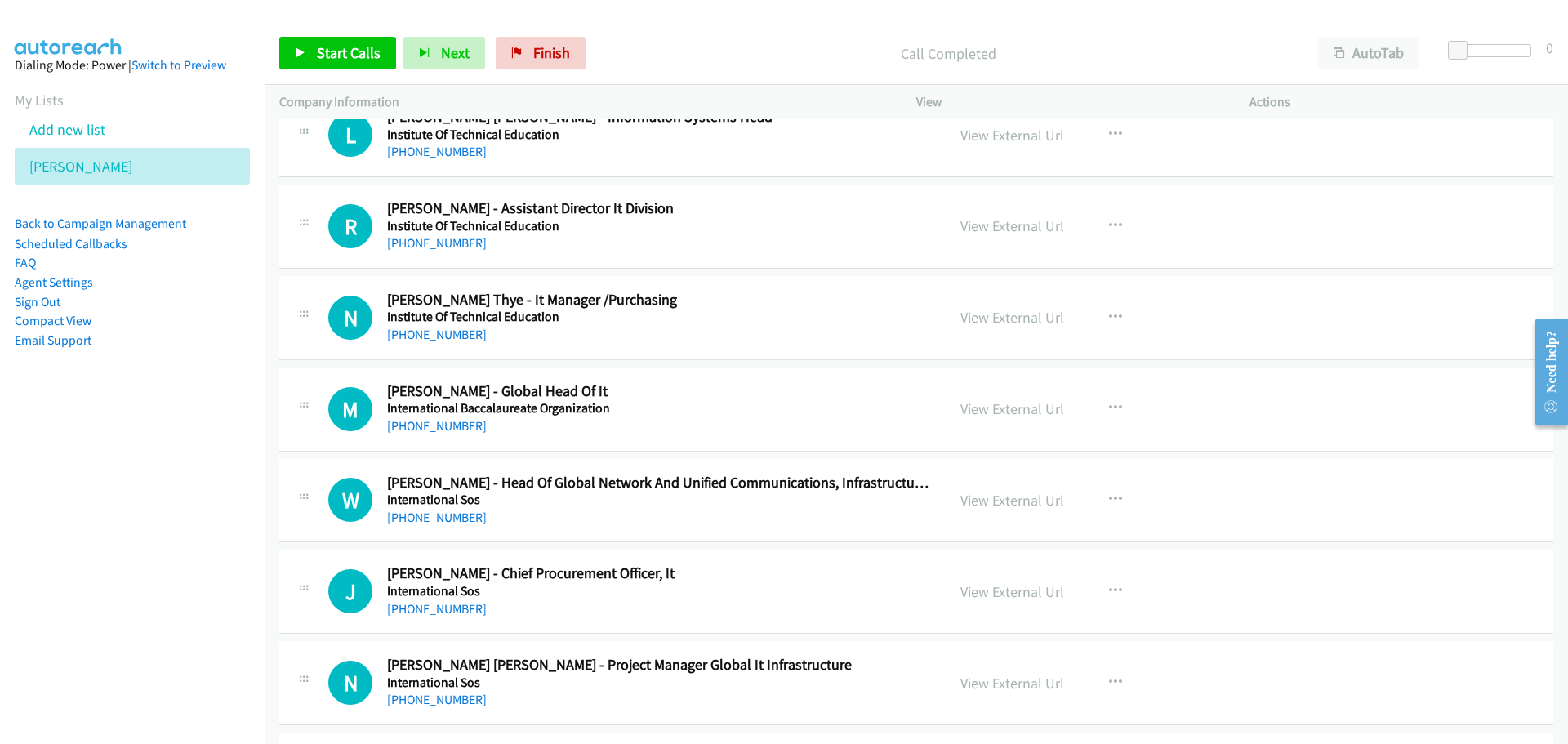
scroll to position [24436, 0]
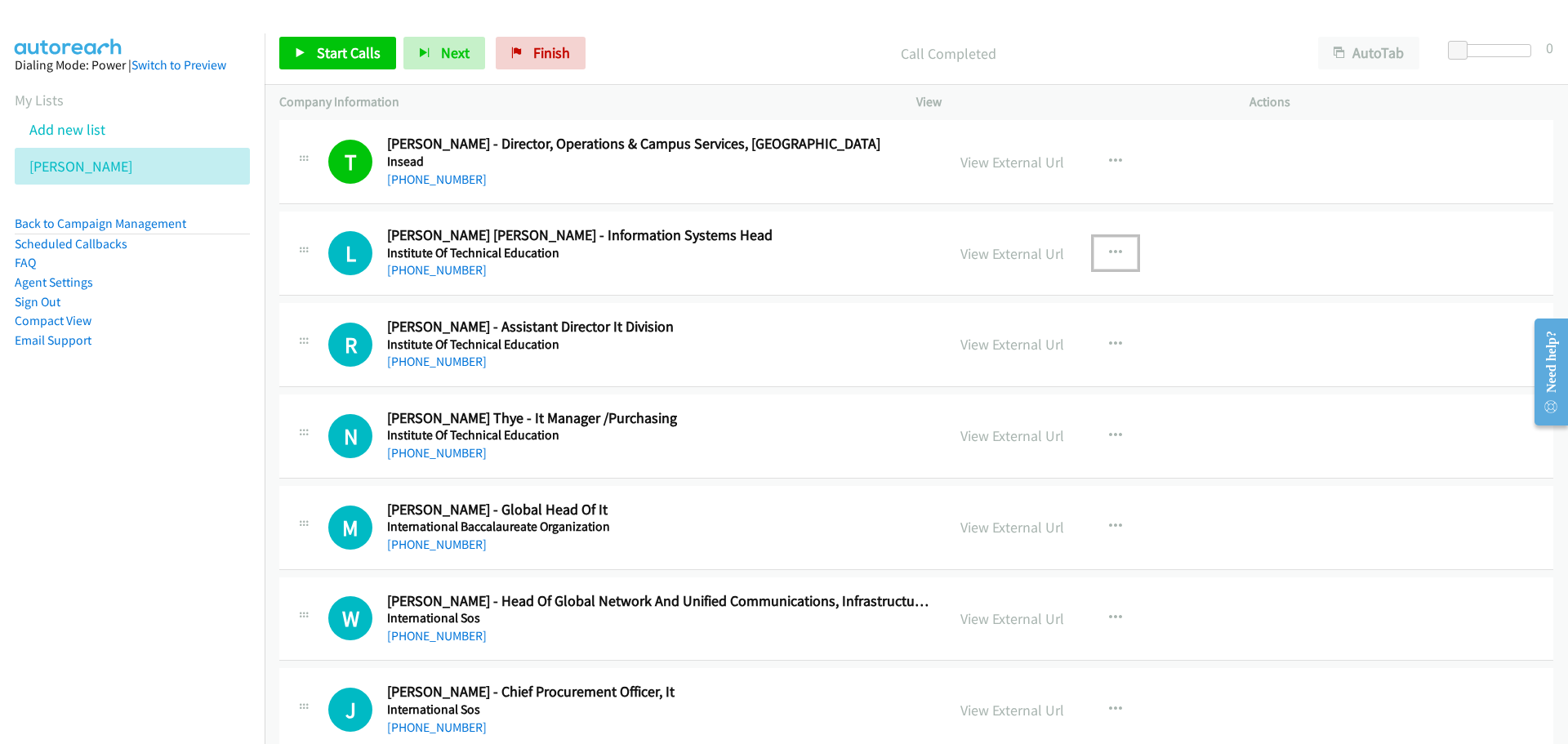
click at [1109, 252] on icon "button" at bounding box center [1115, 254] width 13 height 13
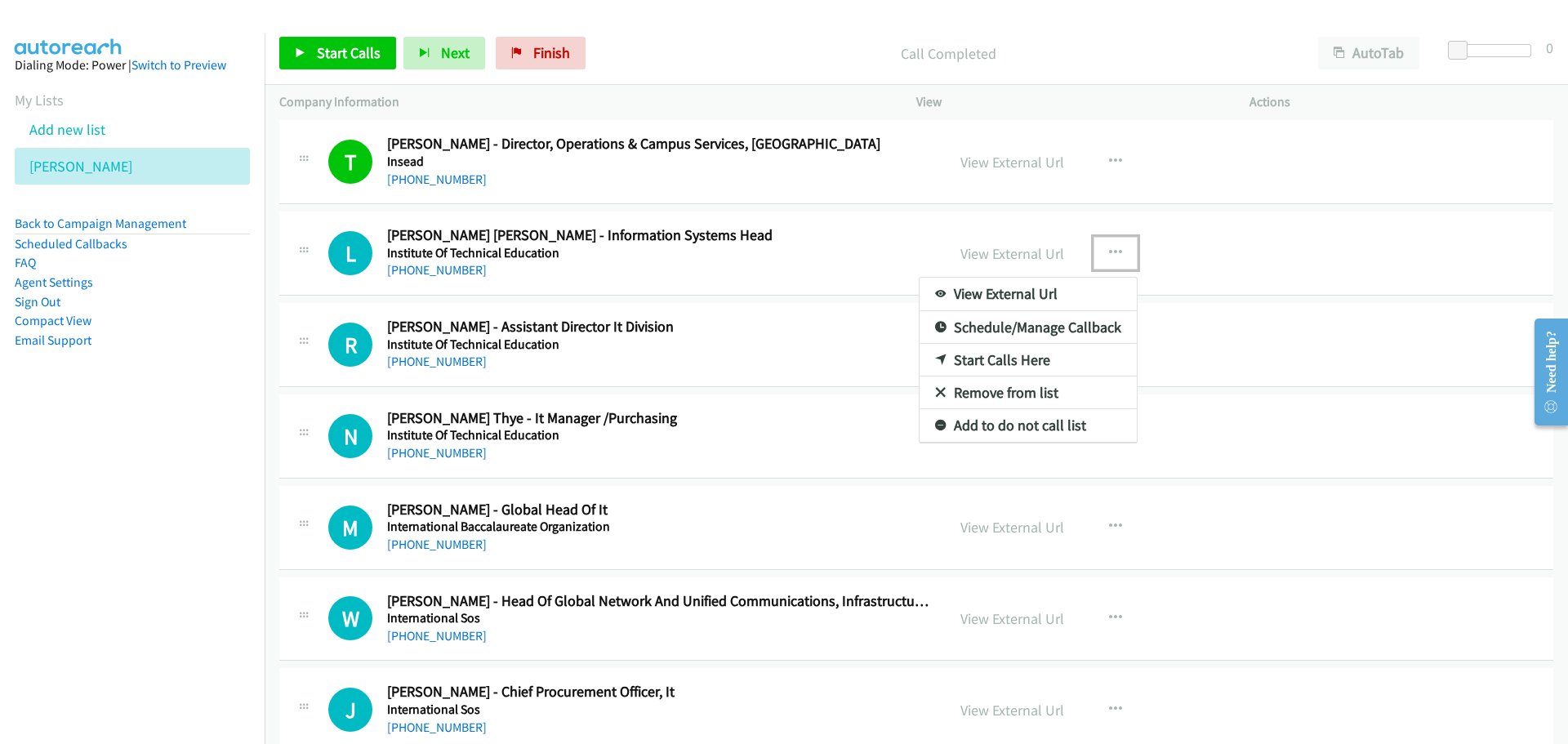
drag, startPoint x: 980, startPoint y: 358, endPoint x: 781, endPoint y: 289, distance: 210.6
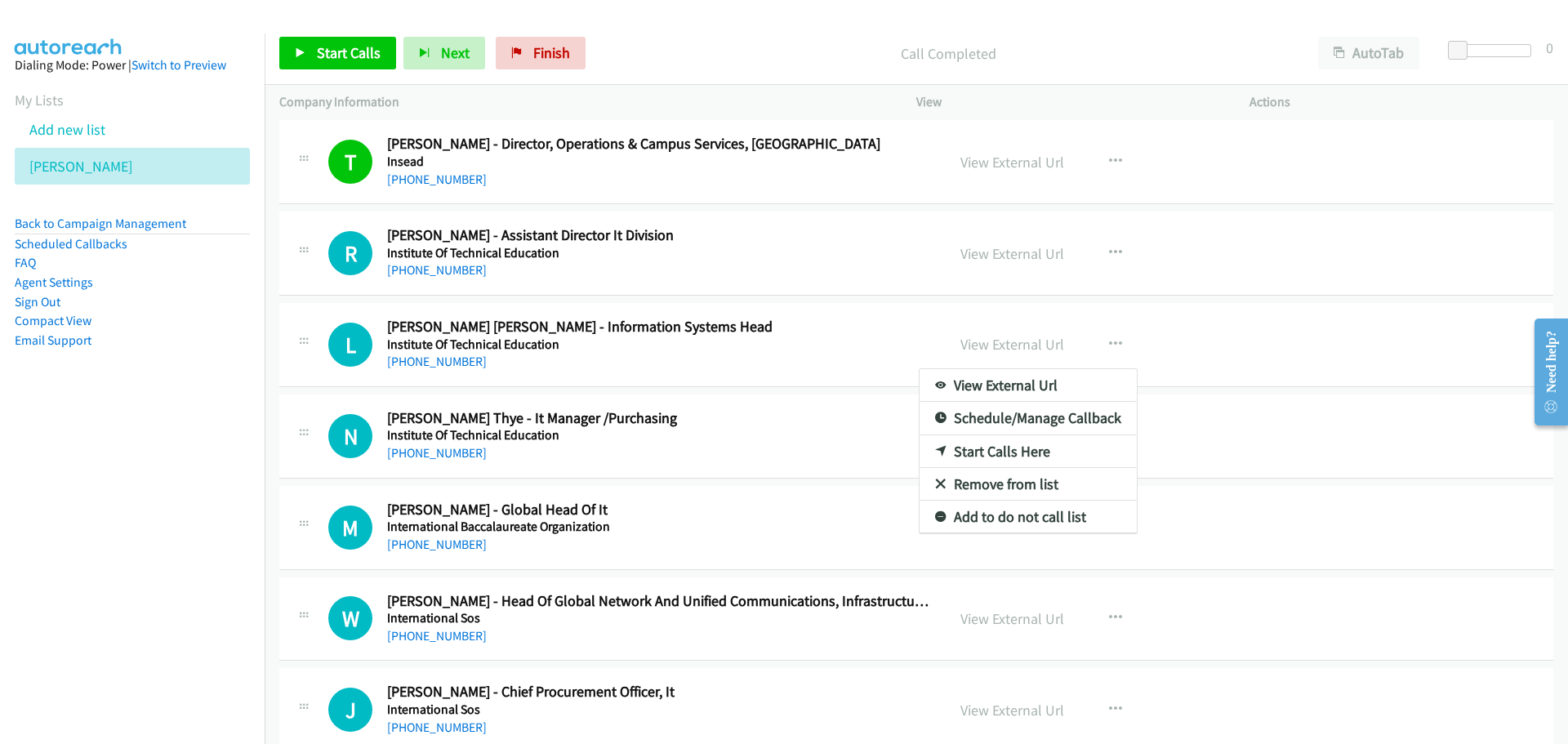
click at [878, 276] on div at bounding box center [784, 372] width 1568 height 744
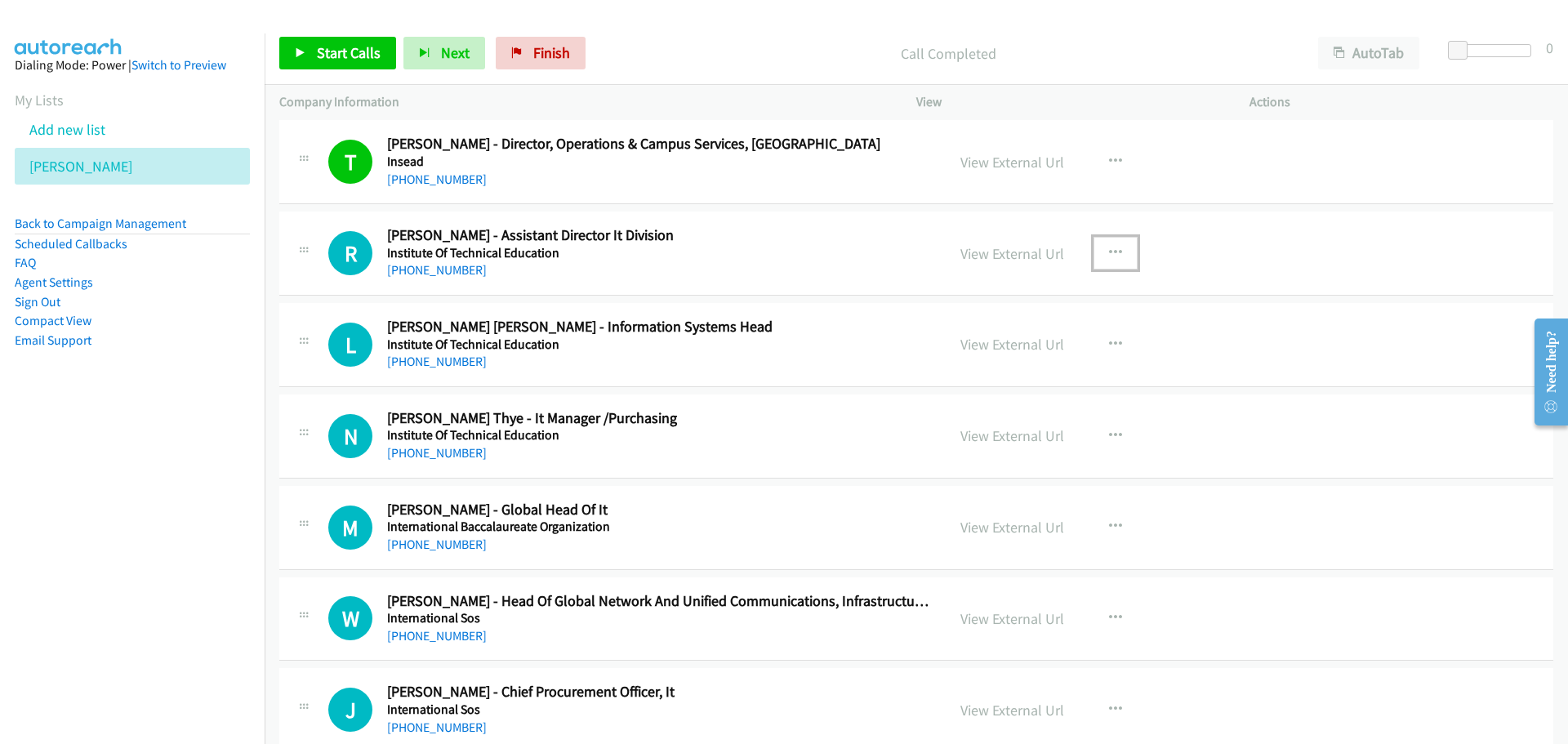
click at [1109, 252] on icon "button" at bounding box center [1115, 254] width 13 height 13
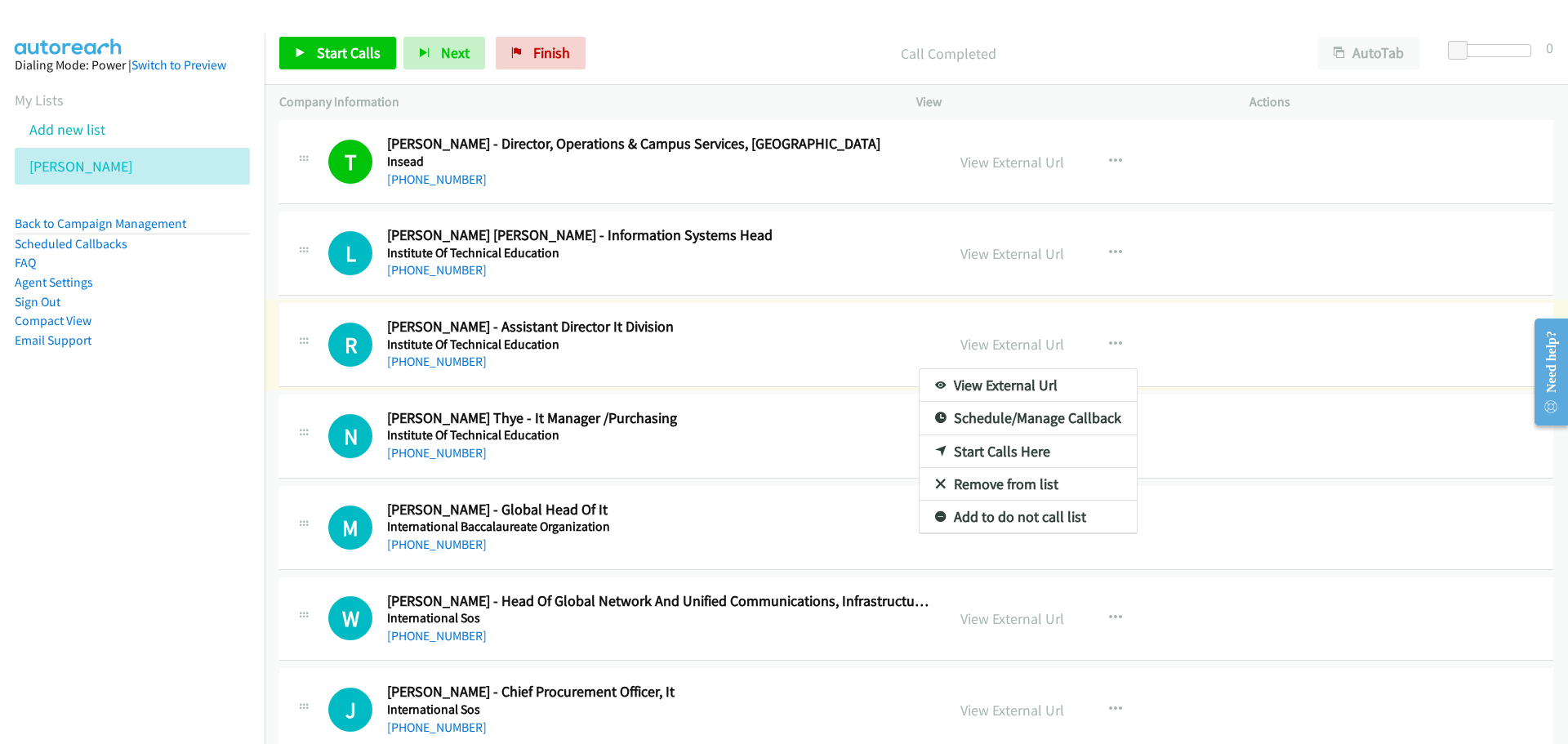
click at [825, 253] on div at bounding box center [784, 372] width 1568 height 744
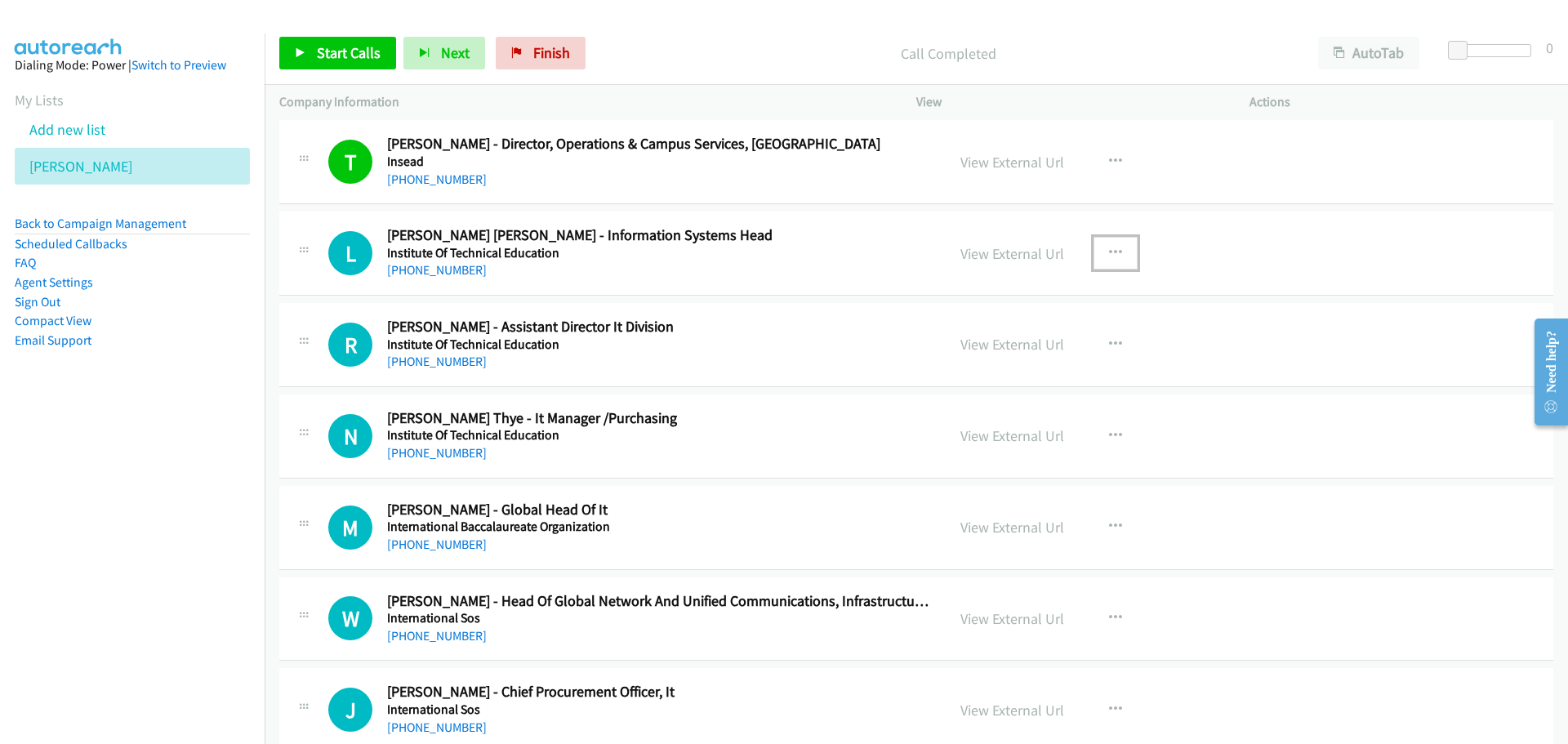
click at [1099, 254] on button "button" at bounding box center [1116, 254] width 44 height 33
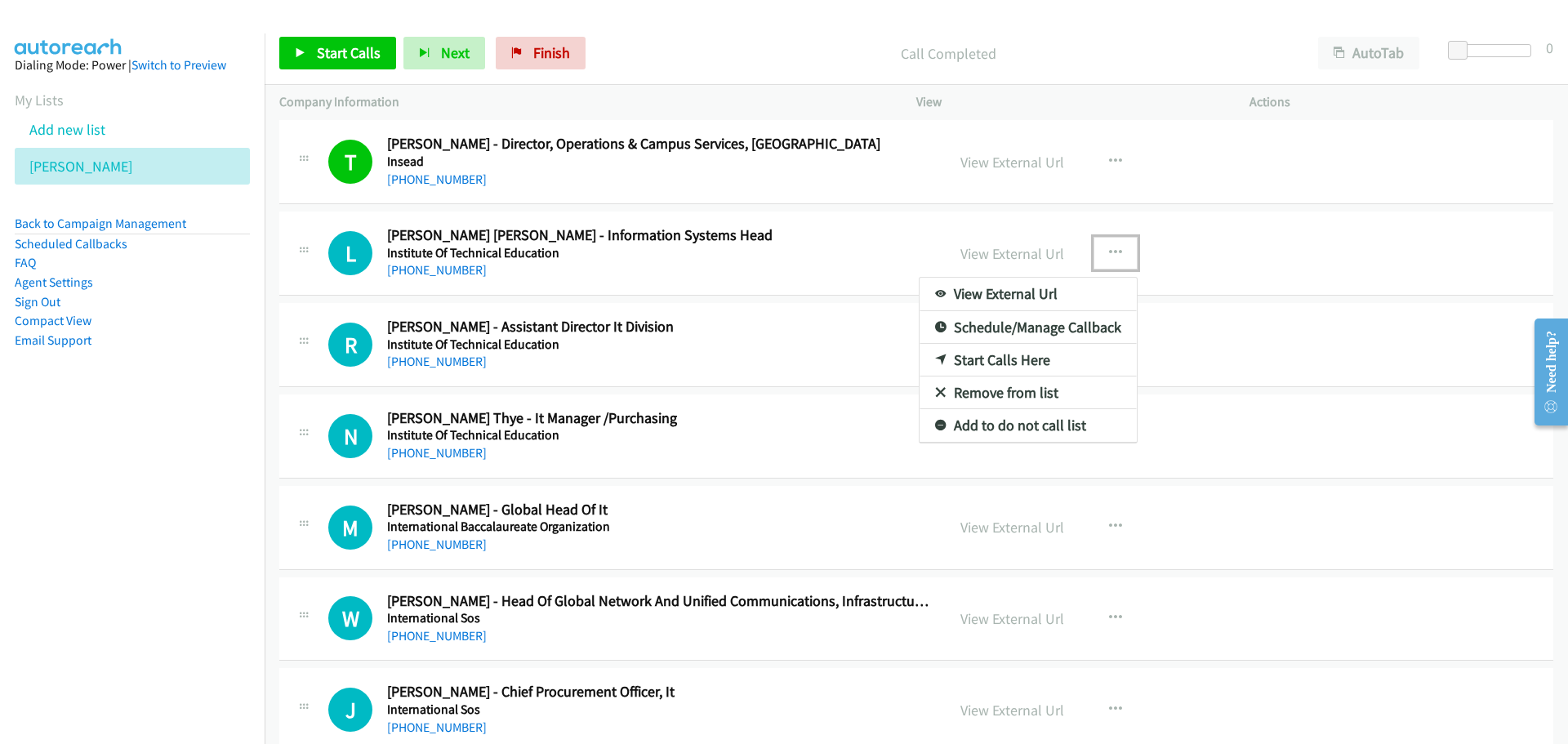
click at [941, 358] on link "Start Calls Here" at bounding box center [1028, 360] width 218 height 33
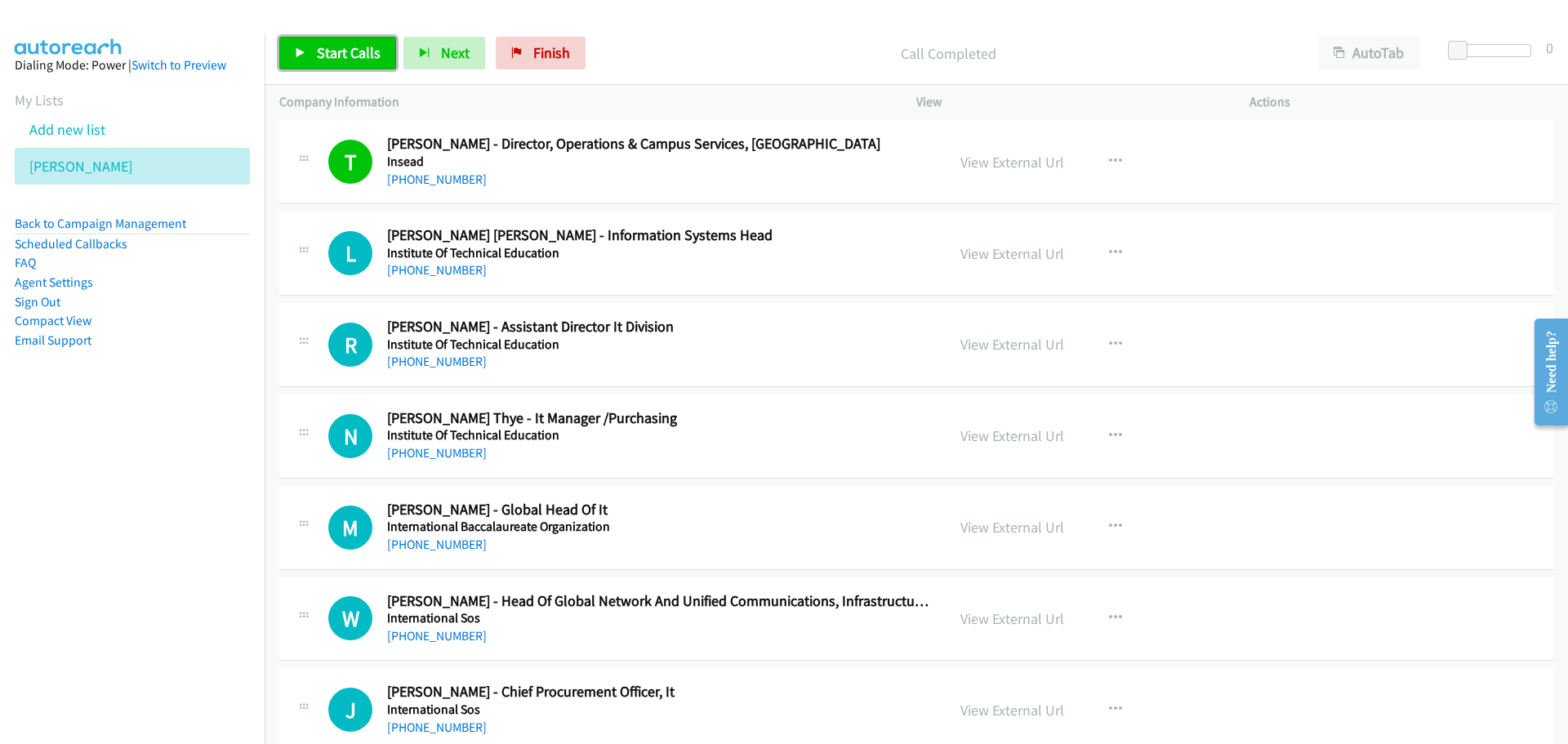
click at [353, 69] on link "Start Calls" at bounding box center [337, 53] width 117 height 33
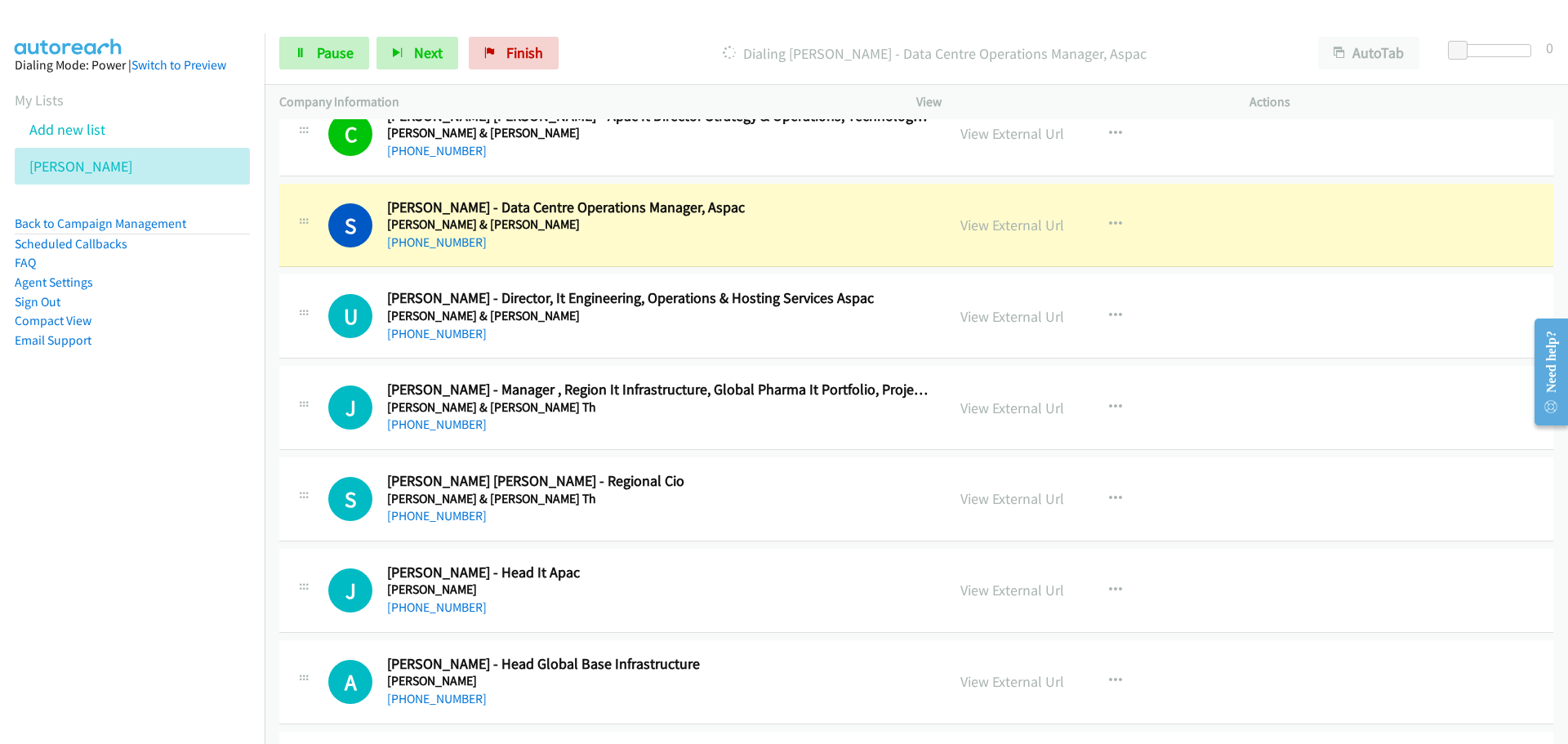
scroll to position [25824, 0]
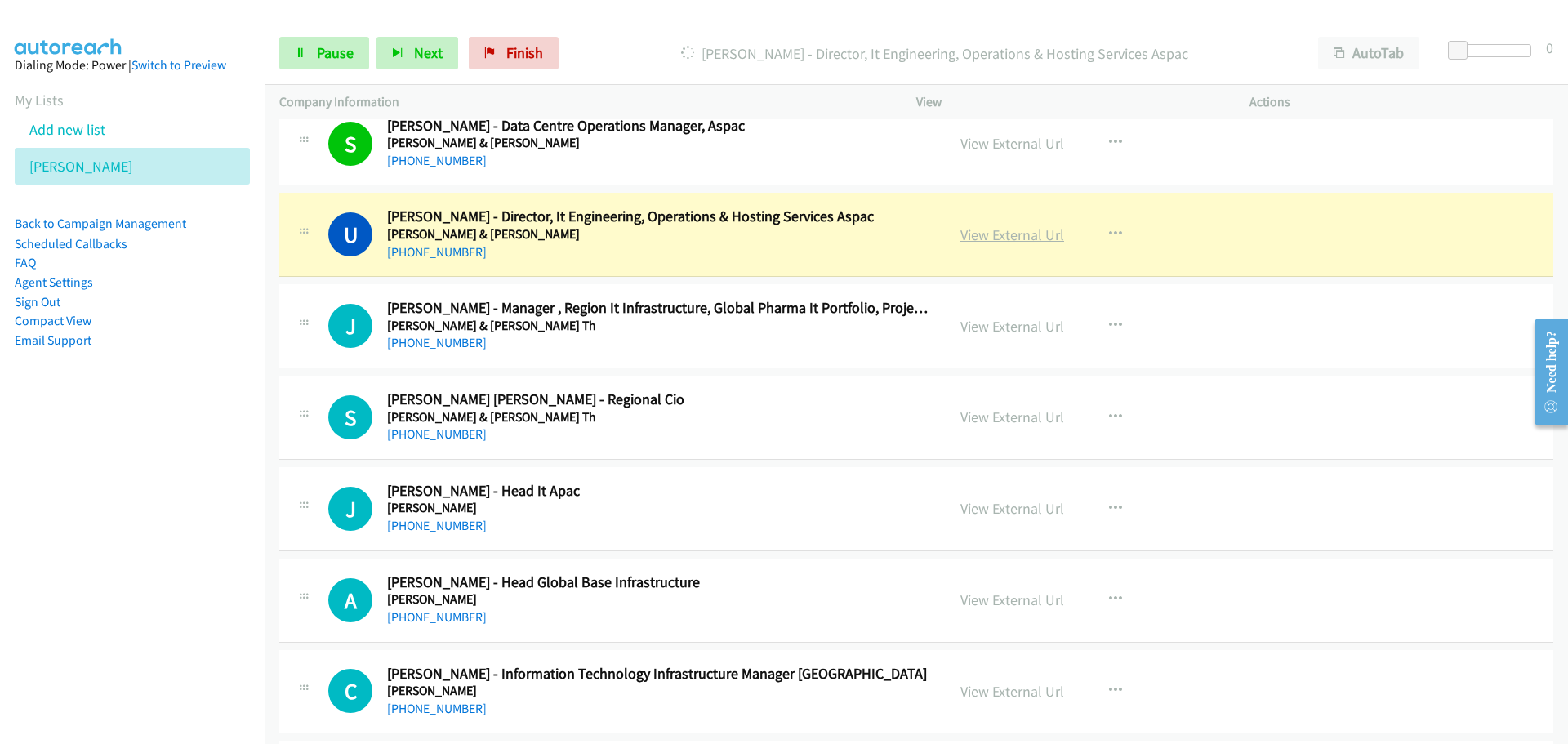
click at [1013, 241] on link "View External Url" at bounding box center [1012, 234] width 104 height 18
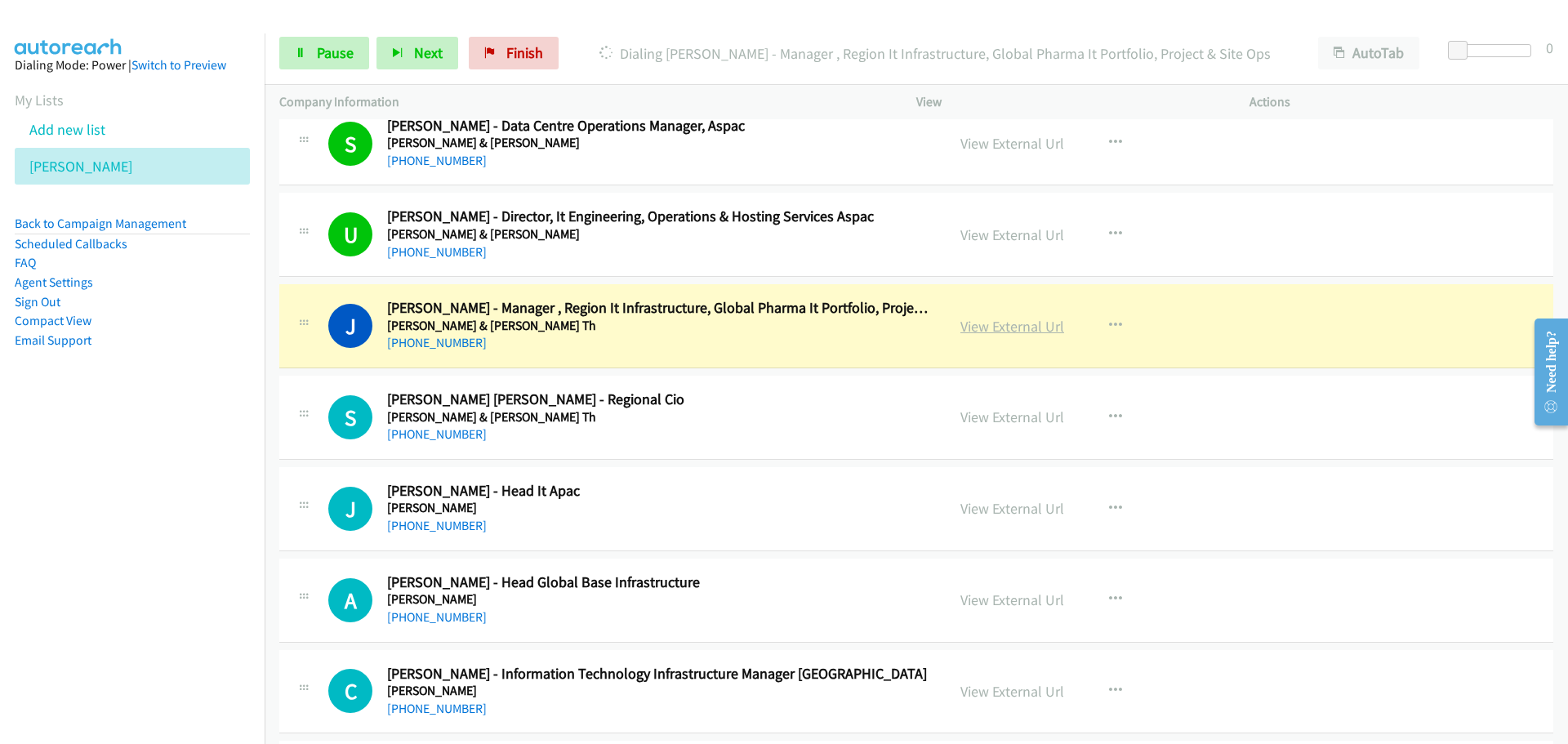
click at [1018, 322] on link "View External Url" at bounding box center [1012, 326] width 104 height 18
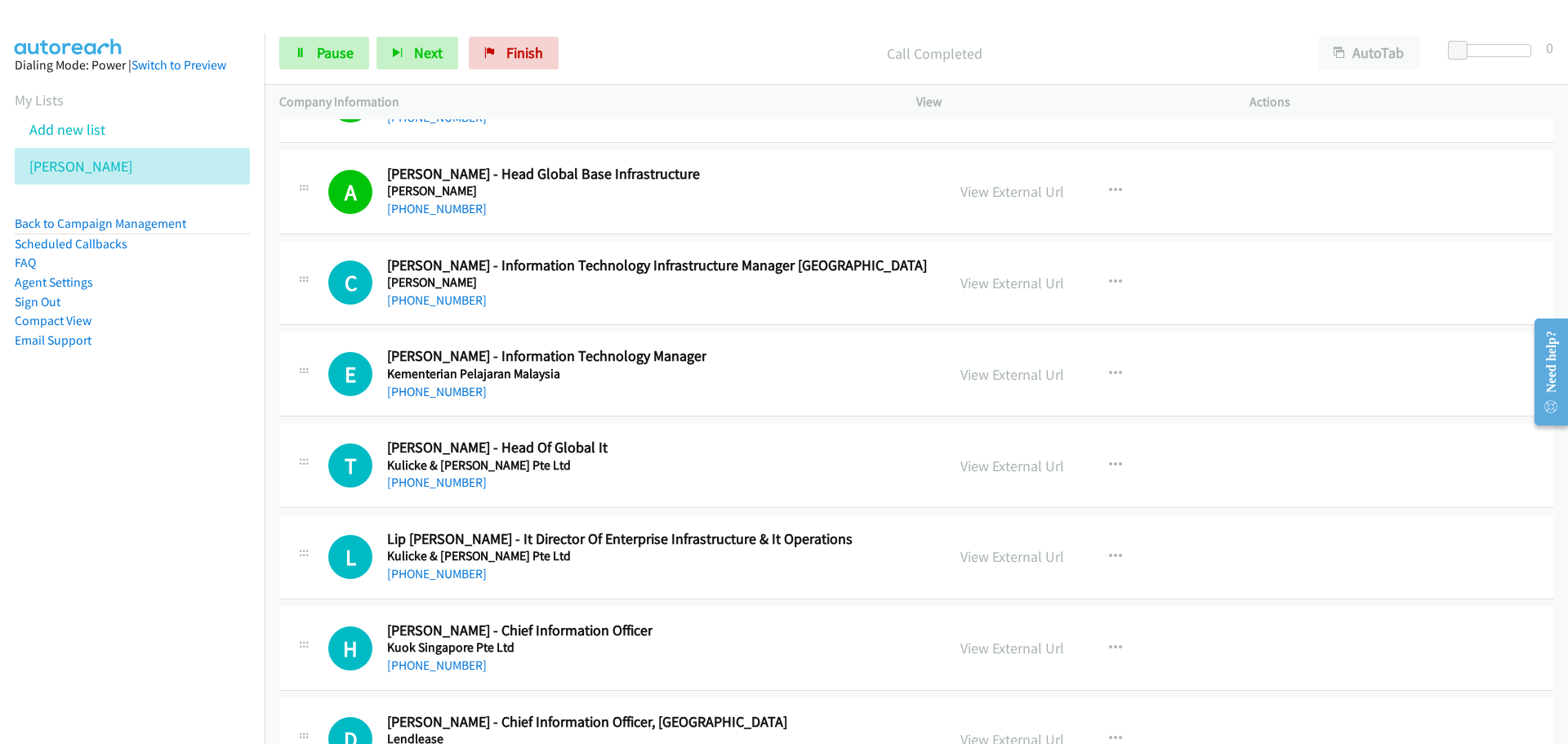
scroll to position [26315, 0]
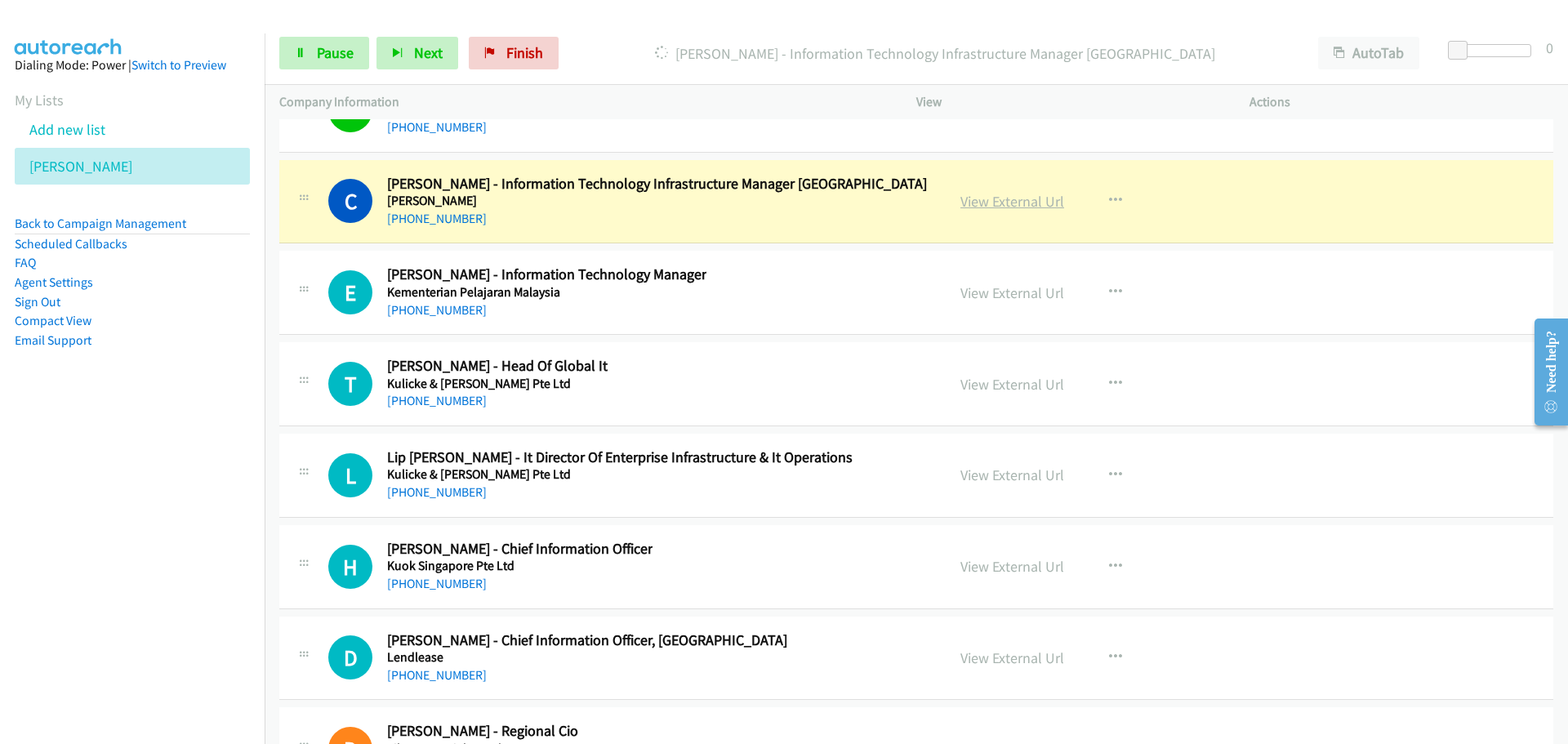
click at [1013, 199] on link "View External Url" at bounding box center [1012, 201] width 104 height 18
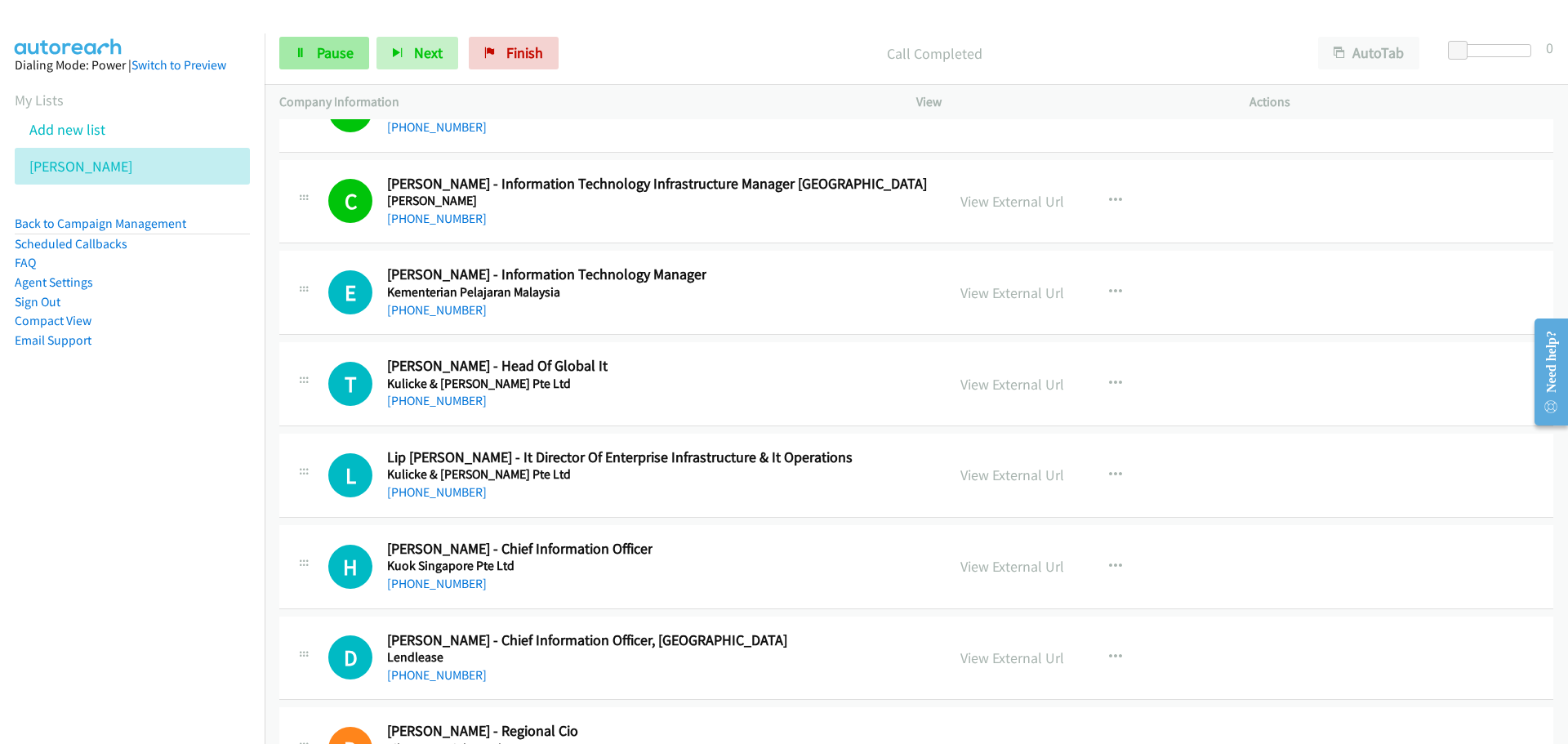
click at [336, 36] on div "Start Calls Pause Next Finish Call Completed AutoTab AutoTab 0" at bounding box center [916, 53] width 1303 height 62
click at [328, 74] on div "Start Calls Pause Next Finish Call Completed AutoTab AutoTab 0" at bounding box center [916, 53] width 1303 height 62
click at [326, 54] on span "Pause" at bounding box center [335, 52] width 37 height 18
click at [348, 46] on span "Start Calls" at bounding box center [348, 52] width 63 height 18
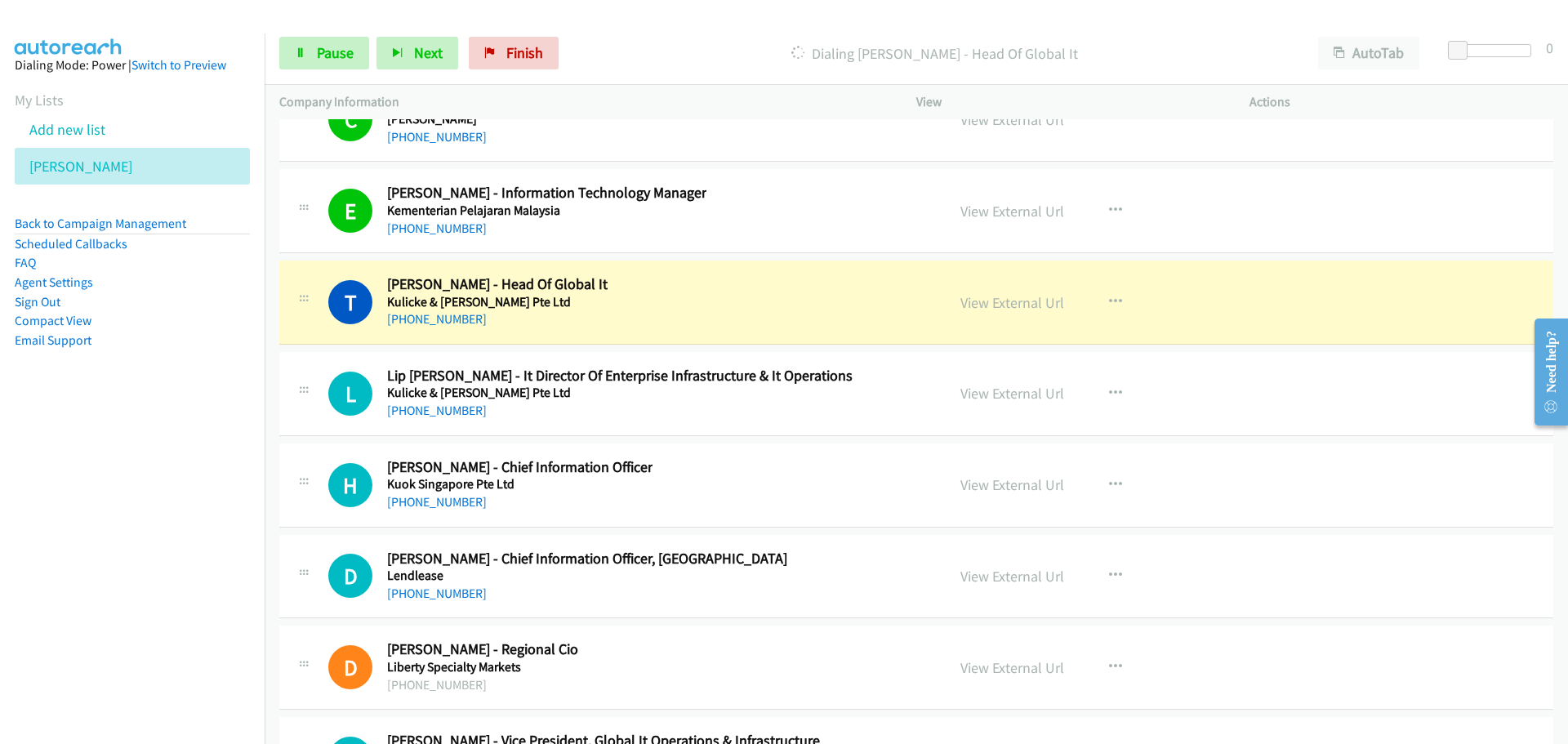
scroll to position [26477, 0]
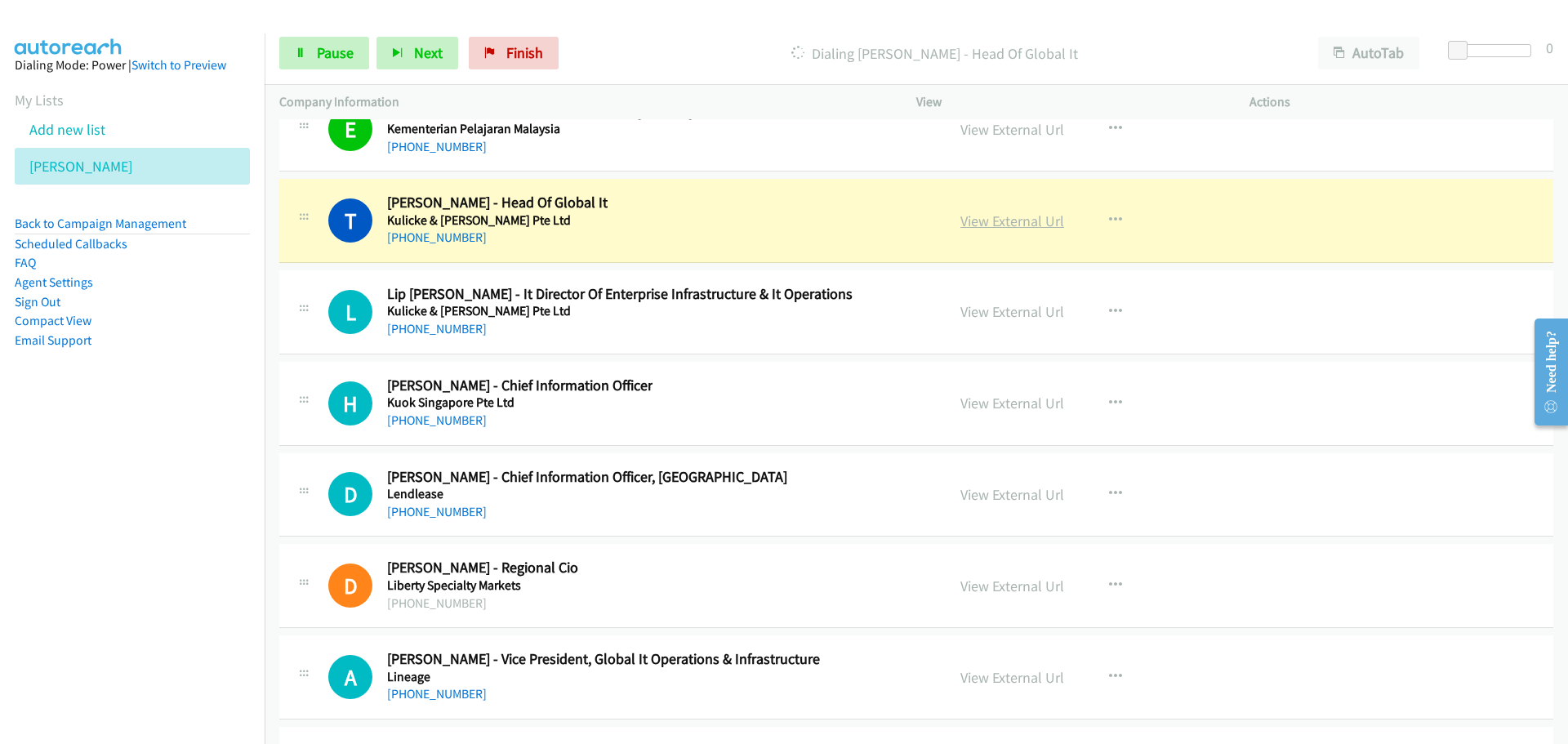
click at [1025, 215] on link "View External Url" at bounding box center [1012, 220] width 104 height 18
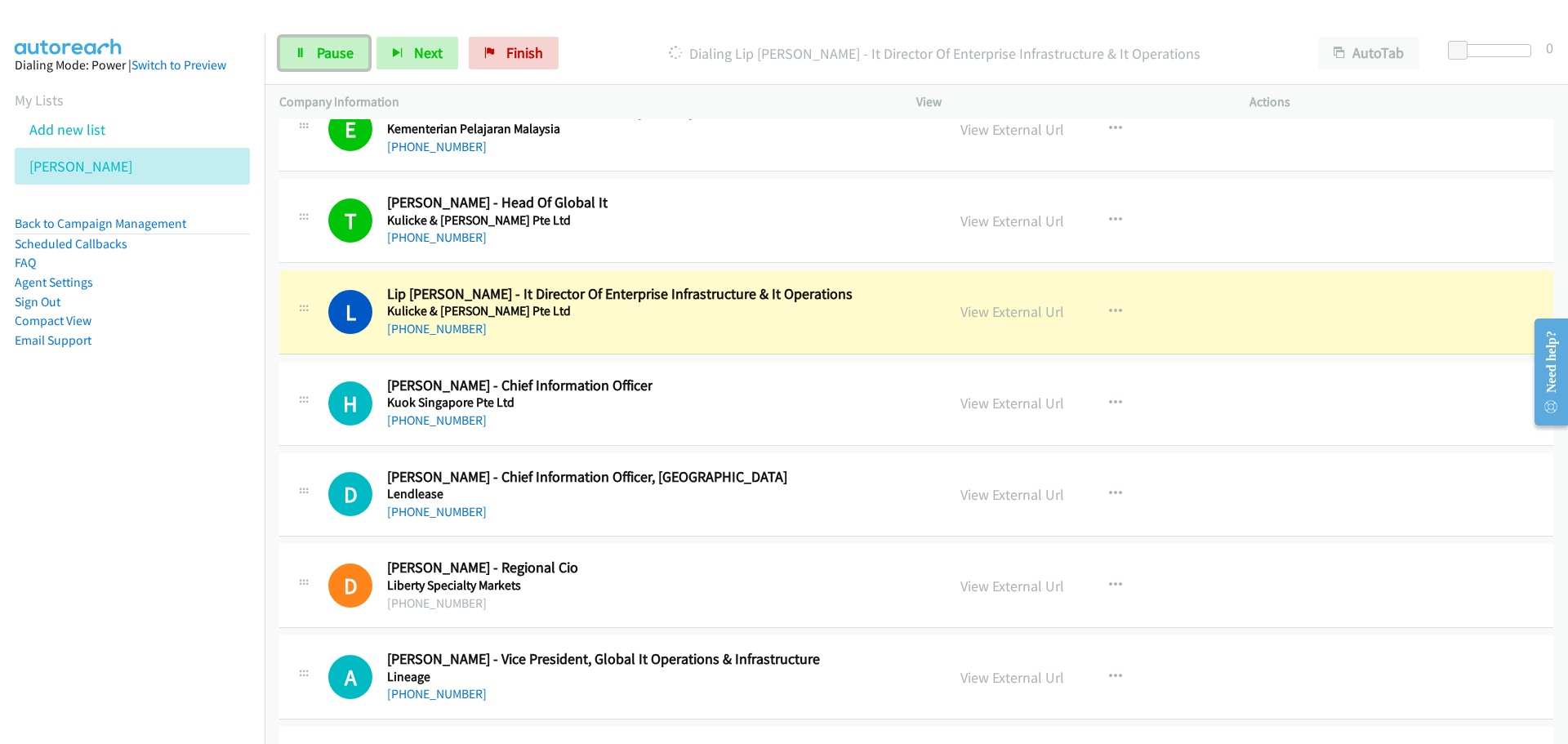
click at [331, 51] on span "Pause" at bounding box center [335, 52] width 37 height 18
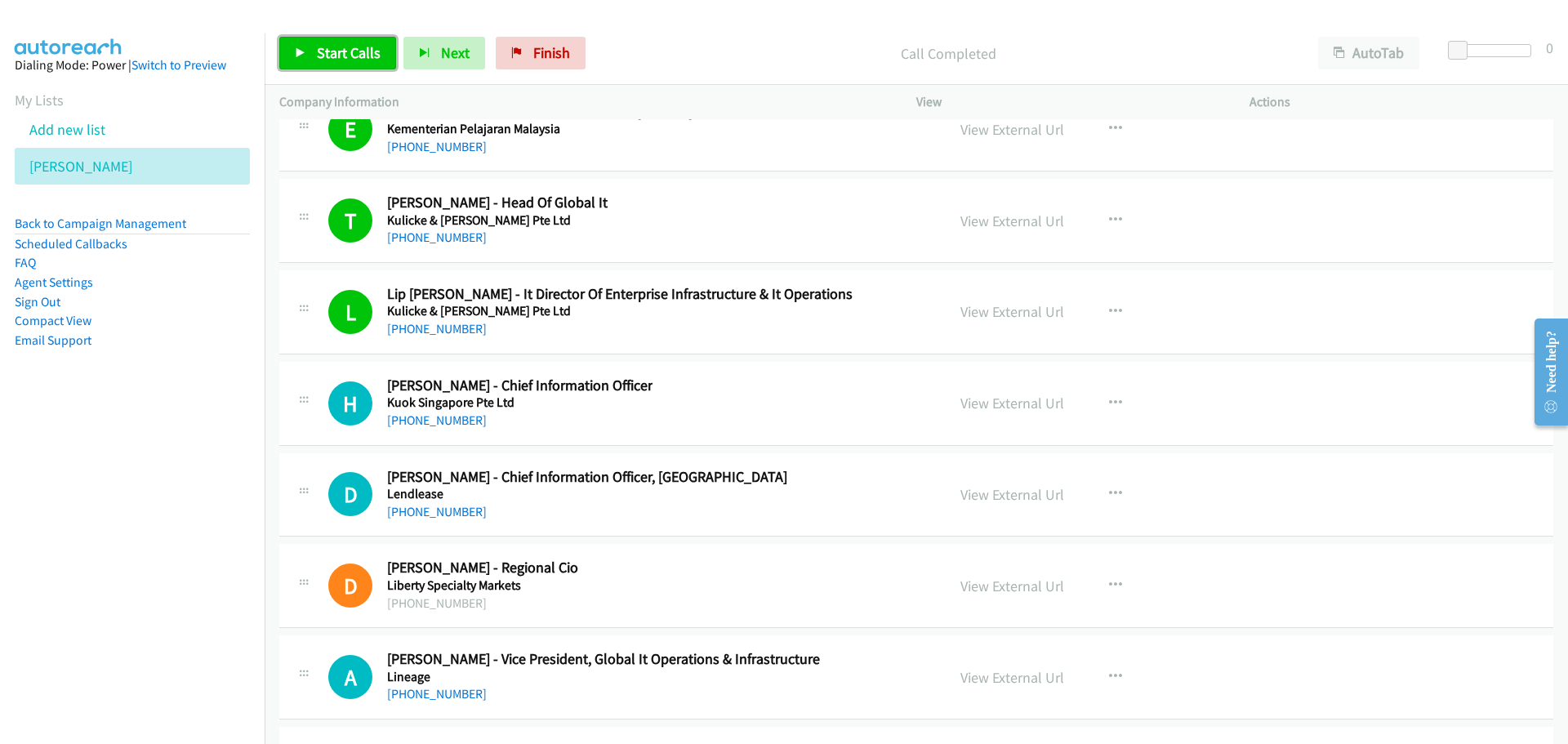
click at [327, 55] on span "Start Calls" at bounding box center [348, 52] width 63 height 18
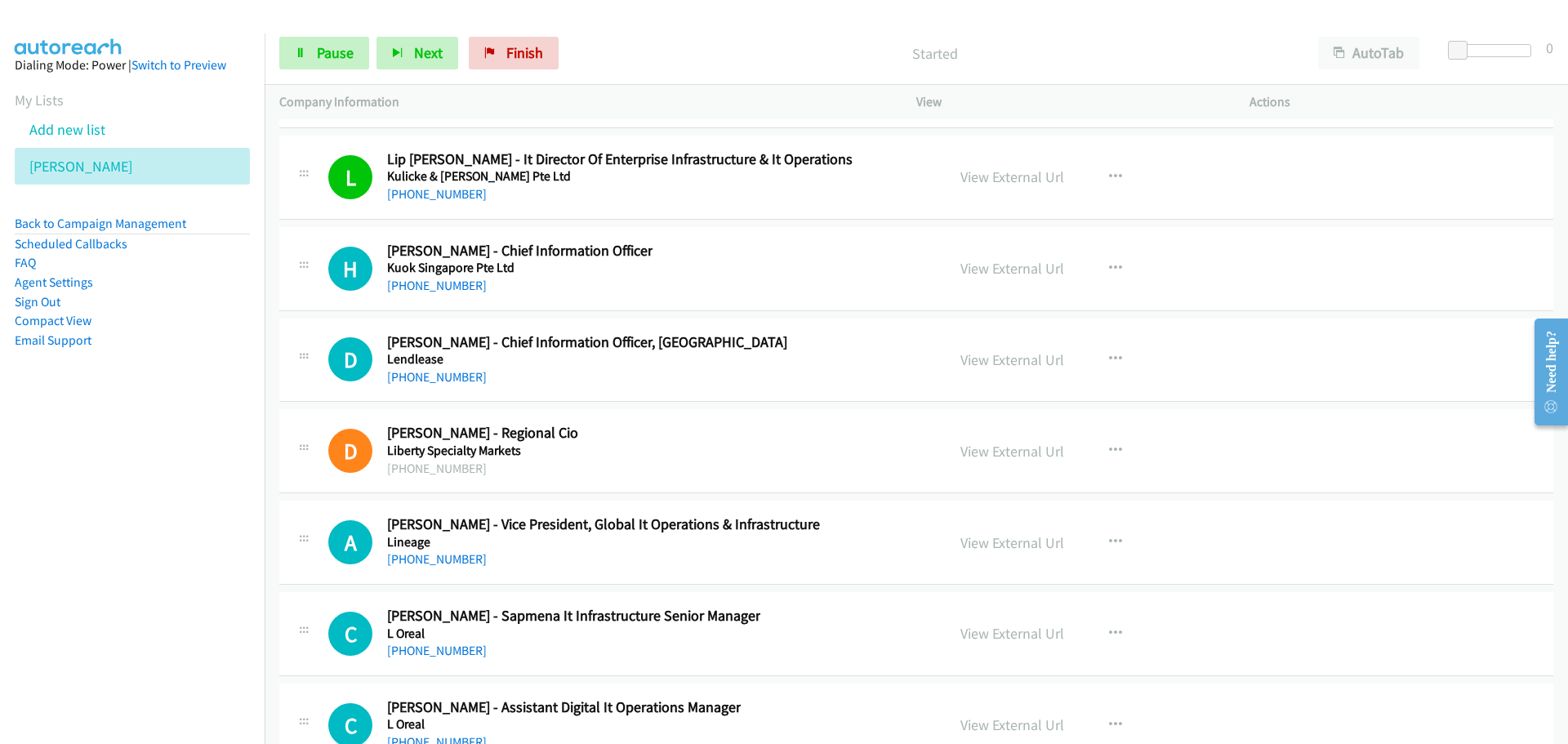
scroll to position [26641, 0]
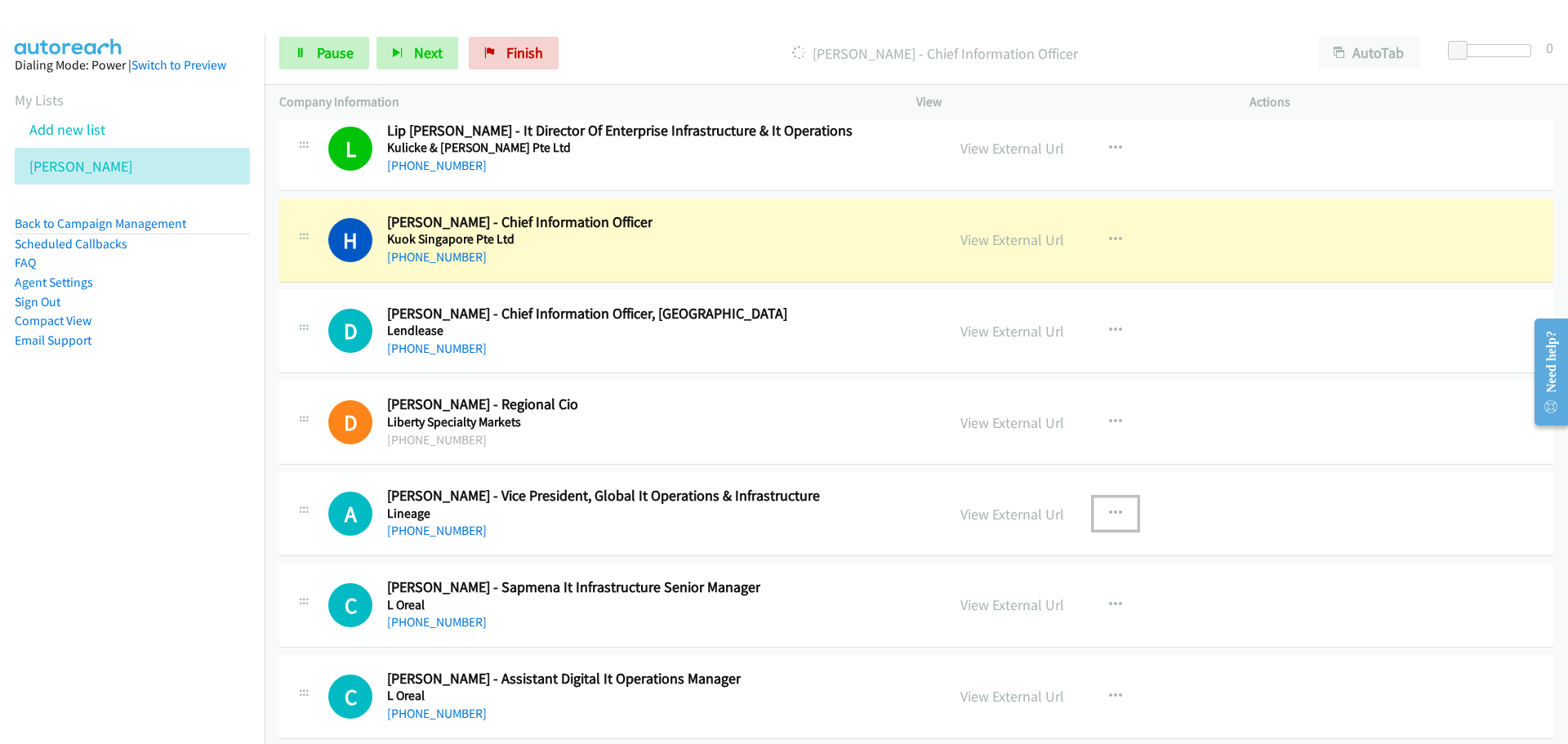
drag, startPoint x: 1112, startPoint y: 512, endPoint x: 1012, endPoint y: 559, distance: 110.5
click at [1112, 512] on icon "button" at bounding box center [1115, 513] width 13 height 13
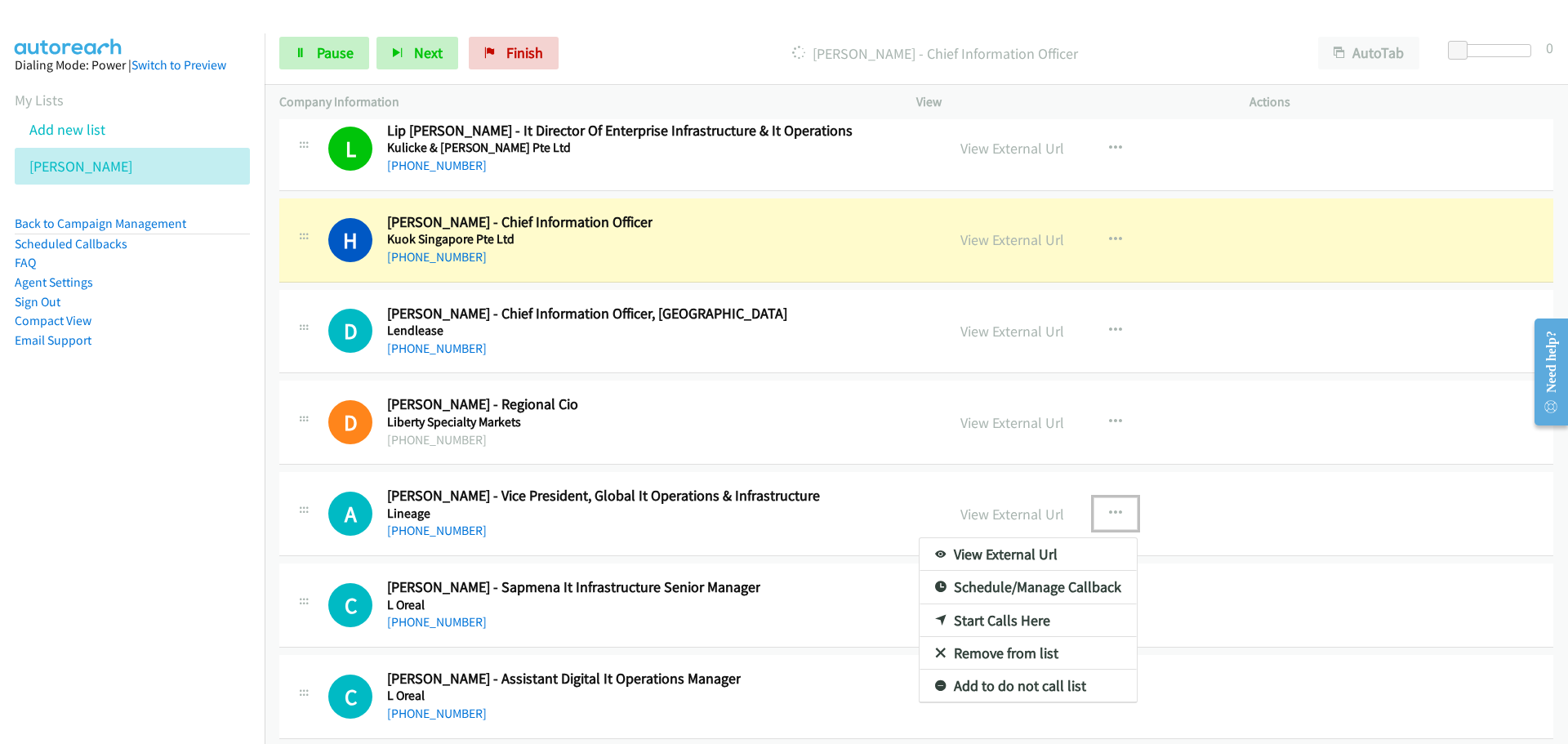
click at [962, 623] on link "Start Calls Here" at bounding box center [1028, 621] width 218 height 33
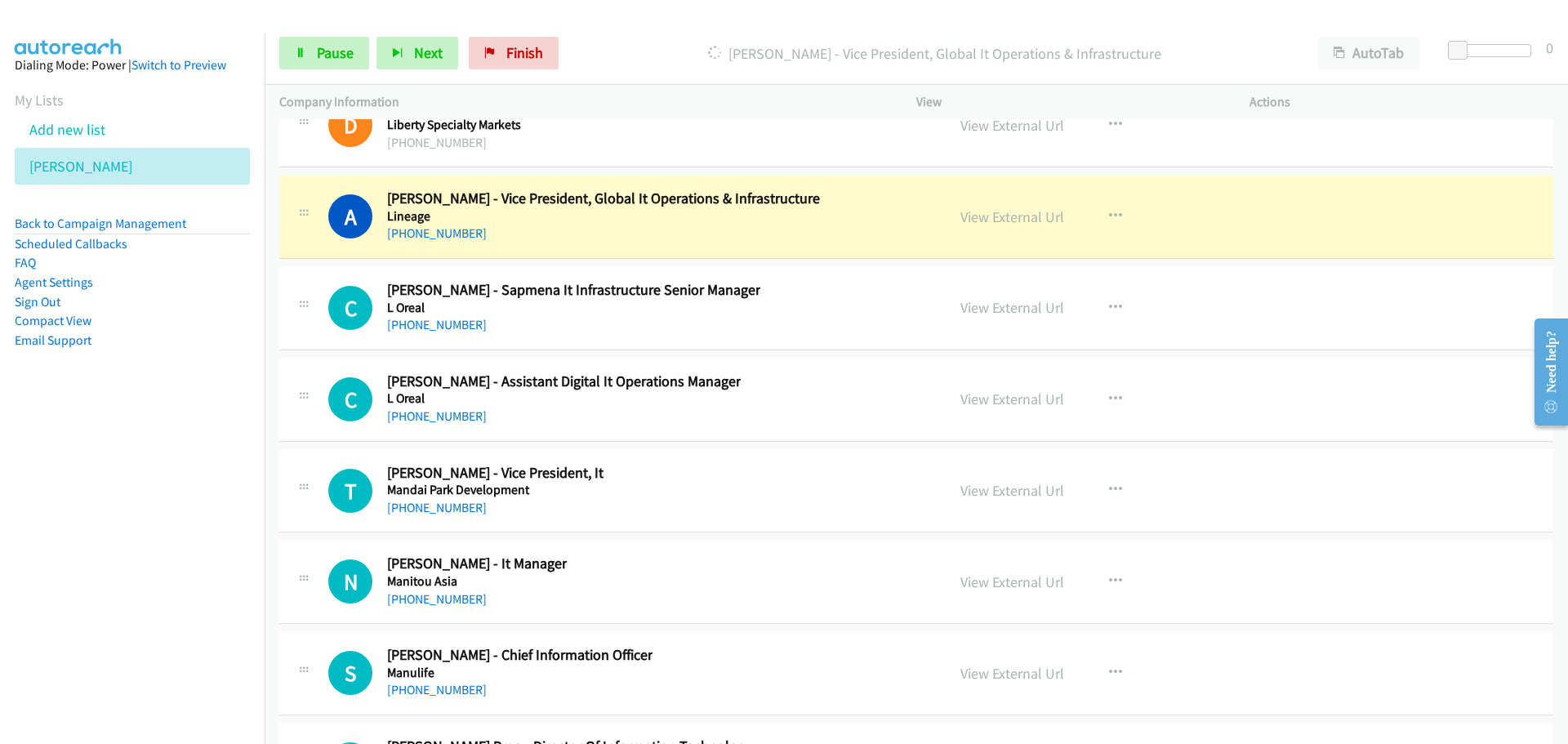
scroll to position [26968, 0]
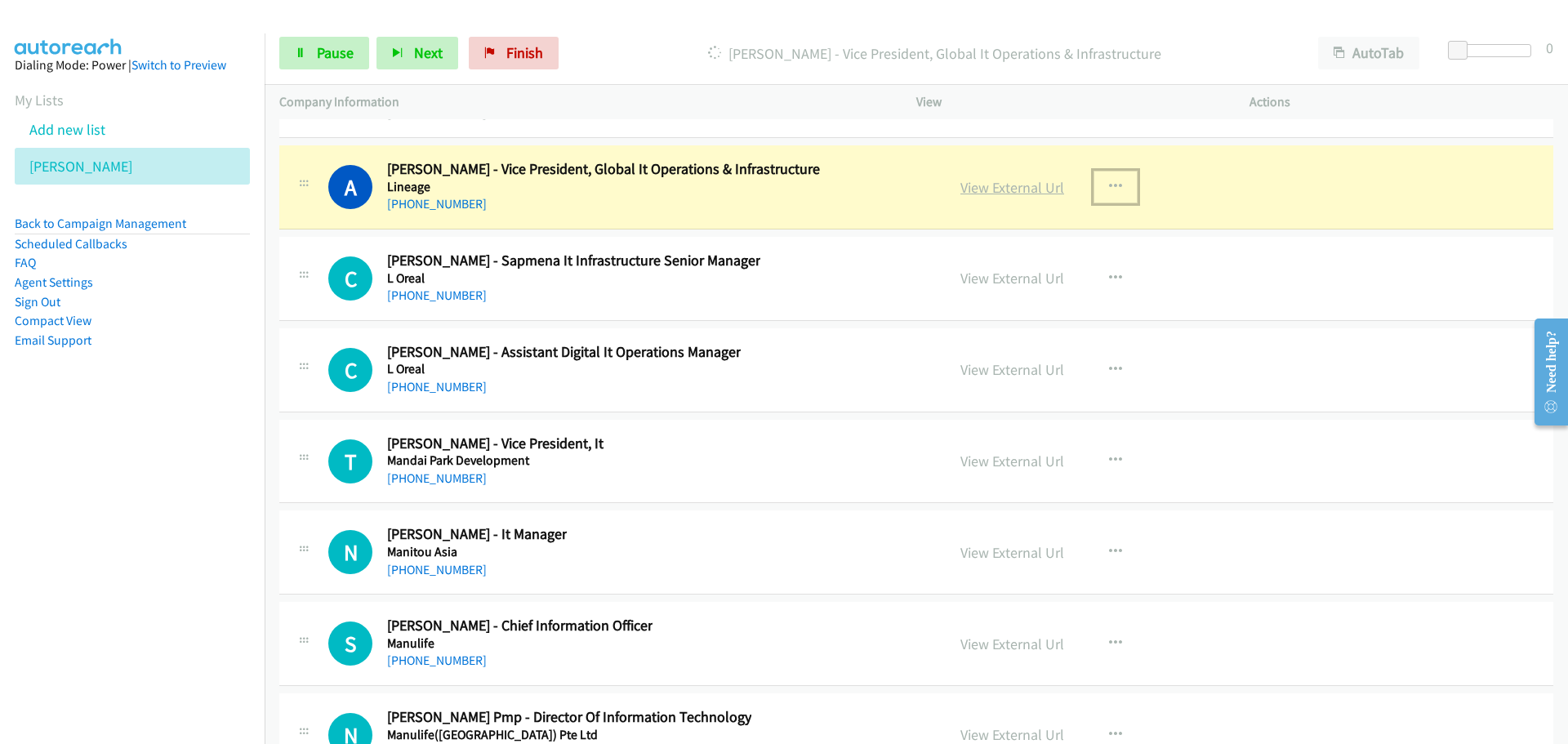
click at [998, 183] on link "View External Url" at bounding box center [1012, 187] width 104 height 18
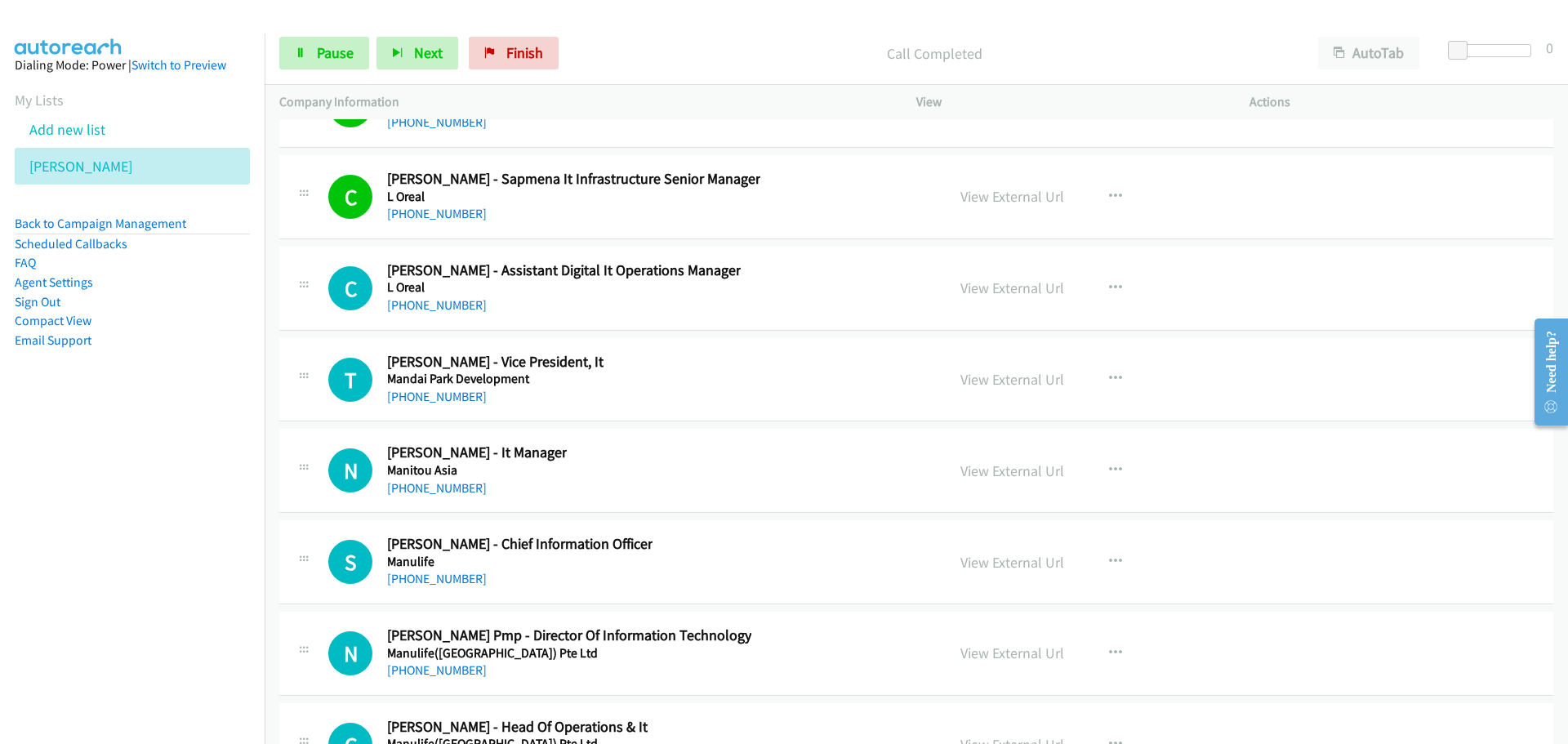
scroll to position [27131, 0]
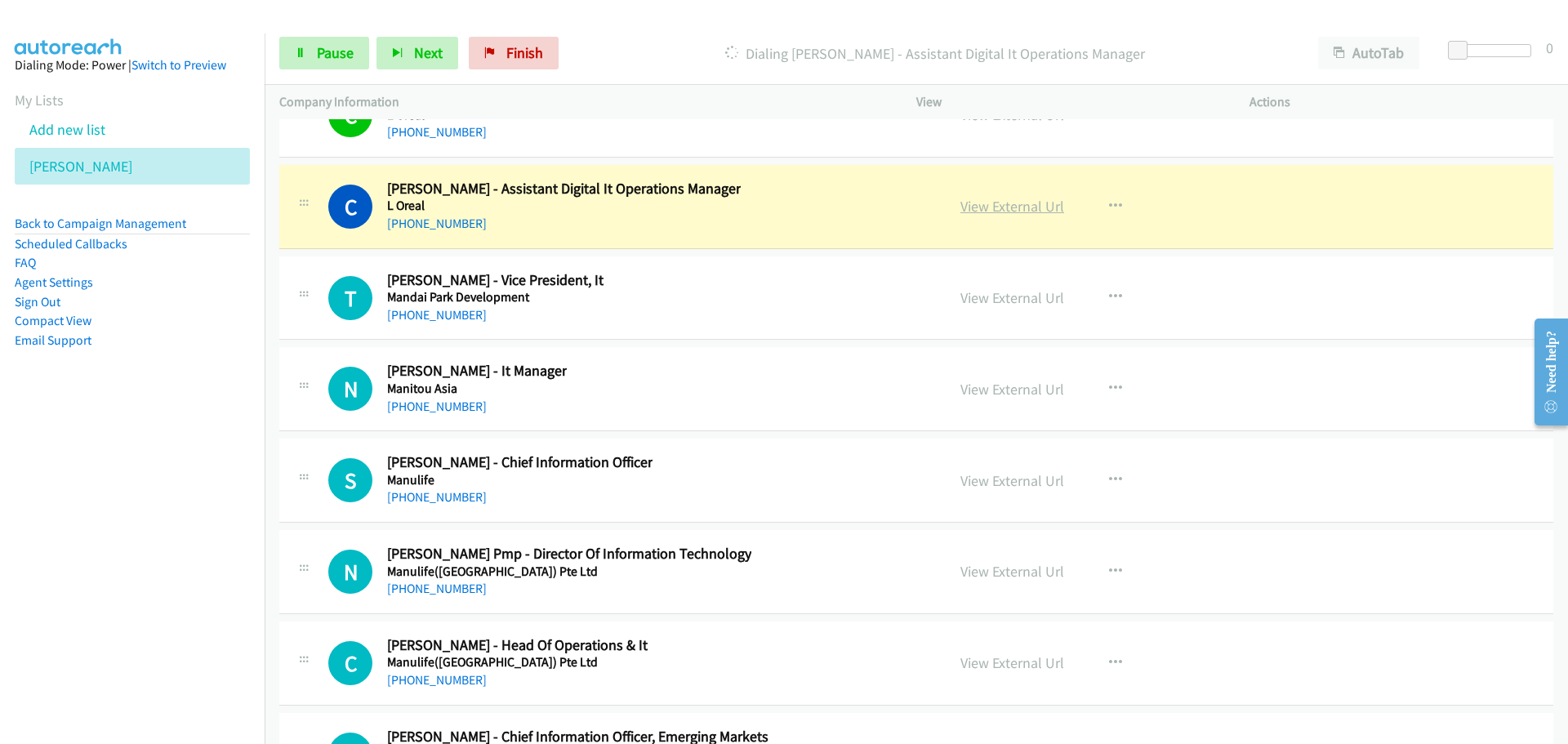
click at [1034, 213] on link "View External Url" at bounding box center [1012, 206] width 104 height 18
click at [317, 49] on span "Pause" at bounding box center [335, 52] width 37 height 18
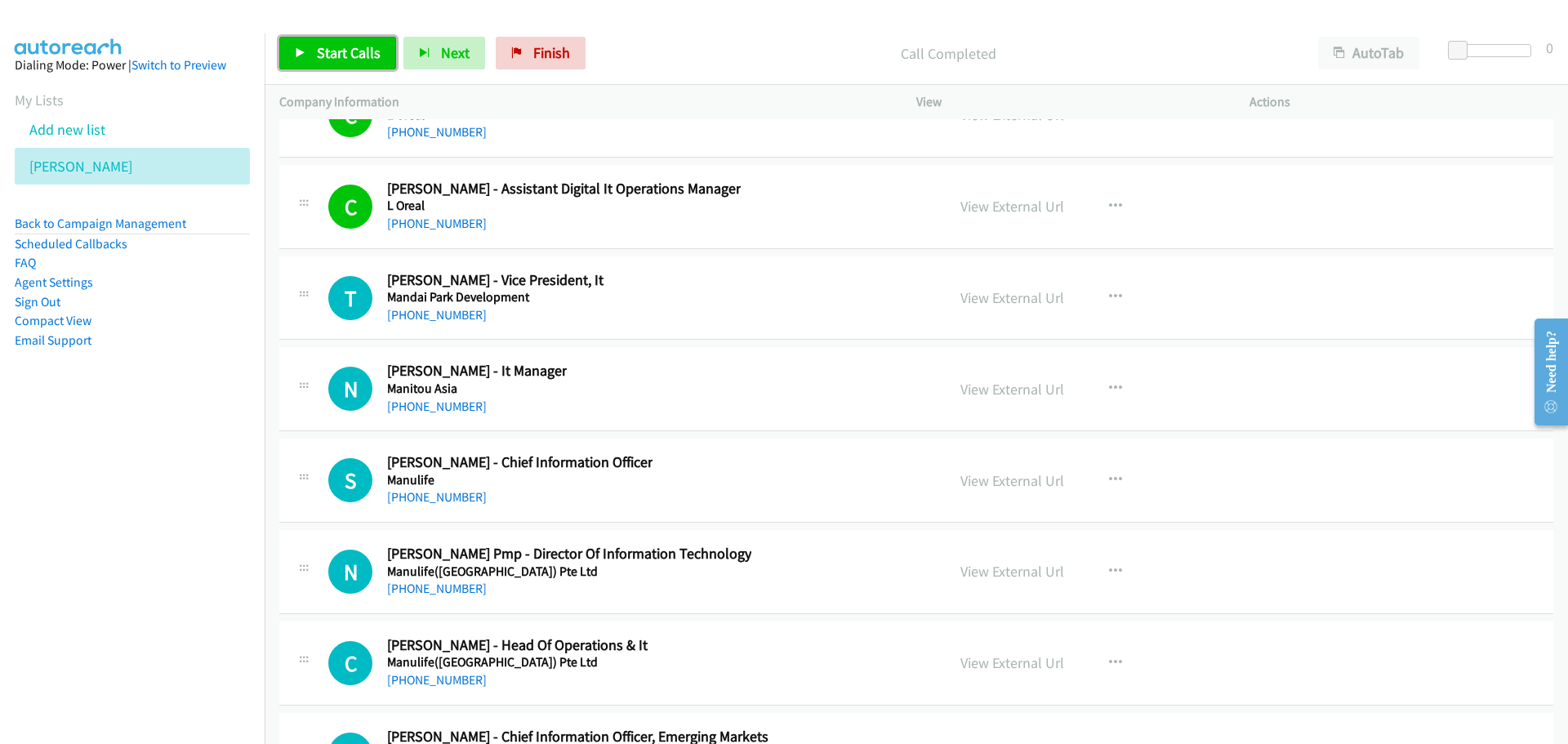
click at [376, 51] on span "Start Calls" at bounding box center [348, 52] width 63 height 18
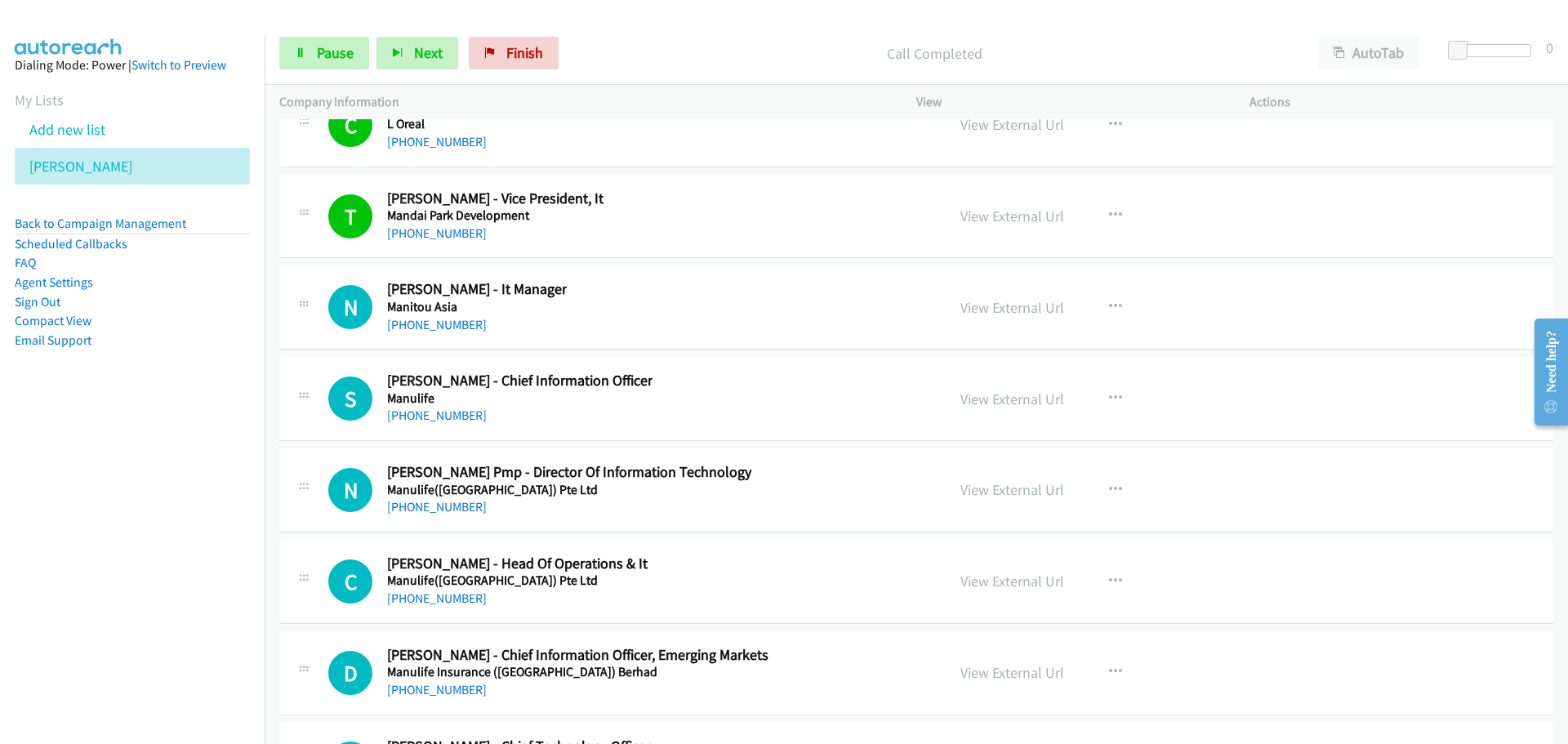
scroll to position [27295, 0]
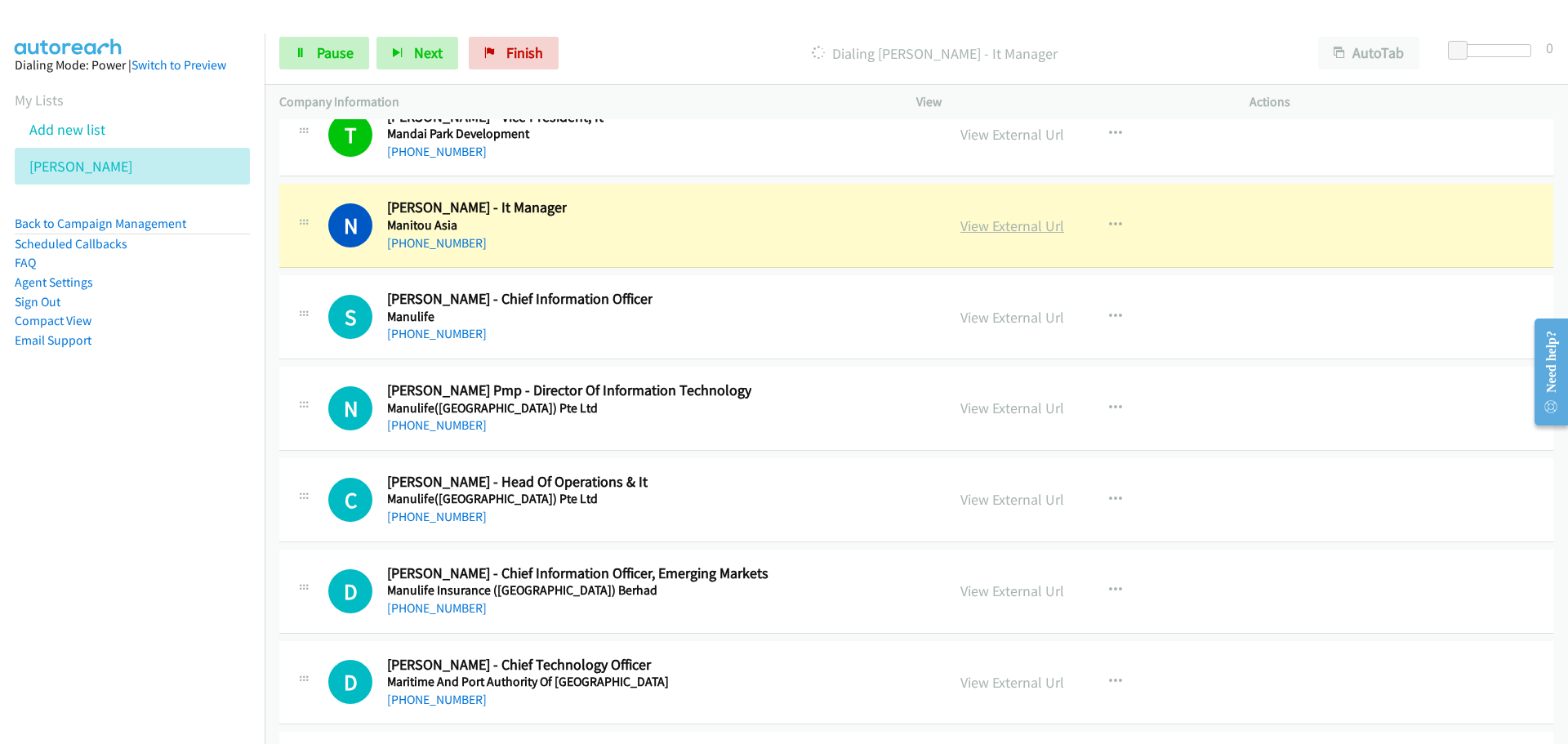
click at [994, 229] on link "View External Url" at bounding box center [1012, 226] width 104 height 18
click at [340, 48] on span "Pause" at bounding box center [335, 52] width 37 height 18
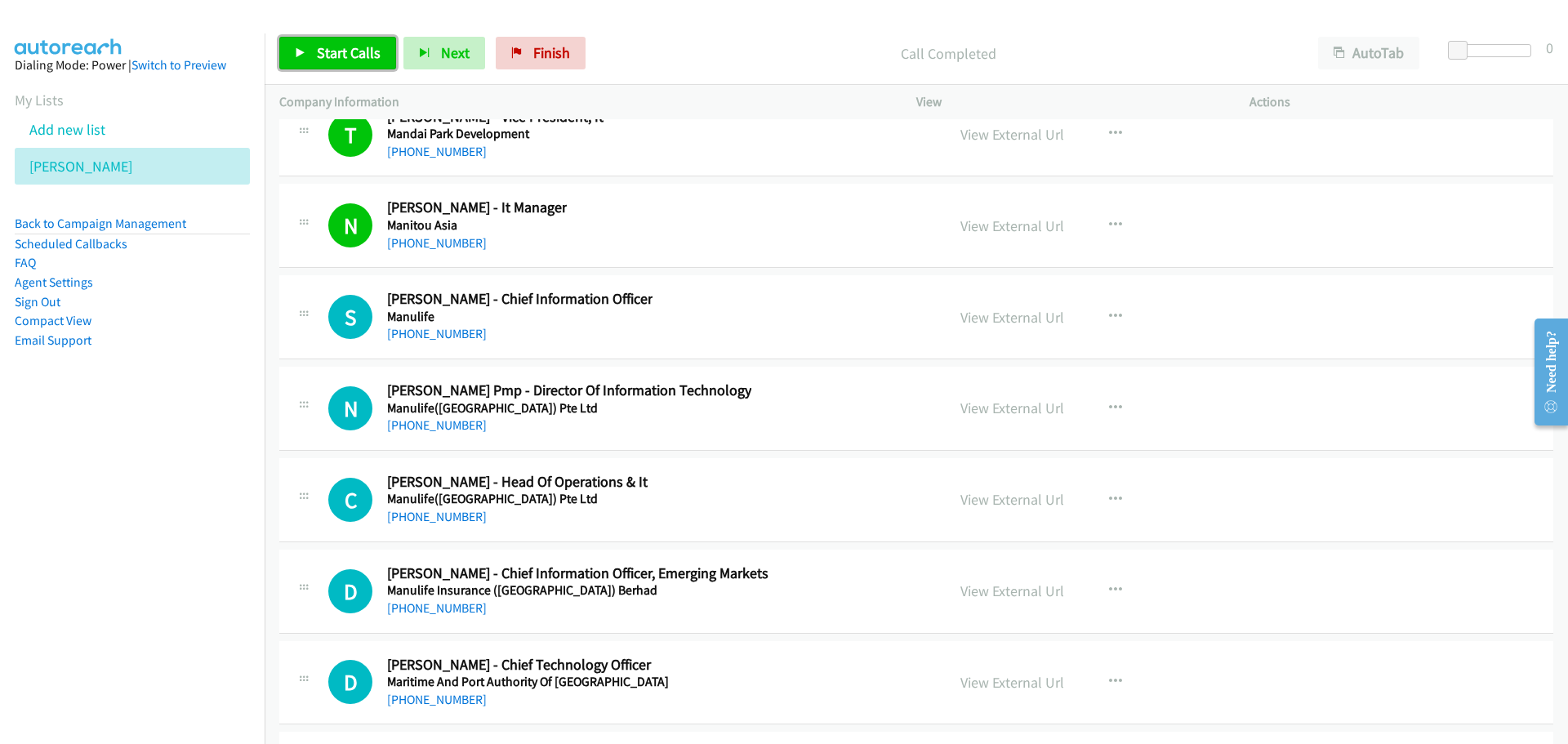
click at [352, 48] on span "Start Calls" at bounding box center [348, 52] width 63 height 18
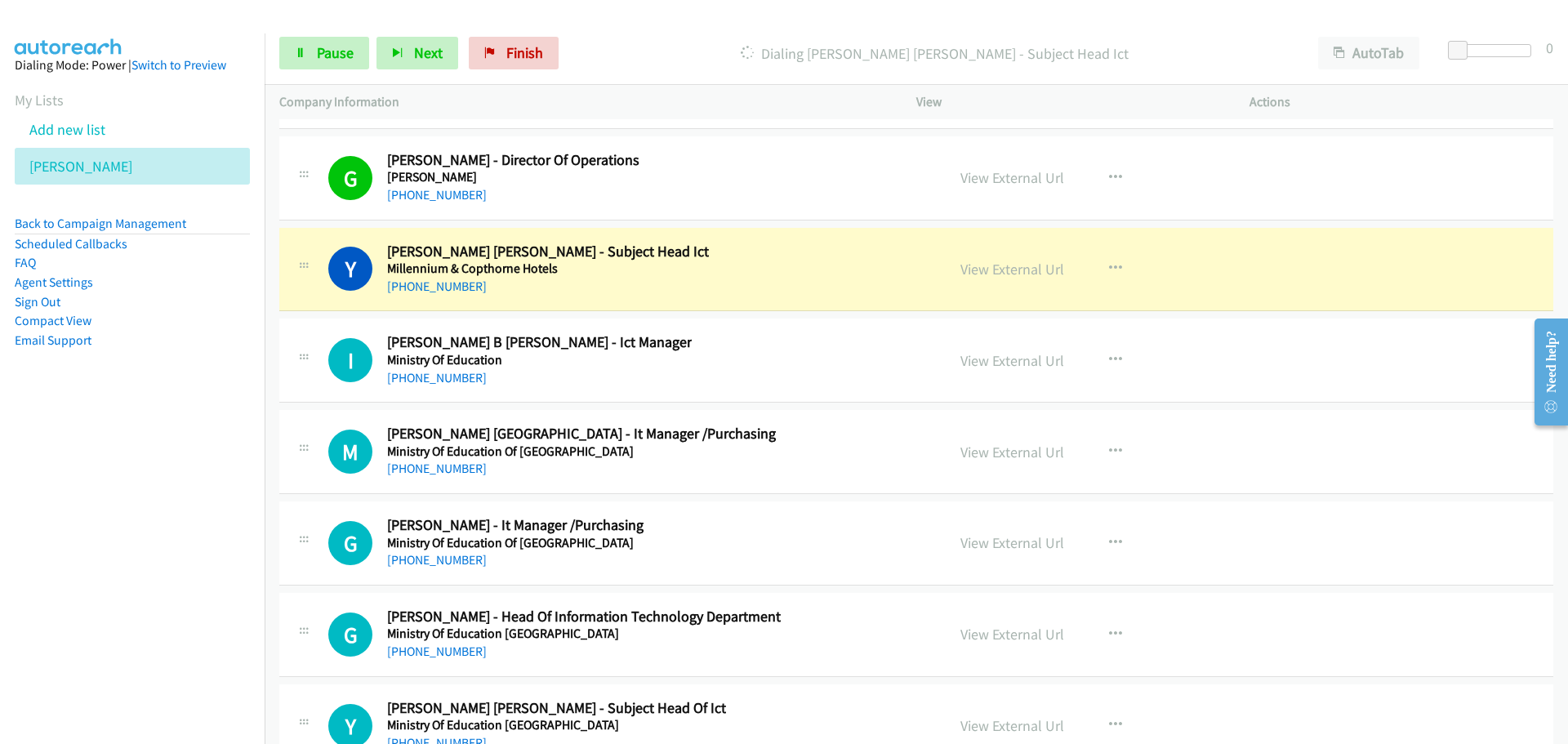
scroll to position [28193, 0]
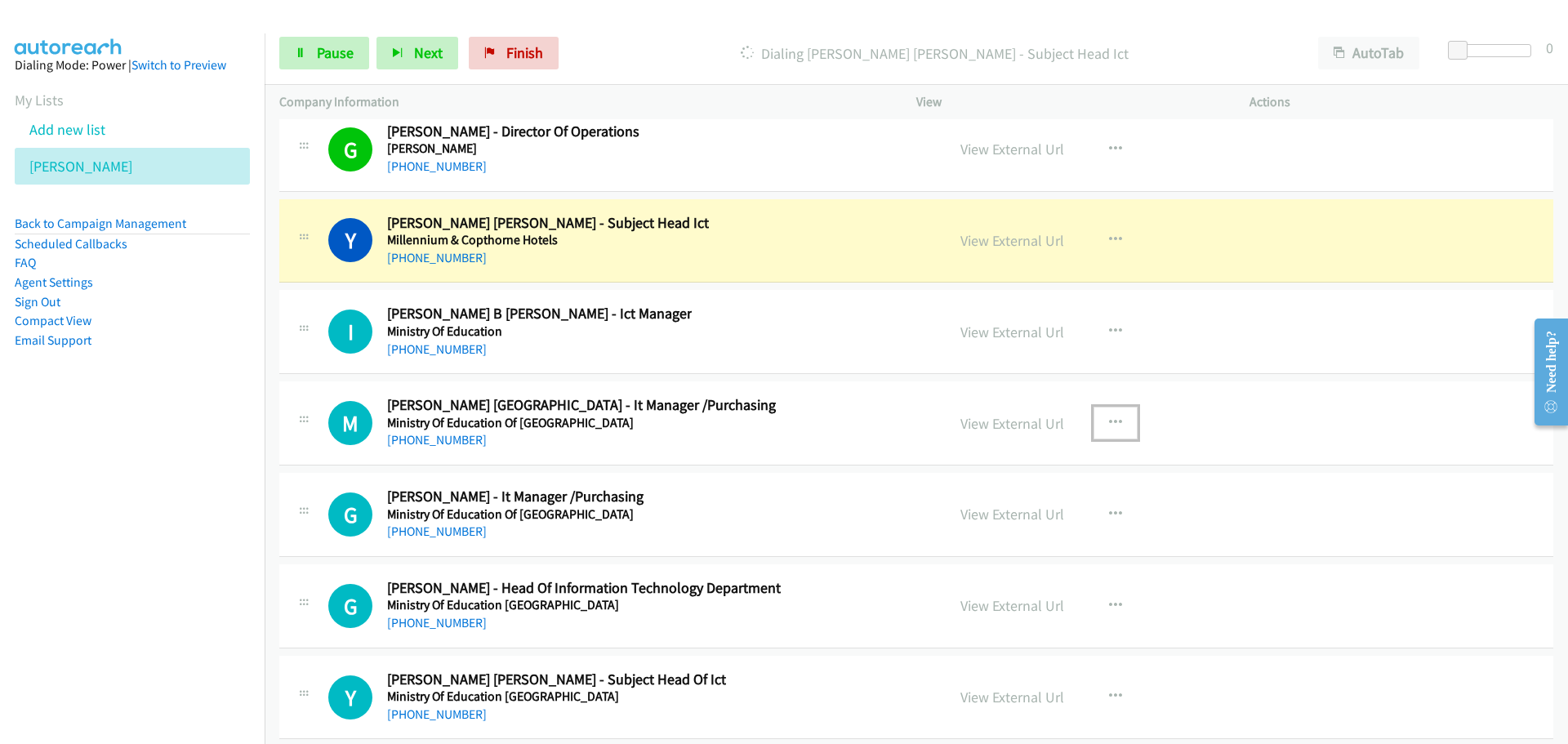
click at [1117, 420] on button "button" at bounding box center [1116, 423] width 44 height 33
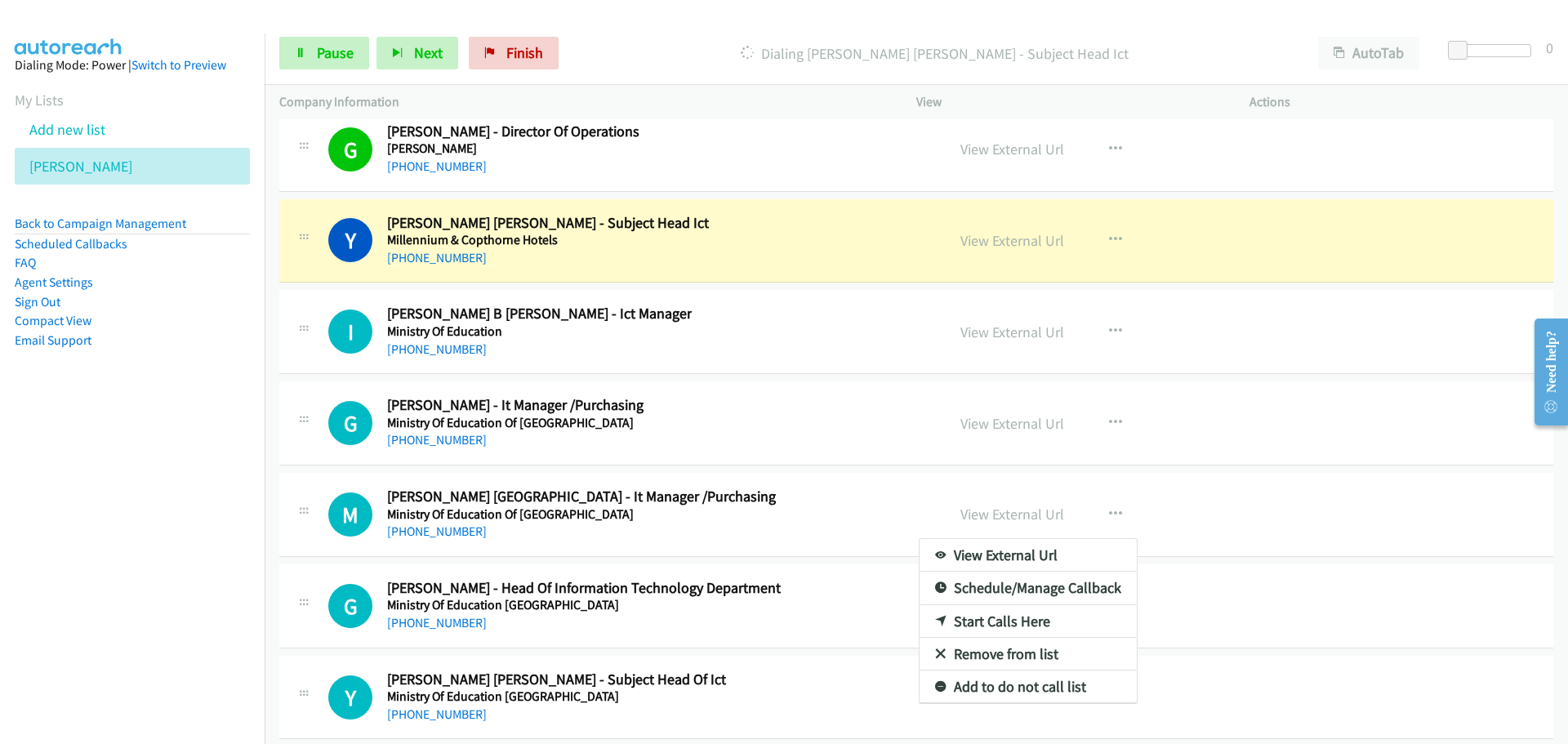
click at [964, 387] on div at bounding box center [784, 372] width 1568 height 744
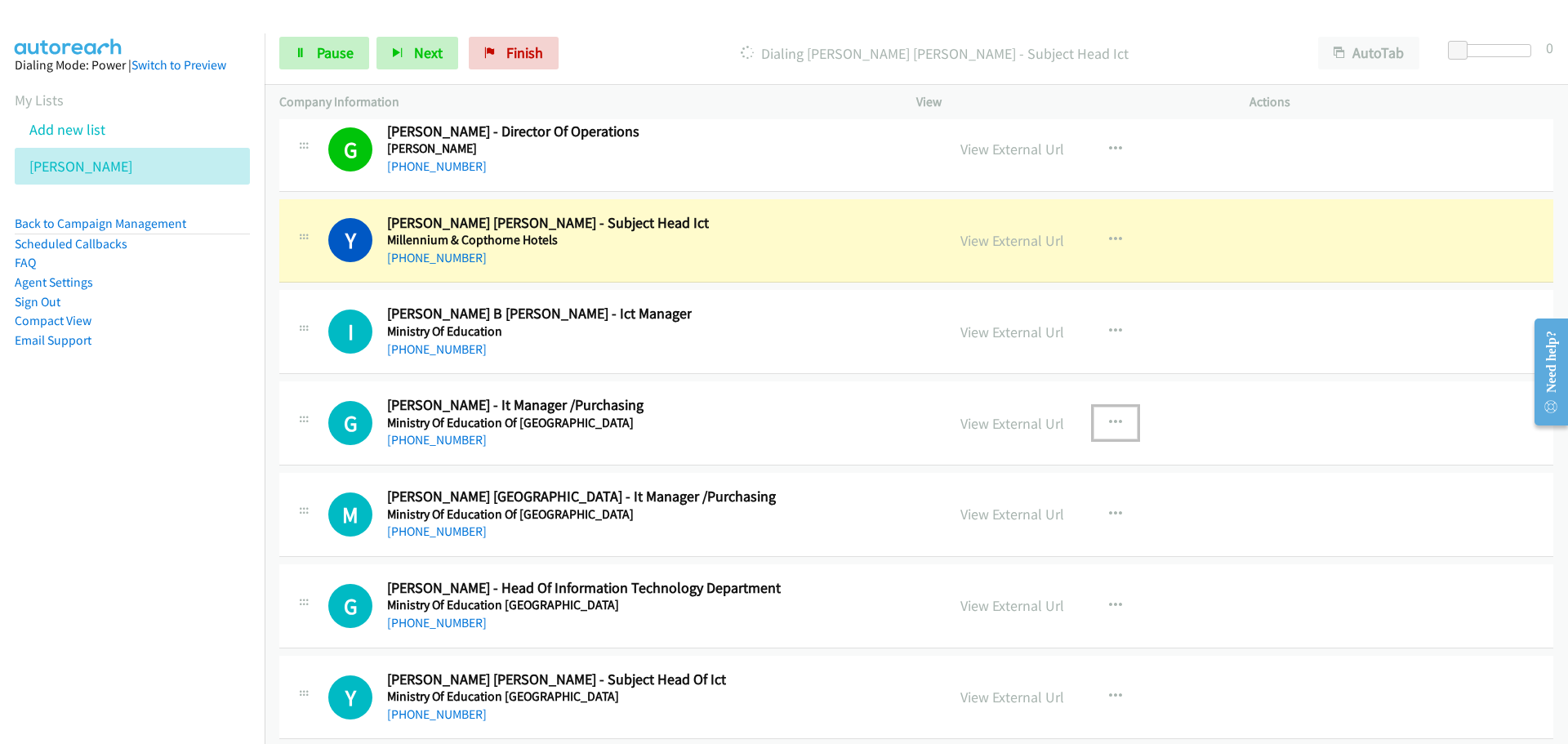
click at [1108, 414] on button "button" at bounding box center [1116, 423] width 44 height 33
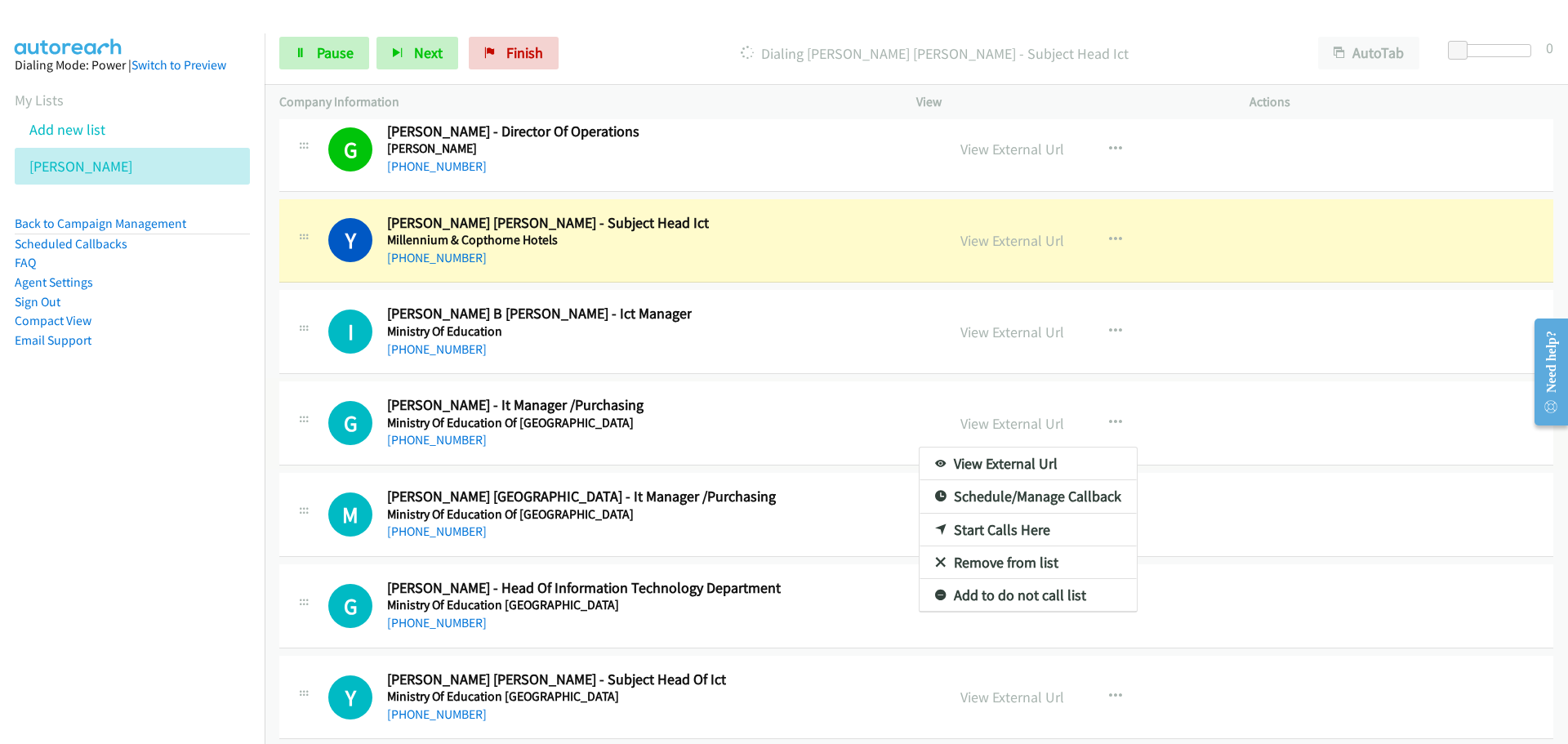
click at [946, 526] on link "Start Calls Here" at bounding box center [1028, 530] width 218 height 33
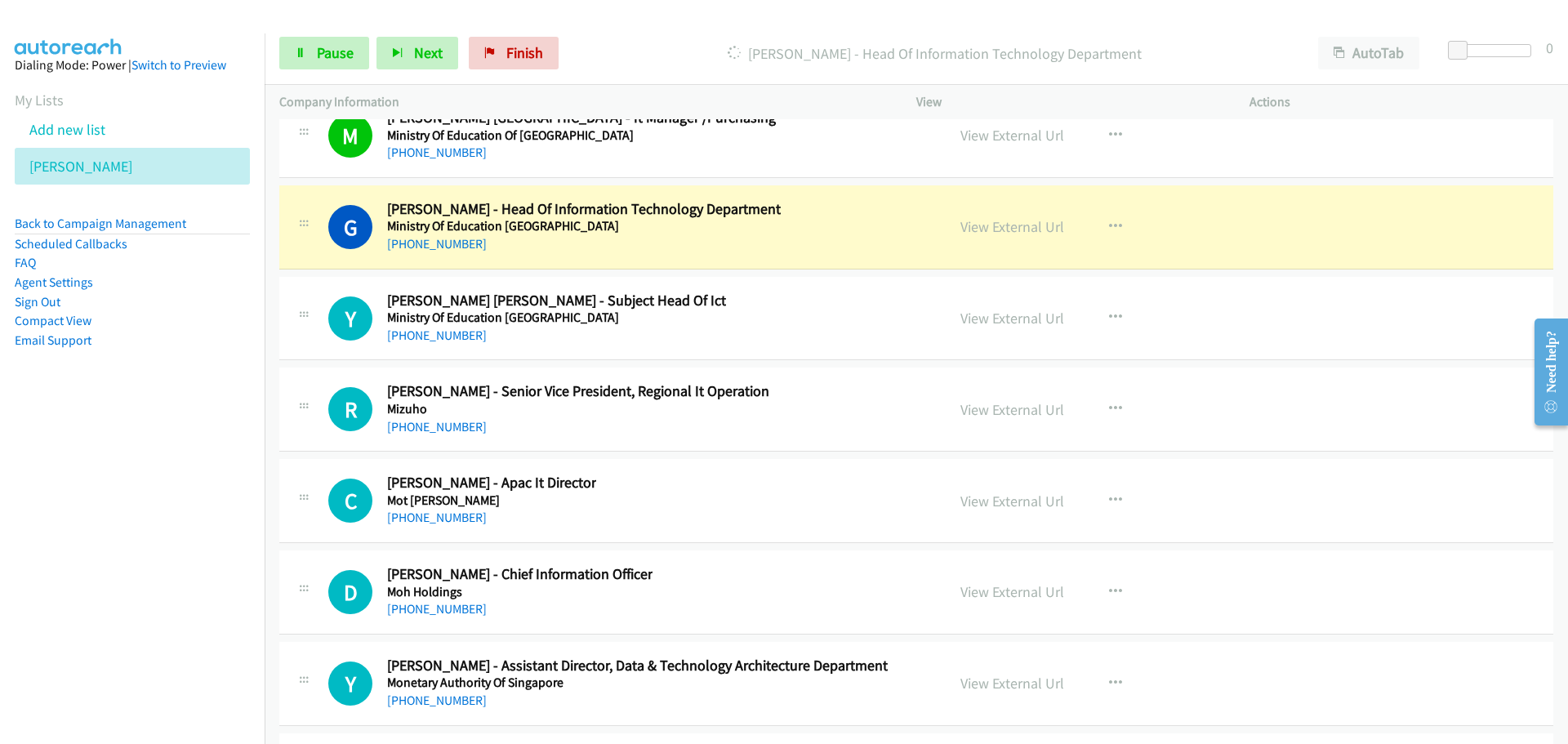
scroll to position [28601, 0]
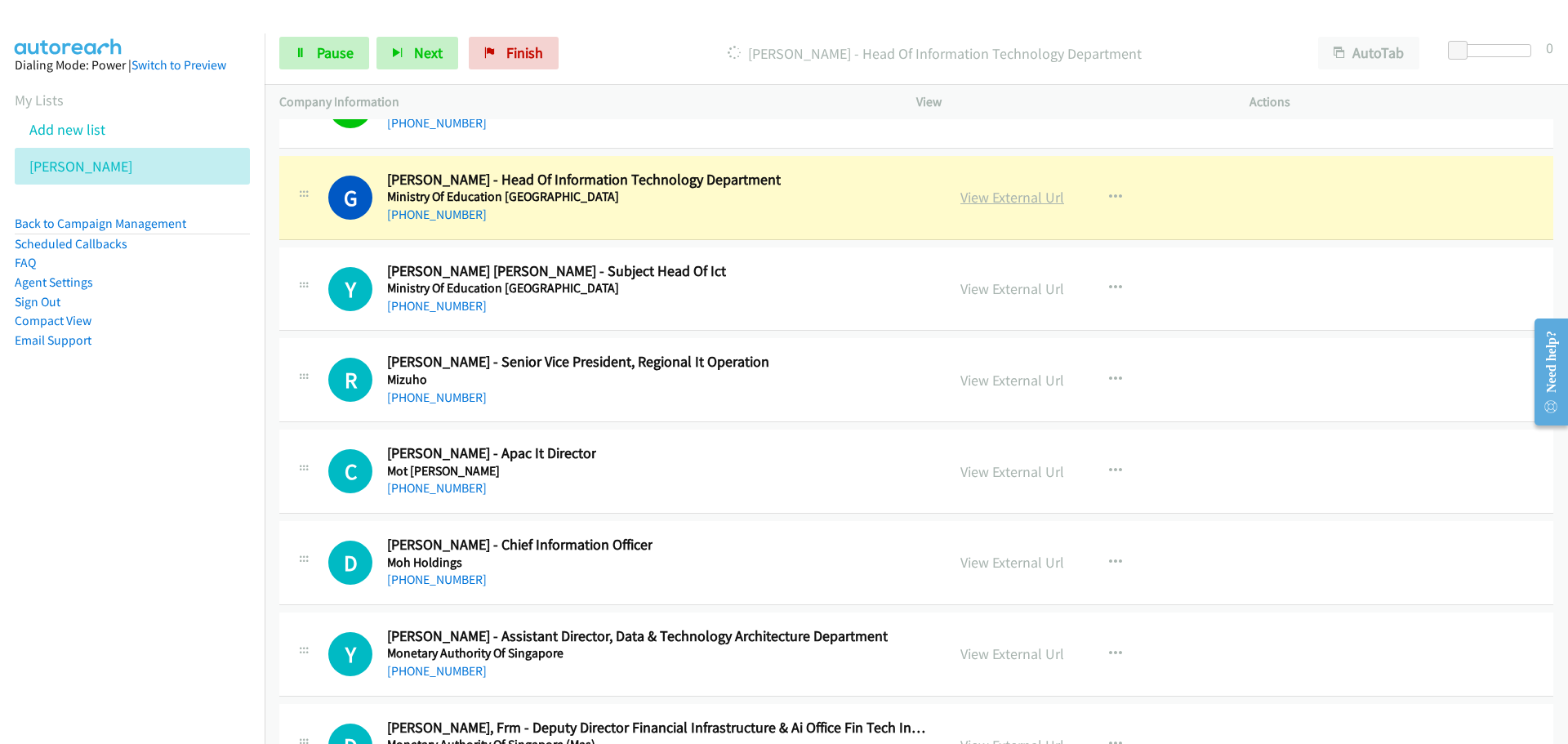
click at [994, 200] on link "View External Url" at bounding box center [1012, 197] width 104 height 18
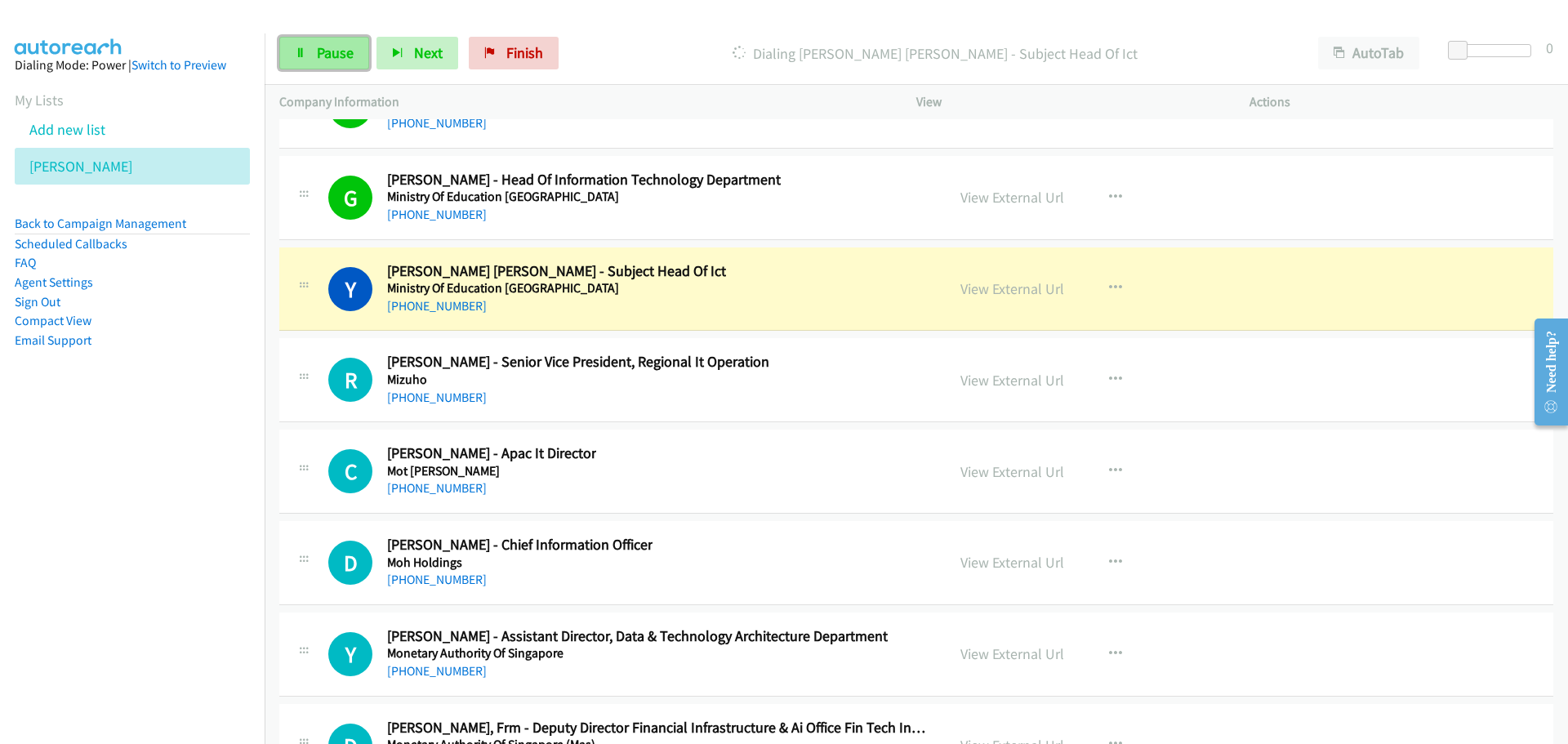
click at [339, 57] on span "Pause" at bounding box center [335, 52] width 37 height 18
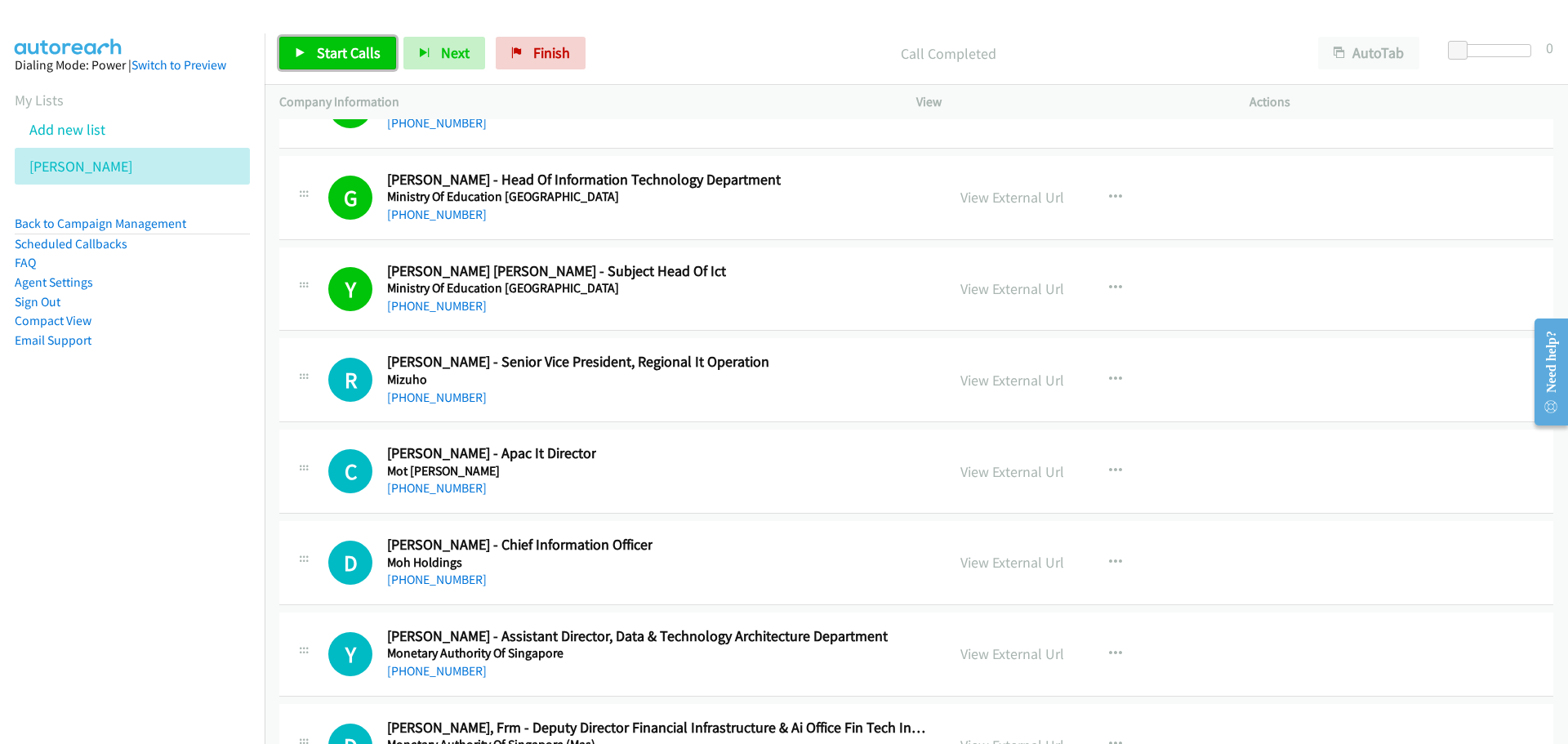
click at [354, 50] on span "Start Calls" at bounding box center [348, 52] width 63 height 18
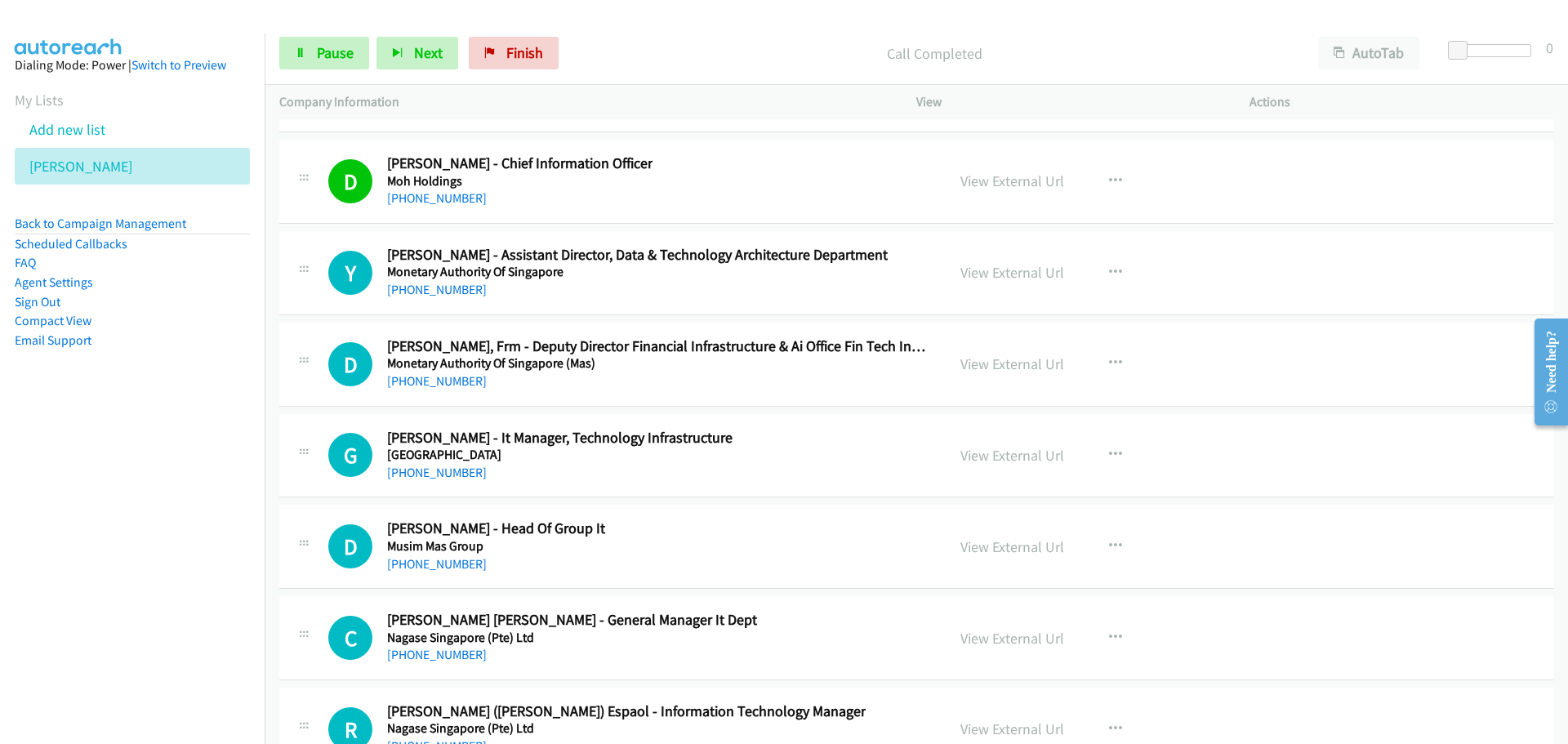
scroll to position [29010, 0]
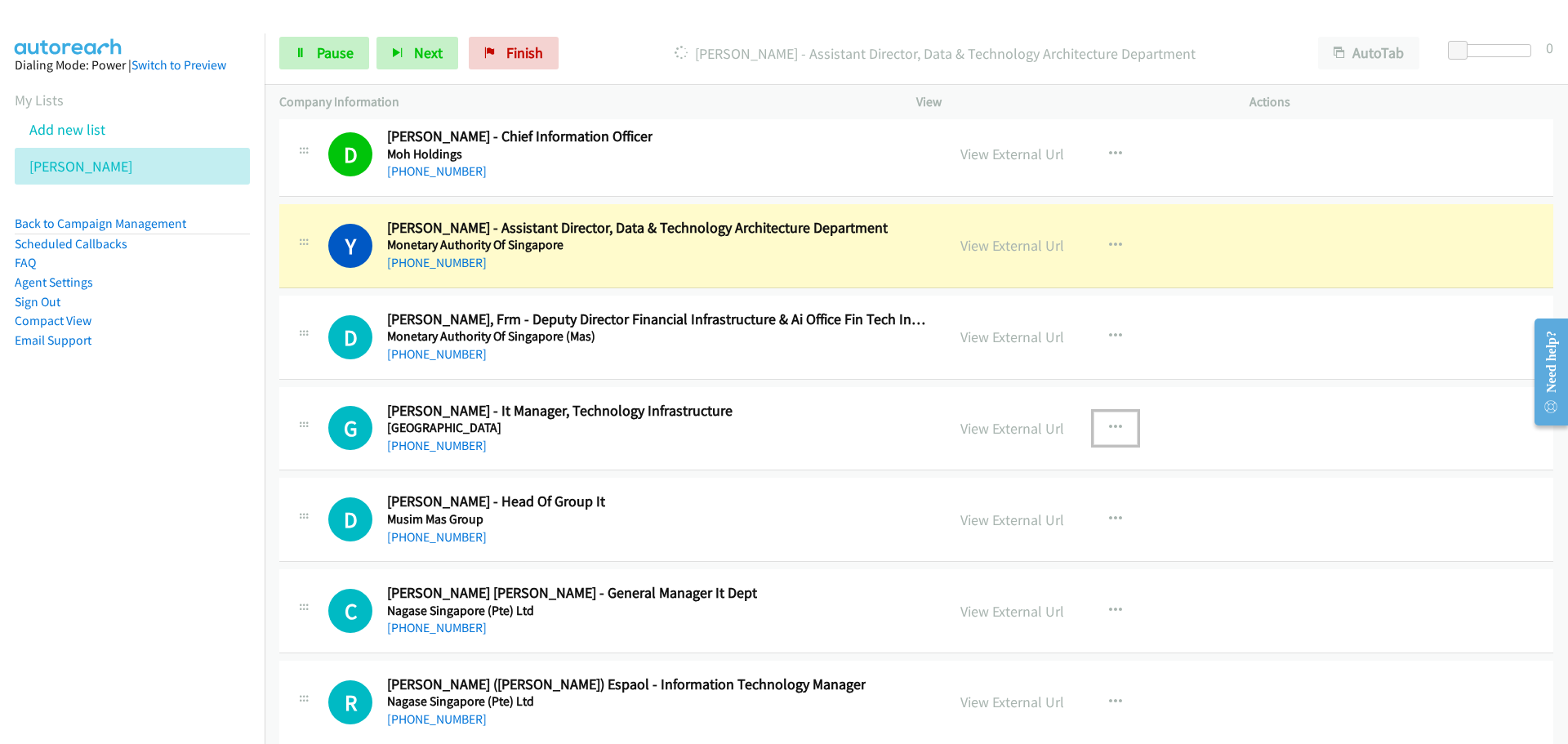
click at [1118, 424] on button "button" at bounding box center [1116, 428] width 44 height 33
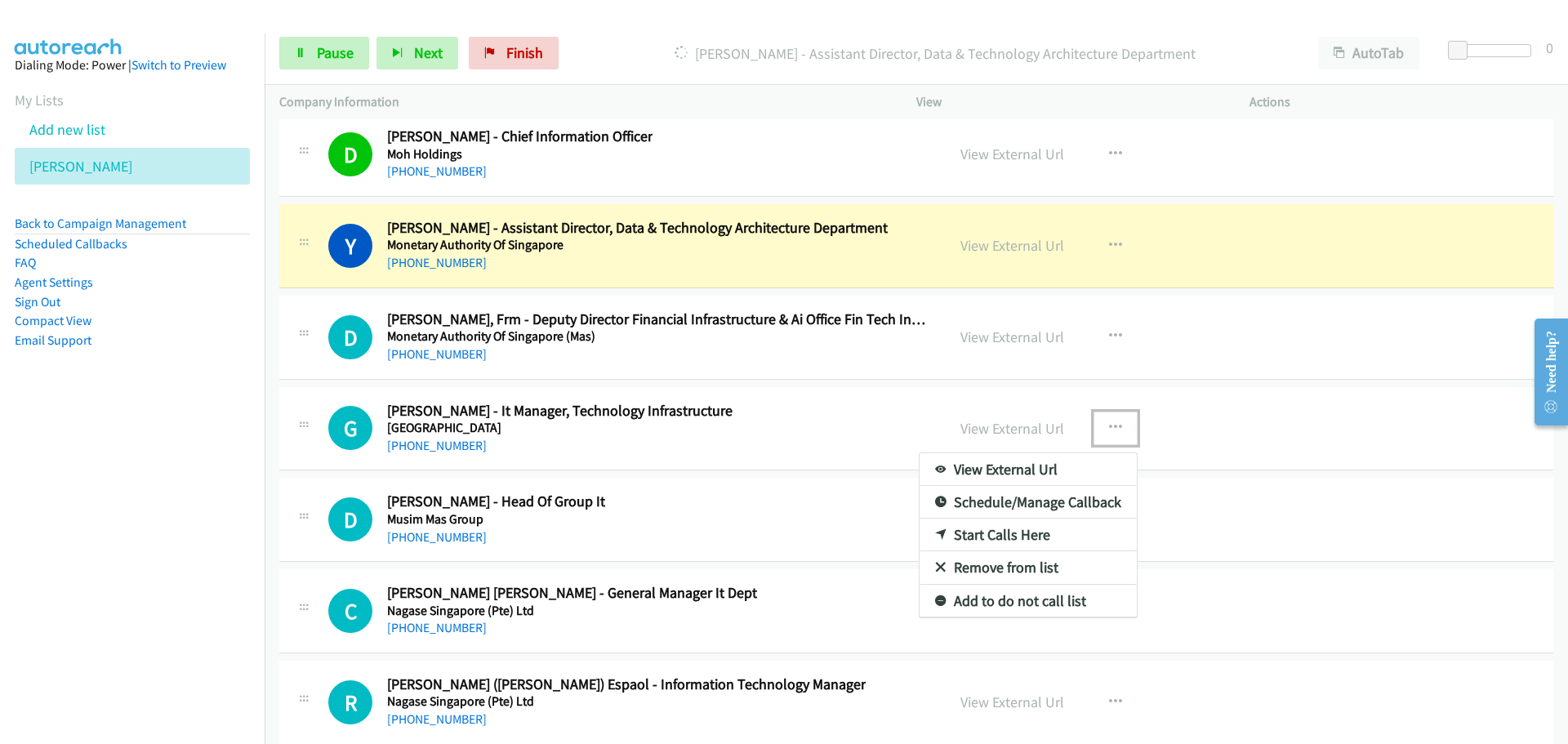
click at [935, 531] on icon at bounding box center [941, 535] width 11 height 11
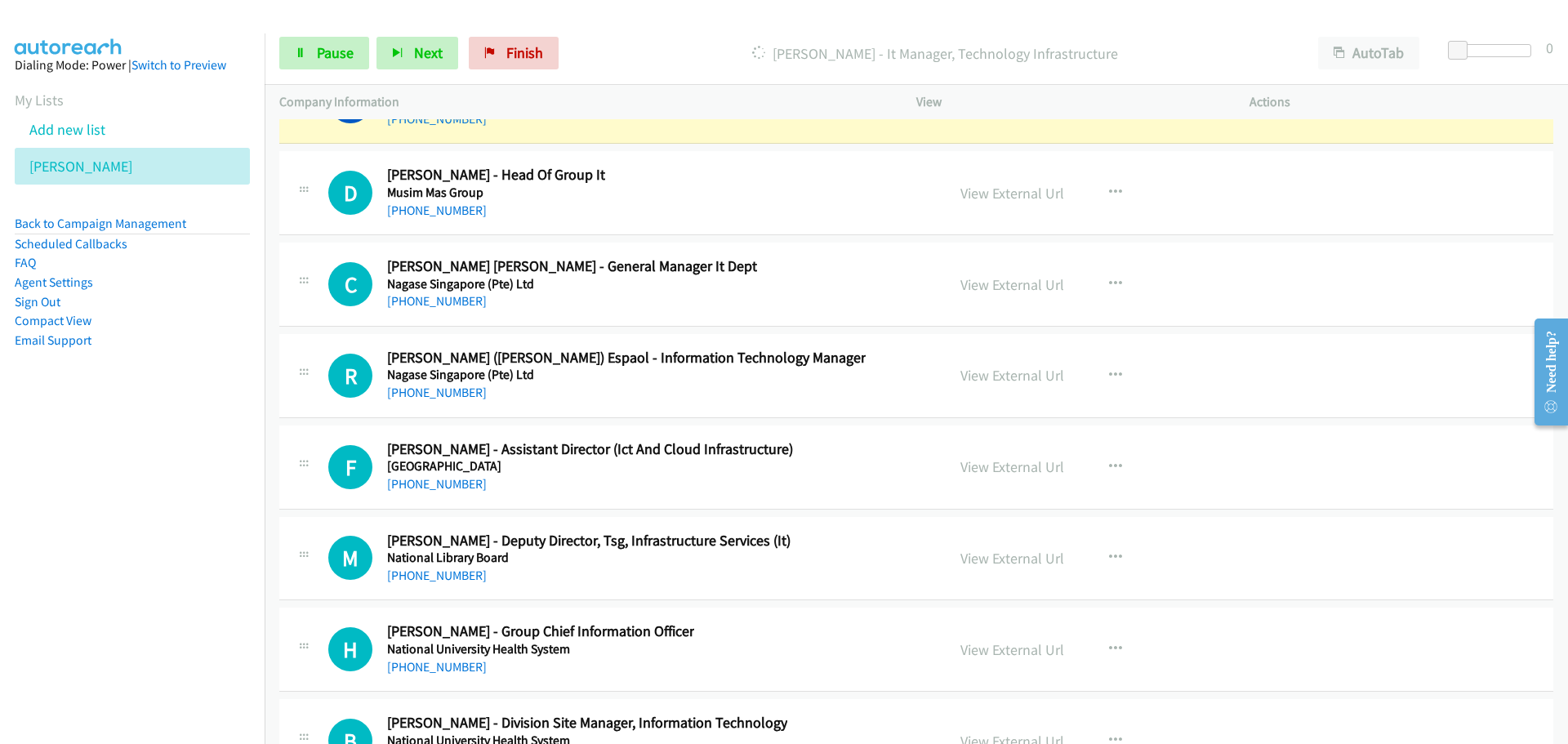
scroll to position [29254, 0]
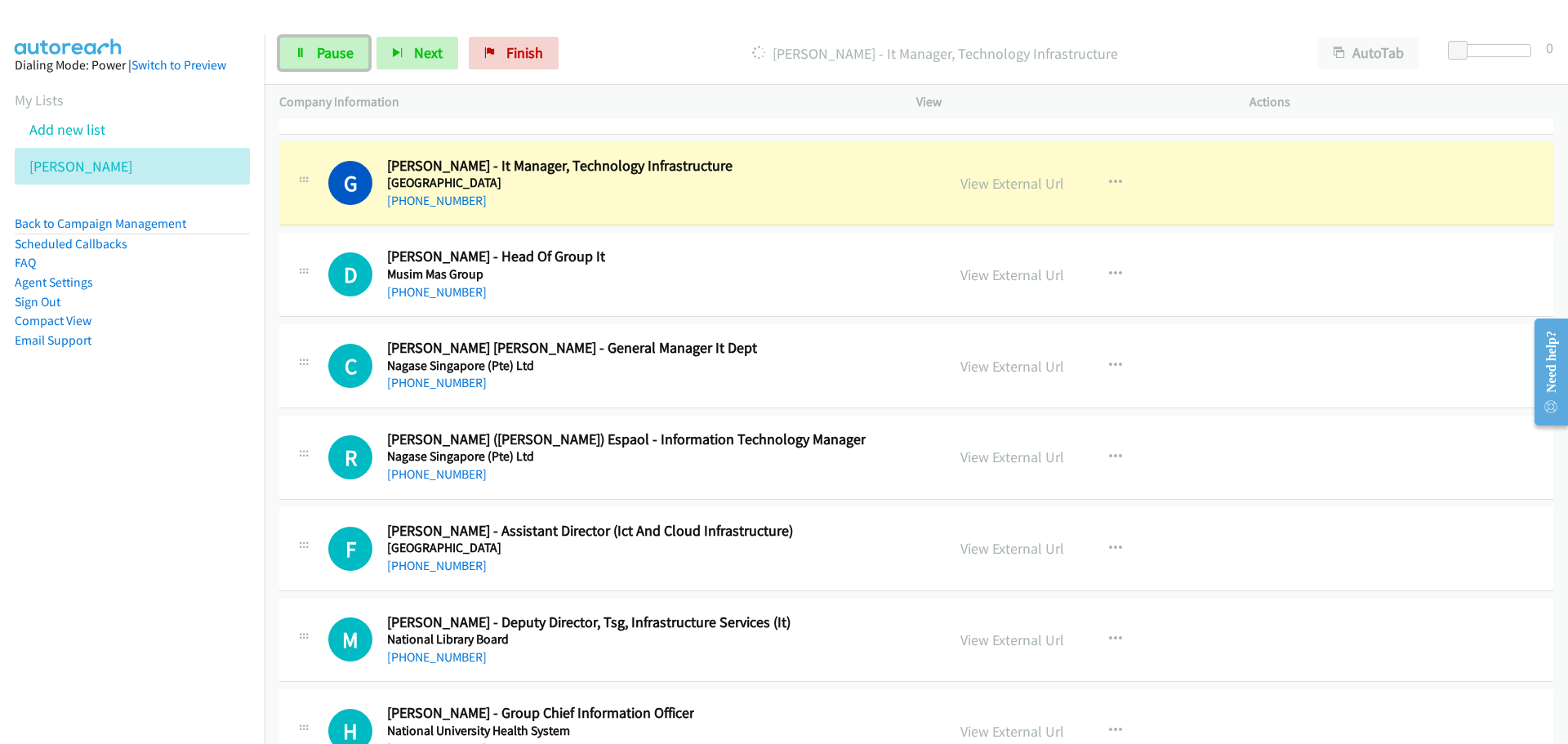
drag, startPoint x: 329, startPoint y: 63, endPoint x: 13, endPoint y: 152, distance: 328.3
click at [329, 63] on link "Pause" at bounding box center [324, 53] width 90 height 33
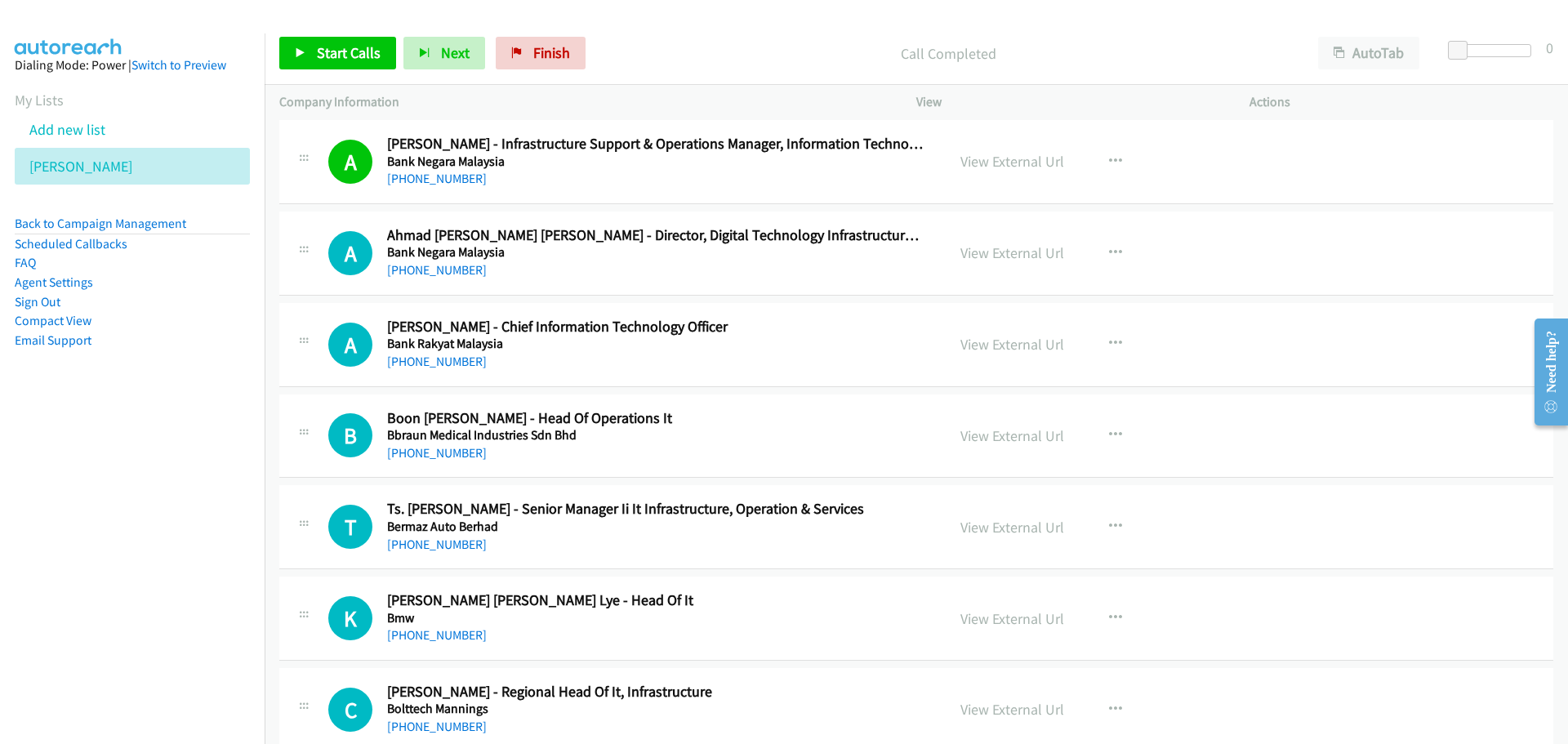
scroll to position [7059, 0]
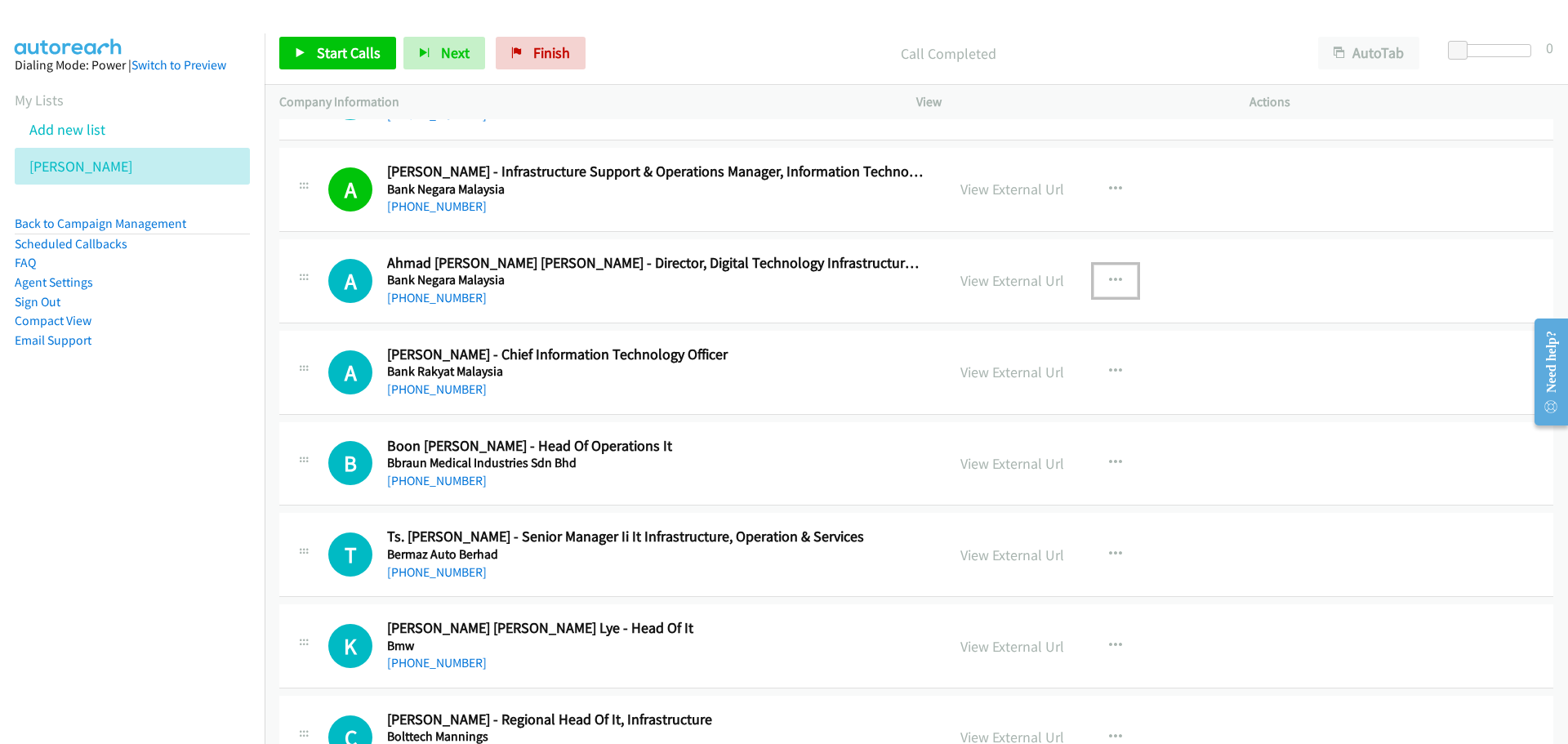
click at [1109, 280] on icon "button" at bounding box center [1115, 281] width 13 height 13
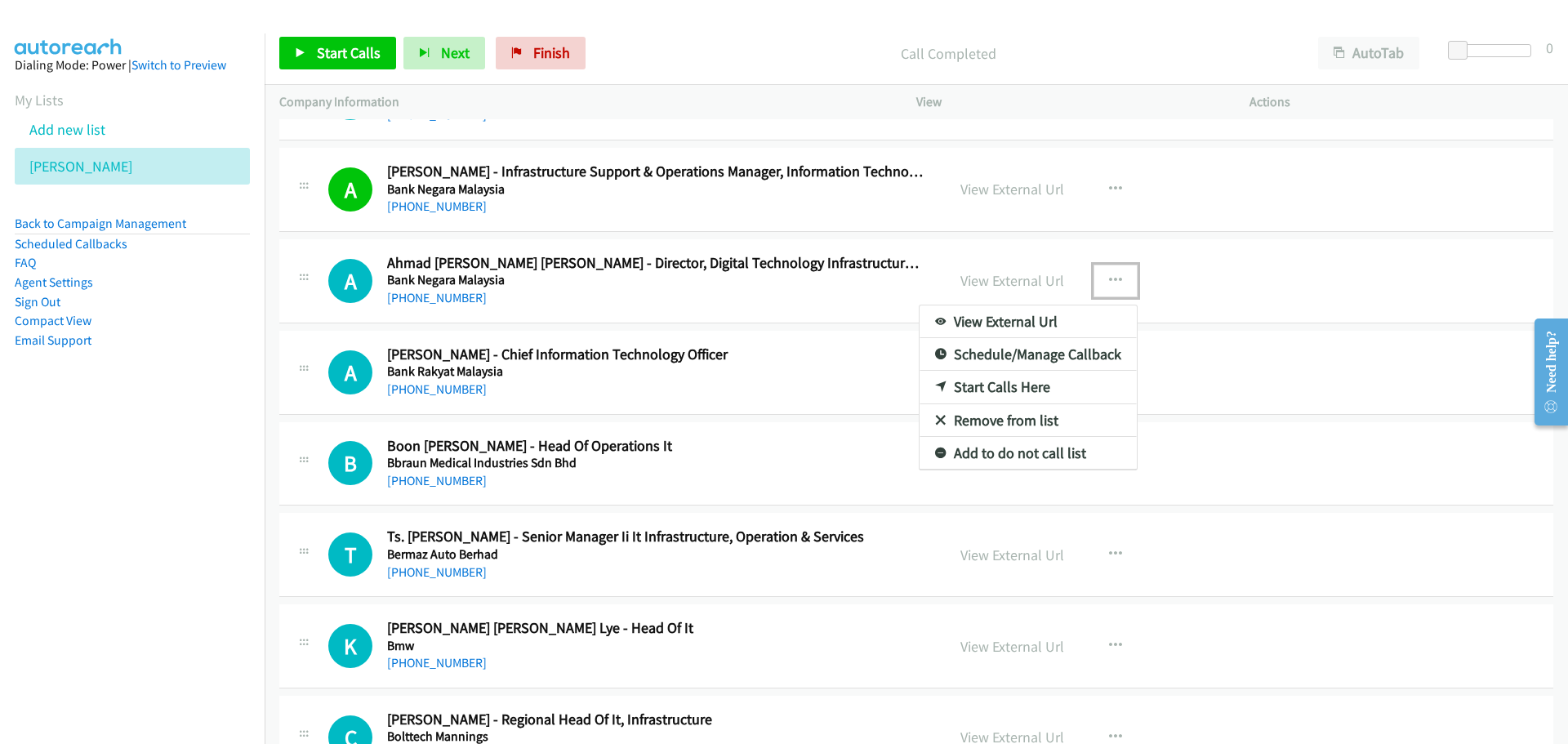
drag, startPoint x: 966, startPoint y: 394, endPoint x: 952, endPoint y: 389, distance: 14.9
click at [959, 385] on link "Start Calls Here" at bounding box center [1028, 388] width 218 height 33
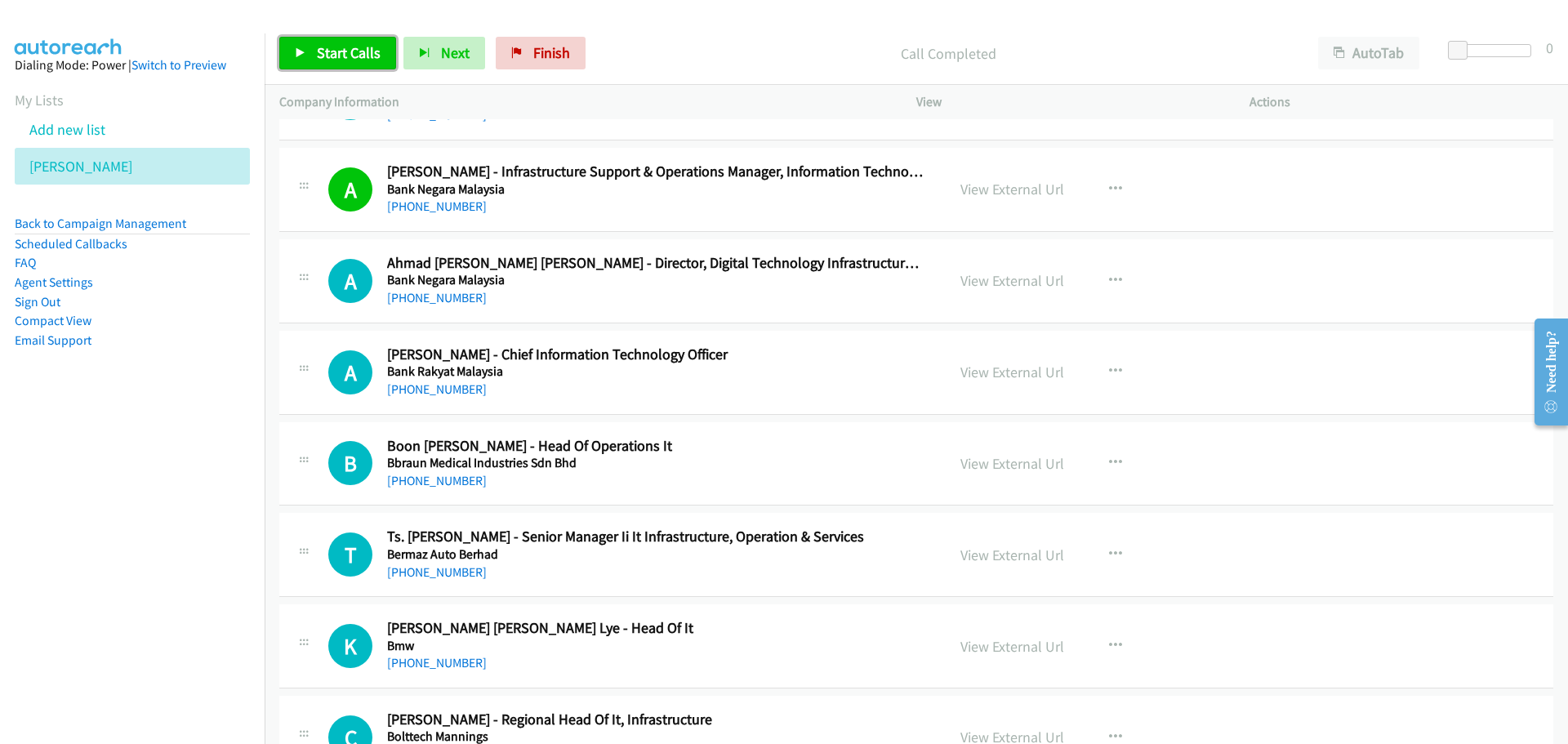
click at [304, 55] on icon at bounding box center [300, 53] width 11 height 11
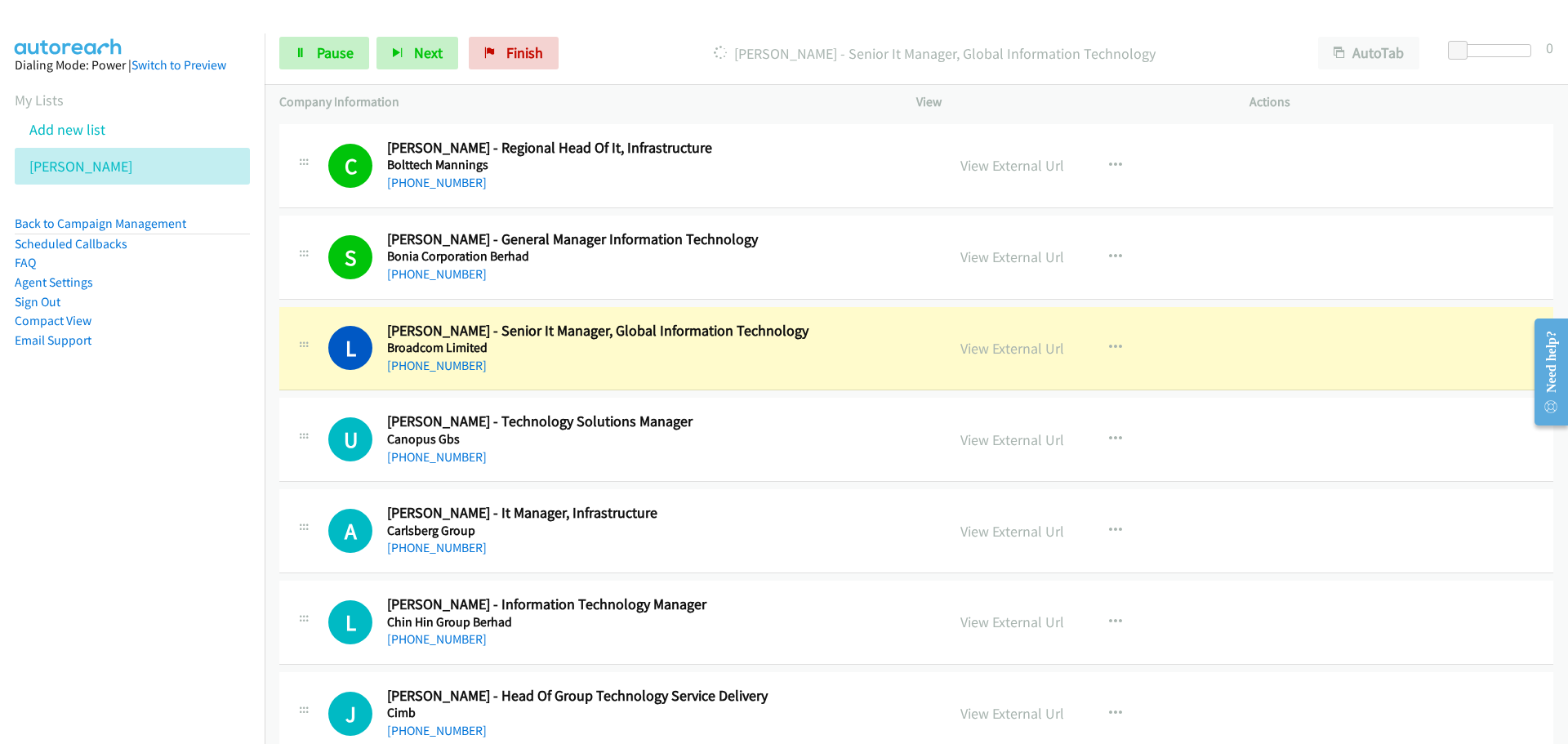
scroll to position [7712, 0]
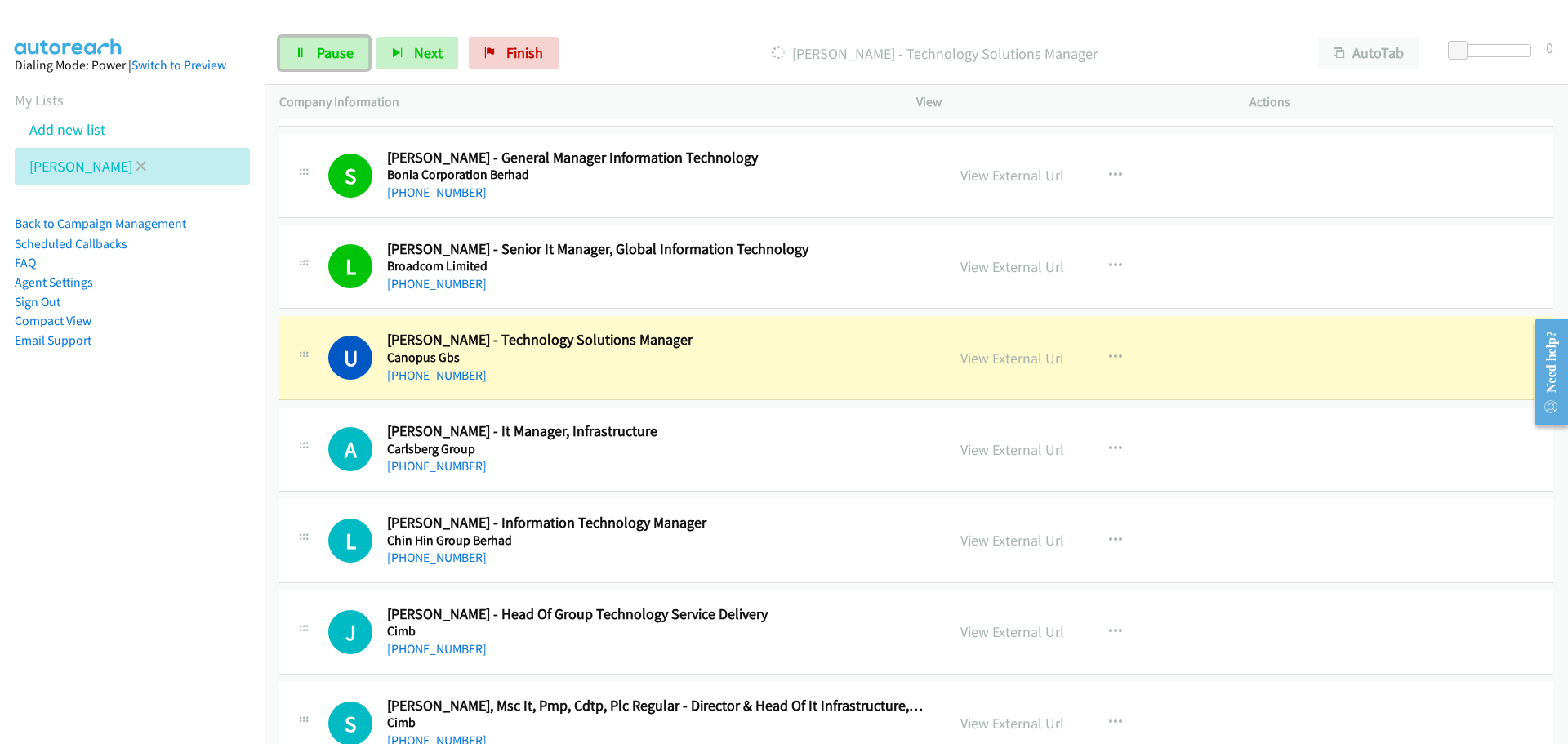
drag, startPoint x: 324, startPoint y: 55, endPoint x: 68, endPoint y: 152, distance: 273.8
click at [324, 55] on span "Pause" at bounding box center [335, 52] width 37 height 18
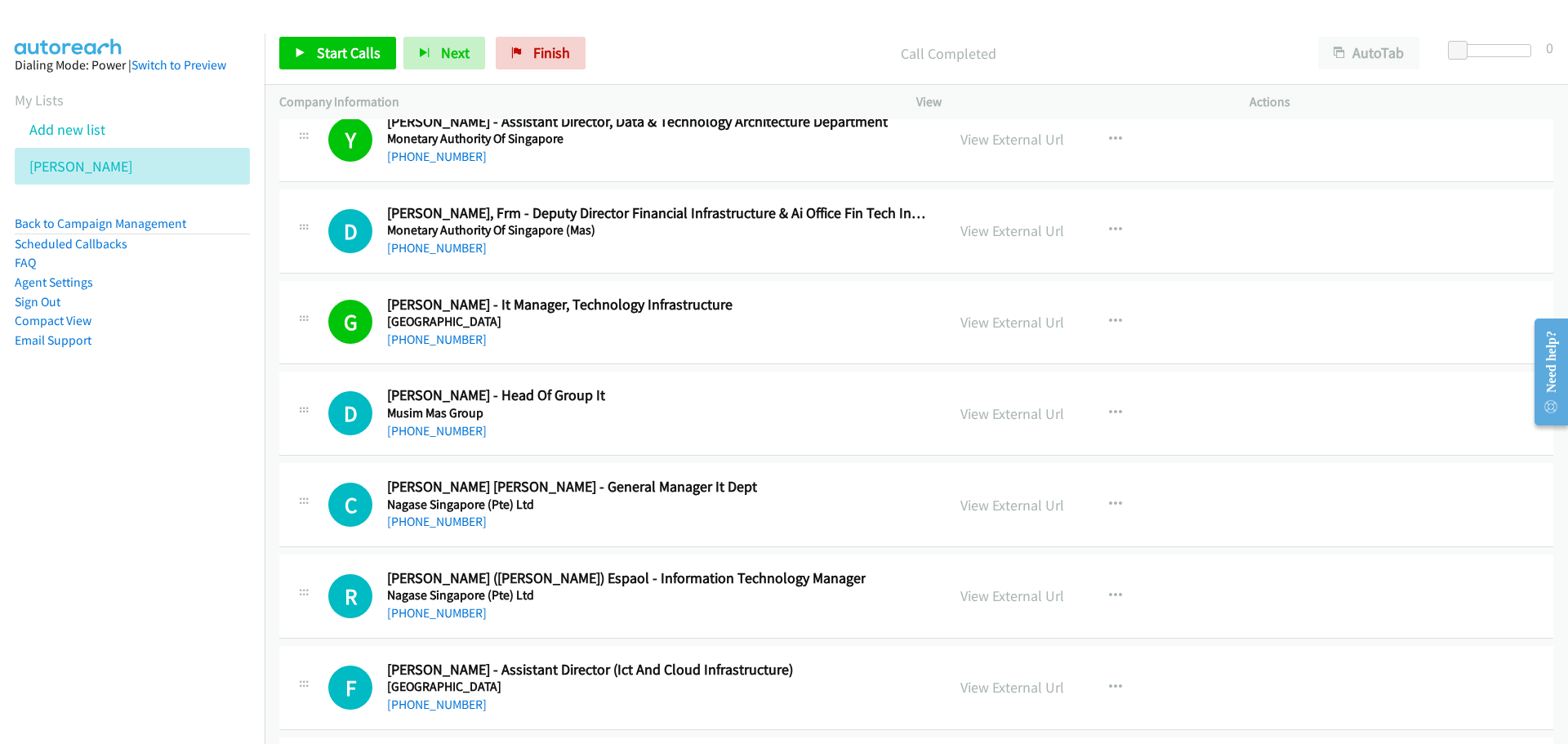
scroll to position [29179, 0]
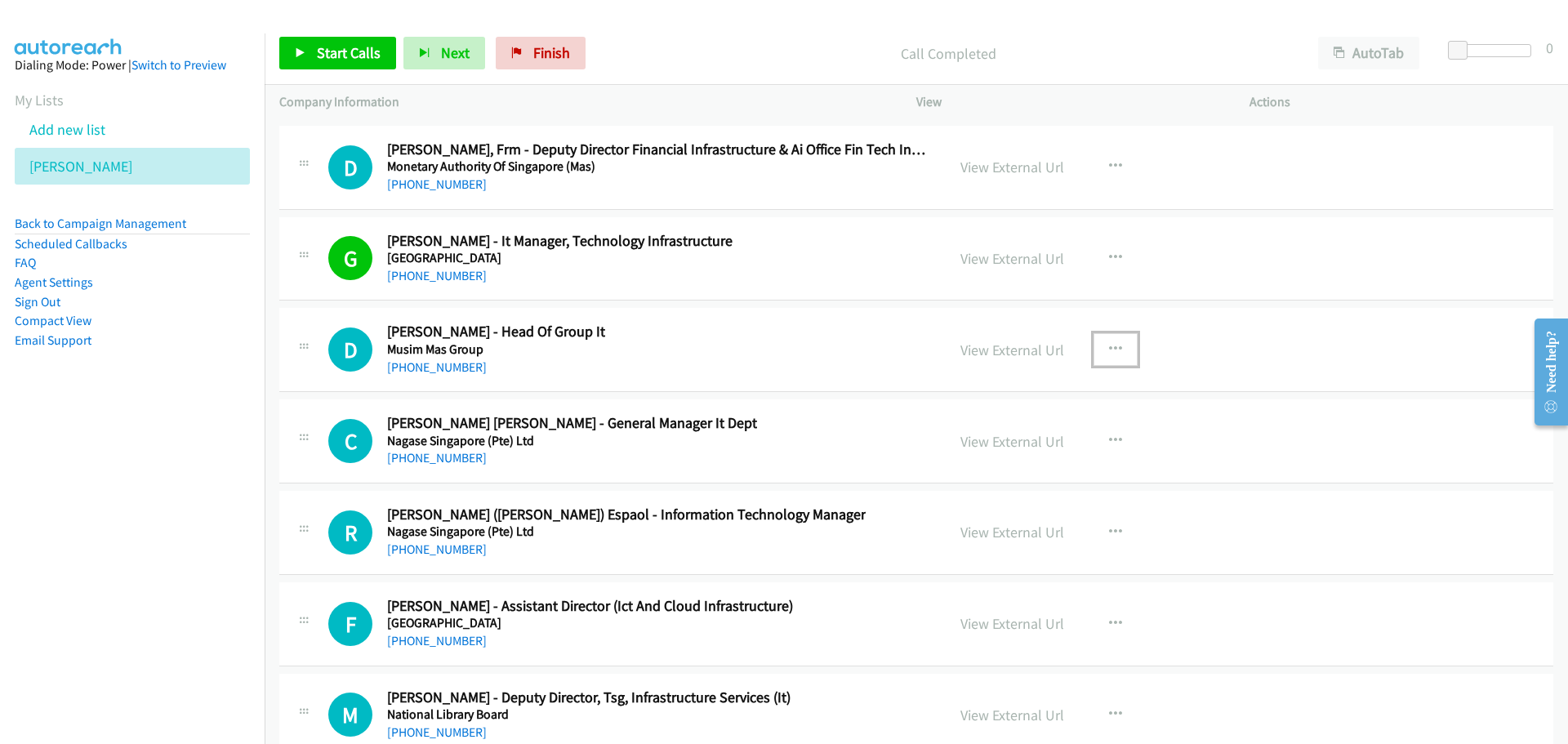
drag, startPoint x: 1116, startPoint y: 351, endPoint x: 1111, endPoint y: 358, distance: 8.6
click at [1116, 351] on button "button" at bounding box center [1116, 350] width 44 height 33
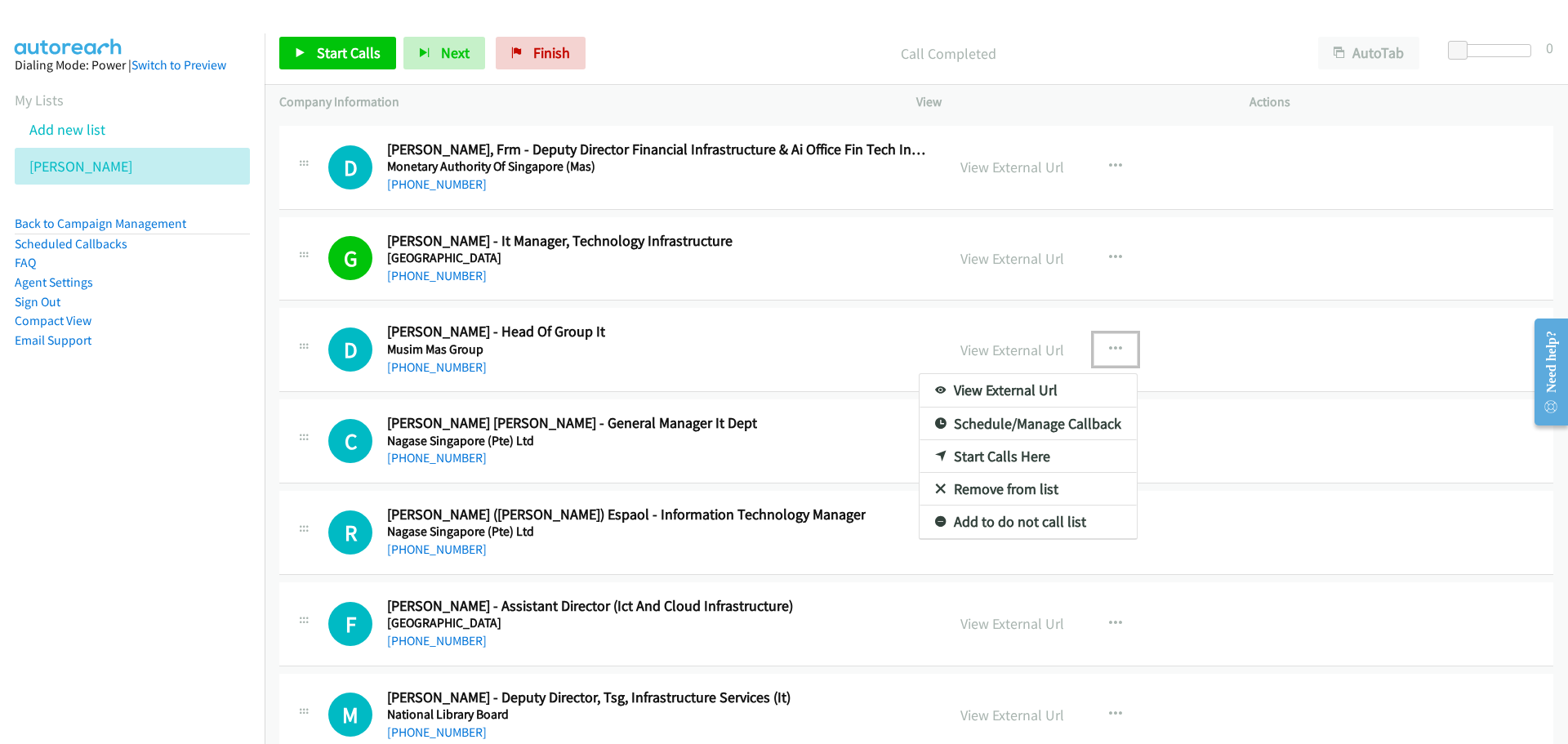
click at [979, 454] on link "Start Calls Here" at bounding box center [1028, 457] width 218 height 33
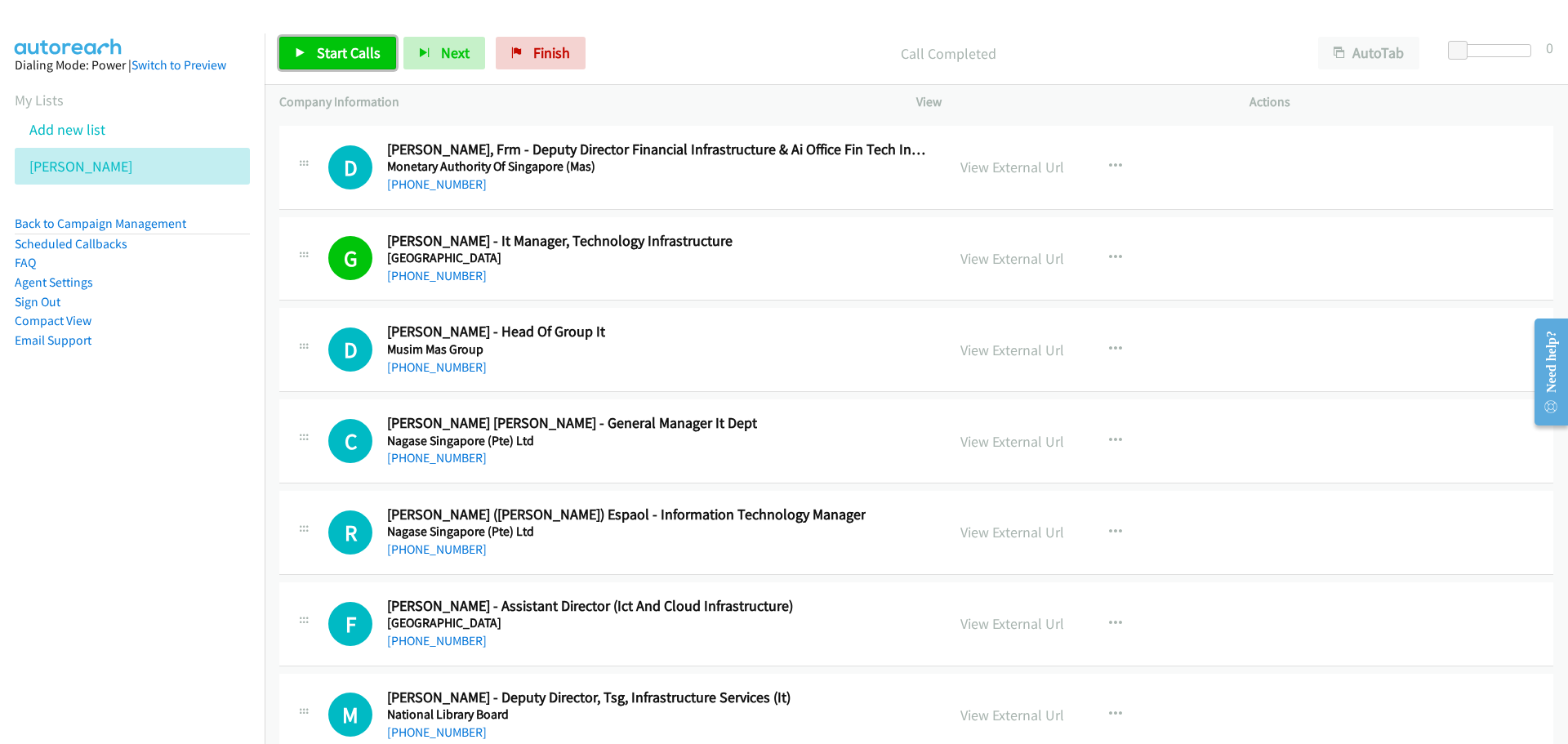
click at [372, 55] on span "Start Calls" at bounding box center [348, 52] width 63 height 18
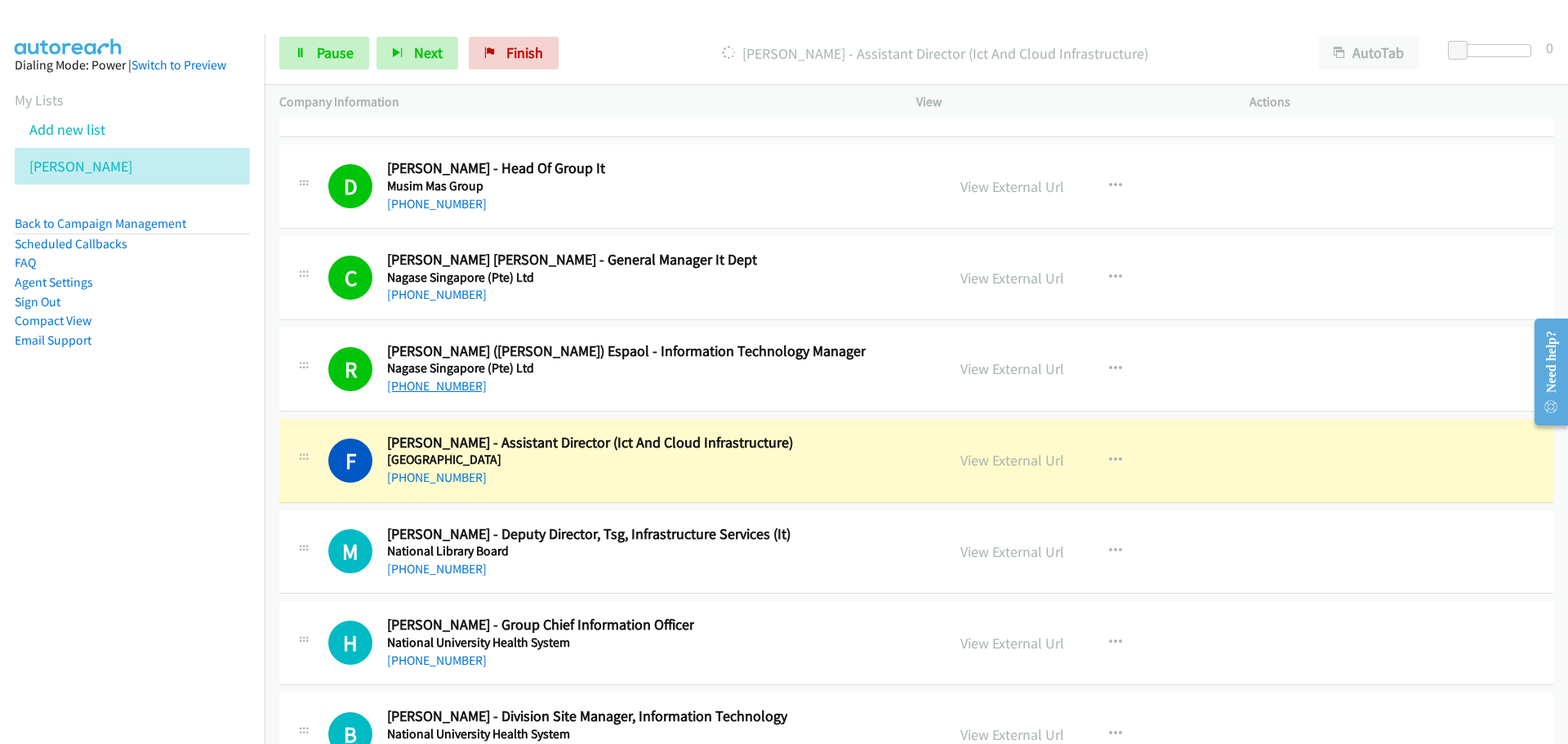
scroll to position [29506, 0]
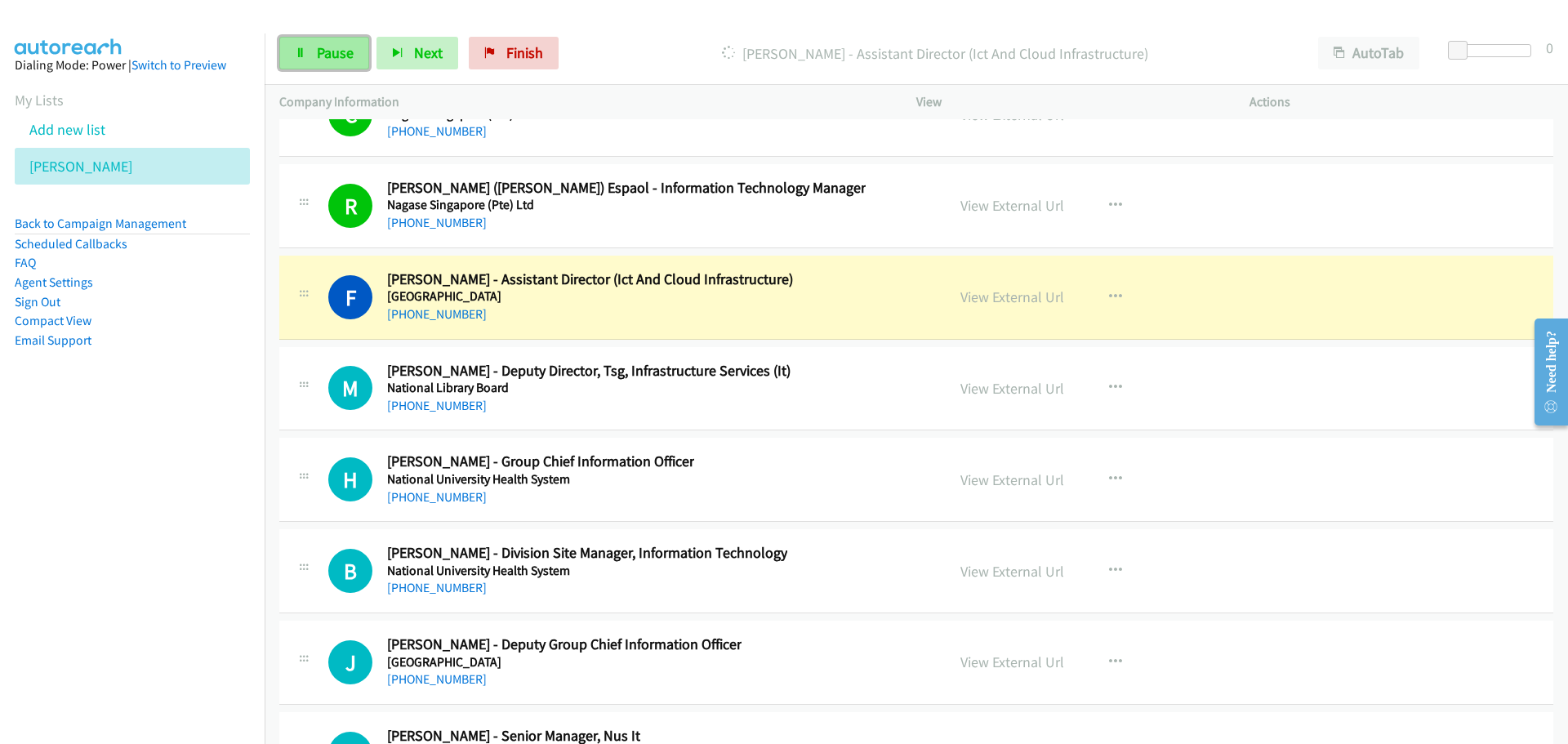
click at [336, 47] on span "Pause" at bounding box center [335, 52] width 37 height 18
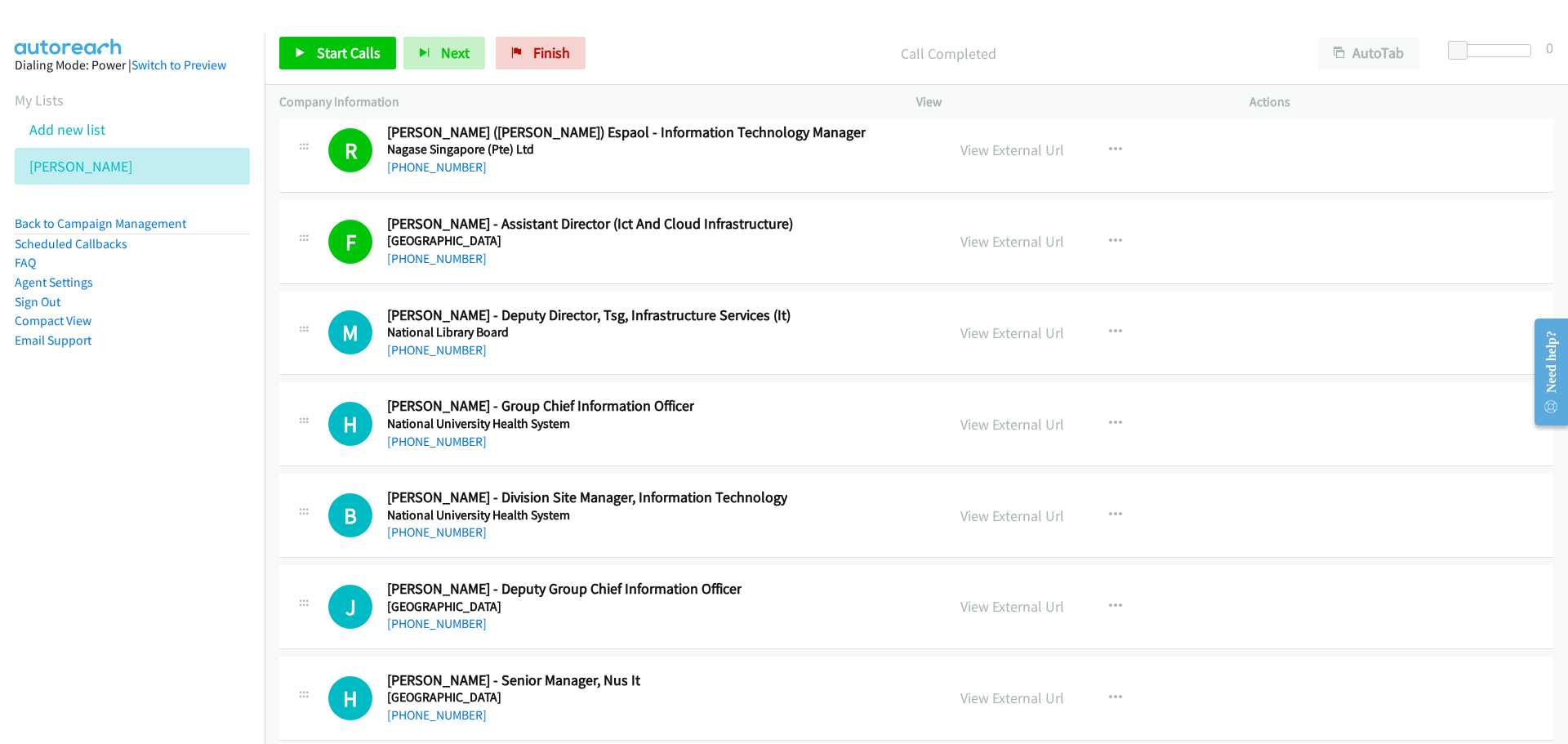
scroll to position [29587, 0]
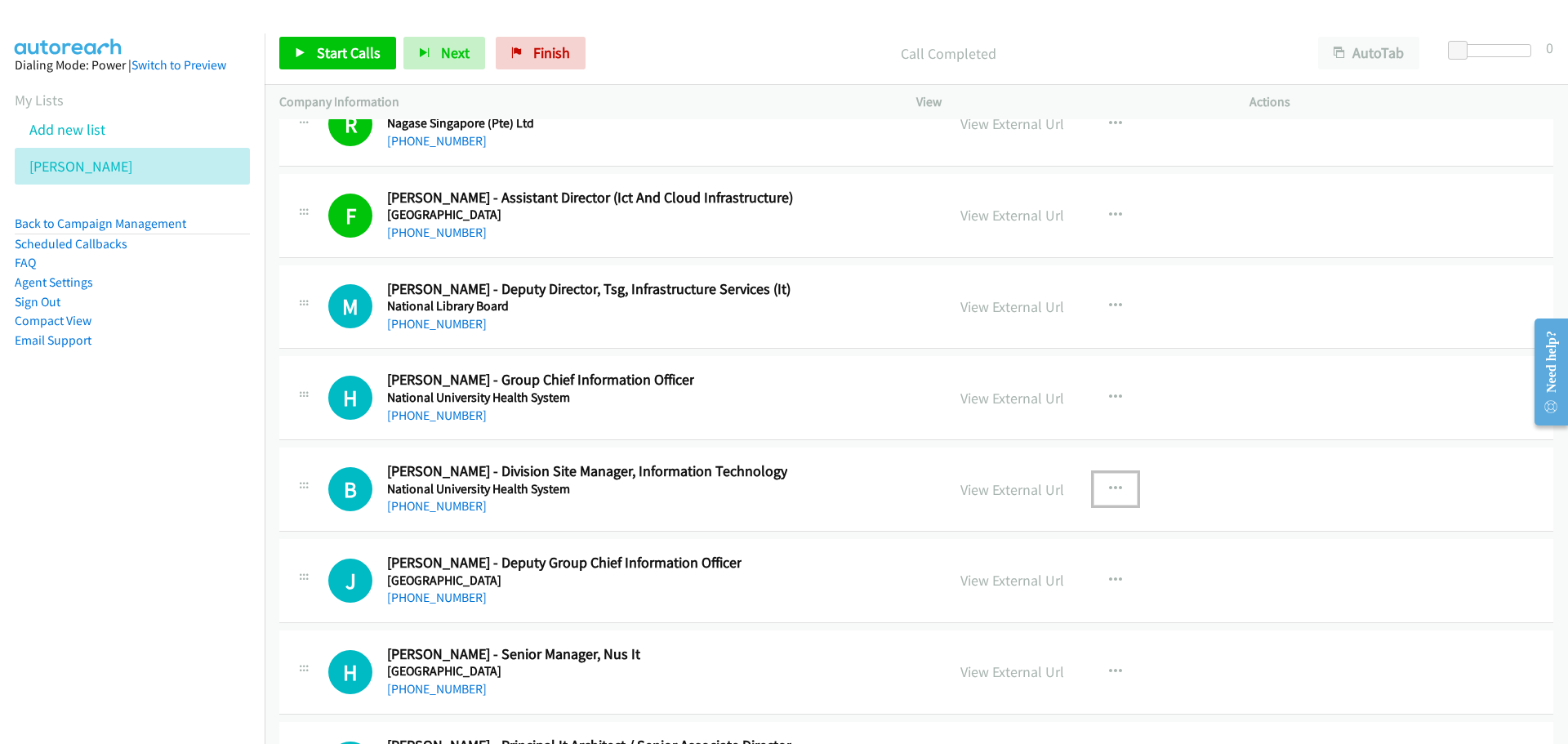
click at [1111, 491] on icon "button" at bounding box center [1115, 489] width 13 height 13
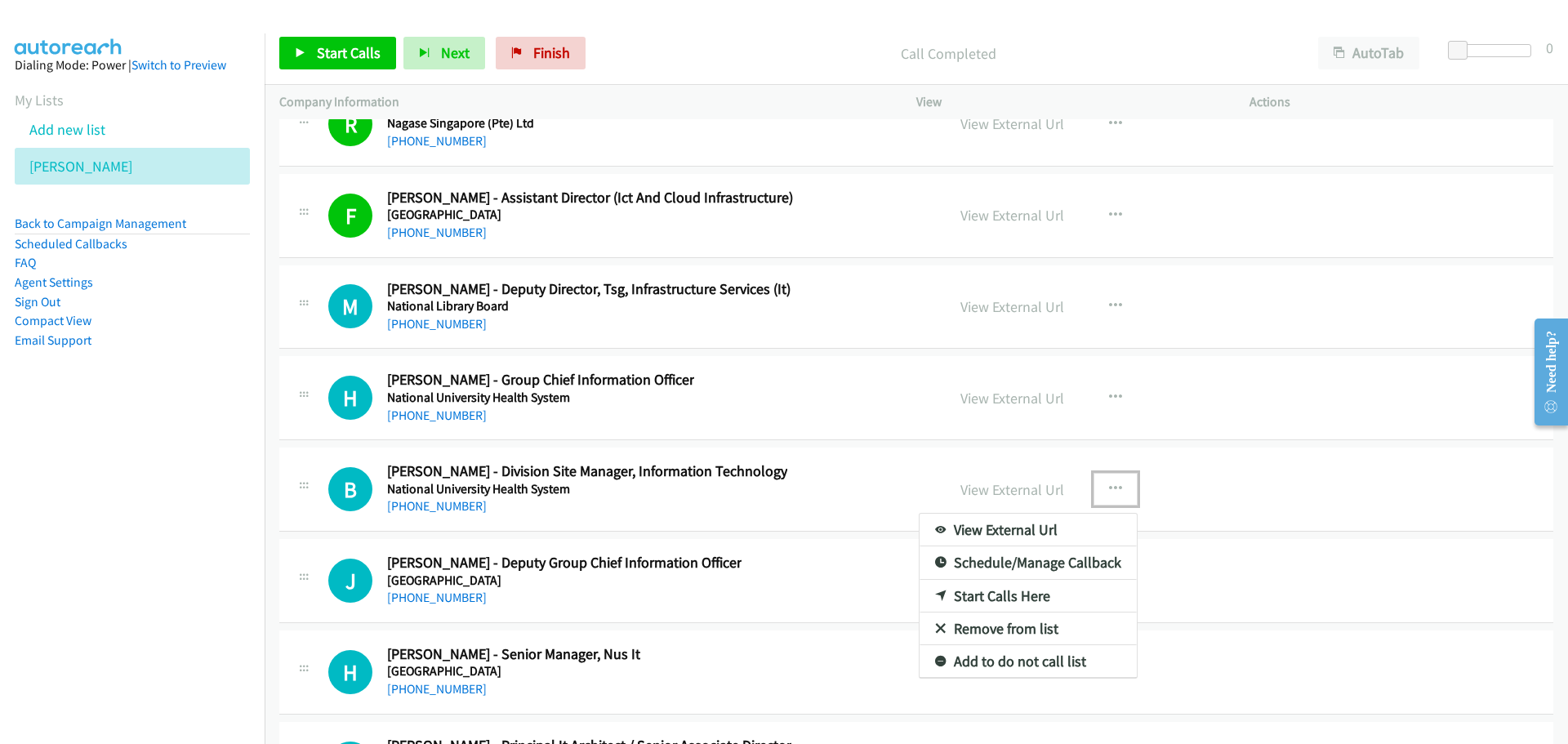
click at [963, 594] on link "Start Calls Here" at bounding box center [1028, 596] width 218 height 33
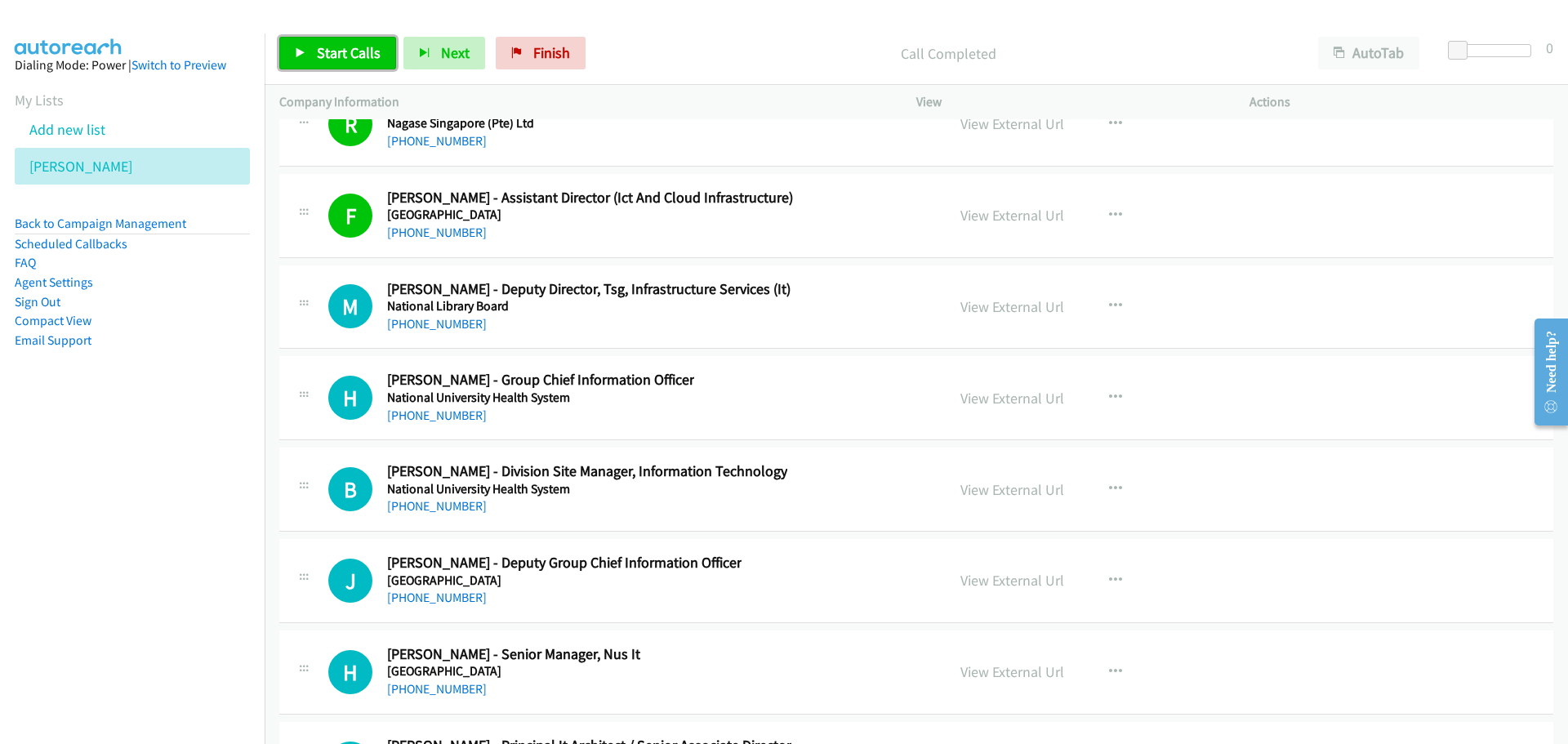
click at [304, 53] on icon at bounding box center [300, 53] width 11 height 11
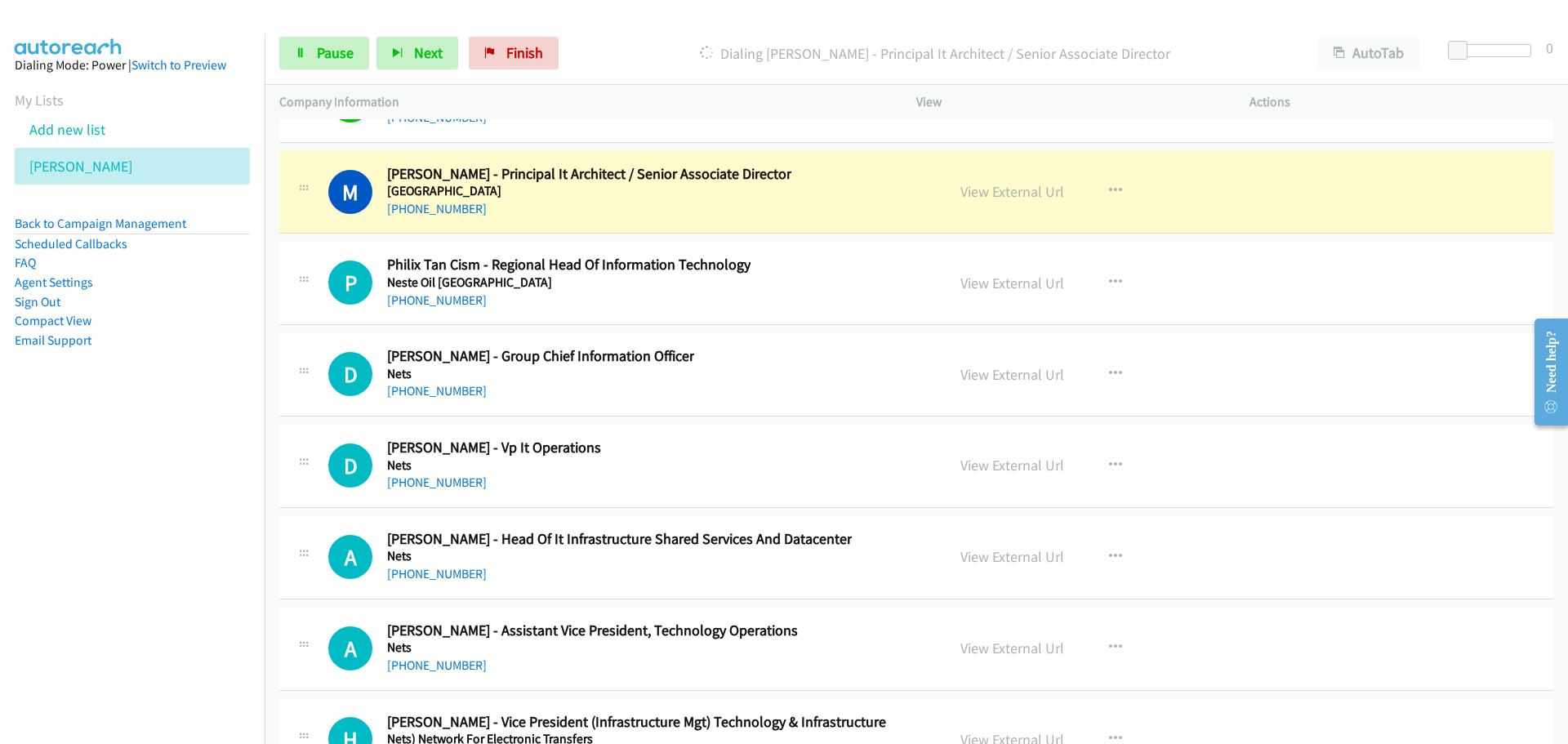
scroll to position [30078, 0]
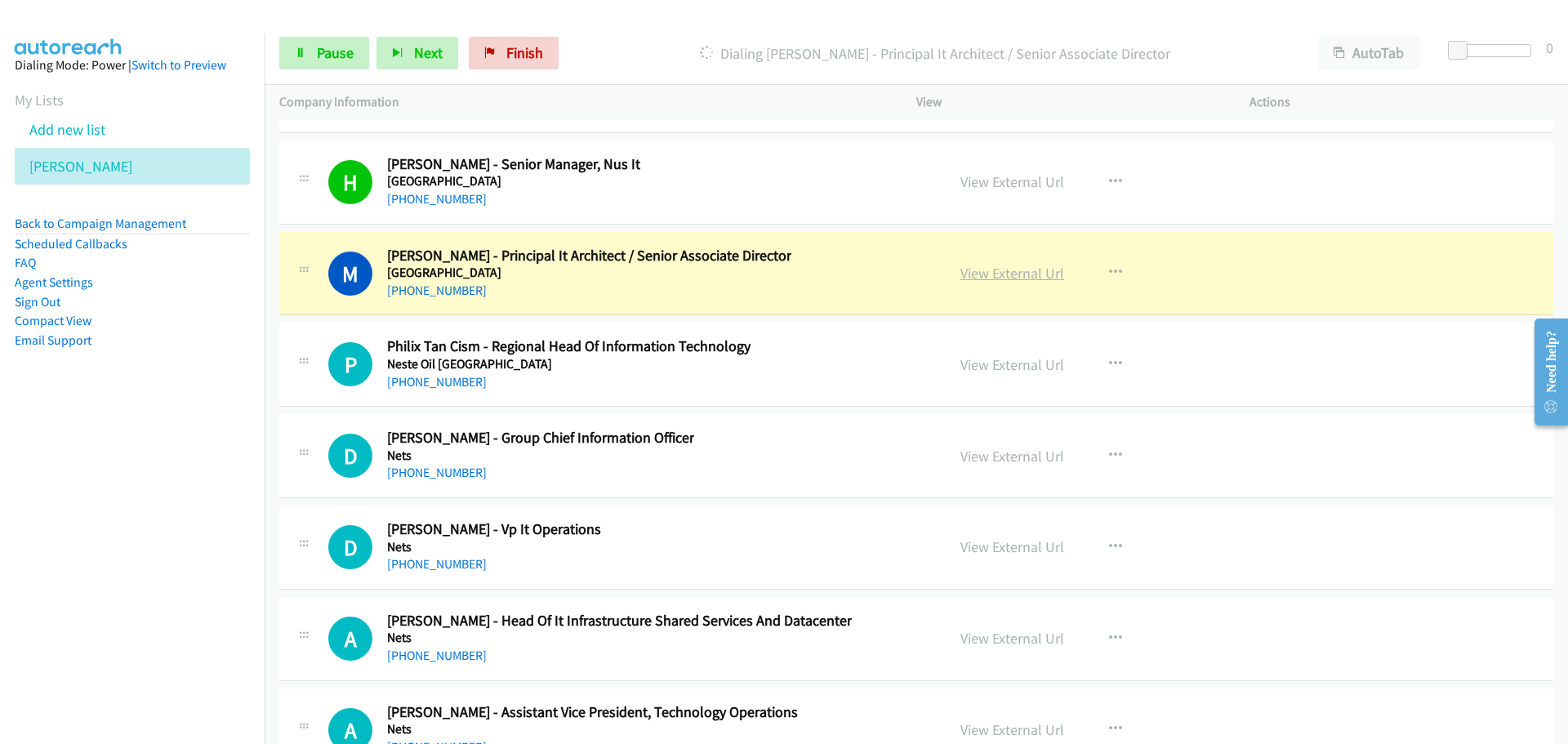
click at [998, 273] on link "View External Url" at bounding box center [1012, 273] width 104 height 18
click at [329, 62] on link "Pause" at bounding box center [324, 53] width 90 height 33
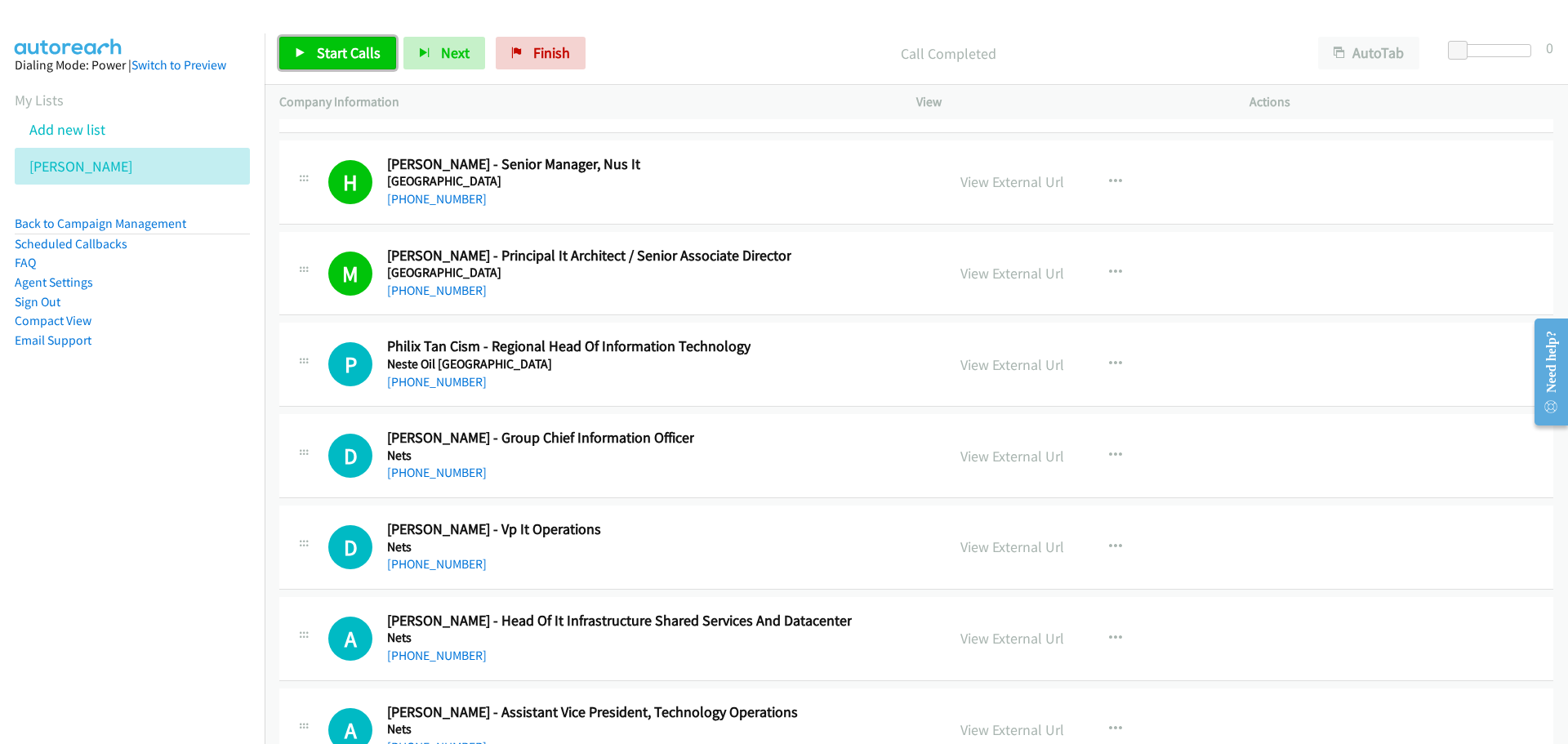
click at [324, 55] on span "Start Calls" at bounding box center [348, 52] width 63 height 18
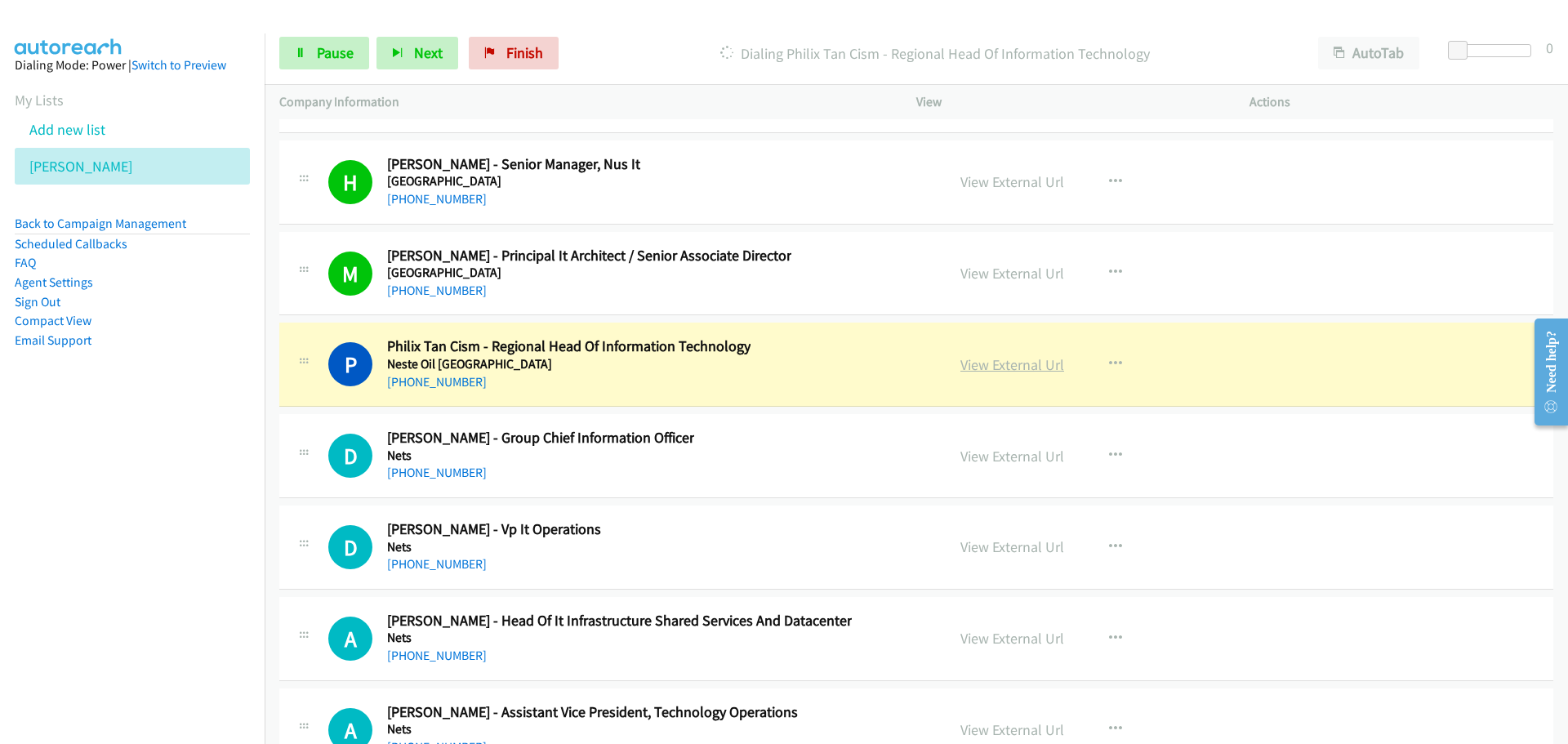
click at [991, 358] on link "View External Url" at bounding box center [1012, 365] width 104 height 18
click at [323, 56] on span "Pause" at bounding box center [335, 52] width 37 height 18
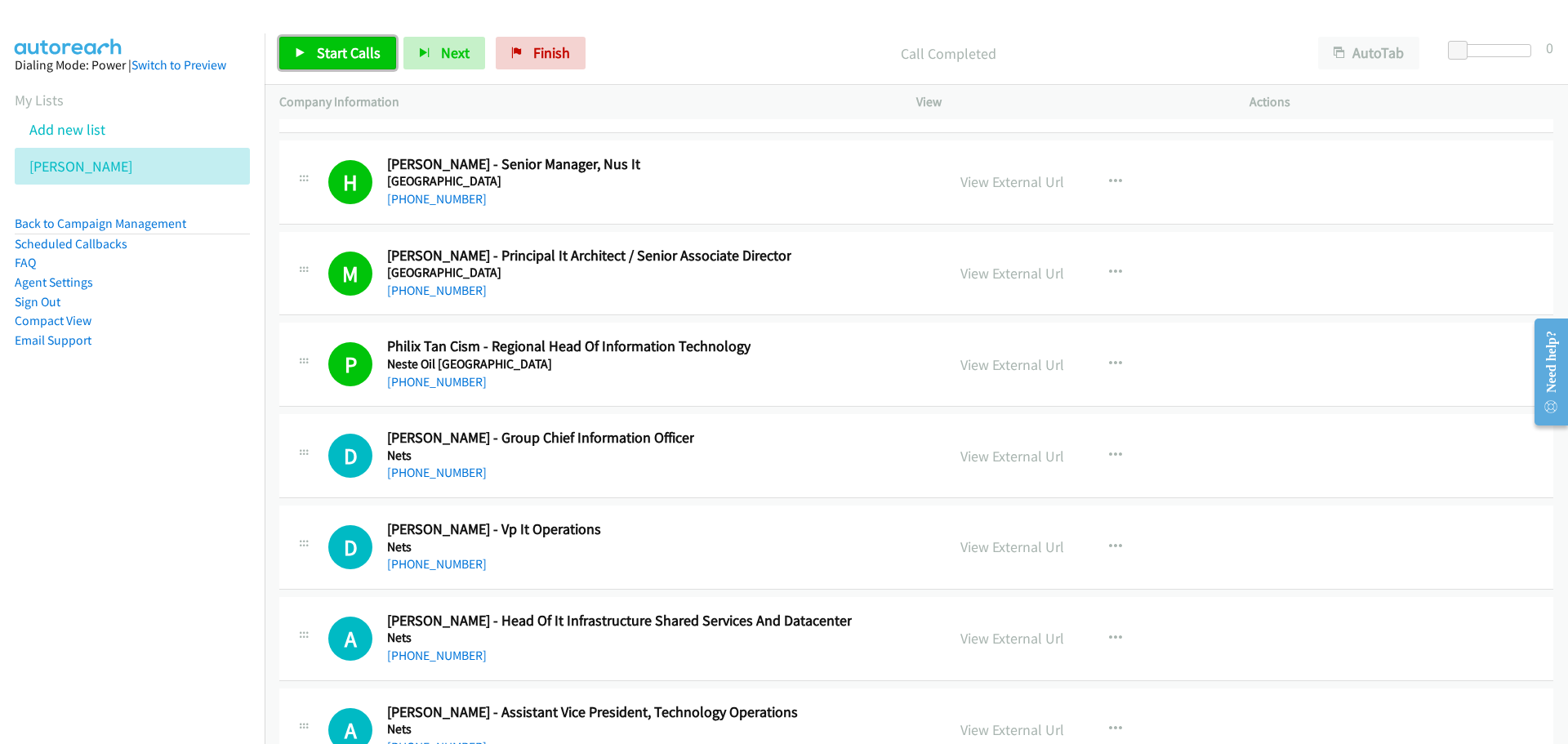
click at [370, 49] on span "Start Calls" at bounding box center [348, 52] width 63 height 18
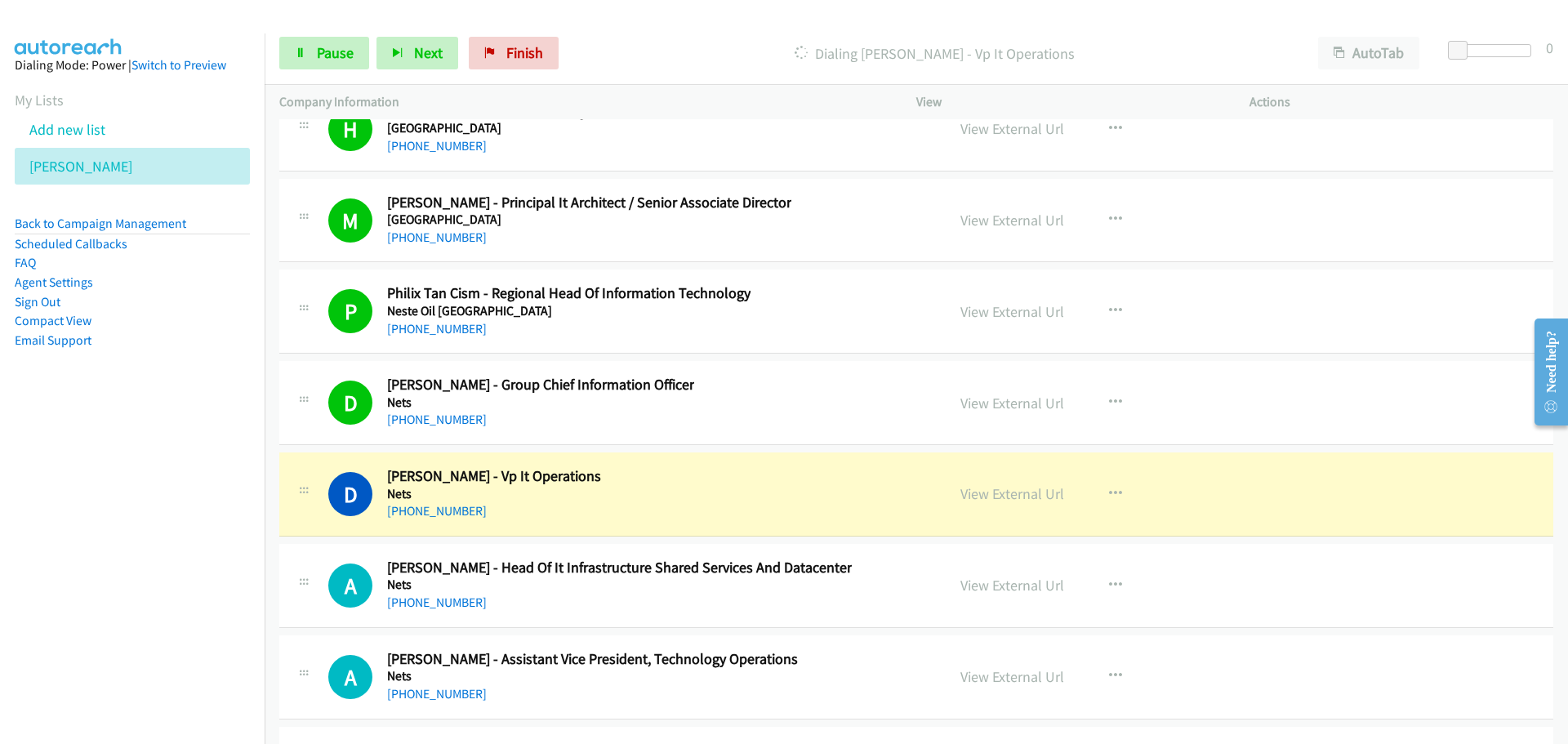
scroll to position [30160, 0]
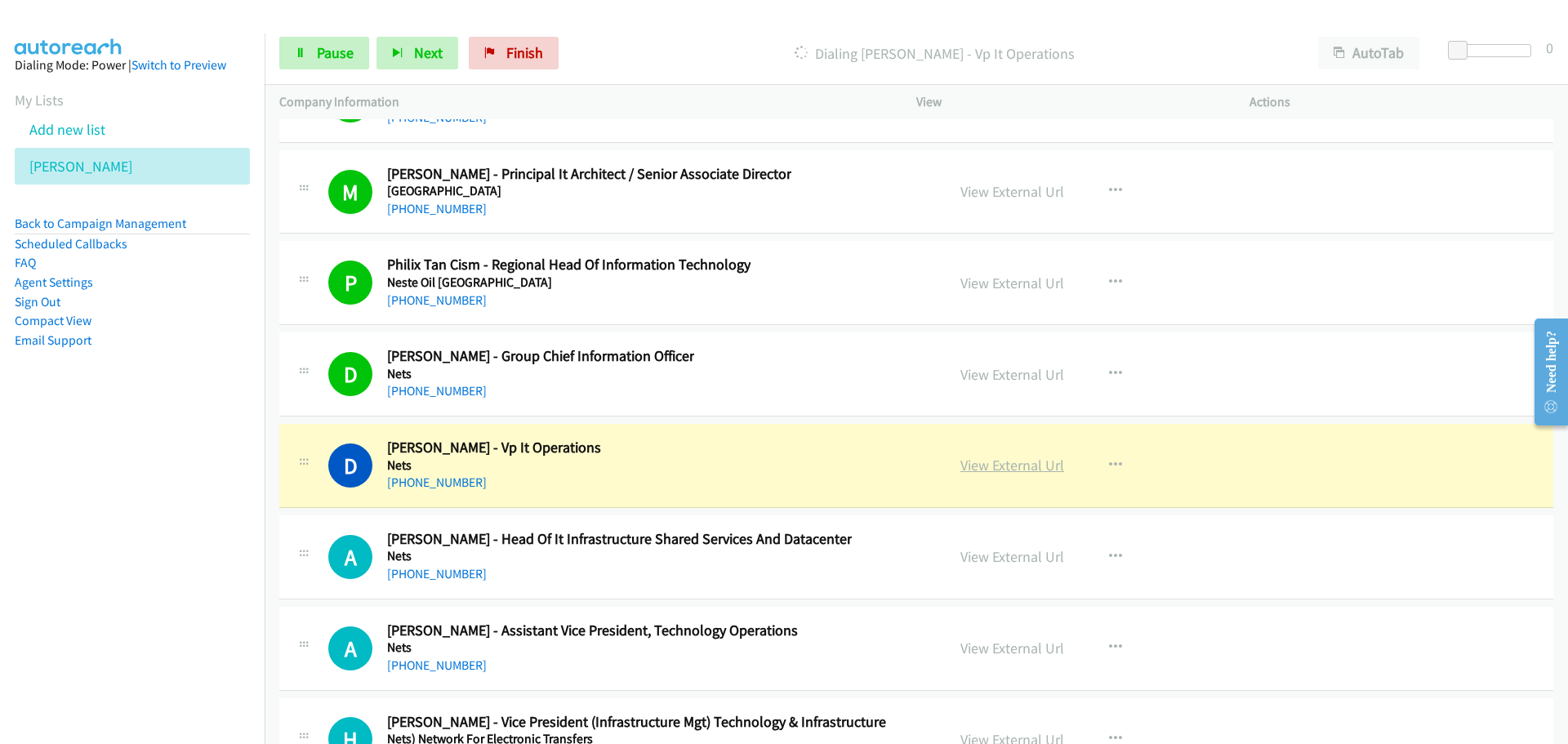
click at [1006, 467] on link "View External Url" at bounding box center [1012, 465] width 104 height 18
click at [322, 46] on span "Pause" at bounding box center [335, 52] width 37 height 18
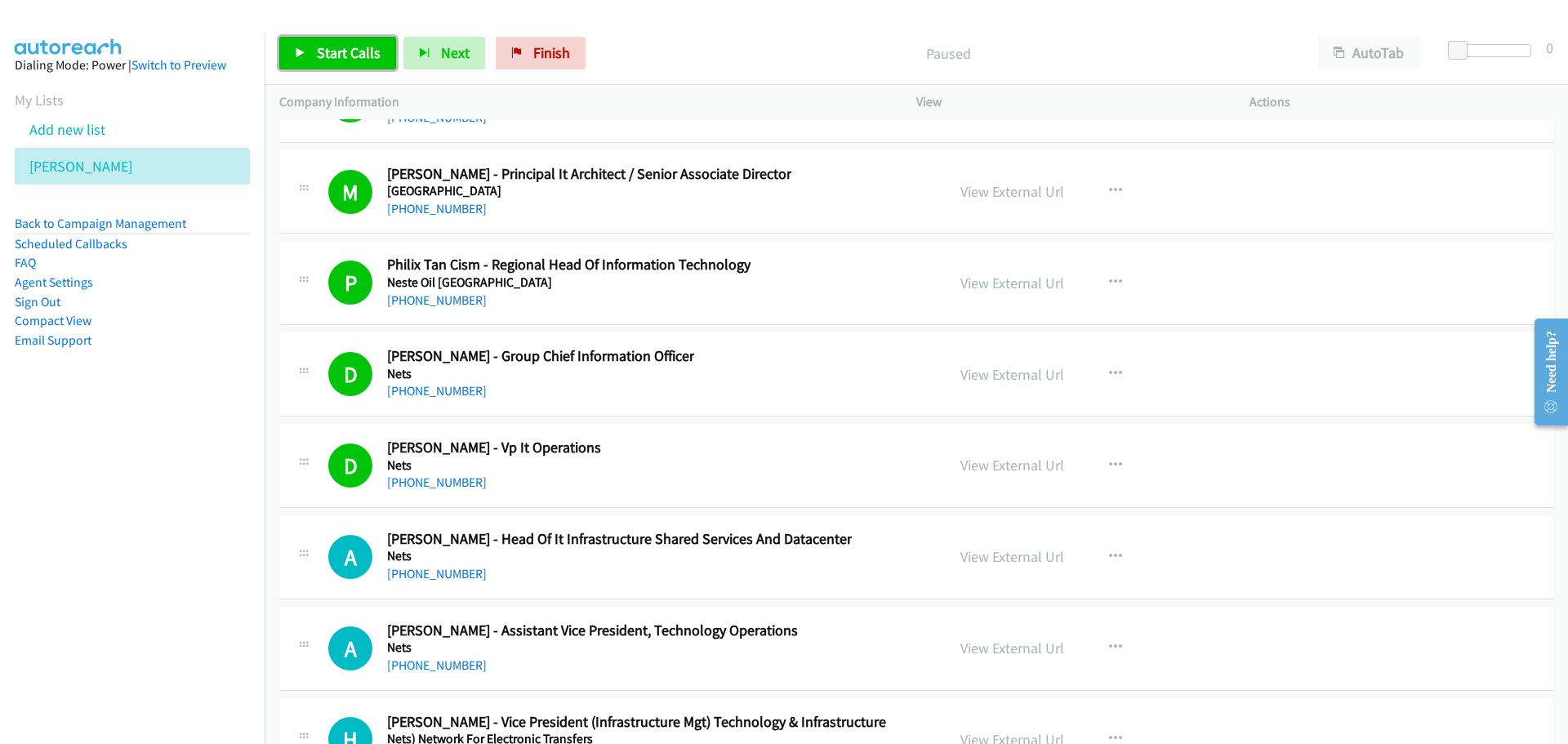
click at [319, 46] on span "Start Calls" at bounding box center [348, 52] width 63 height 18
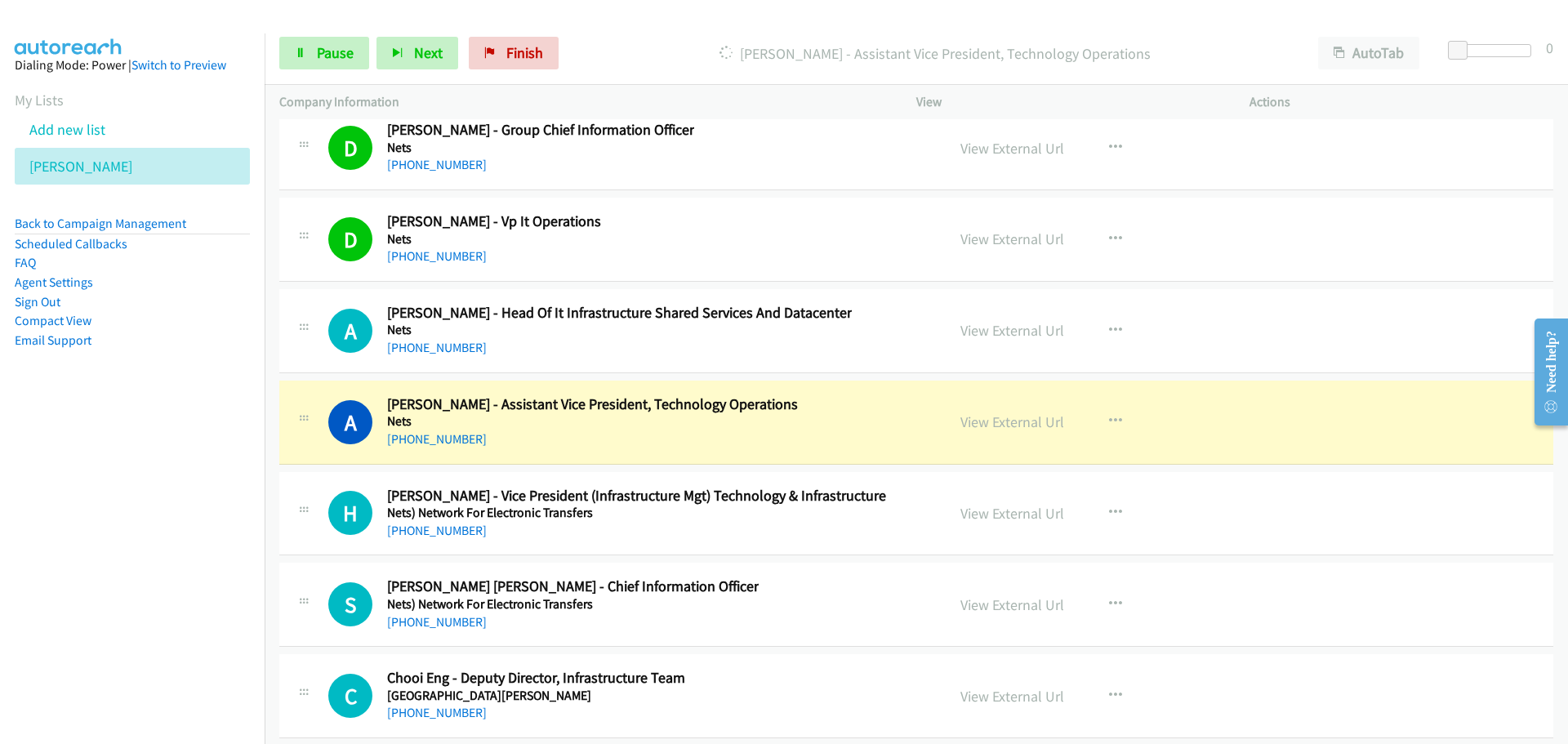
scroll to position [30404, 0]
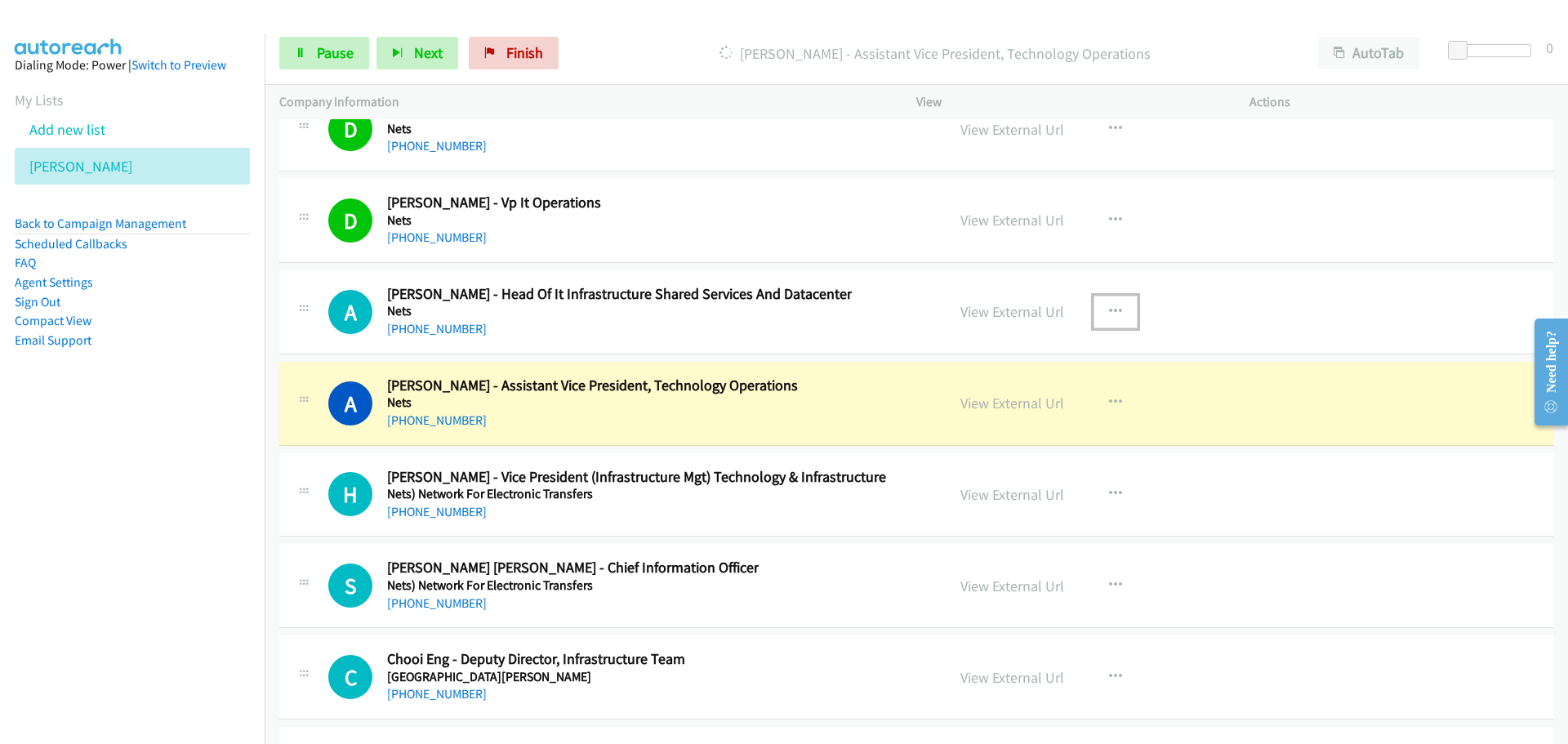
click at [1113, 306] on icon "button" at bounding box center [1115, 312] width 13 height 13
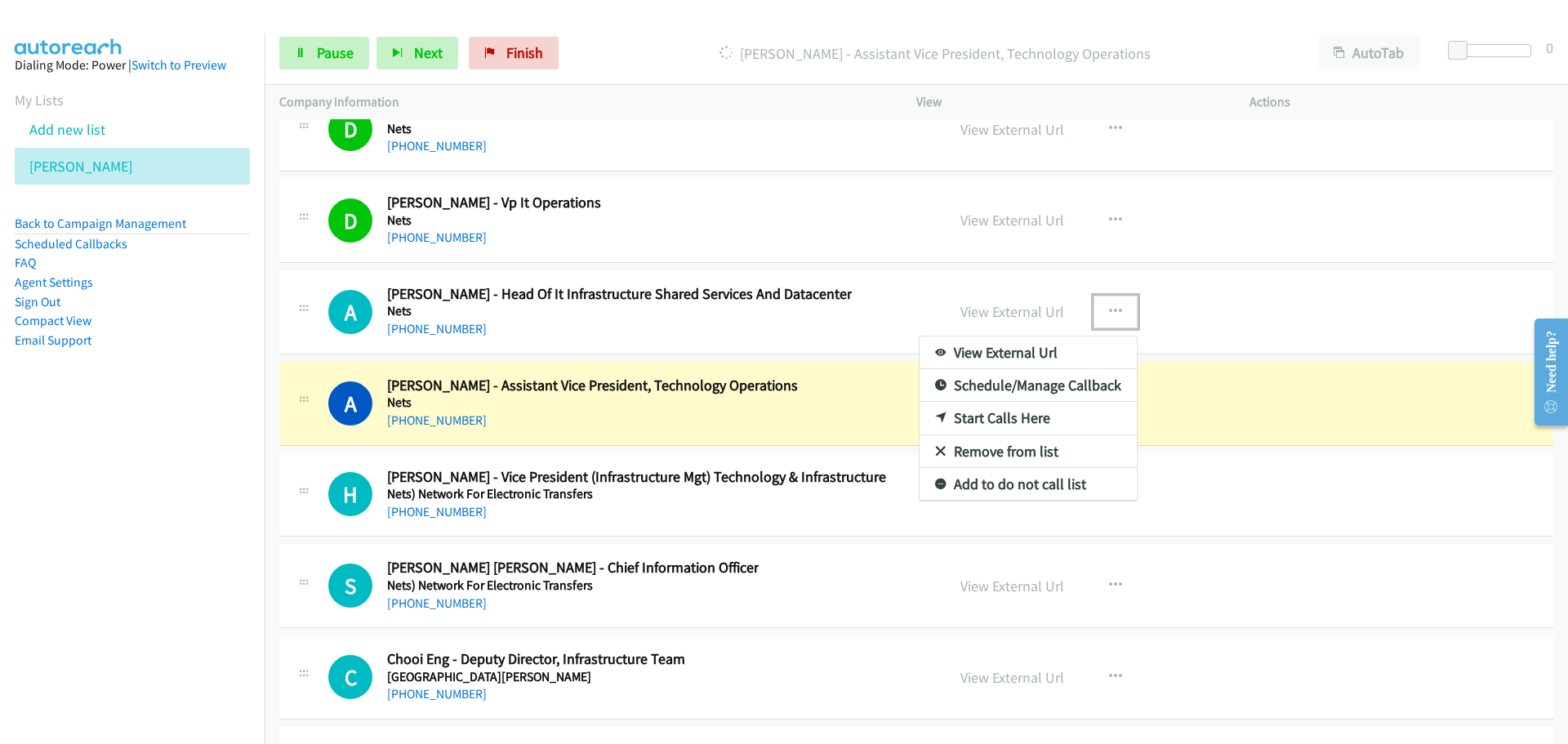
click at [934, 299] on div at bounding box center [784, 372] width 1568 height 744
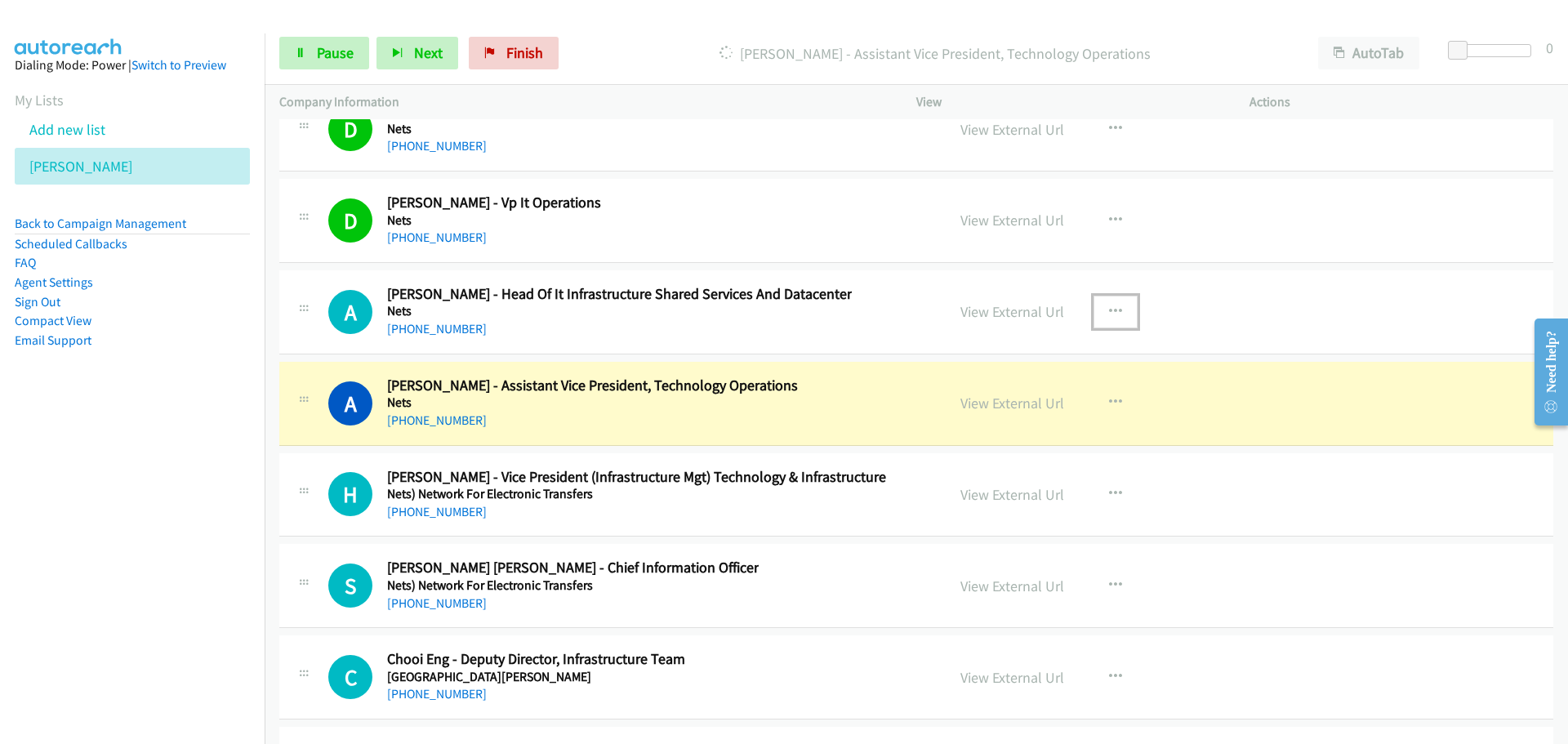
click at [1111, 300] on button "button" at bounding box center [1116, 312] width 44 height 33
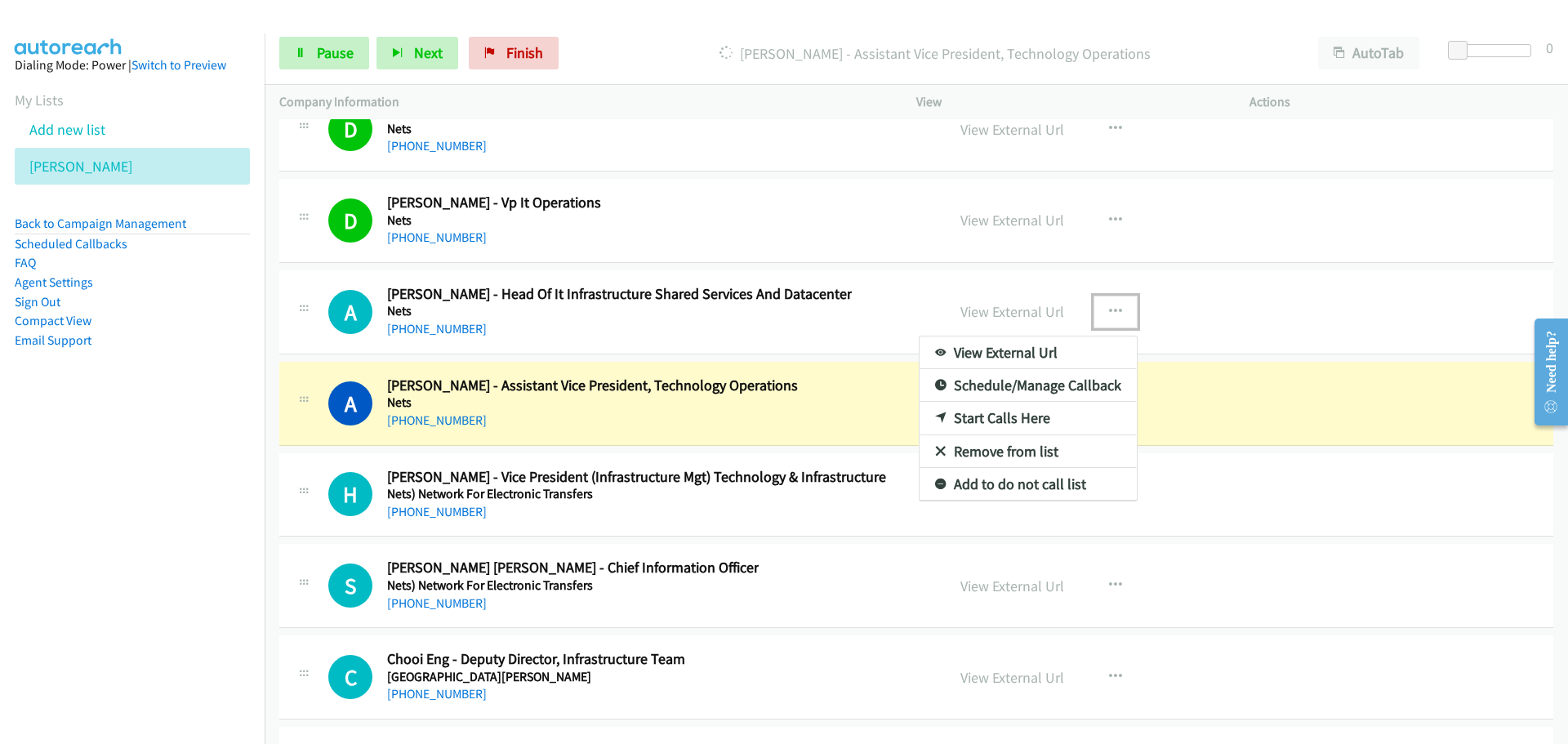
click at [956, 412] on link "Start Calls Here" at bounding box center [1028, 418] width 218 height 33
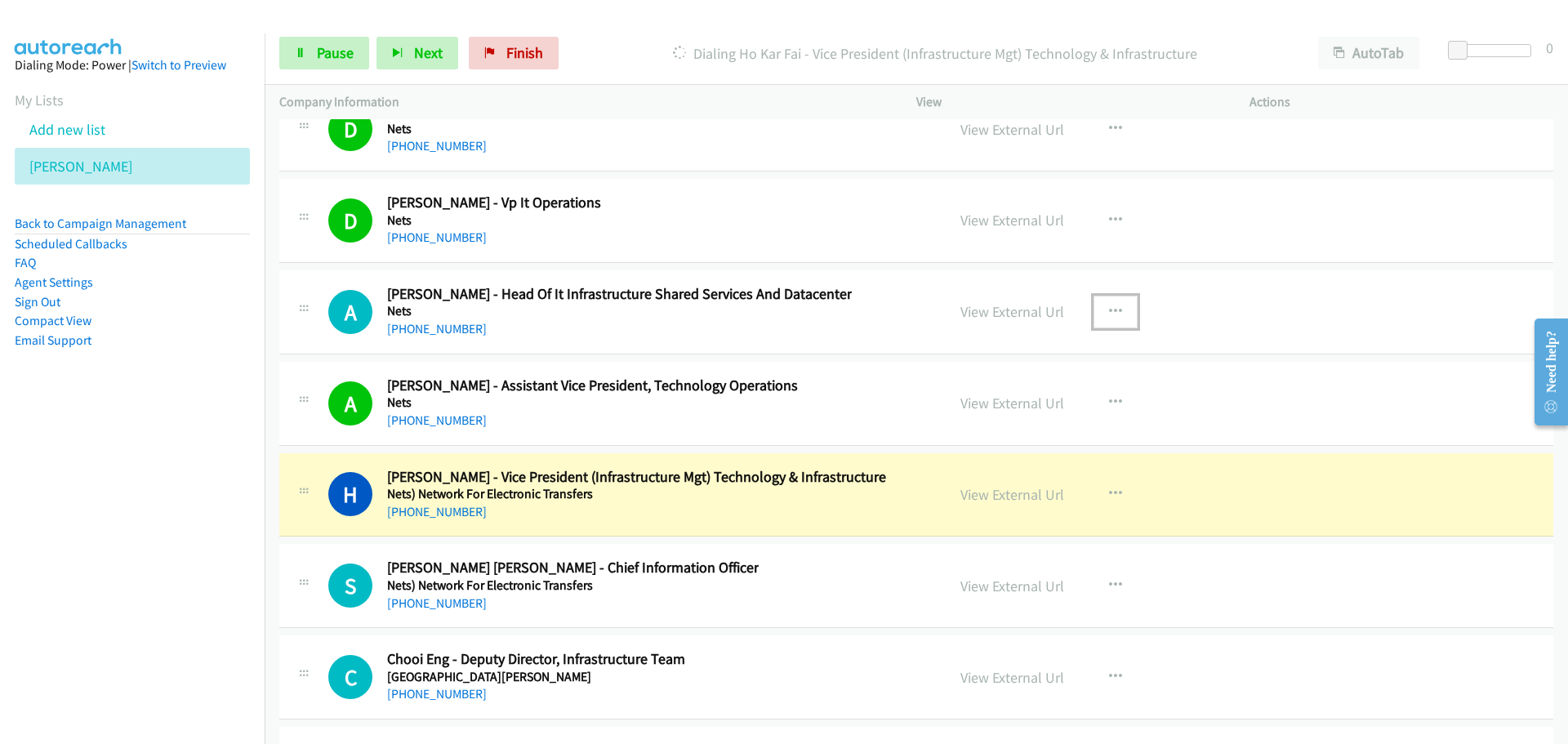
drag, startPoint x: 1020, startPoint y: 306, endPoint x: 4, endPoint y: 366, distance: 1017.8
click at [994, 311] on link "View External Url" at bounding box center [1012, 311] width 104 height 18
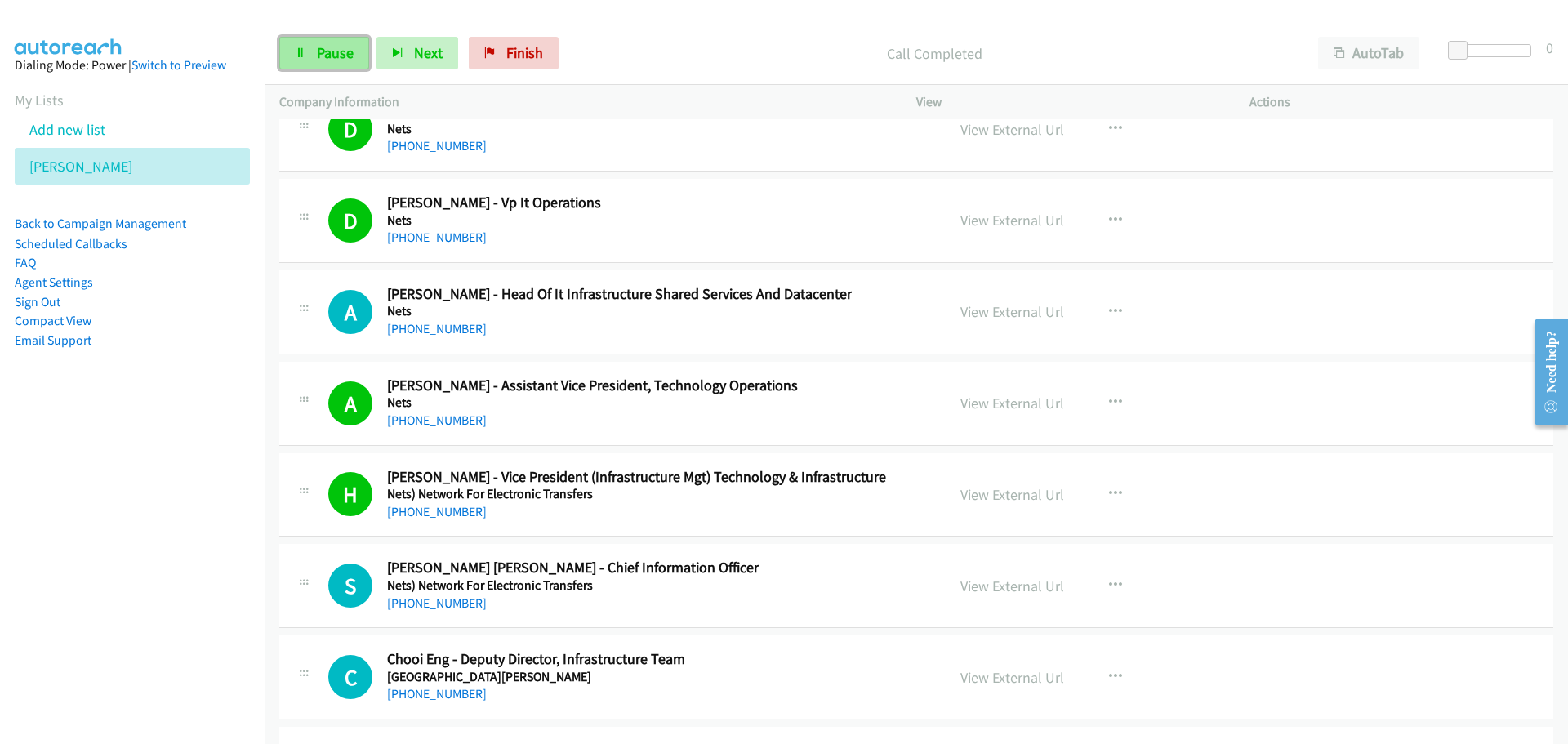
click at [321, 61] on span "Pause" at bounding box center [335, 52] width 37 height 18
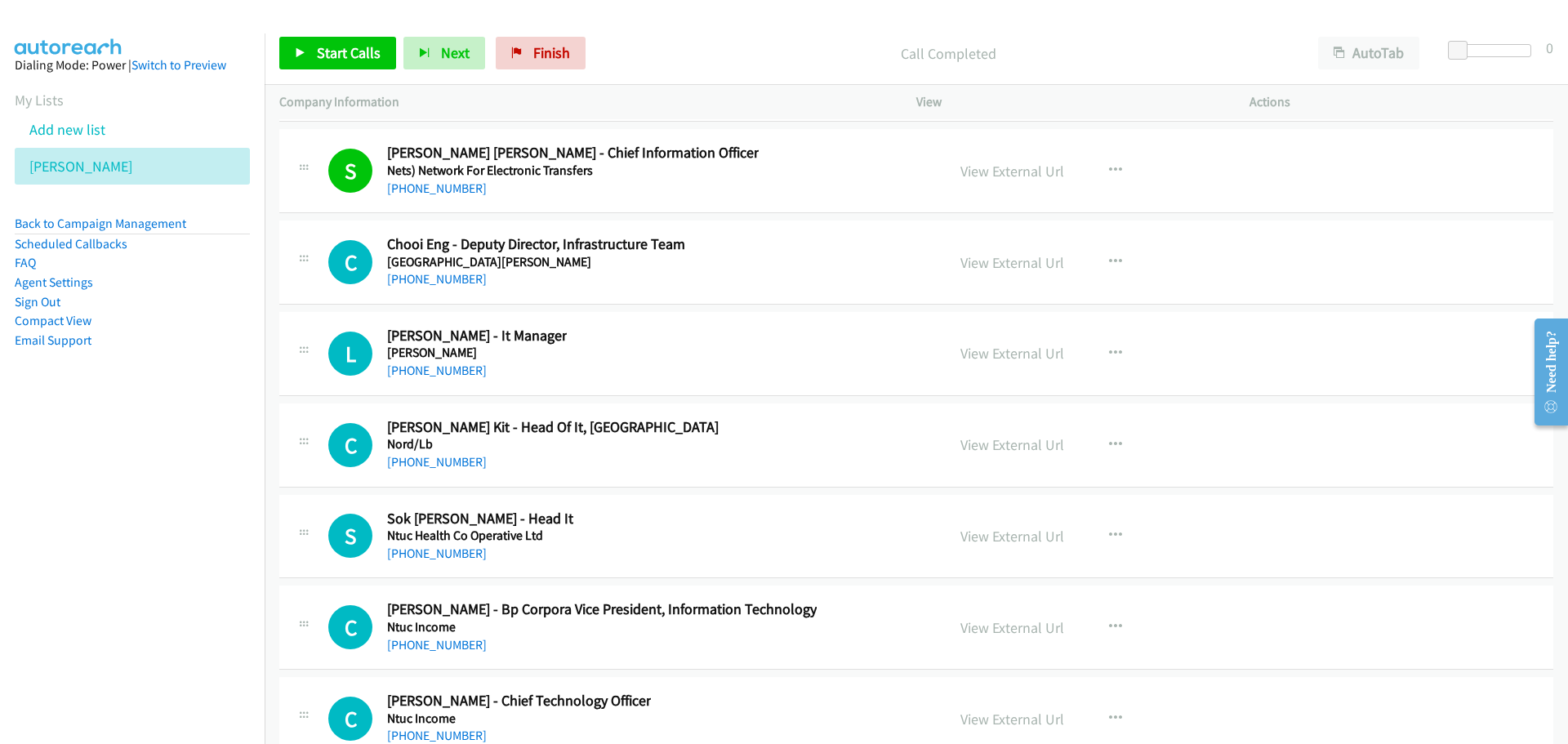
scroll to position [30731, 0]
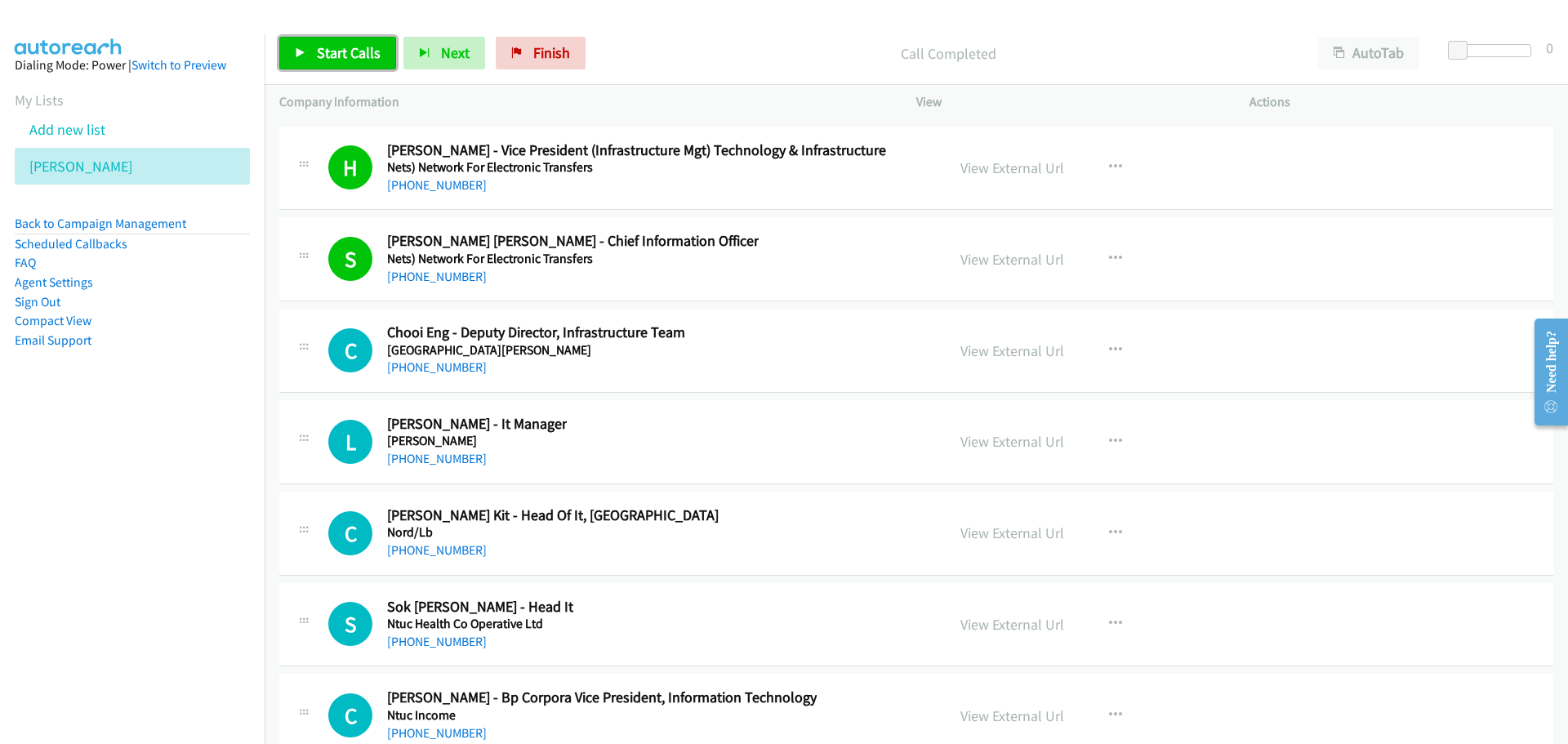
click at [328, 66] on link "Start Calls" at bounding box center [337, 53] width 117 height 33
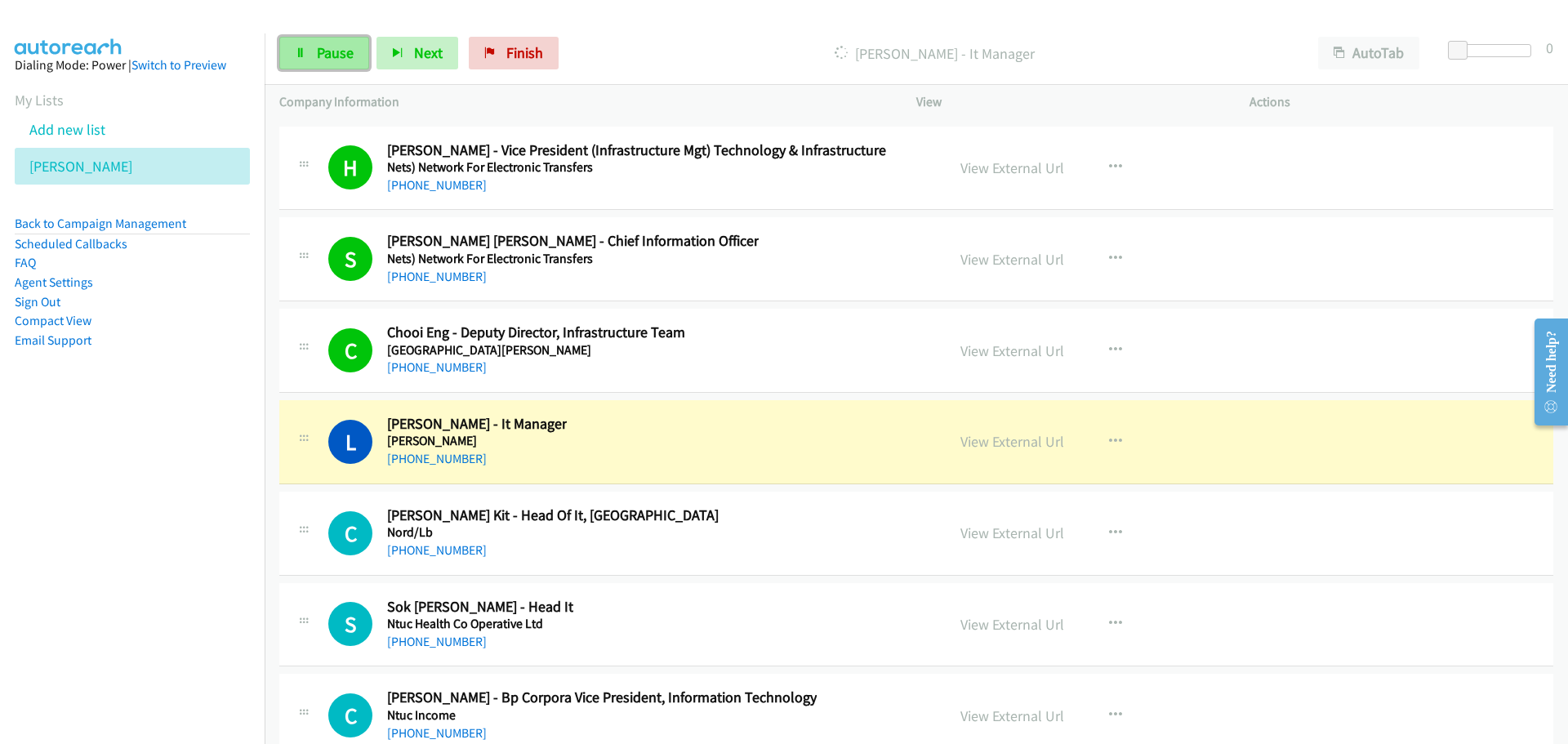
click at [334, 58] on span "Pause" at bounding box center [335, 52] width 37 height 18
